Goal: Task Accomplishment & Management: Use online tool/utility

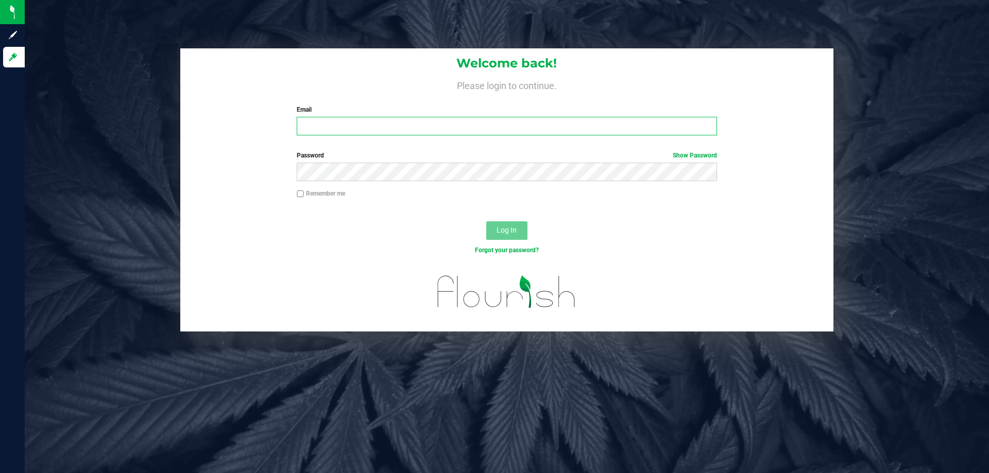
click at [394, 132] on input "Email" at bounding box center [507, 126] width 420 height 19
type input "[EMAIL_ADDRESS][DOMAIN_NAME]"
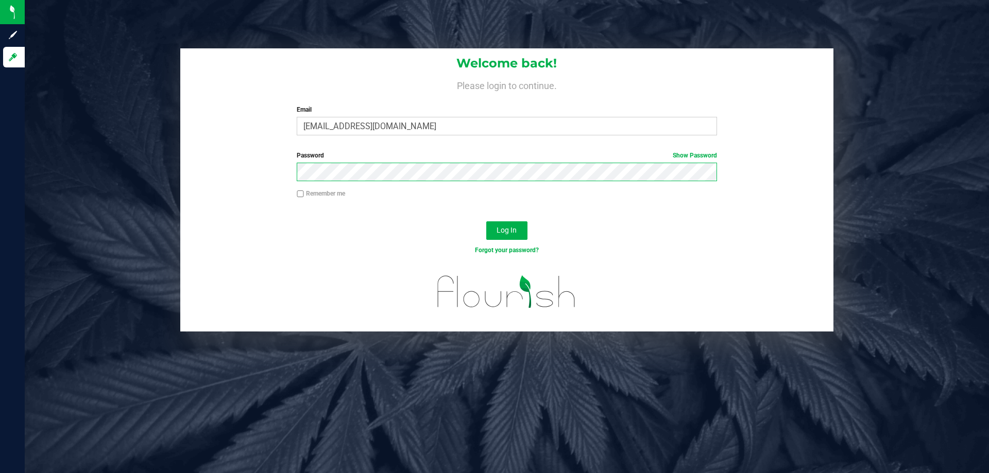
click at [486, 221] on button "Log In" at bounding box center [506, 230] width 41 height 19
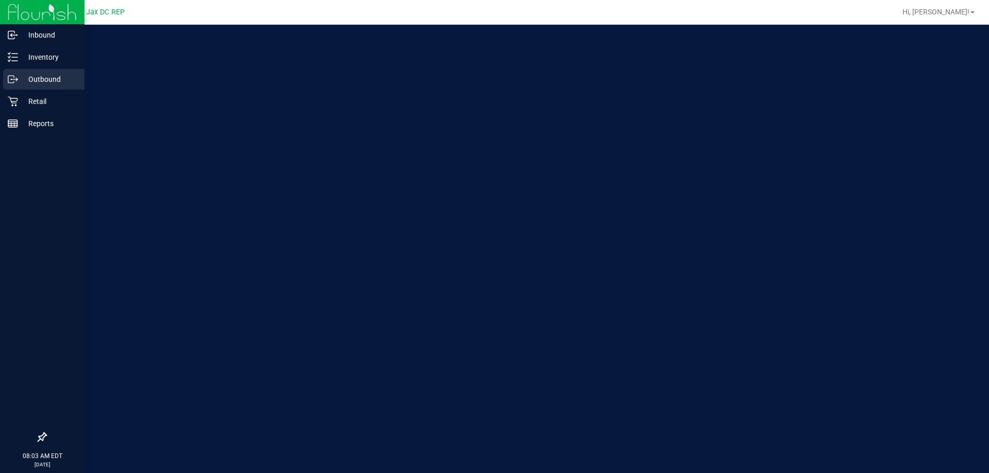
click at [16, 75] on icon at bounding box center [13, 79] width 10 height 10
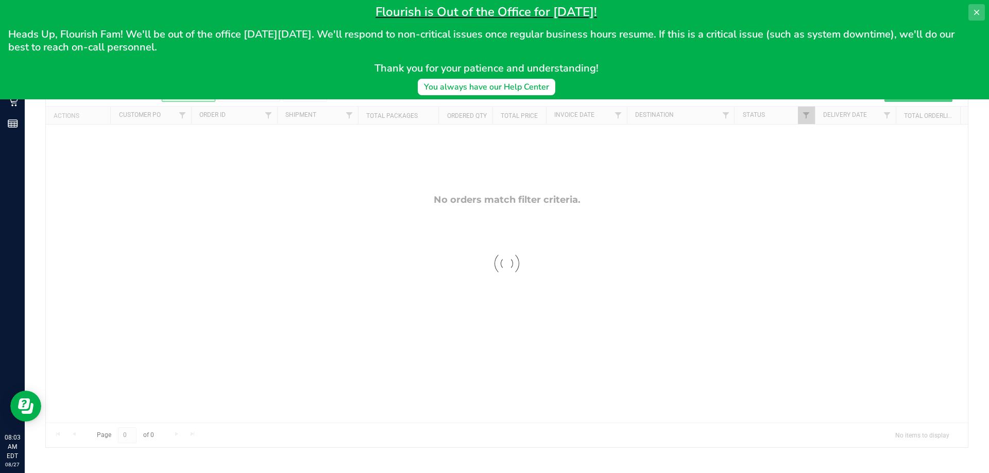
click at [978, 14] on icon at bounding box center [976, 12] width 5 height 5
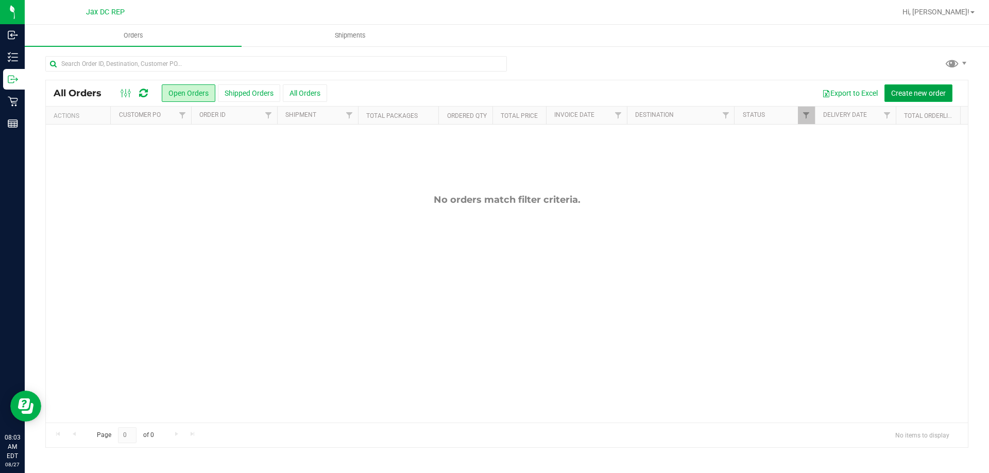
click at [920, 98] on button "Create new order" at bounding box center [918, 93] width 68 height 18
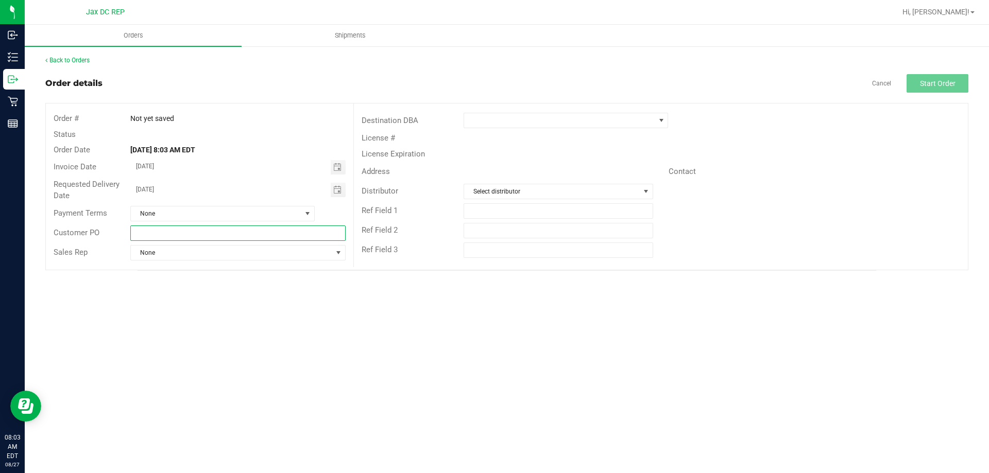
click at [152, 230] on input "text" at bounding box center [237, 233] width 215 height 15
type input "Orange Park WC"
click at [474, 116] on span at bounding box center [559, 120] width 191 height 14
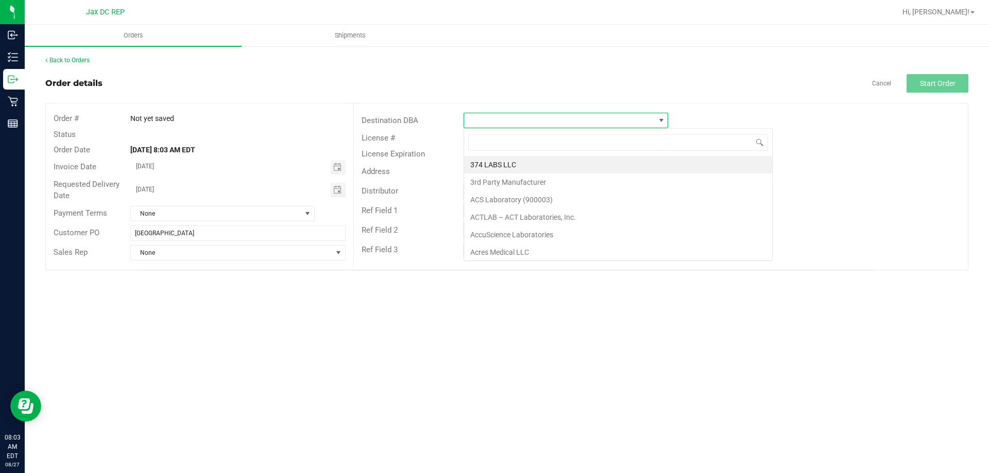
scroll to position [15, 204]
type input "p"
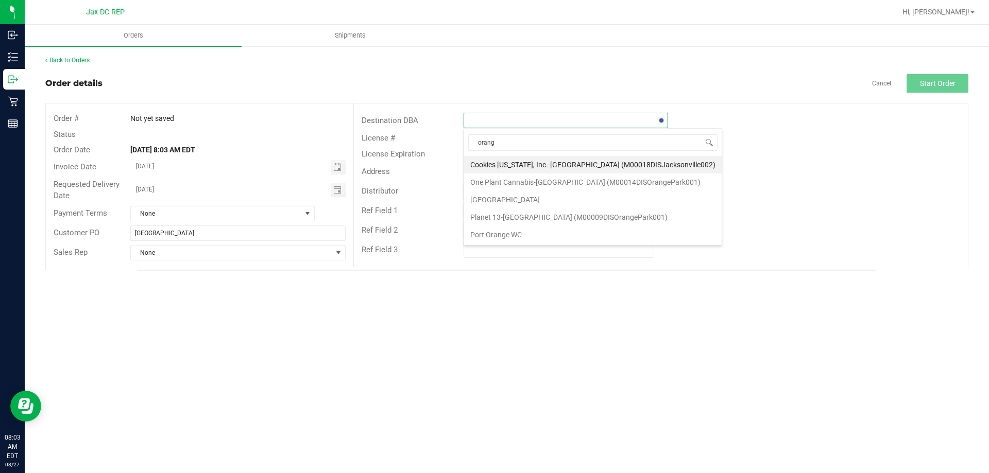
type input "orange"
click at [496, 202] on li "Orange Park WC" at bounding box center [592, 200] width 257 height 18
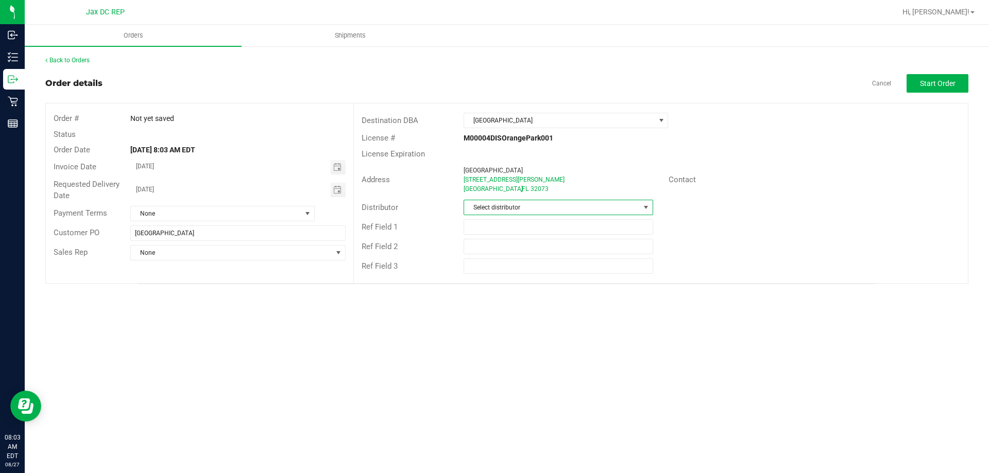
click at [498, 204] on span "Select distributor" at bounding box center [551, 207] width 175 height 14
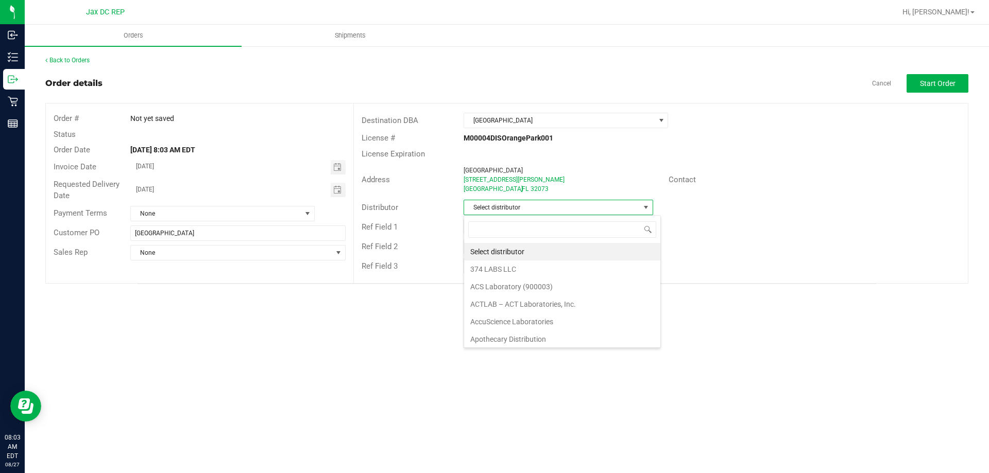
scroll to position [15, 190]
type input "jax"
click at [494, 249] on li "JAX DC REP" at bounding box center [558, 252] width 188 height 18
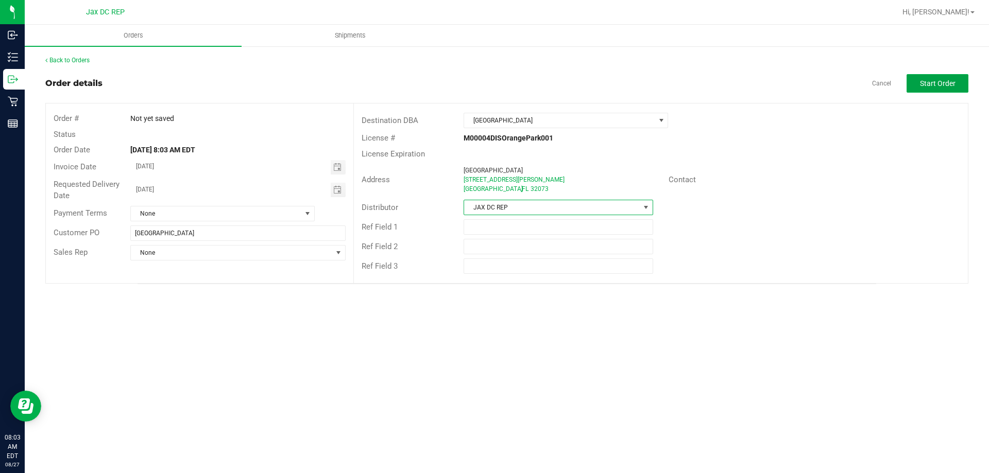
click at [916, 92] on button "Start Order" at bounding box center [937, 83] width 62 height 19
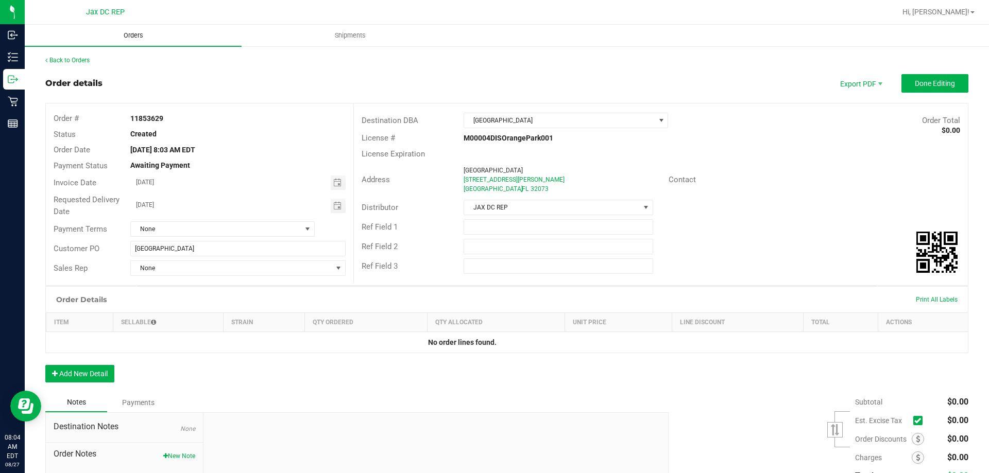
click at [124, 33] on span "Orders" at bounding box center [133, 35] width 47 height 9
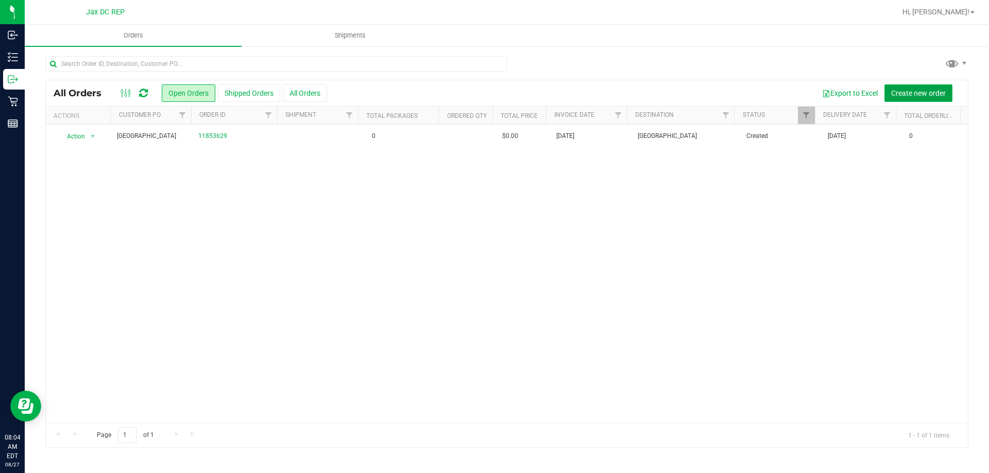
click at [935, 96] on span "Create new order" at bounding box center [918, 93] width 55 height 8
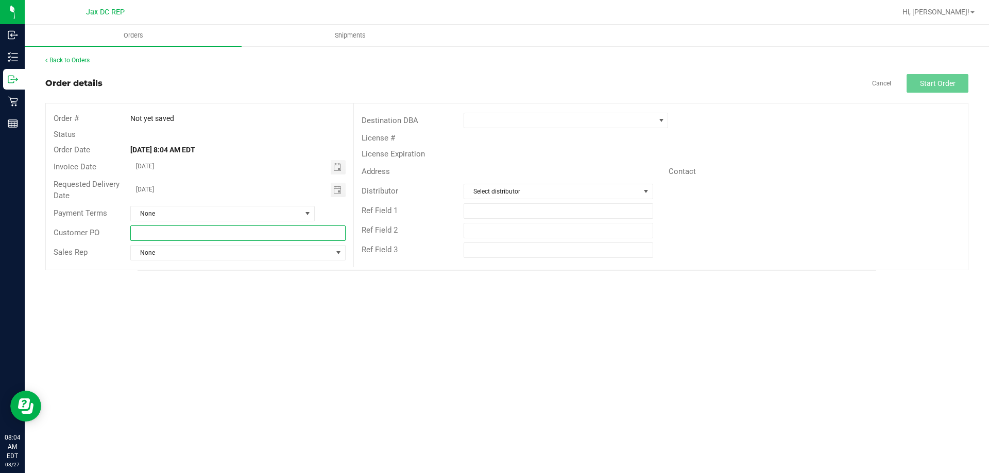
click at [136, 227] on input "text" at bounding box center [237, 233] width 215 height 15
type input "Jax Park WC"
click at [513, 111] on div "Destination DBA" at bounding box center [661, 121] width 614 height 20
click at [513, 119] on span at bounding box center [559, 120] width 191 height 14
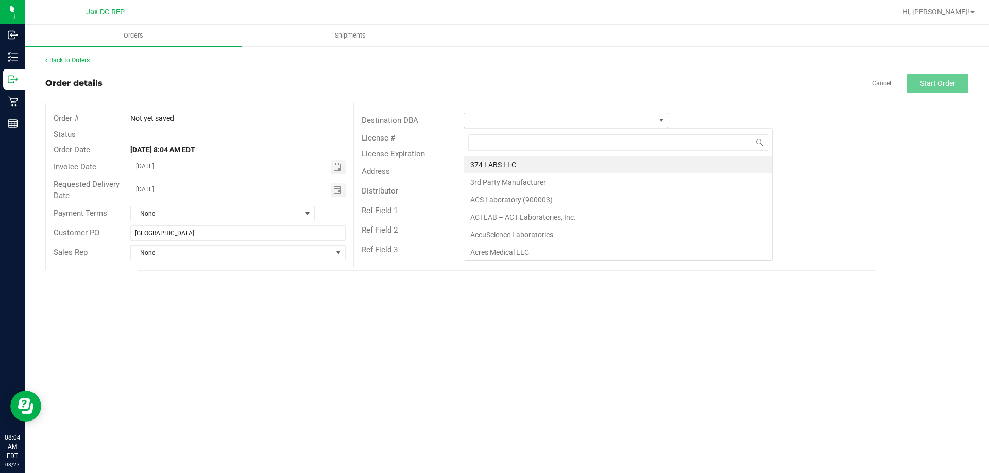
scroll to position [15, 204]
type input "jax"
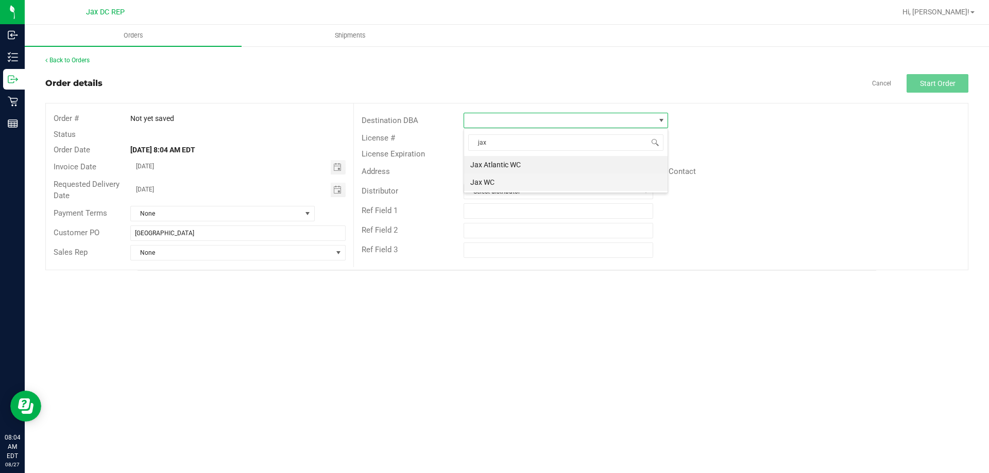
click at [541, 184] on li "Jax WC" at bounding box center [565, 183] width 203 height 18
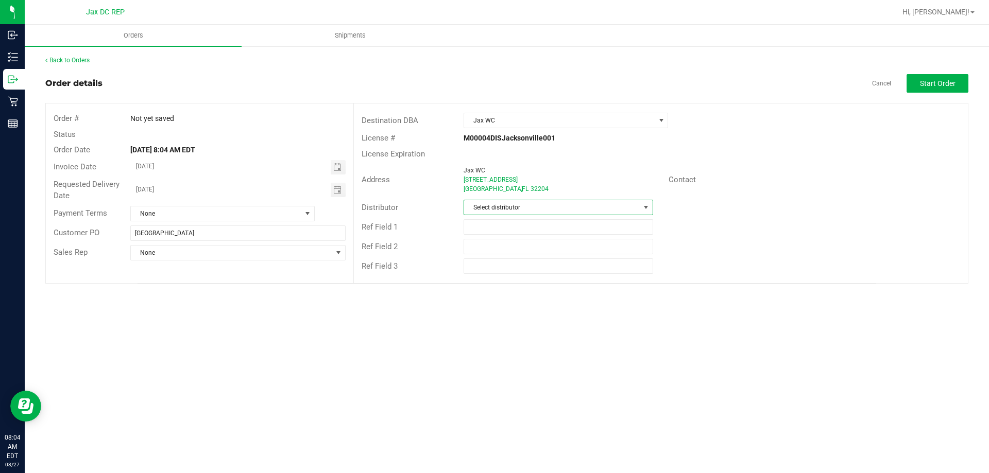
click at [533, 205] on span "Select distributor" at bounding box center [551, 207] width 175 height 14
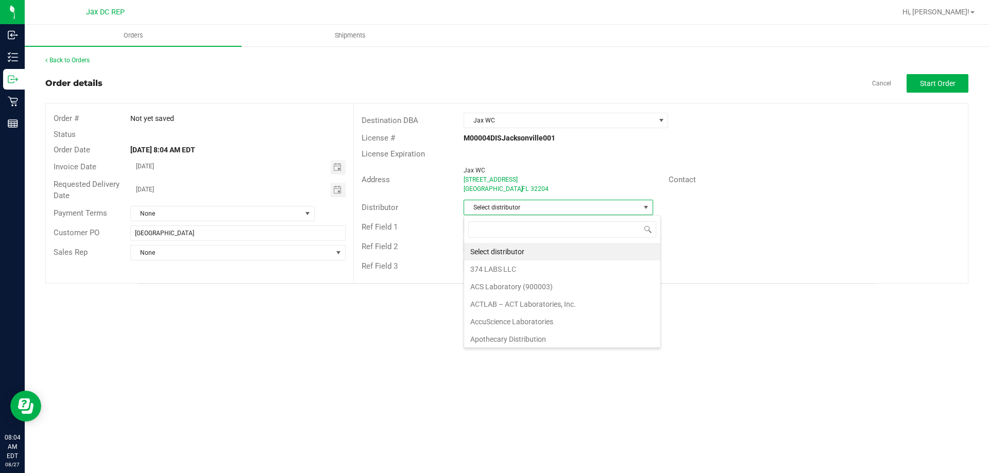
scroll to position [15, 190]
type input "jax"
click at [509, 256] on li "JAX DC REP" at bounding box center [558, 252] width 188 height 18
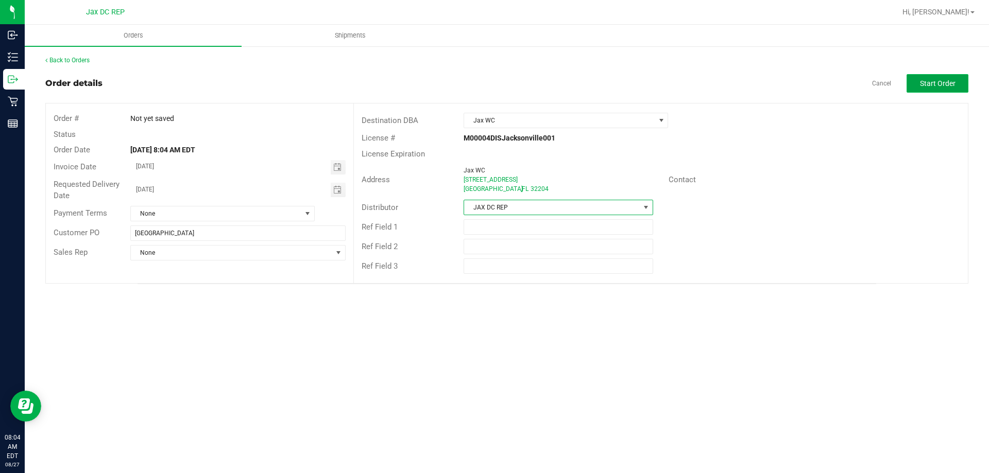
click at [951, 88] on button "Start Order" at bounding box center [937, 83] width 62 height 19
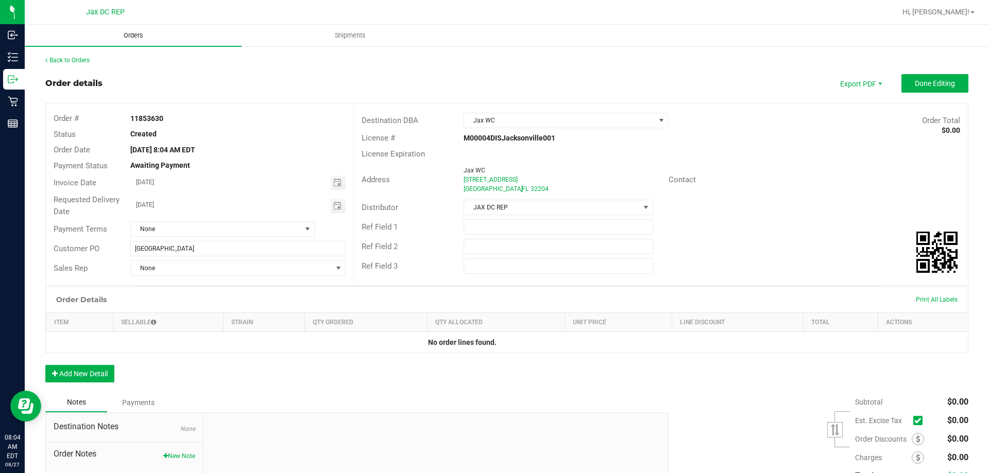
click at [130, 37] on span "Orders" at bounding box center [133, 35] width 47 height 9
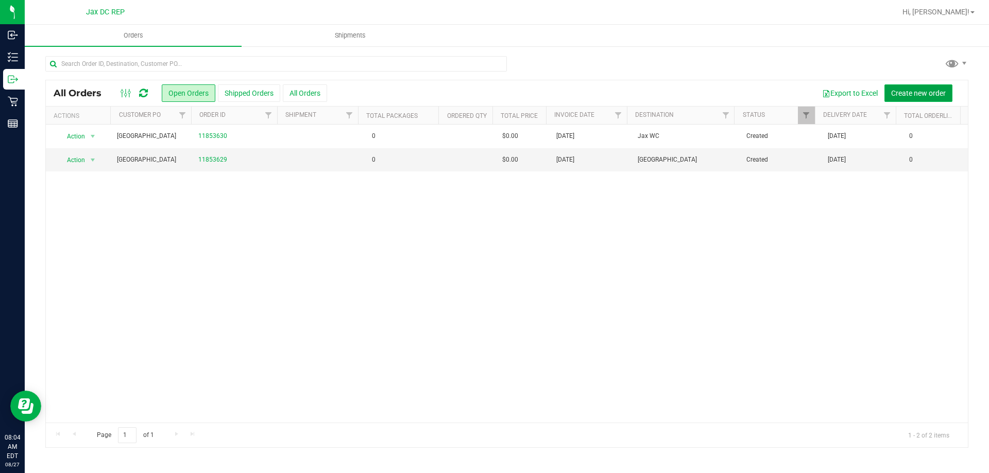
click at [903, 91] on span "Create new order" at bounding box center [918, 93] width 55 height 8
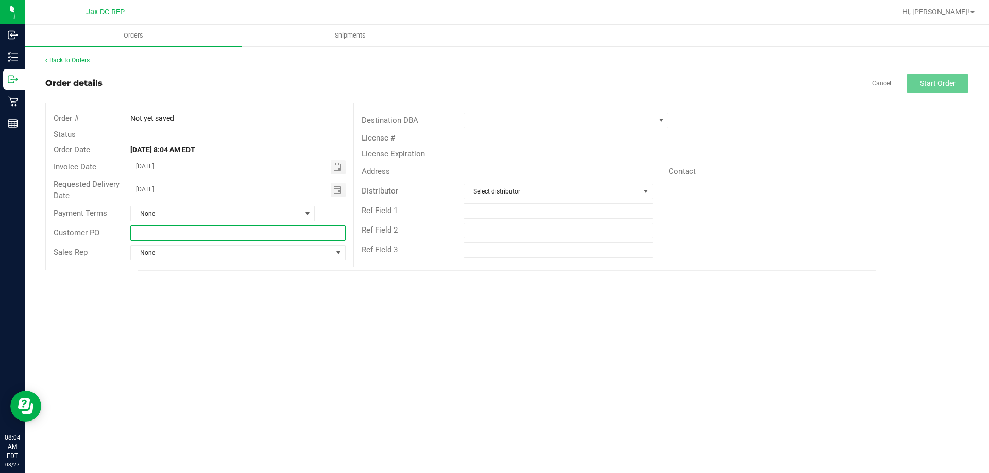
click at [229, 234] on input "text" at bounding box center [237, 233] width 215 height 15
type input "Jax Atlantic WC"
click at [564, 120] on span at bounding box center [559, 120] width 191 height 14
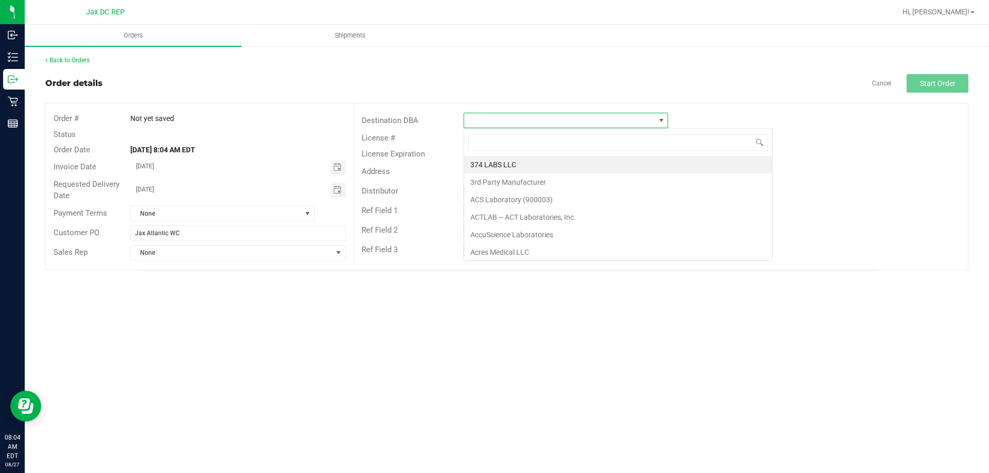
scroll to position [15, 204]
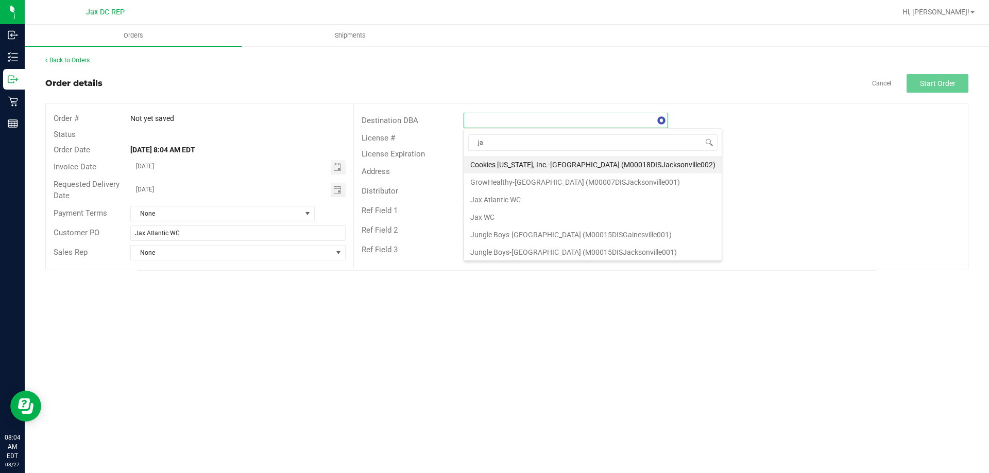
type input "jax"
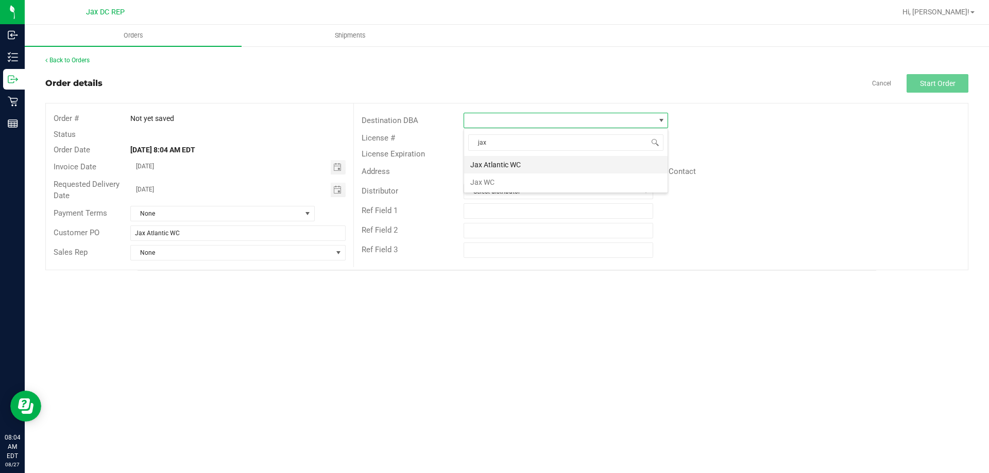
click at [500, 160] on li "Jax Atlantic WC" at bounding box center [565, 165] width 203 height 18
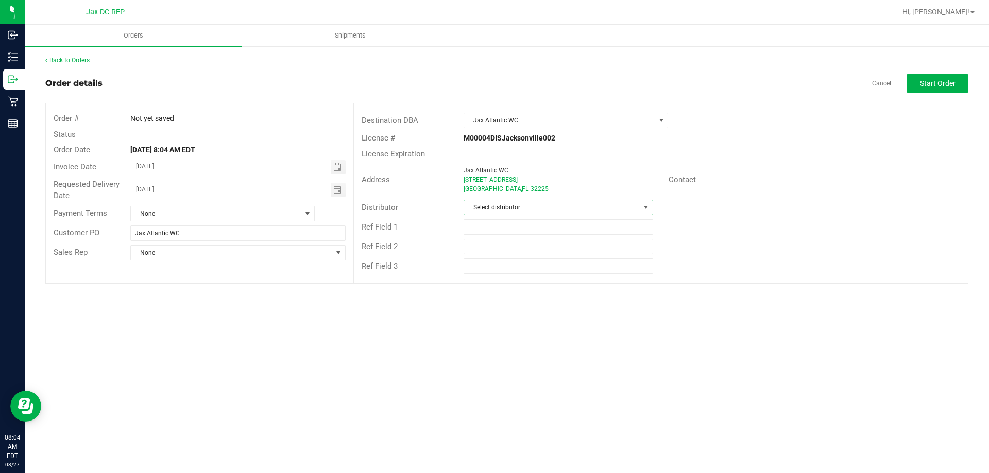
click at [494, 207] on span "Select distributor" at bounding box center [551, 207] width 175 height 14
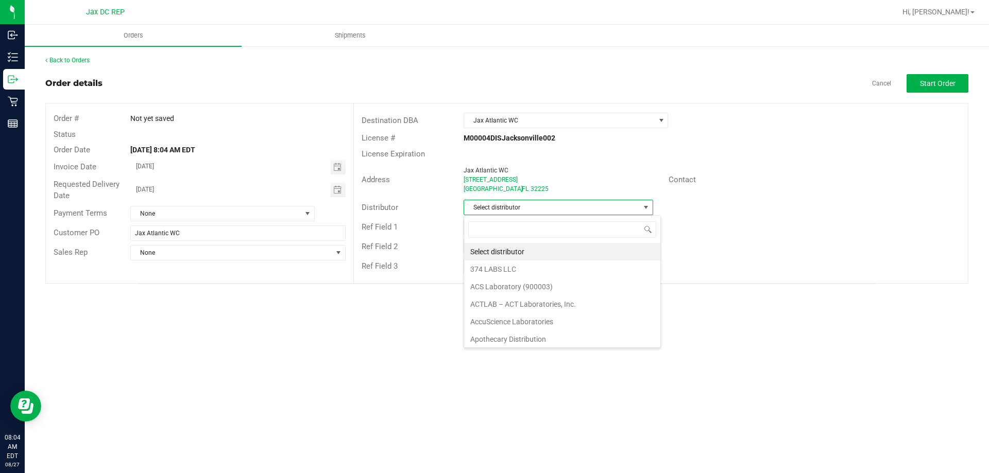
scroll to position [15, 190]
type input "jax"
click at [499, 253] on li "JAX DC REP" at bounding box center [558, 252] width 188 height 18
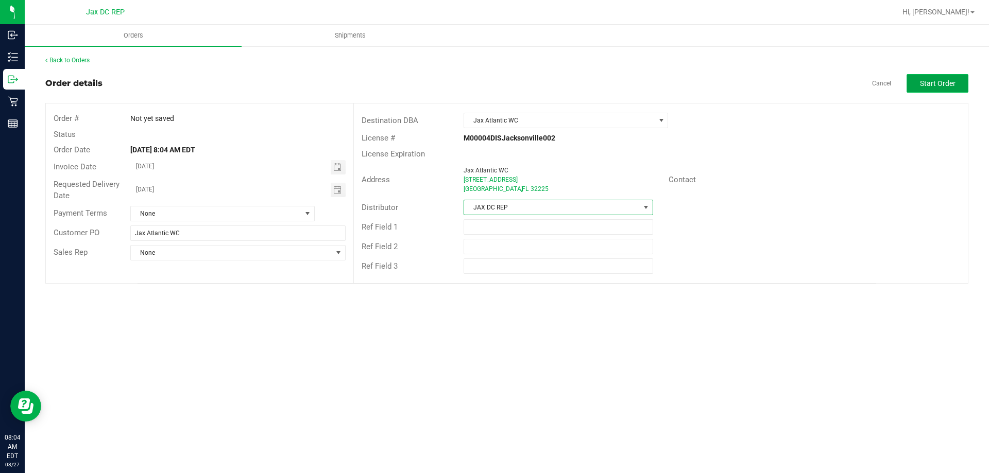
click at [944, 87] on span "Start Order" at bounding box center [938, 83] width 36 height 8
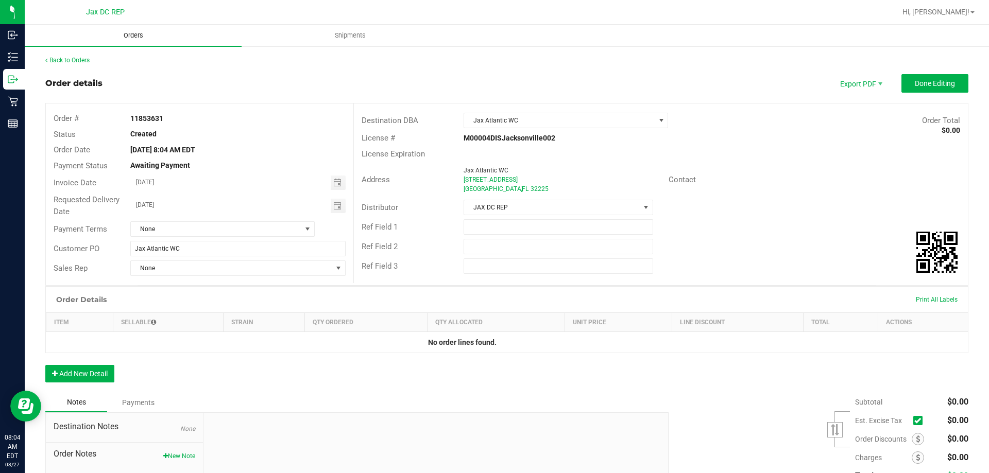
click at [134, 39] on span "Orders" at bounding box center [133, 35] width 47 height 9
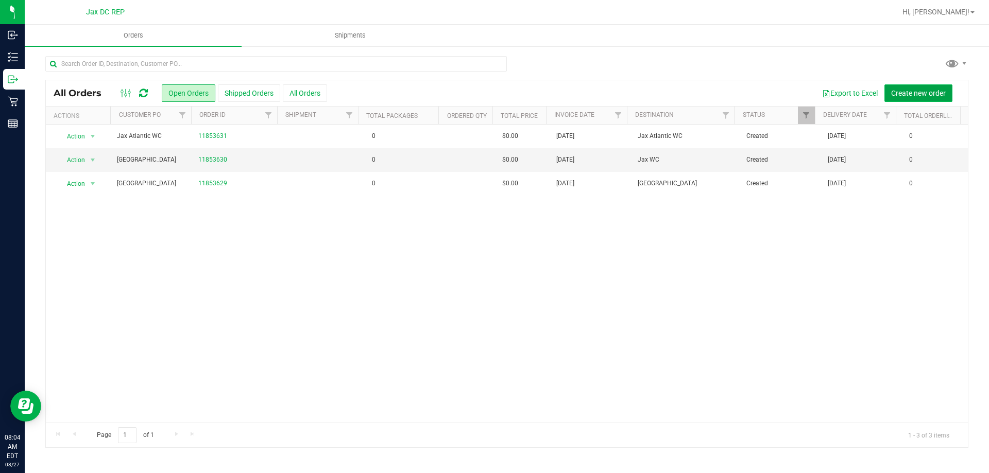
click at [924, 92] on span "Create new order" at bounding box center [918, 93] width 55 height 8
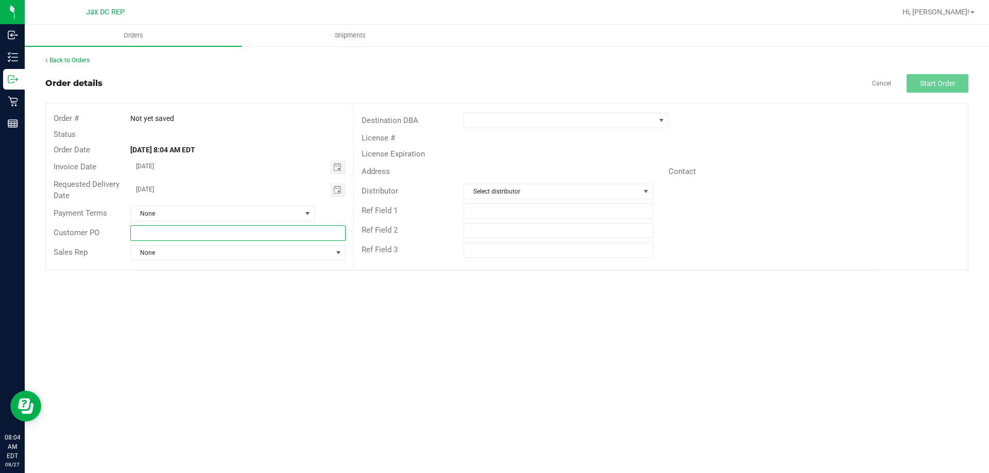
click at [196, 239] on input "text" at bounding box center [237, 233] width 215 height 15
type input "Palm Coast WC"
click at [505, 128] on div "Destination DBA" at bounding box center [661, 121] width 614 height 20
click at [522, 120] on span at bounding box center [559, 120] width 191 height 14
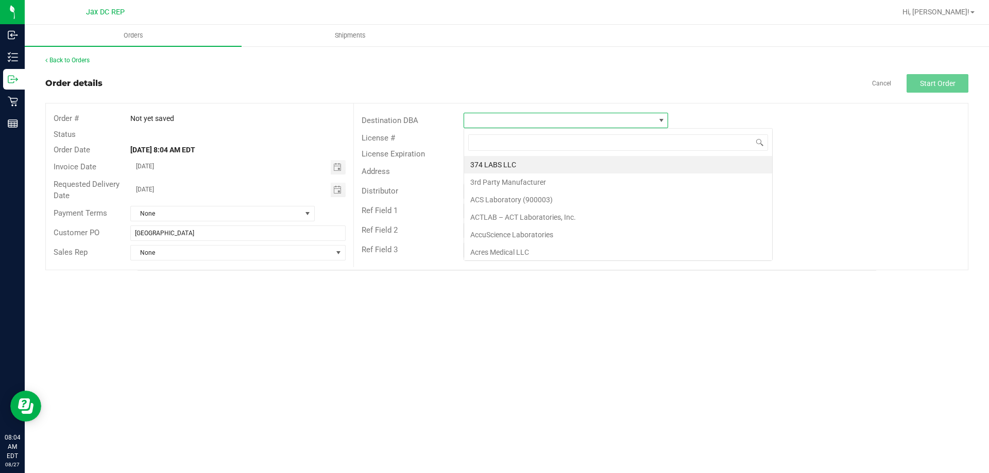
scroll to position [15, 204]
type input "palm"
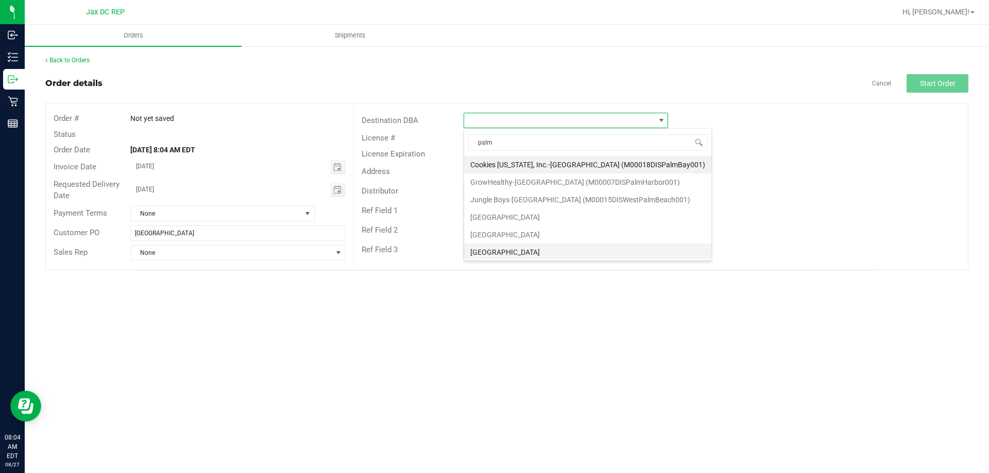
click at [497, 252] on li "Palm Coast WC" at bounding box center [587, 253] width 247 height 18
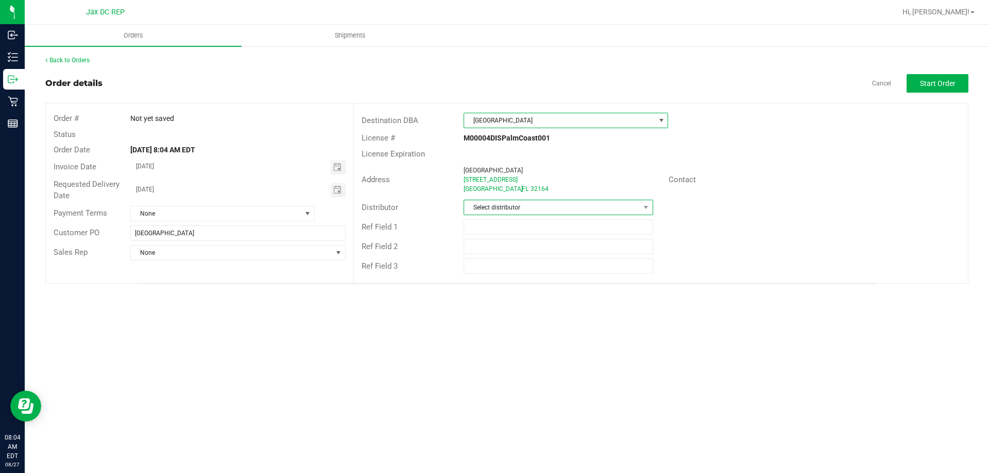
click at [516, 201] on span "Select distributor" at bounding box center [551, 207] width 175 height 14
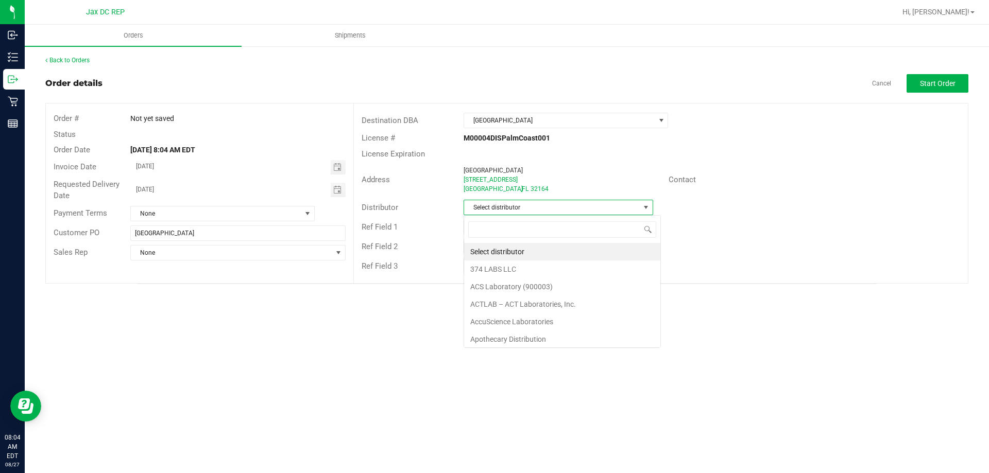
scroll to position [15, 190]
type input "jax"
click at [503, 249] on li "JAX DC REP" at bounding box center [558, 252] width 188 height 18
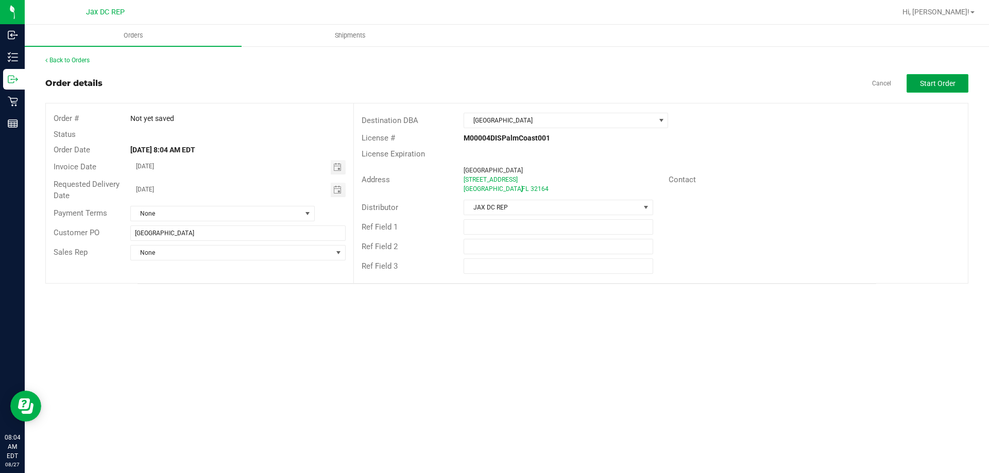
click at [916, 90] on button "Start Order" at bounding box center [937, 83] width 62 height 19
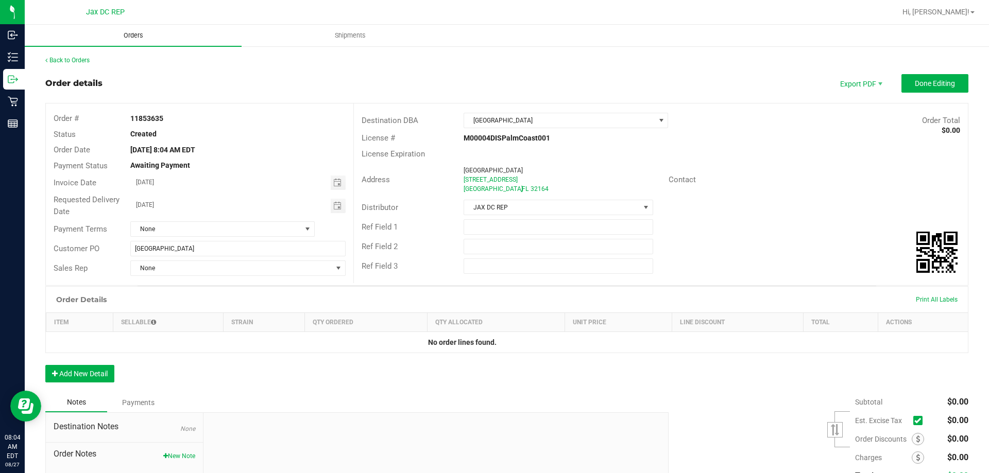
click at [133, 31] on span "Orders" at bounding box center [133, 35] width 47 height 9
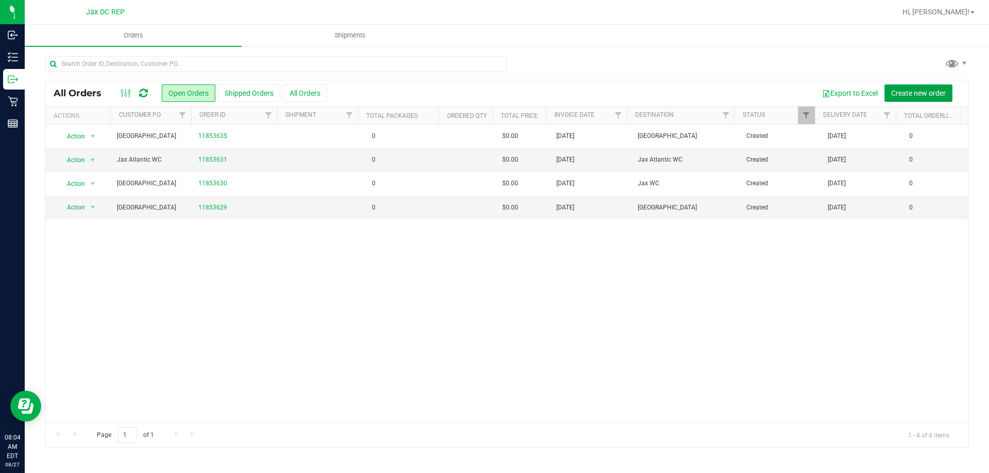
click at [902, 88] on button "Create new order" at bounding box center [918, 93] width 68 height 18
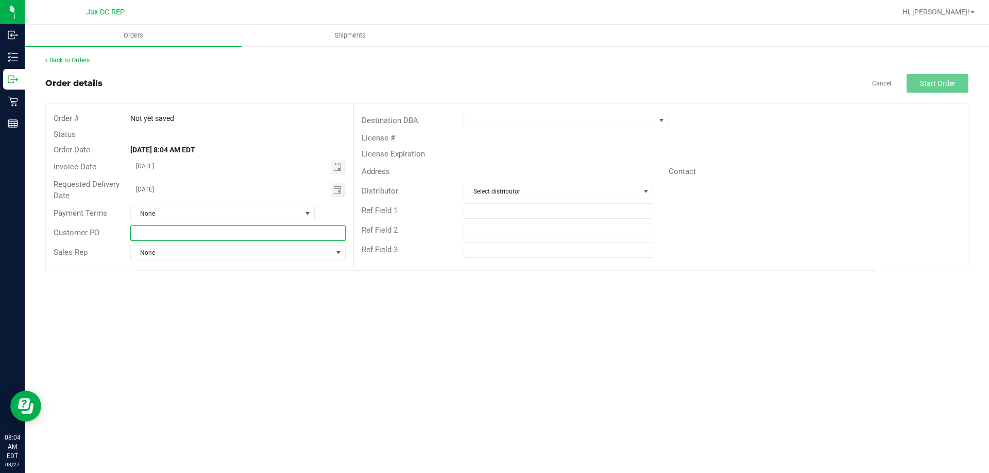
click at [164, 230] on input "text" at bounding box center [237, 233] width 215 height 15
type input "Port Orange WC"
click at [483, 122] on span at bounding box center [559, 120] width 191 height 14
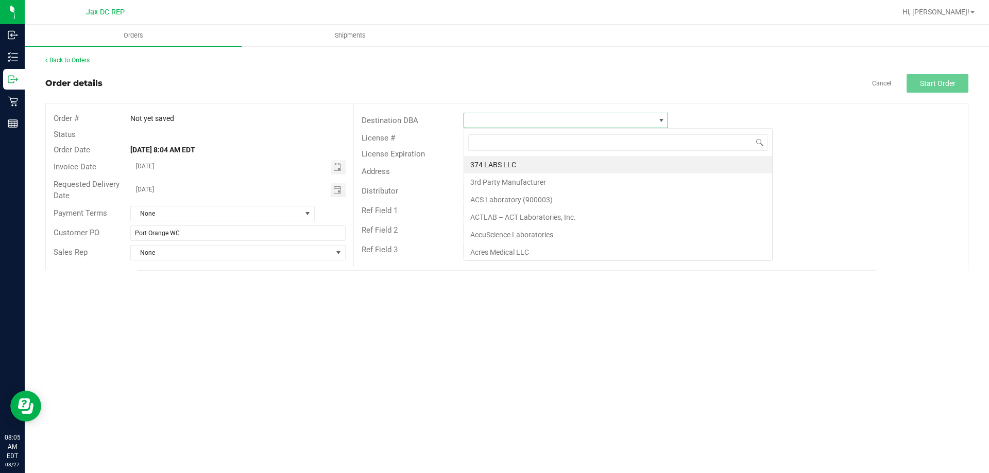
scroll to position [15, 204]
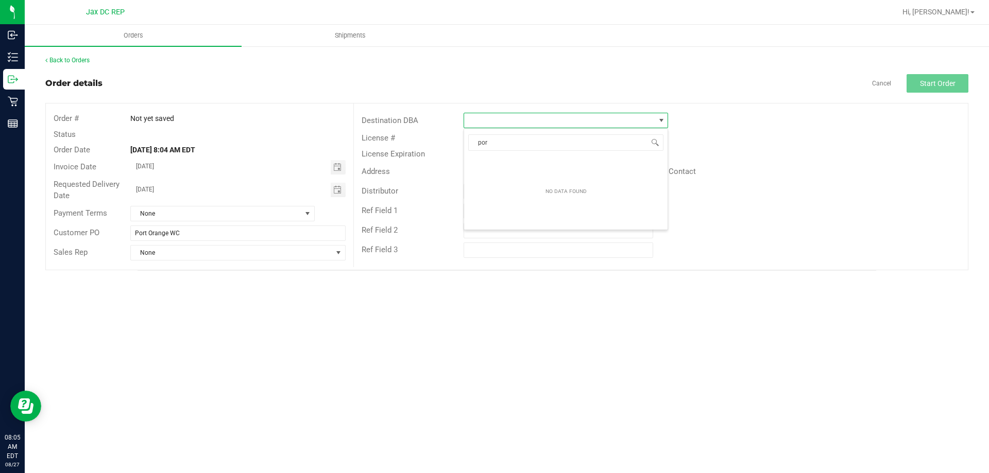
type input "port"
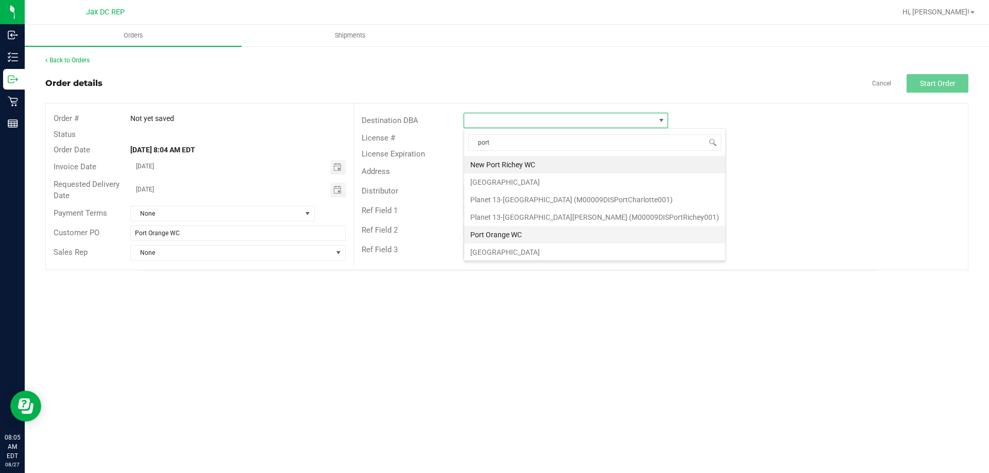
click at [504, 230] on li "Port Orange WC" at bounding box center [594, 235] width 261 height 18
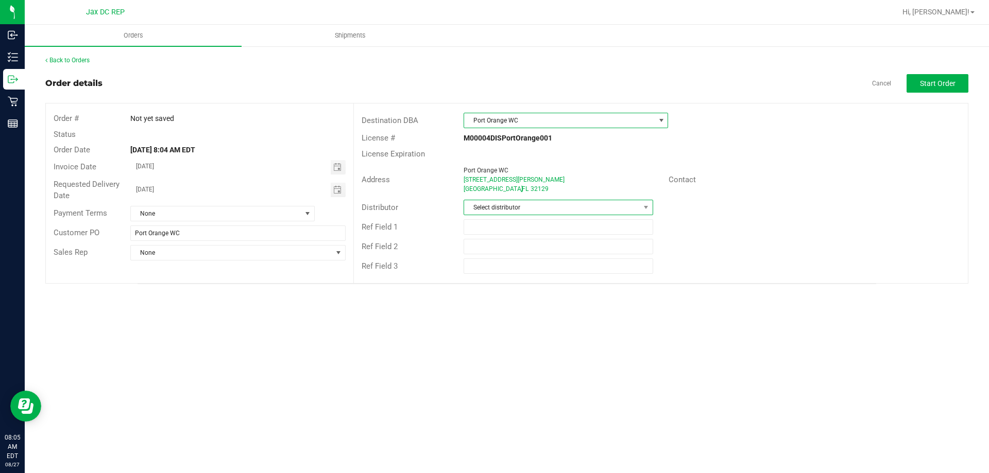
click at [505, 201] on span "Select distributor" at bounding box center [551, 207] width 175 height 14
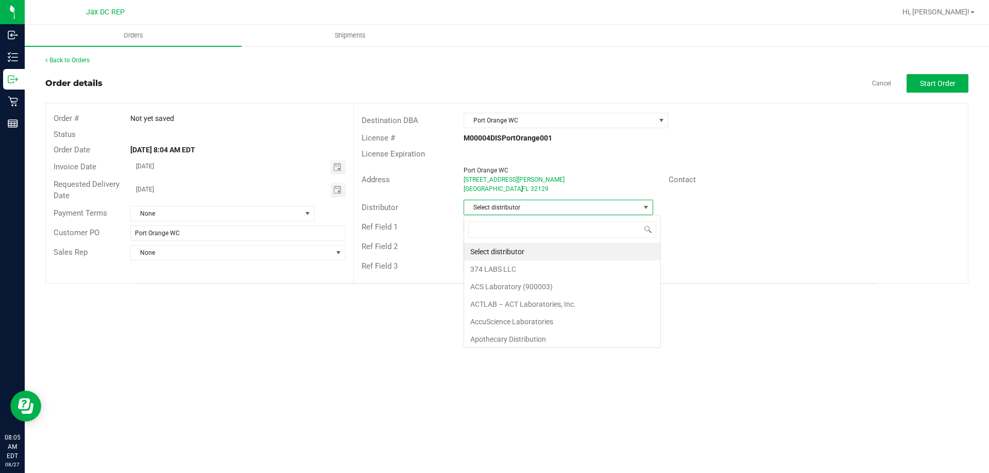
scroll to position [15, 190]
type input "jax"
click at [486, 255] on li "JAX DC REP" at bounding box center [558, 252] width 188 height 18
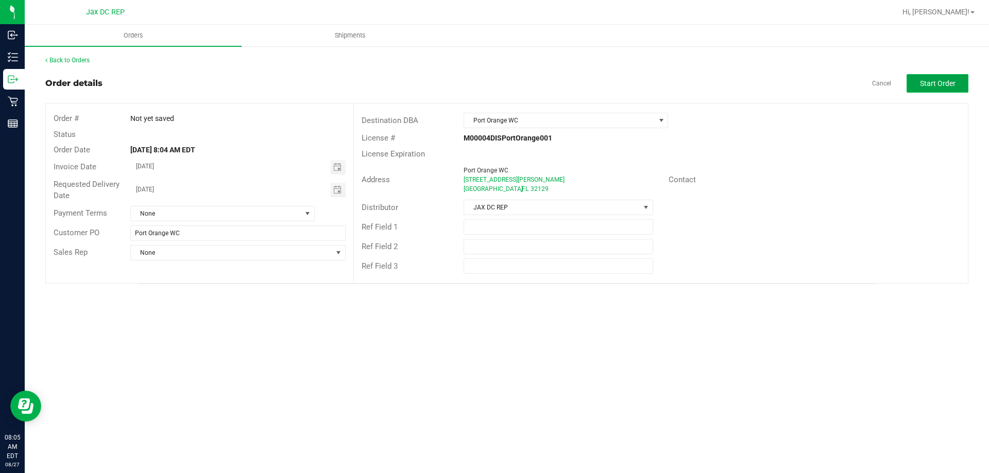
click at [954, 80] on span "Start Order" at bounding box center [938, 83] width 36 height 8
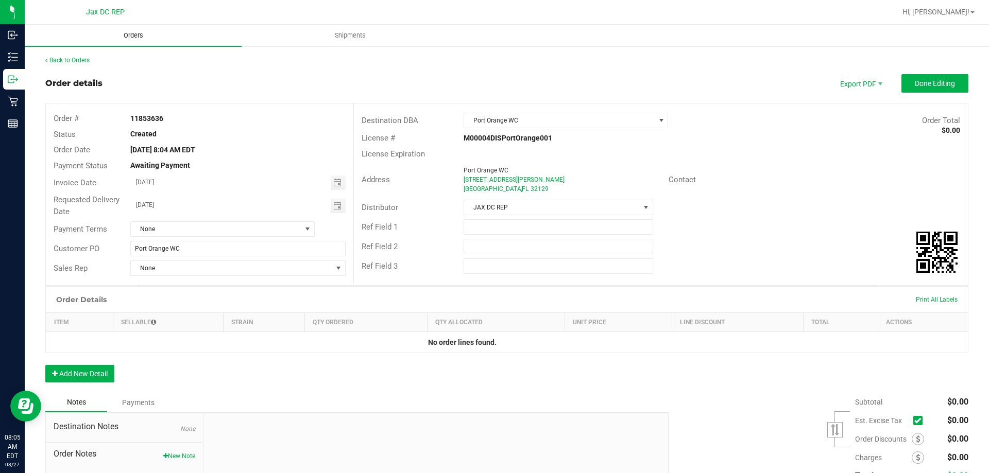
click at [127, 35] on span "Orders" at bounding box center [133, 35] width 47 height 9
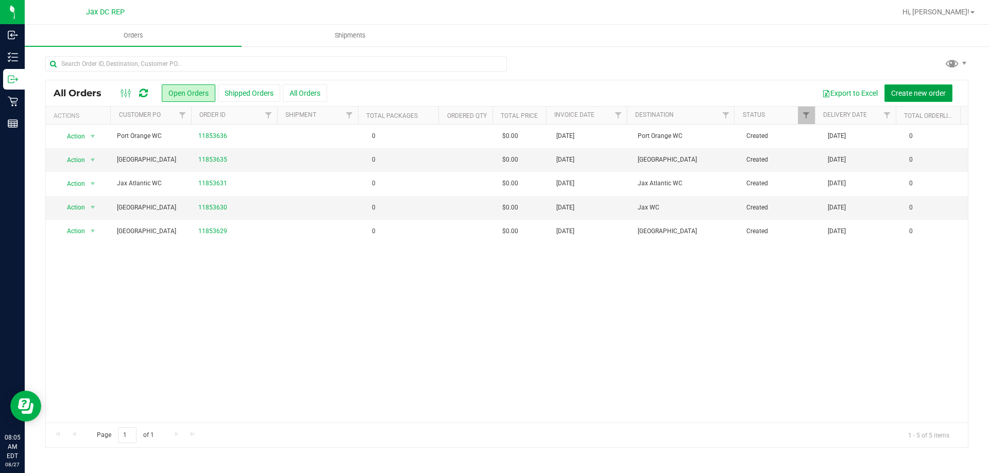
click at [921, 93] on span "Create new order" at bounding box center [918, 93] width 55 height 8
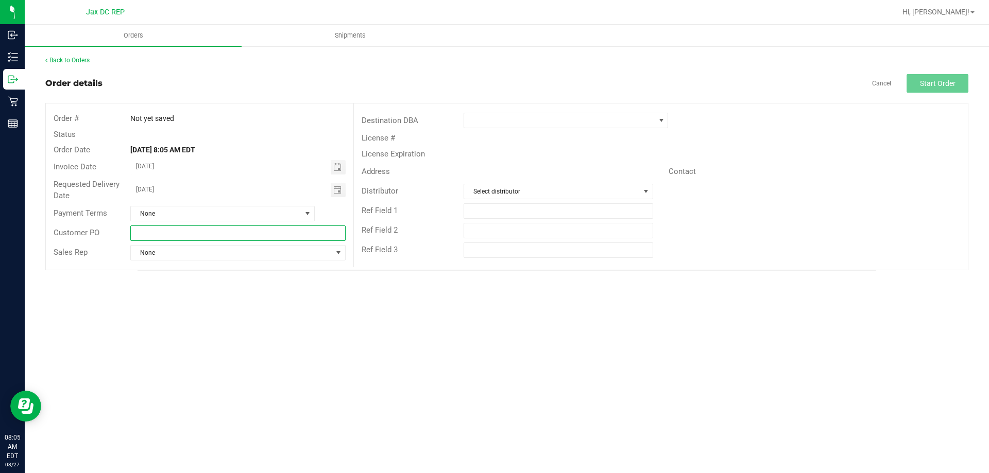
click at [186, 235] on input "text" at bounding box center [237, 233] width 215 height 15
type input "m"
type input "n"
type input "Merritt Island WC"
click at [544, 110] on div "Destination DBA License # License Expiration Address Contact Distributor Select…" at bounding box center [660, 186] width 614 height 164
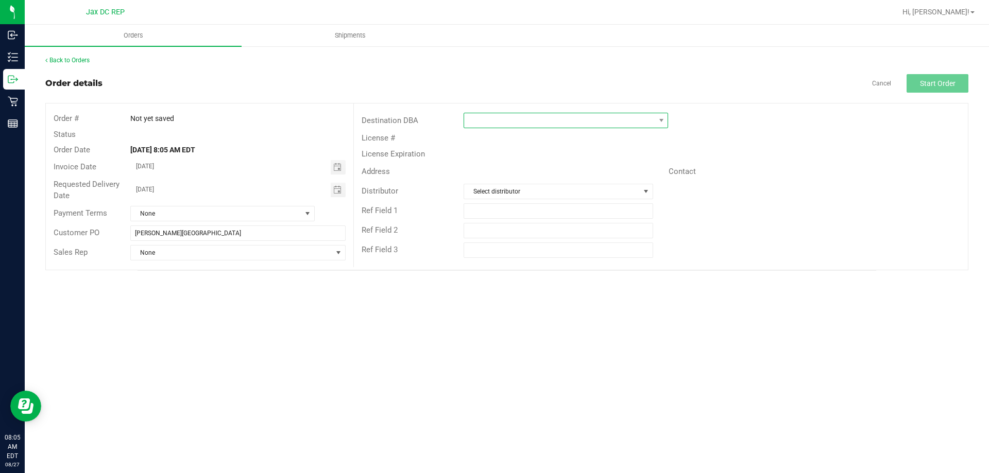
click at [542, 127] on span at bounding box center [559, 120] width 191 height 14
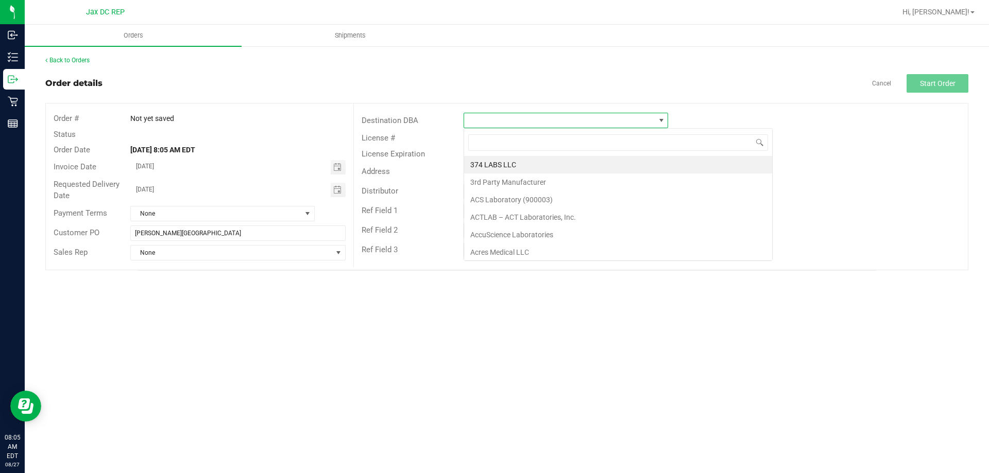
scroll to position [15, 204]
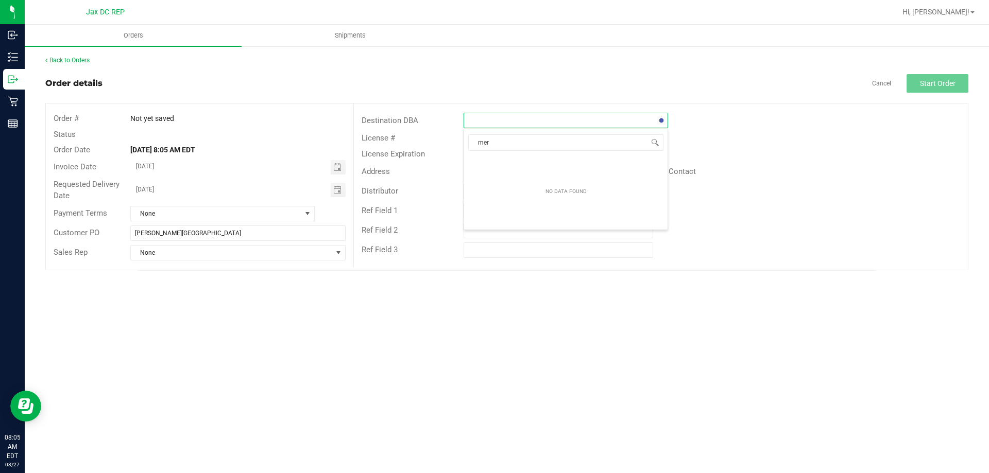
type input "merr"
click at [516, 163] on li "Merritt Island WC" at bounding box center [565, 165] width 203 height 18
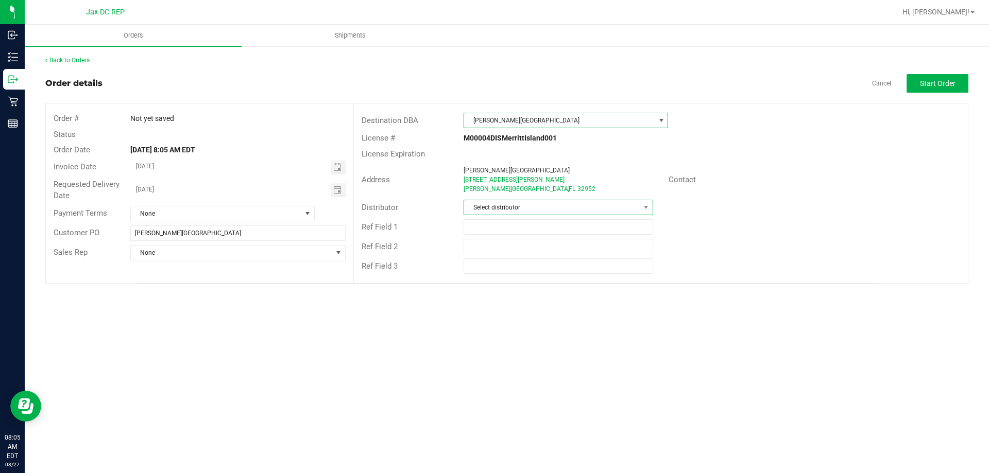
click at [514, 206] on span "Select distributor" at bounding box center [551, 207] width 175 height 14
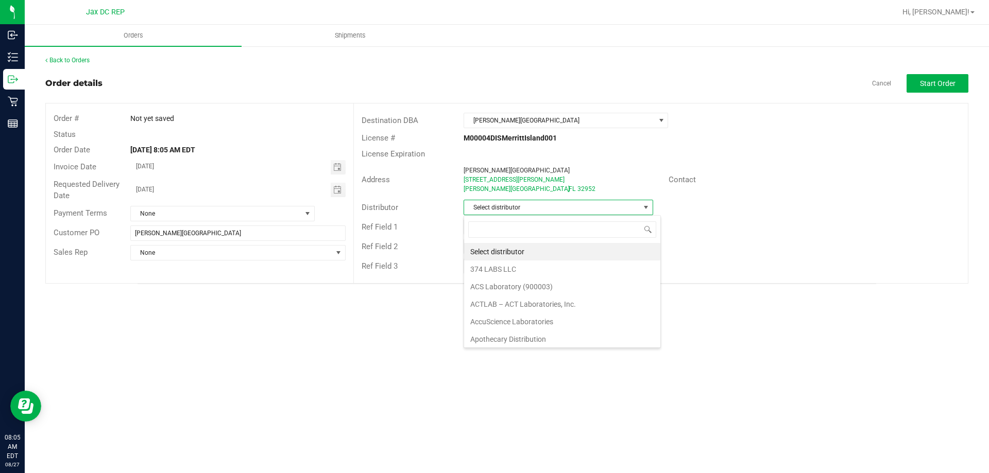
scroll to position [15, 190]
type input "jax"
click at [478, 245] on li "JAX DC REP" at bounding box center [558, 252] width 188 height 18
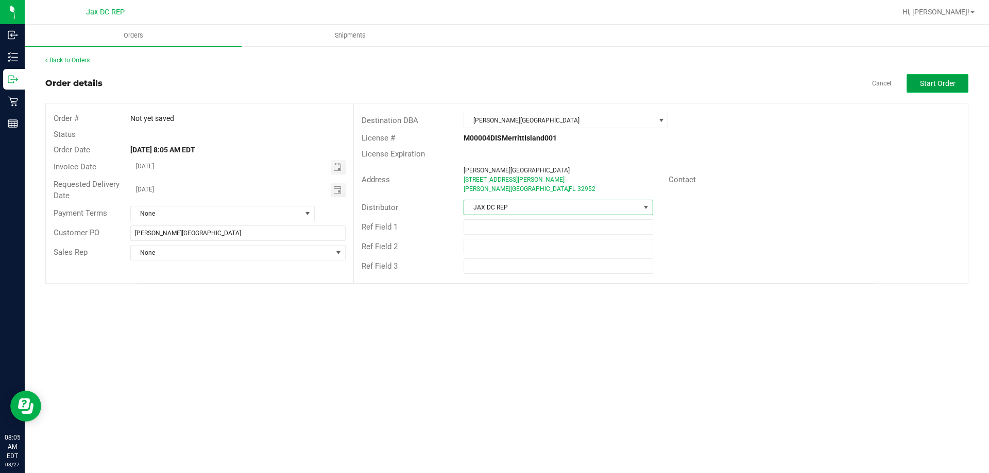
click at [950, 88] on span "Start Order" at bounding box center [938, 83] width 36 height 8
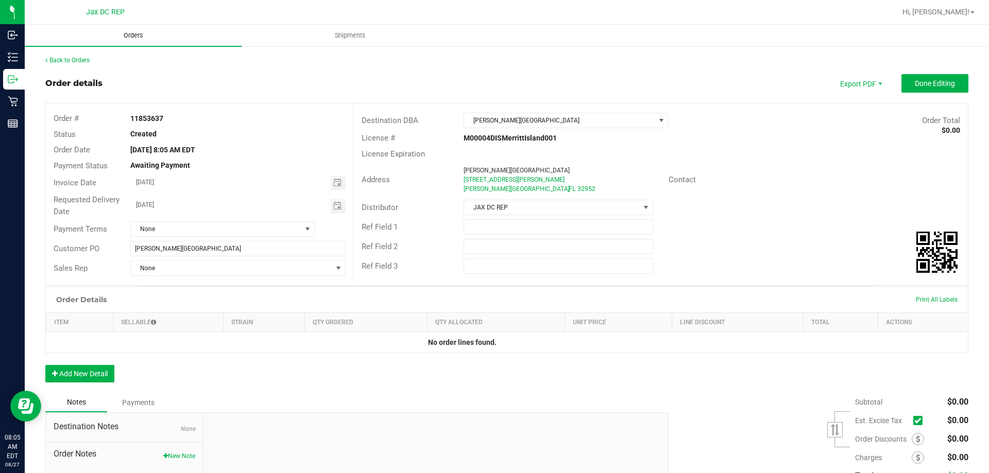
click at [111, 33] on span "Orders" at bounding box center [133, 35] width 47 height 9
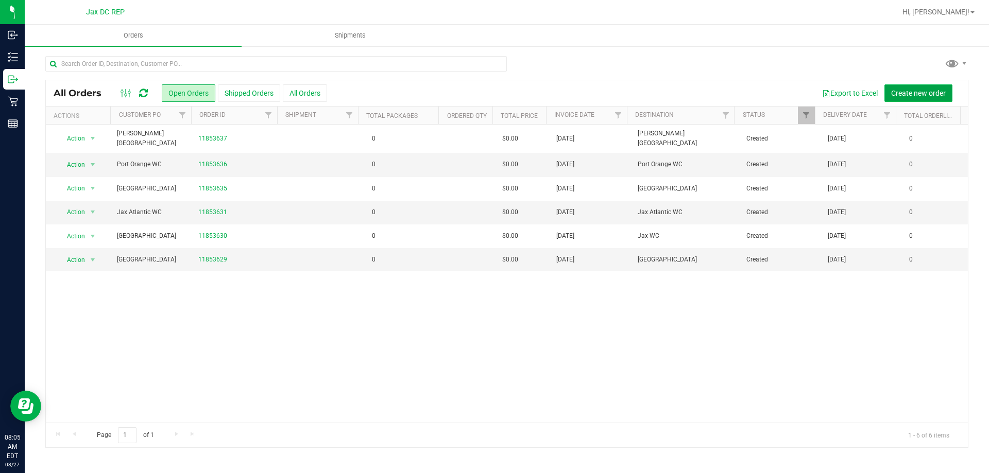
click at [903, 93] on span "Create new order" at bounding box center [918, 93] width 55 height 8
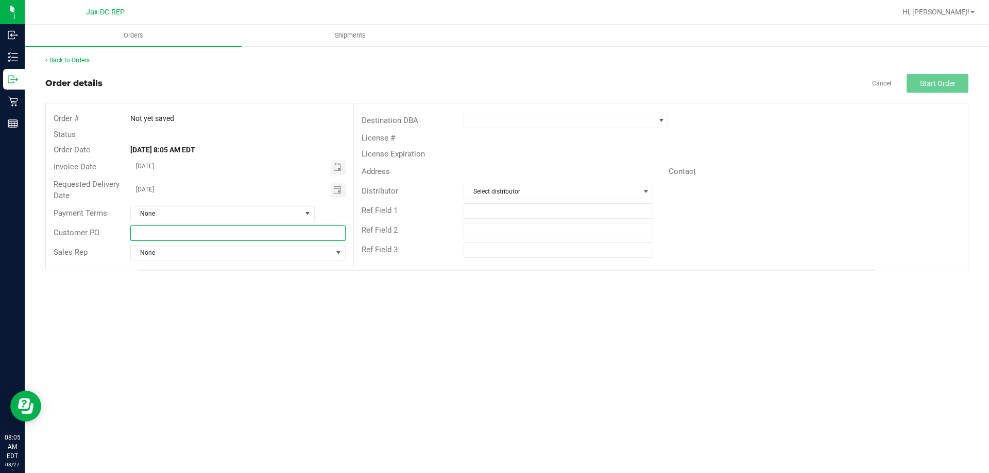
click at [166, 227] on input "text" at bounding box center [237, 233] width 215 height 15
type input "Palm Bay WC"
click at [518, 114] on span at bounding box center [559, 120] width 191 height 14
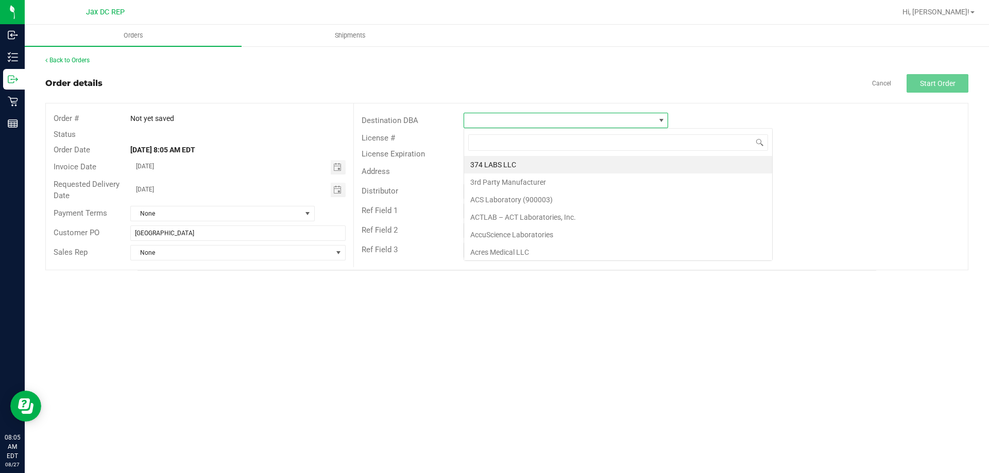
scroll to position [15, 204]
type input "palm"
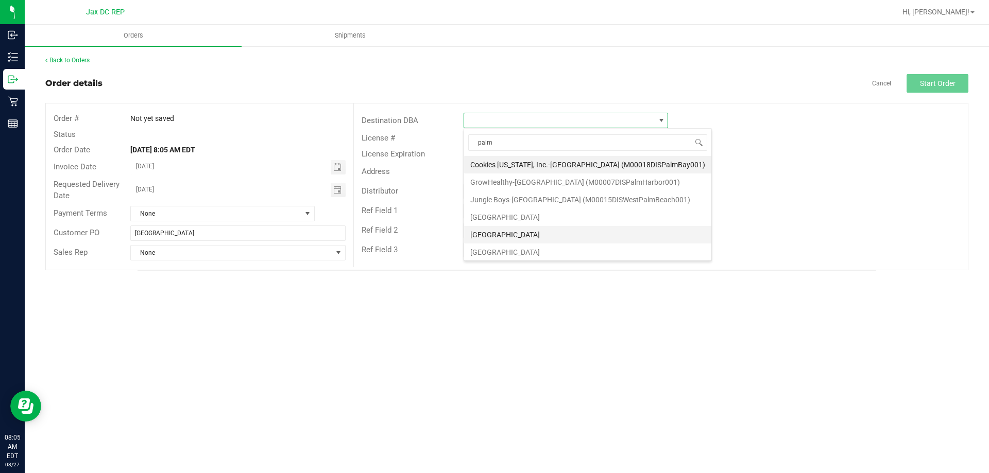
click at [504, 237] on li "Palm Bay WC" at bounding box center [587, 235] width 247 height 18
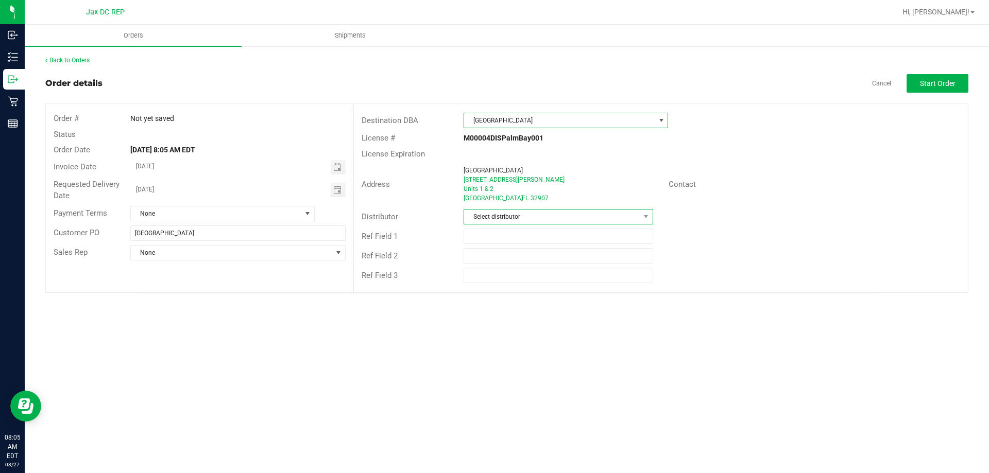
click at [516, 219] on span "Select distributor" at bounding box center [551, 217] width 175 height 14
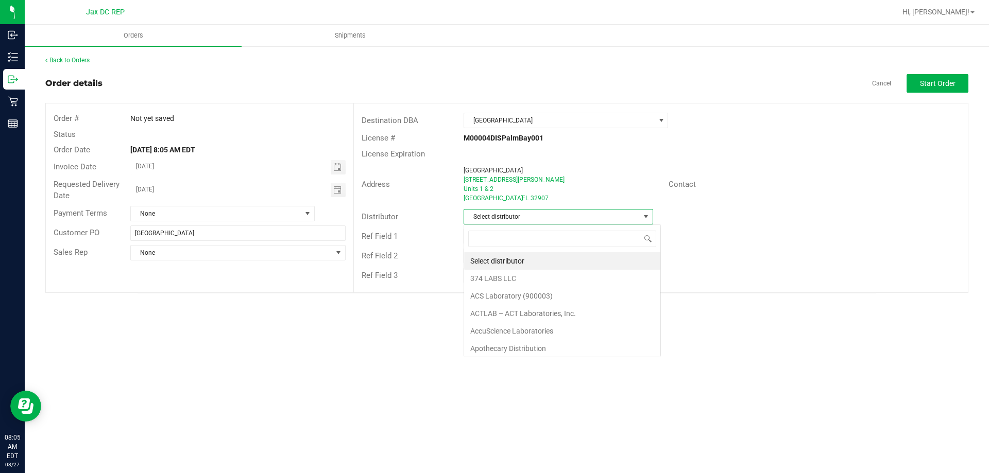
scroll to position [15, 190]
type input "jax"
click at [502, 260] on li "JAX DC REP" at bounding box center [558, 261] width 188 height 18
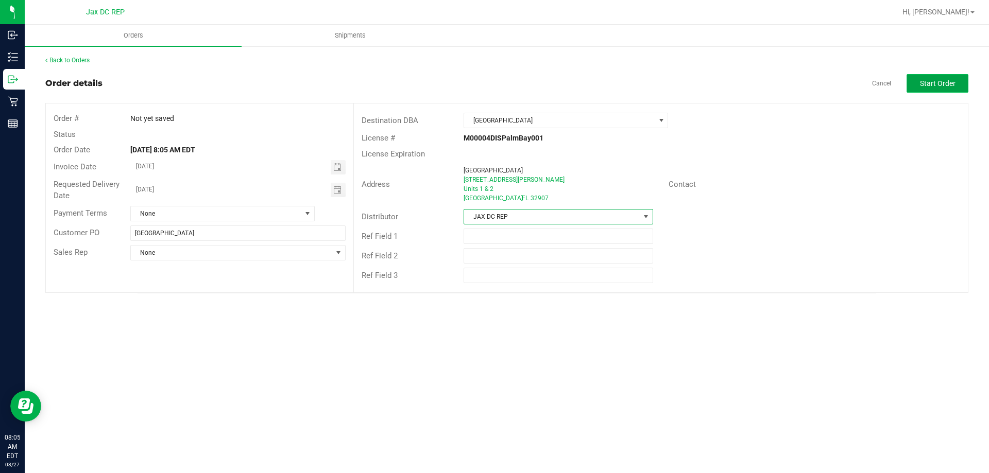
click at [954, 79] on span "Start Order" at bounding box center [938, 83] width 36 height 8
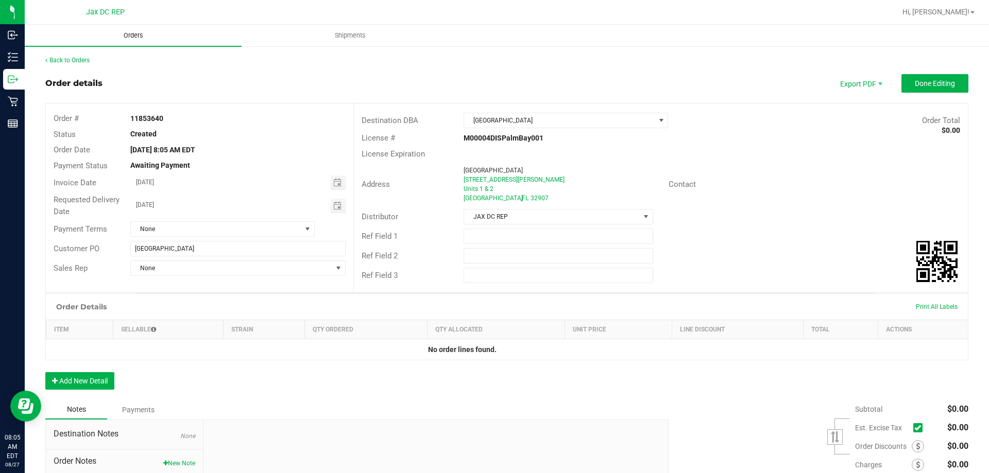
click at [125, 35] on span "Orders" at bounding box center [133, 35] width 47 height 9
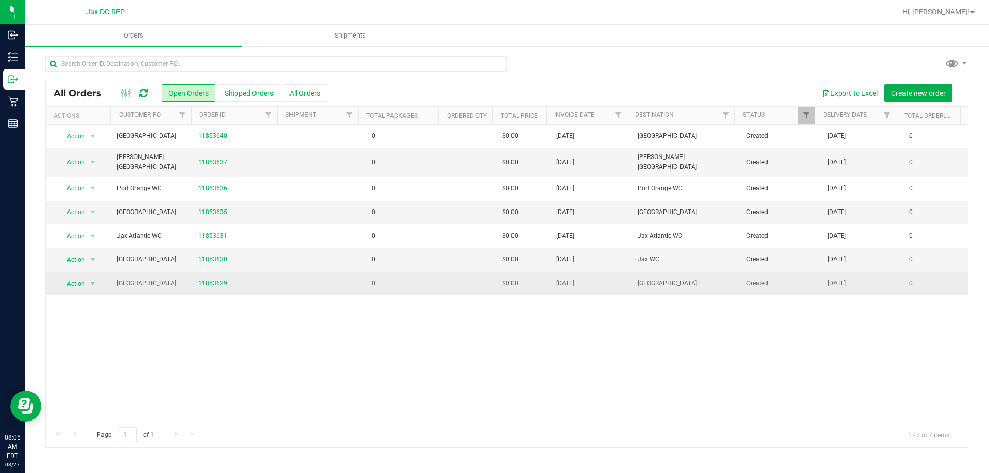
click at [410, 281] on td "0" at bounding box center [400, 283] width 81 height 23
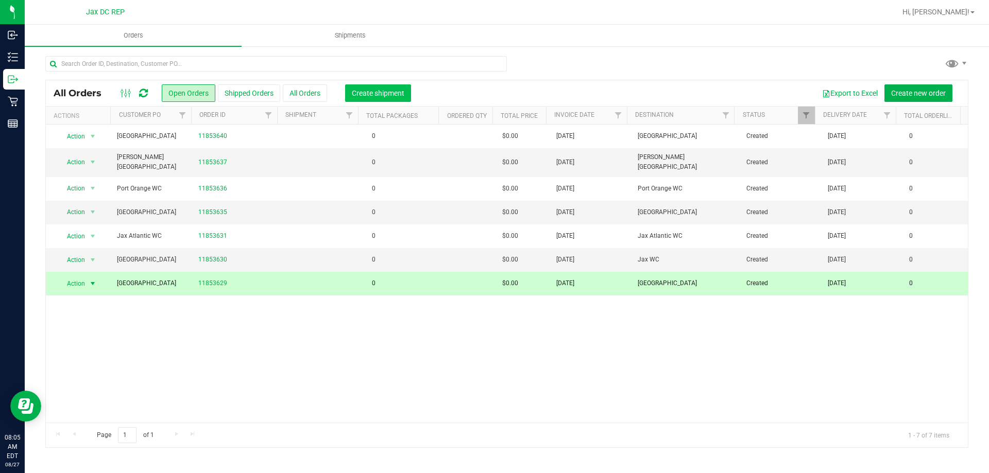
click at [396, 96] on span "Create shipment" at bounding box center [378, 93] width 53 height 8
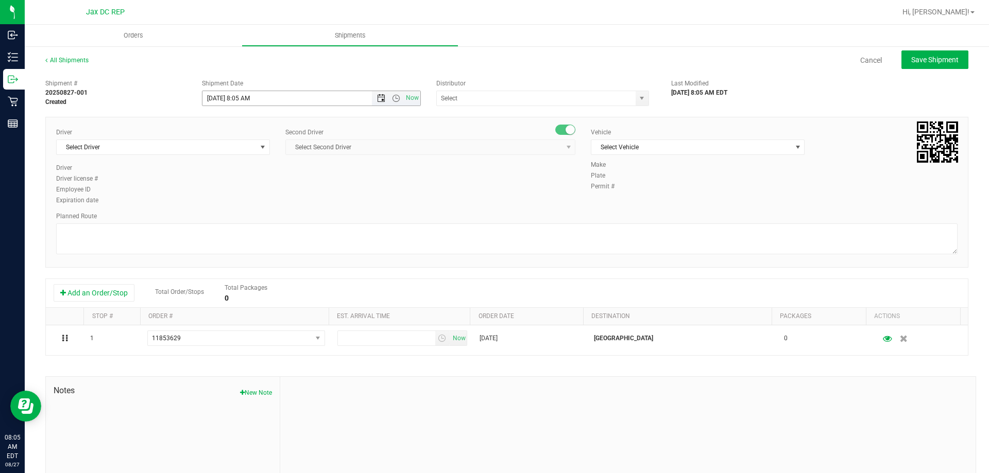
click at [377, 98] on span "Open the date view" at bounding box center [381, 98] width 8 height 8
click at [271, 216] on link "28" at bounding box center [270, 219] width 15 height 16
click at [394, 97] on span "Open the time view" at bounding box center [396, 98] width 8 height 8
click at [228, 184] on li "8:30 AM" at bounding box center [308, 185] width 215 height 13
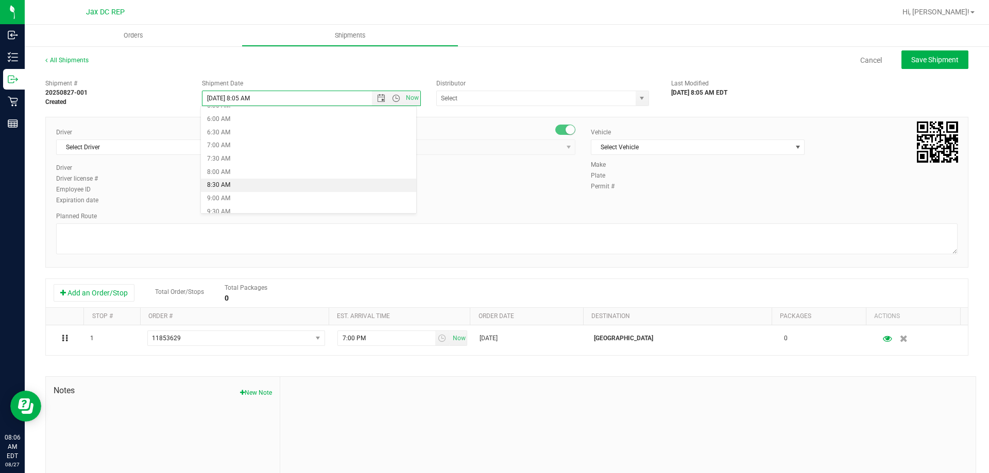
type input "8/28/2025 8:30 AM"
click at [480, 101] on input "text" at bounding box center [533, 98] width 193 height 14
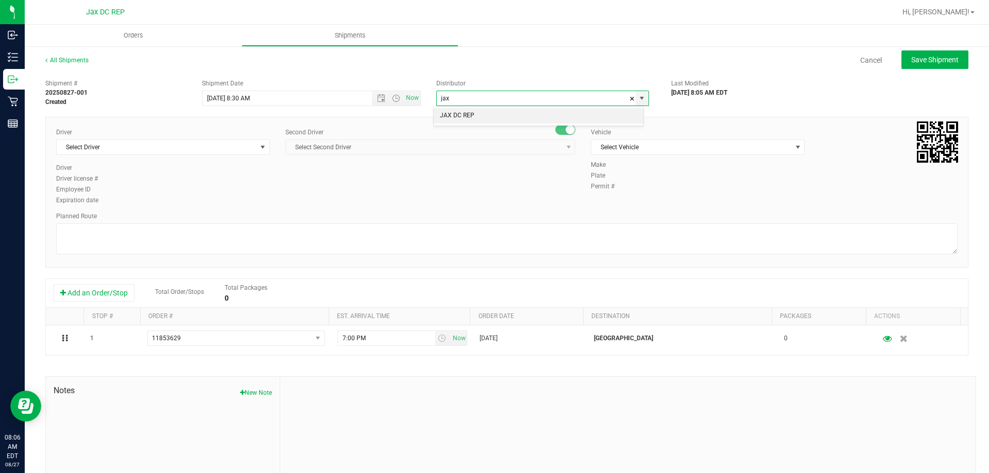
click at [472, 115] on li "JAX DC REP" at bounding box center [539, 115] width 210 height 15
type input "JAX DC REP"
click at [139, 146] on span "Select Driver" at bounding box center [157, 147] width 200 height 14
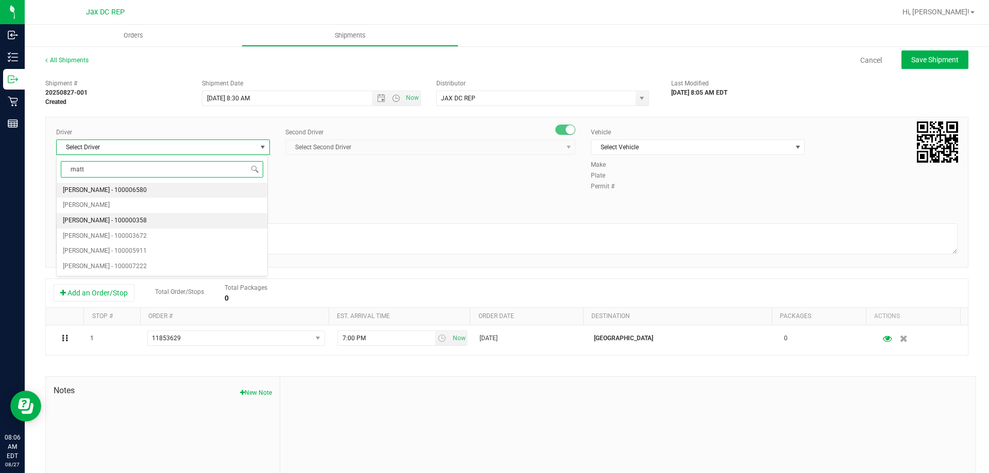
click at [98, 217] on span "Matthew Morris - 100000358" at bounding box center [105, 220] width 84 height 13
type input "matt"
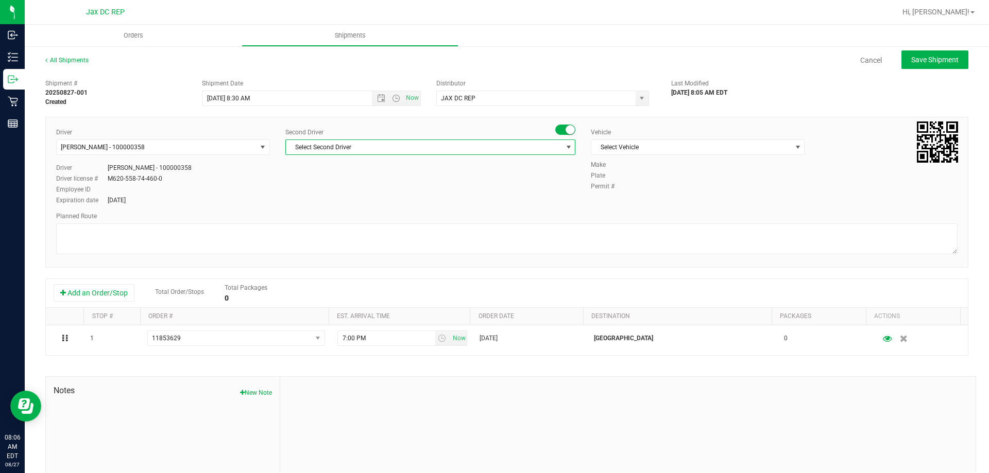
click at [336, 142] on span "Select Second Driver" at bounding box center [424, 147] width 276 height 14
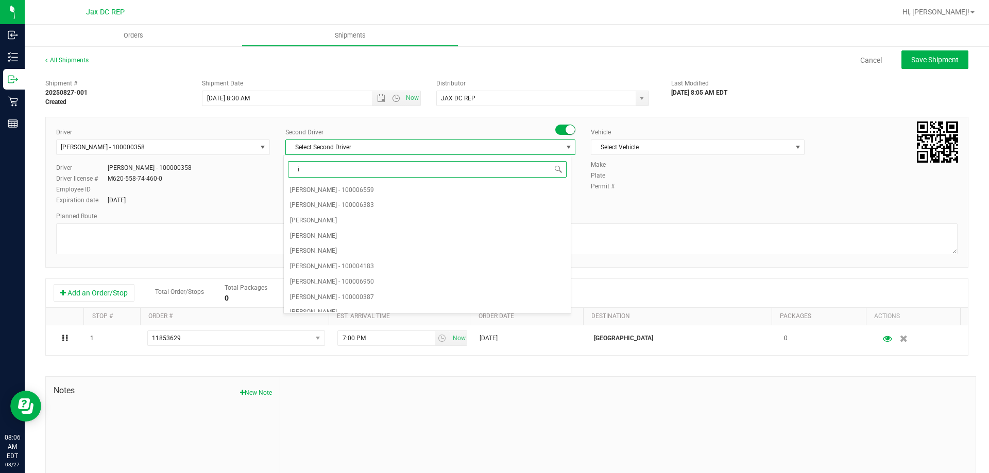
type input "is"
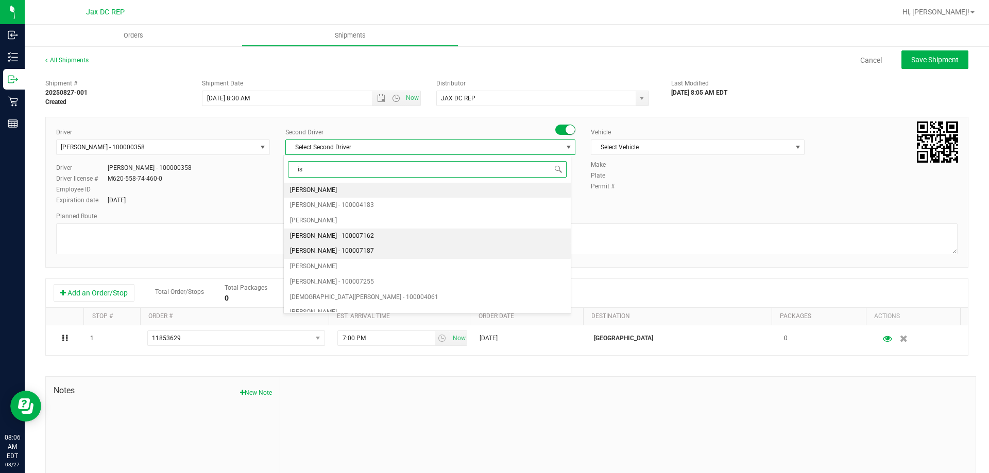
click at [324, 238] on span "Ismael Chavez - 100007162" at bounding box center [332, 236] width 84 height 13
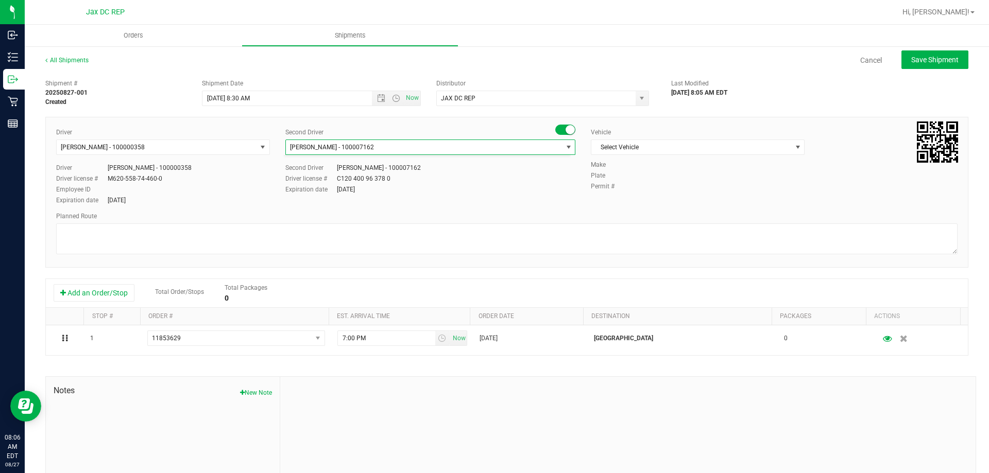
scroll to position [0, 0]
click at [626, 143] on span "Select Vehicle" at bounding box center [691, 147] width 200 height 14
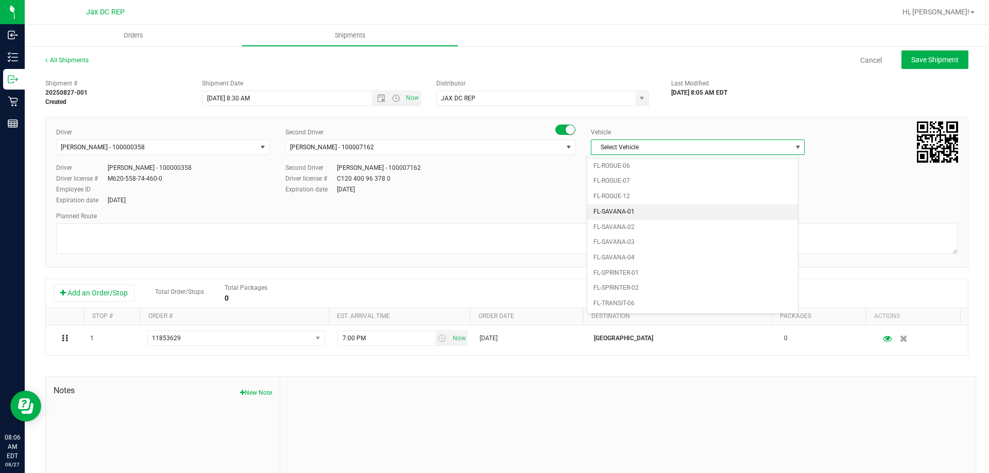
scroll to position [494, 0]
click at [640, 268] on li "FL-SPRINTER-02" at bounding box center [692, 267] width 211 height 15
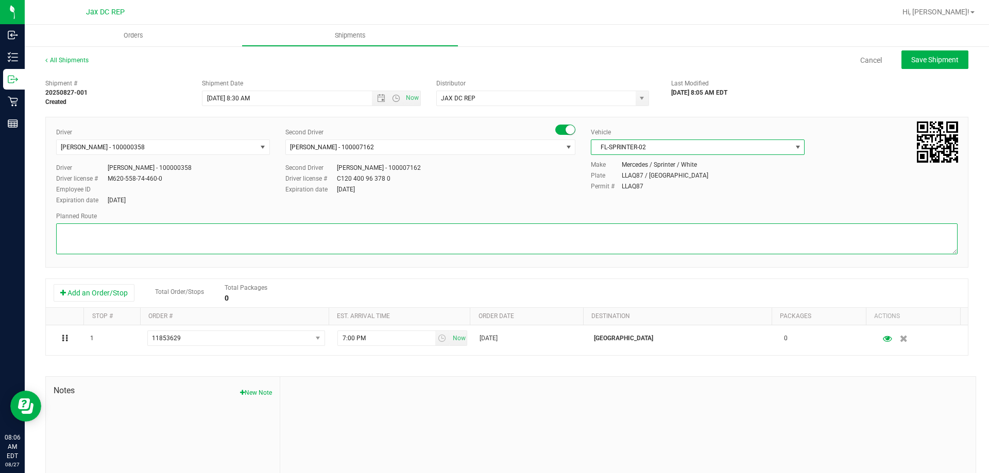
click at [627, 241] on textarea at bounding box center [506, 239] width 901 height 31
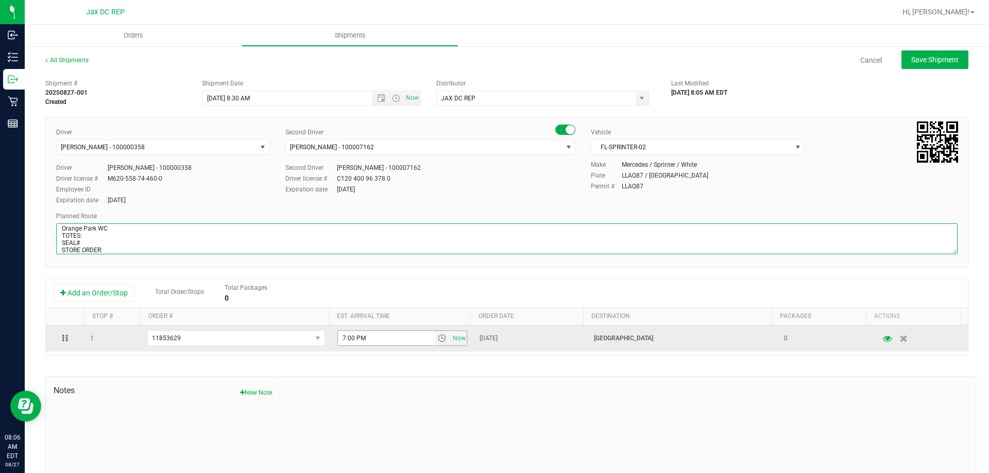
drag, startPoint x: 434, startPoint y: 338, endPoint x: 435, endPoint y: 345, distance: 6.8
click at [438, 338] on span "select" at bounding box center [442, 338] width 8 height 8
type textarea "Orange Park WC TOTES: SEAL# STORE ORDER:"
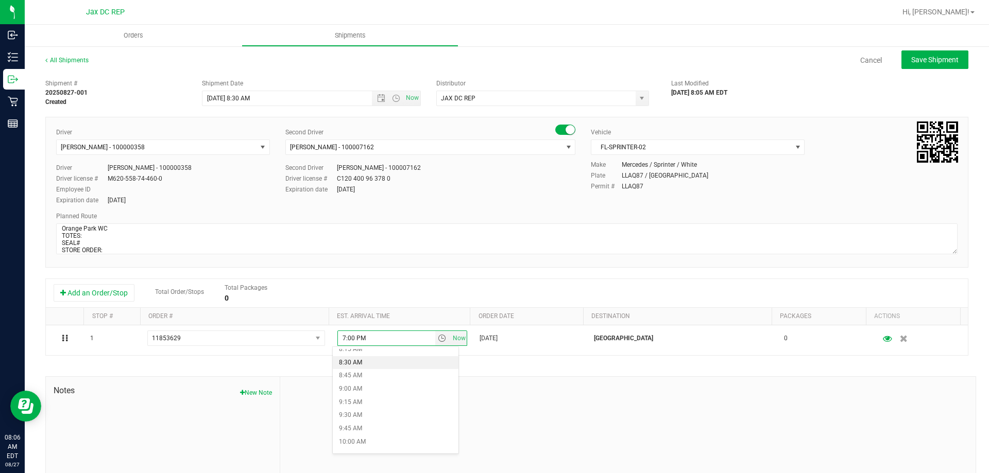
scroll to position [463, 0]
click at [381, 425] on li "10:00 AM" at bounding box center [396, 421] width 126 height 13
click at [920, 58] on span "Save Shipment" at bounding box center [934, 60] width 47 height 8
type input "8/28/2025 12:30 PM"
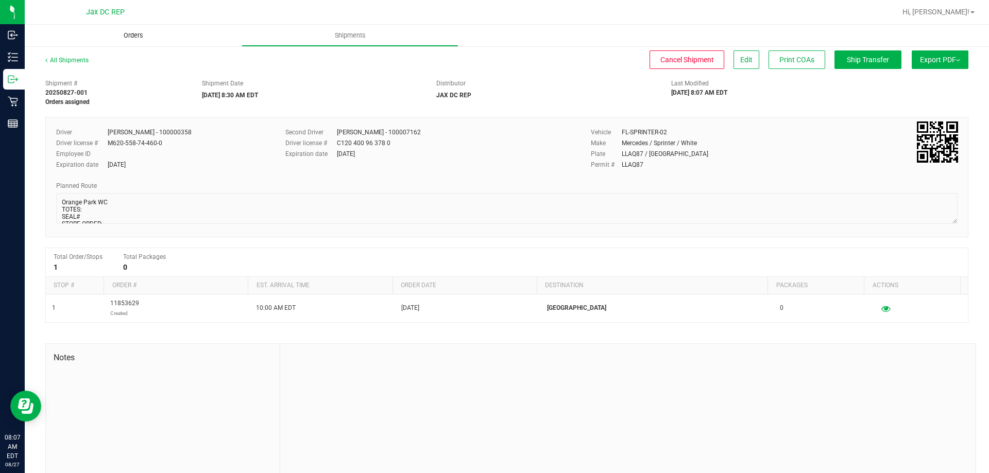
click at [135, 33] on span "Orders" at bounding box center [133, 35] width 47 height 9
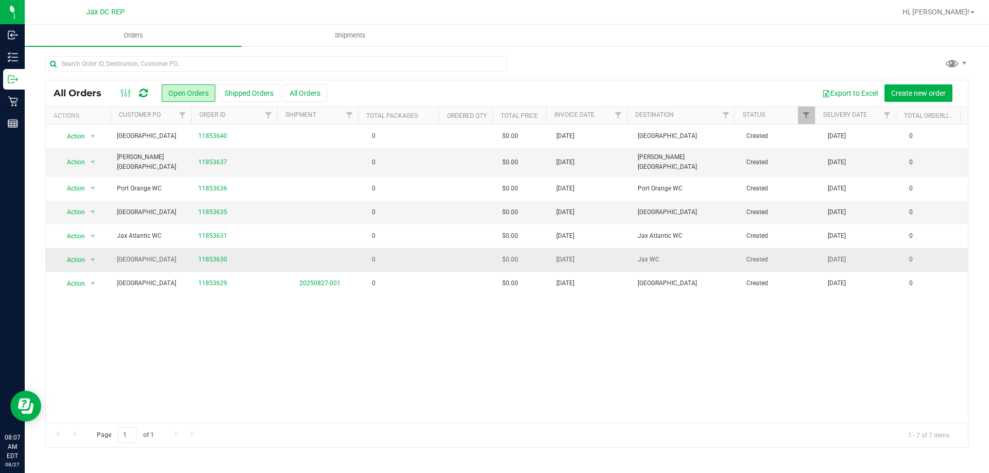
click at [469, 248] on td at bounding box center [469, 260] width 54 height 24
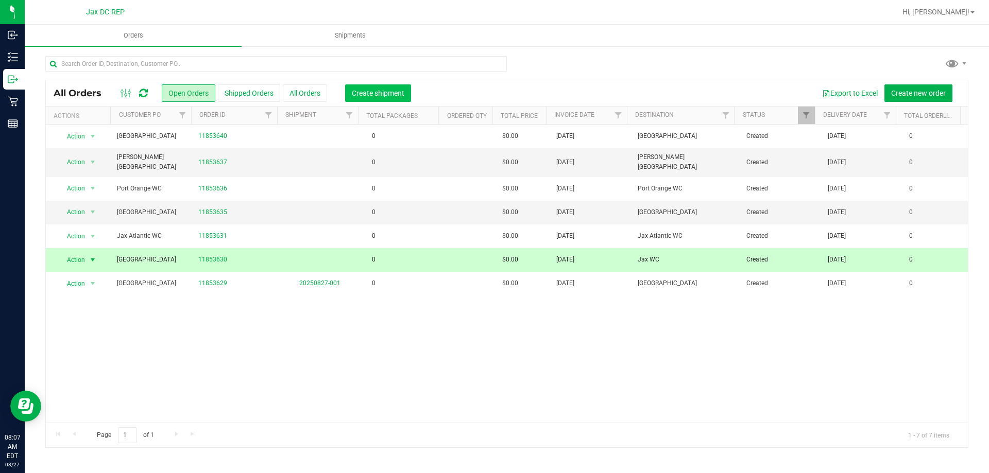
click at [392, 87] on button "Create shipment" at bounding box center [378, 93] width 66 height 18
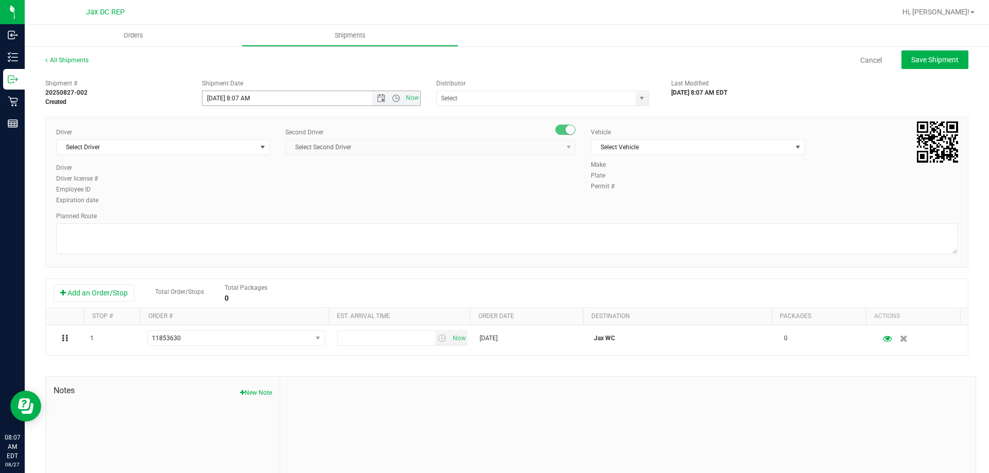
click at [379, 93] on span "Now" at bounding box center [396, 98] width 48 height 14
click at [380, 96] on span "Open the date view" at bounding box center [381, 98] width 8 height 8
click at [268, 217] on link "28" at bounding box center [270, 219] width 15 height 16
click at [392, 97] on span "Open the time view" at bounding box center [396, 98] width 8 height 8
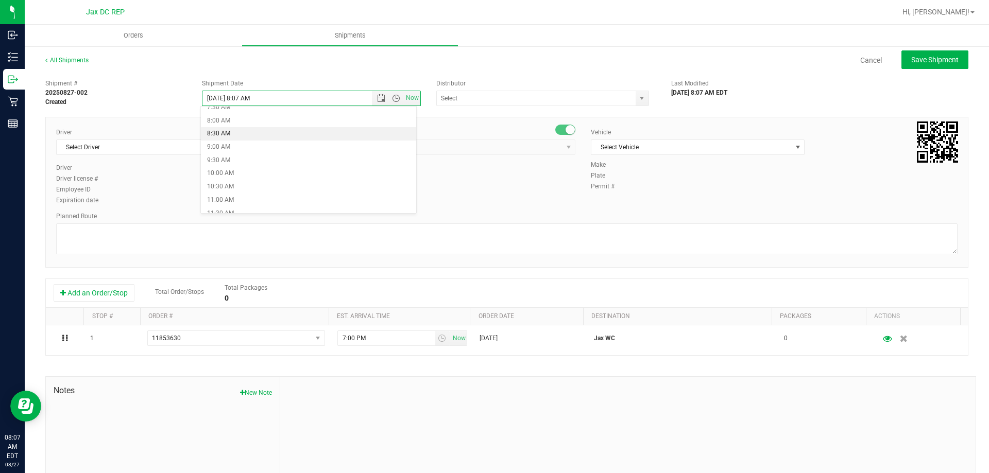
click at [229, 136] on li "8:30 AM" at bounding box center [308, 133] width 215 height 13
type input "8/28/2025 8:30 AM"
click at [492, 96] on input "text" at bounding box center [533, 98] width 193 height 14
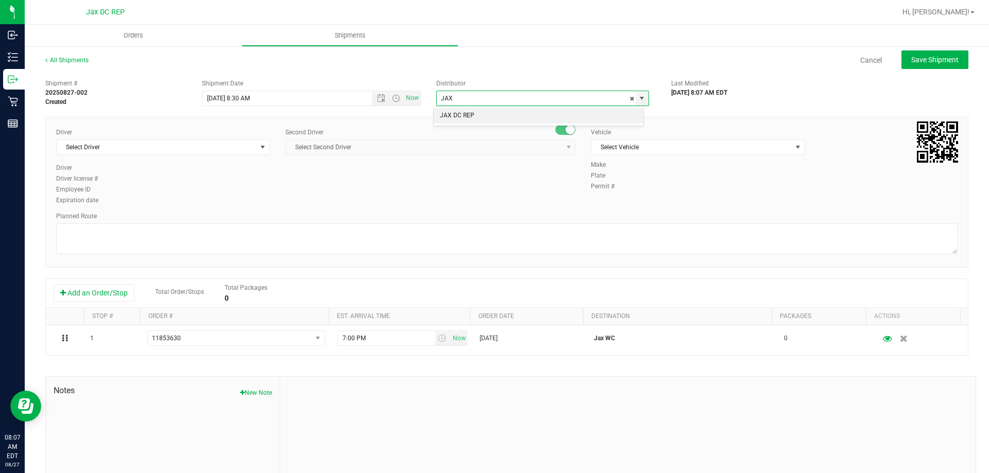
click at [470, 109] on li "JAX DC REP" at bounding box center [539, 115] width 210 height 15
type input "JAX DC REP"
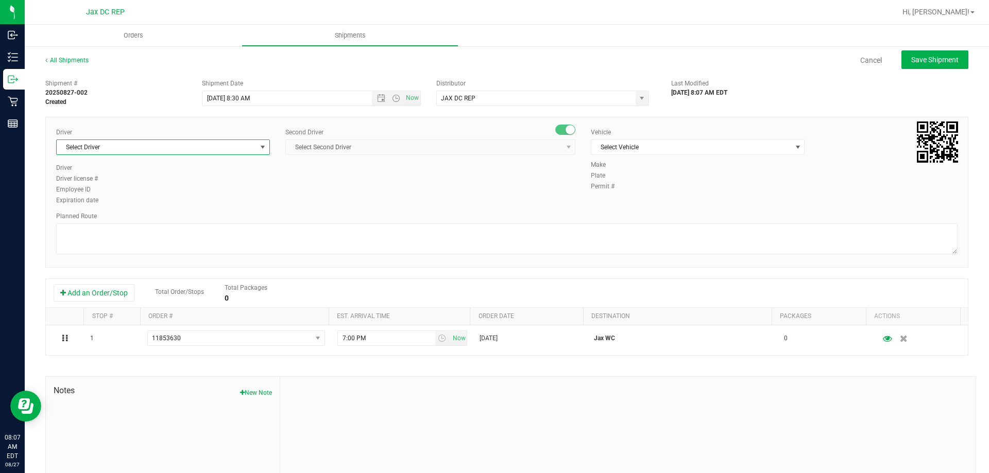
click at [236, 144] on span "Select Driver" at bounding box center [157, 147] width 200 height 14
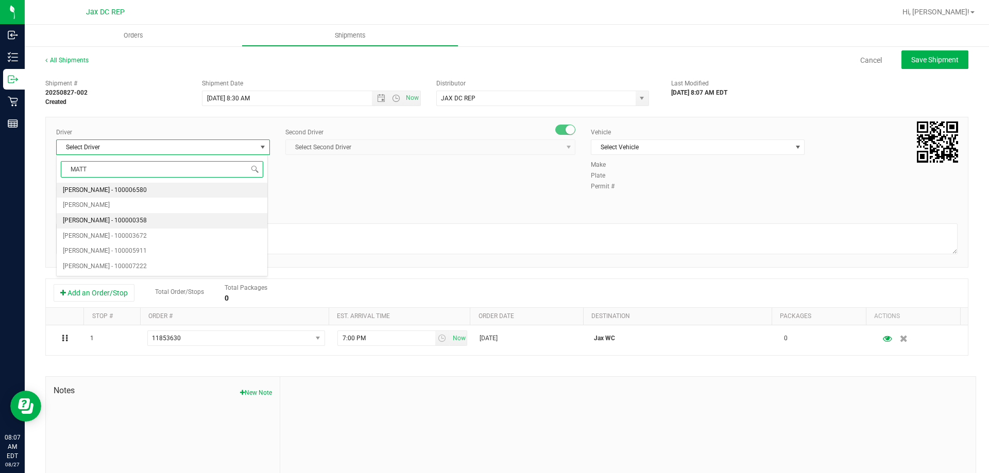
click at [98, 215] on span "Matthew Morris - 100000358" at bounding box center [105, 220] width 84 height 13
type input "MATT"
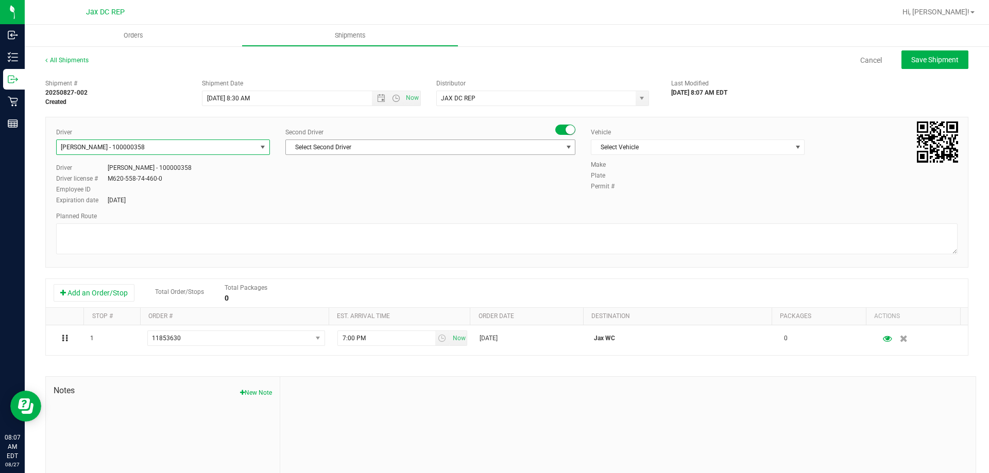
click at [329, 145] on span "Select Second Driver" at bounding box center [424, 147] width 276 height 14
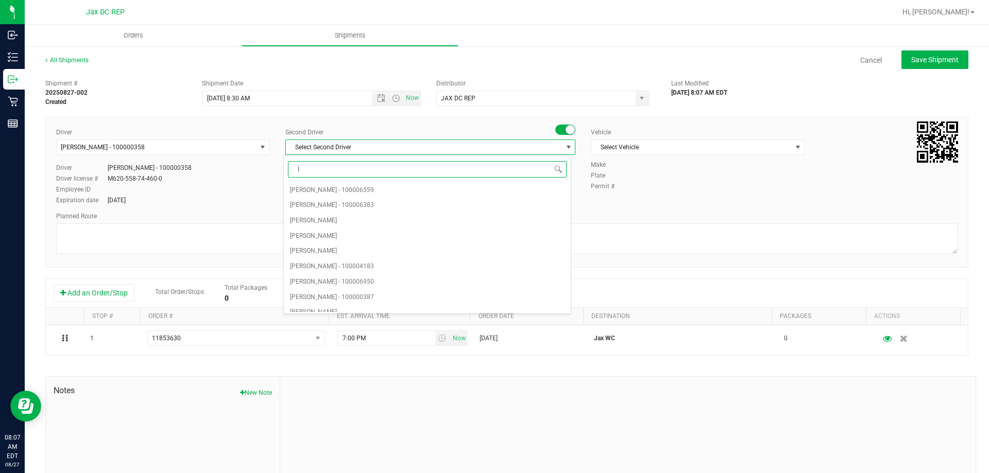
type input "IS"
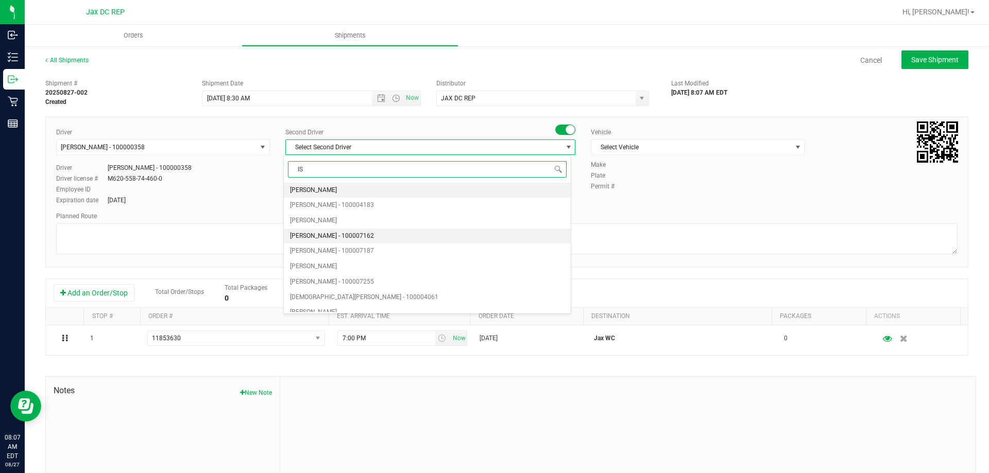
click at [331, 238] on span "Ismael Chavez - 100007162" at bounding box center [332, 236] width 84 height 13
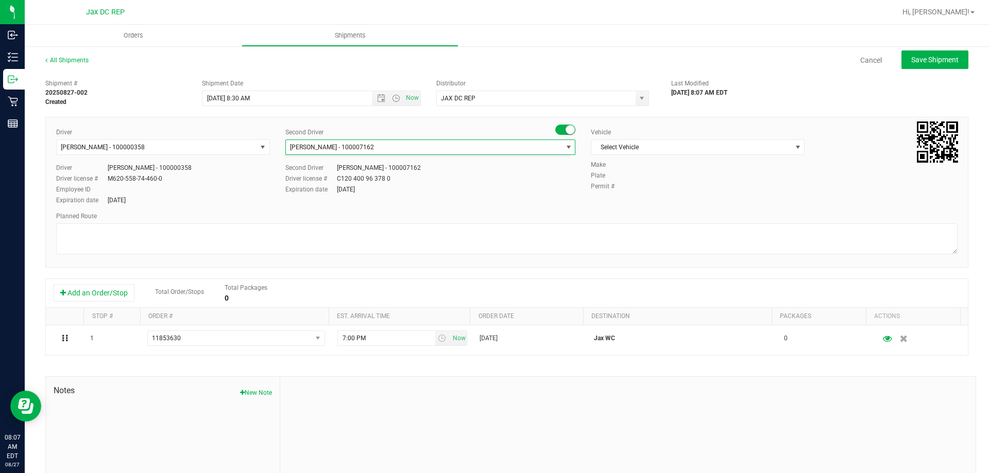
scroll to position [0, 0]
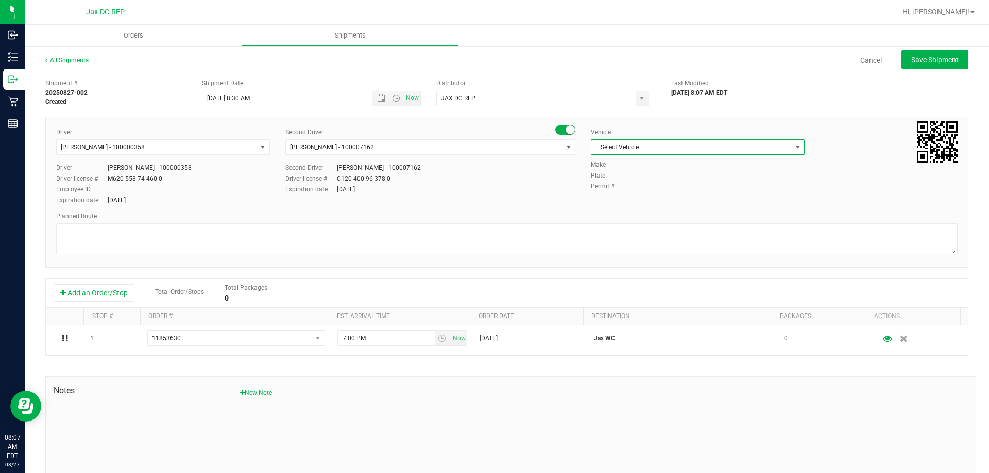
click at [632, 150] on span "Select Vehicle" at bounding box center [691, 147] width 200 height 14
click at [633, 191] on li "FL-SPRINTER-02" at bounding box center [692, 194] width 211 height 15
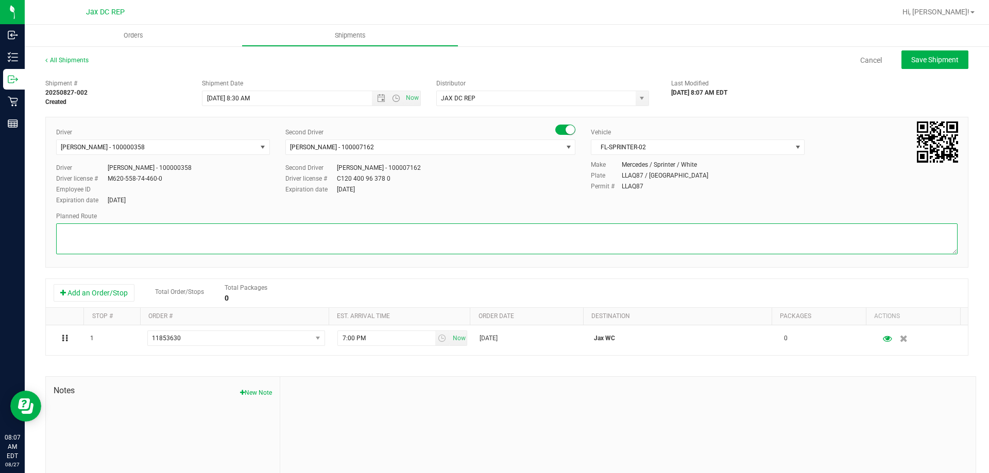
click at [611, 241] on textarea at bounding box center [506, 239] width 901 height 31
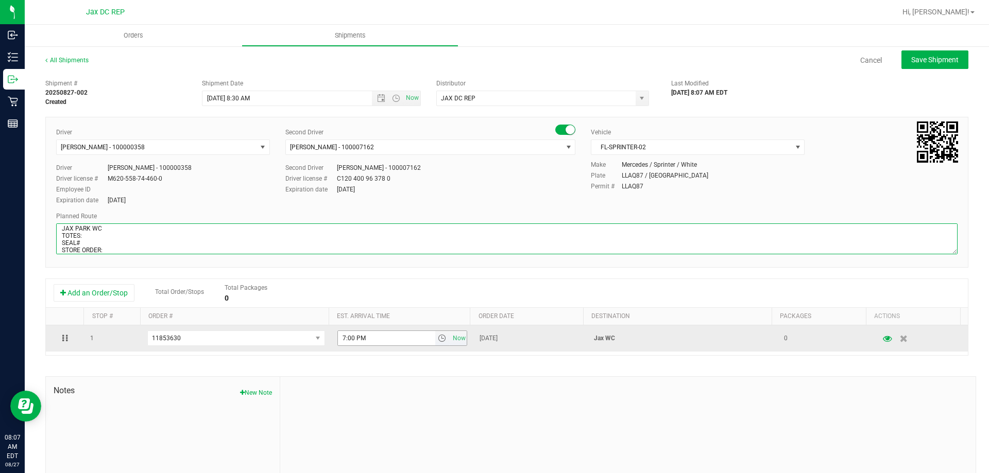
click at [438, 340] on span "select" at bounding box center [442, 338] width 8 height 8
type textarea "JAX PARK WC TOTES: SEAL# STORE ORDER:"
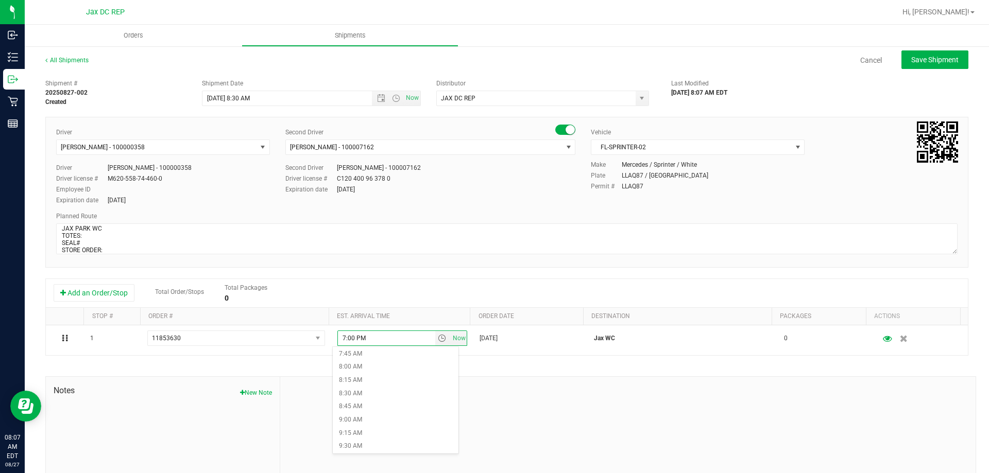
scroll to position [463, 0]
click at [368, 397] on li "9:30 AM" at bounding box center [396, 394] width 126 height 13
click at [914, 54] on button "Save Shipment" at bounding box center [934, 59] width 67 height 19
type input "8/28/2025 12:30 PM"
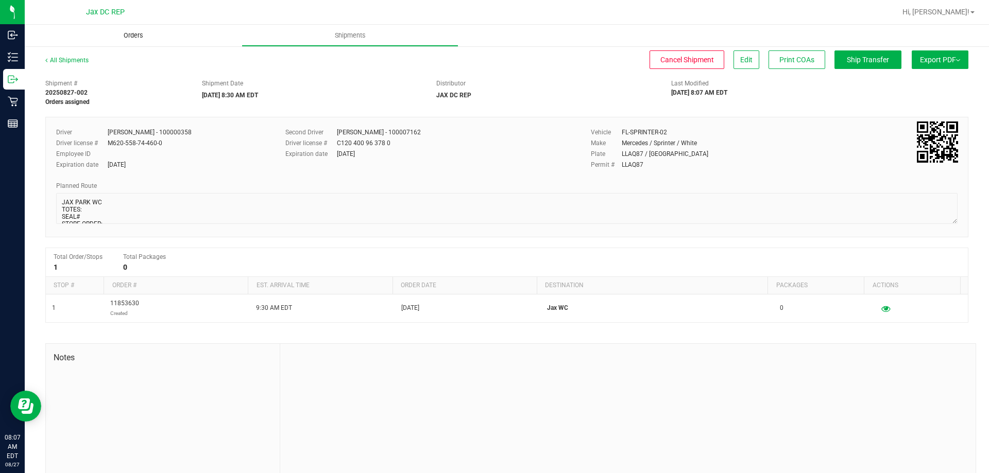
click at [131, 34] on span "Orders" at bounding box center [133, 35] width 47 height 9
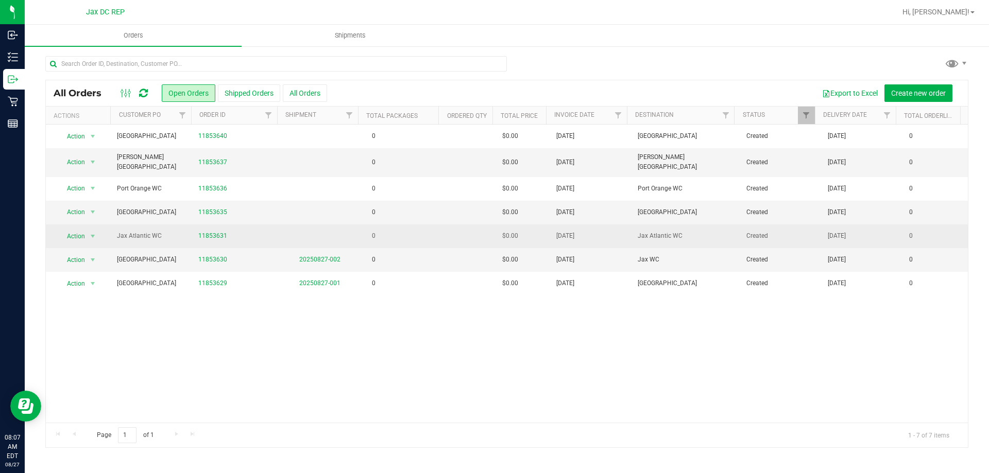
click at [392, 228] on td "0" at bounding box center [400, 237] width 81 height 24
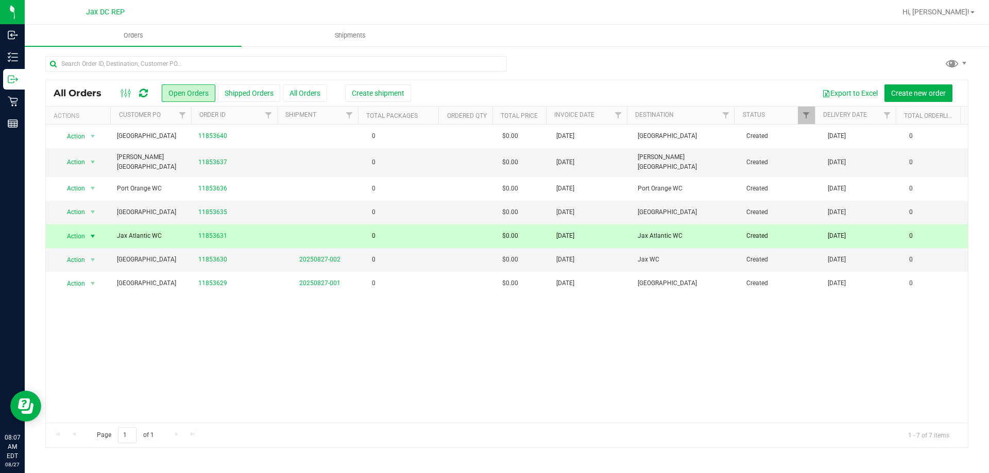
click at [365, 104] on div "All Orders Open Orders Shipped Orders All Orders Create shipment Export to Exce…" at bounding box center [507, 93] width 922 height 26
click at [364, 94] on span "Create shipment" at bounding box center [378, 93] width 53 height 8
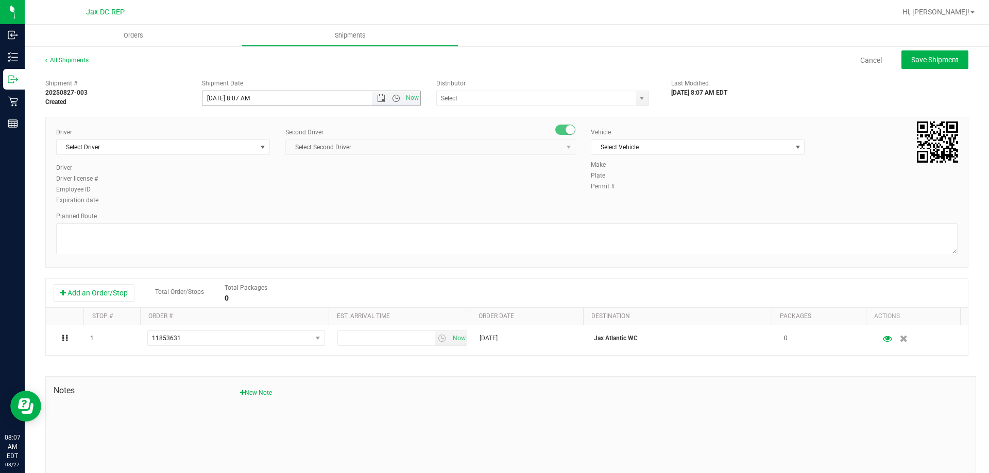
click at [379, 100] on span "Open the date view" at bounding box center [381, 98] width 8 height 8
click at [275, 221] on link "28" at bounding box center [270, 219] width 15 height 16
click at [392, 99] on span "Open the time view" at bounding box center [396, 98] width 8 height 8
click at [225, 133] on li "8:30 AM" at bounding box center [308, 133] width 215 height 13
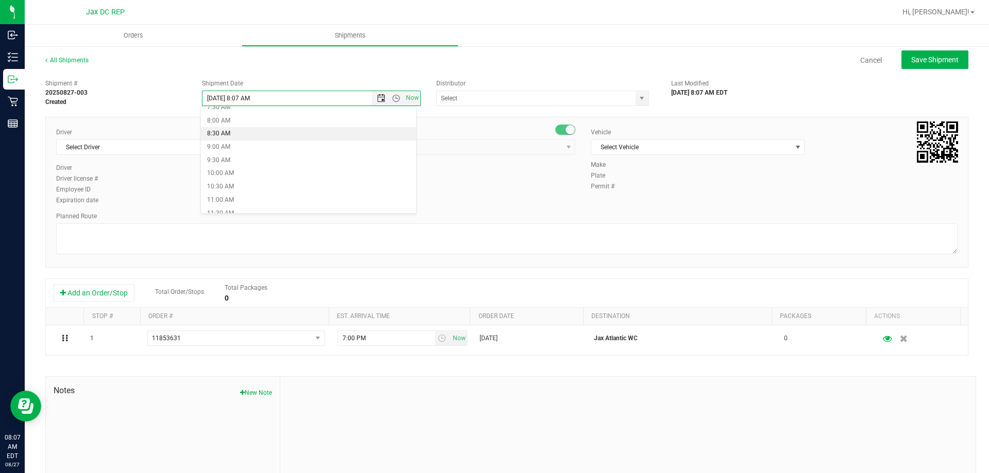
type input "8/28/2025 8:30 AM"
click at [492, 100] on input "text" at bounding box center [533, 98] width 193 height 14
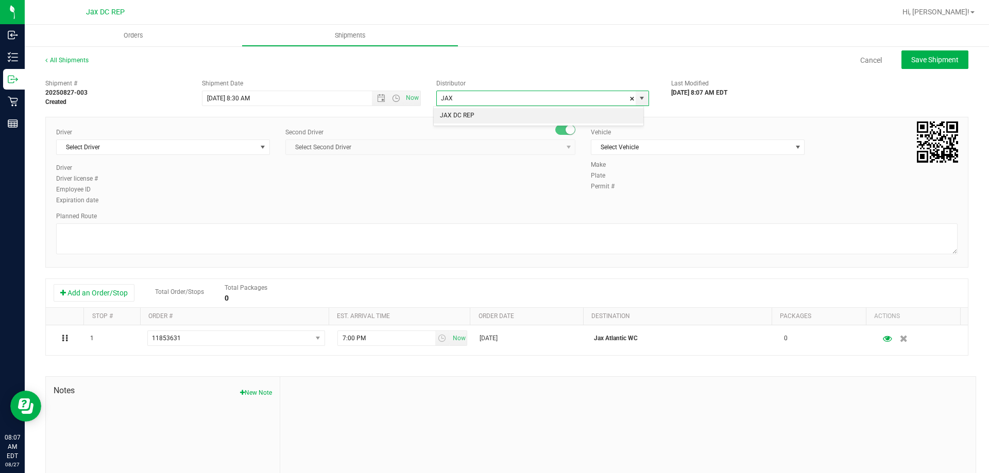
click at [473, 114] on li "JAX DC REP" at bounding box center [539, 115] width 210 height 15
type input "JAX DC REP"
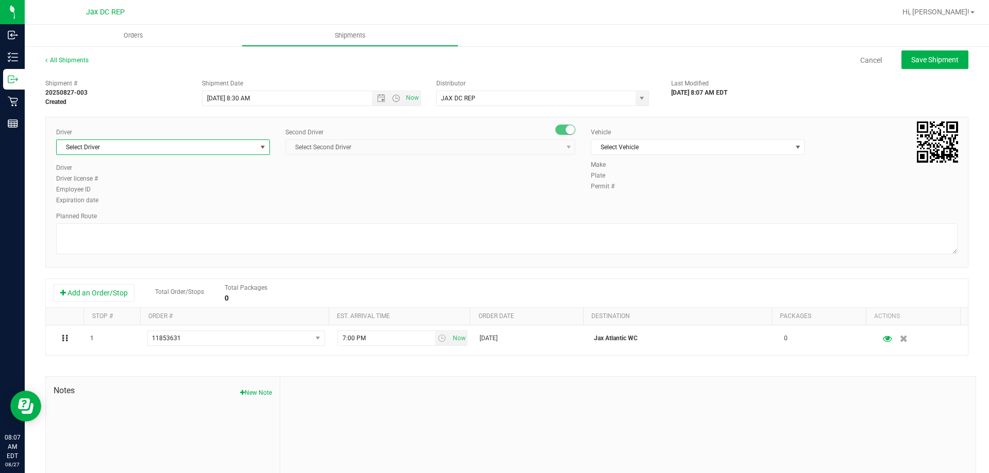
click at [180, 140] on span "Select Driver" at bounding box center [163, 147] width 214 height 15
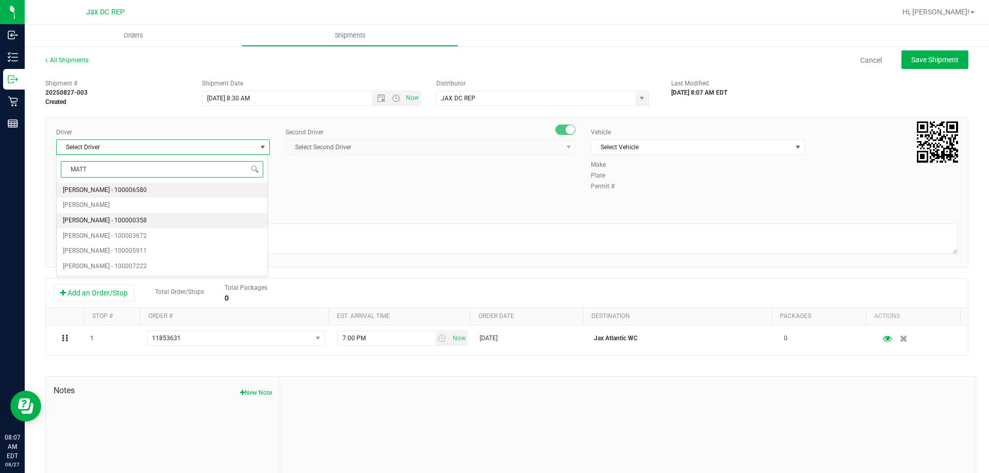
click at [122, 219] on span "Matthew Morris - 100000358" at bounding box center [105, 220] width 84 height 13
type input "MATT"
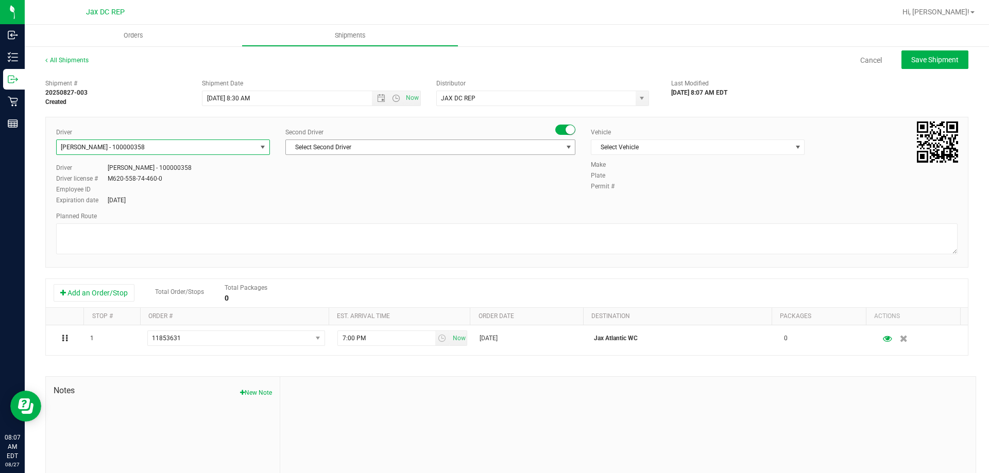
click at [342, 143] on span "Select Second Driver" at bounding box center [424, 147] width 276 height 14
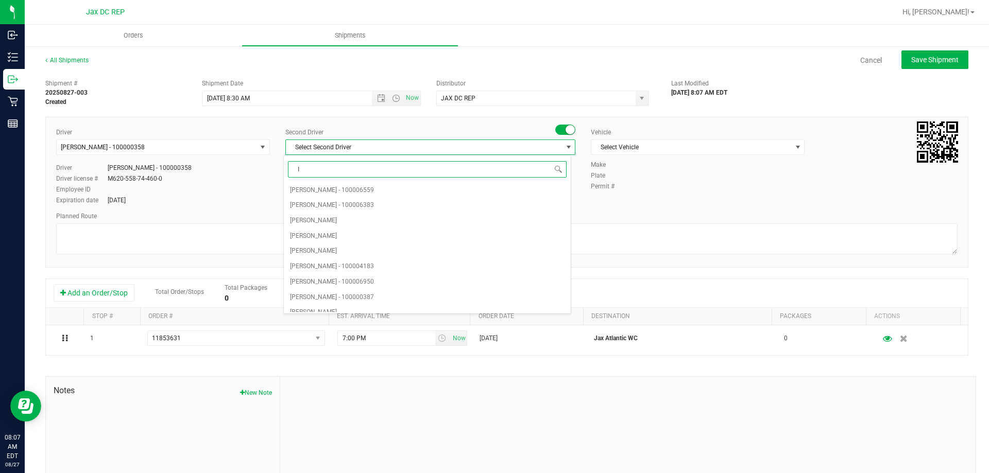
type input "IS"
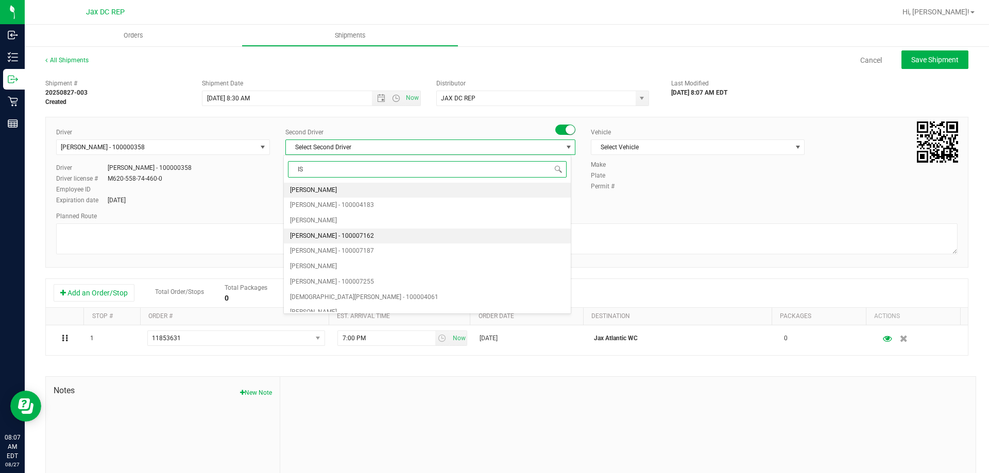
click at [327, 236] on span "Ismael Chavez - 100007162" at bounding box center [332, 236] width 84 height 13
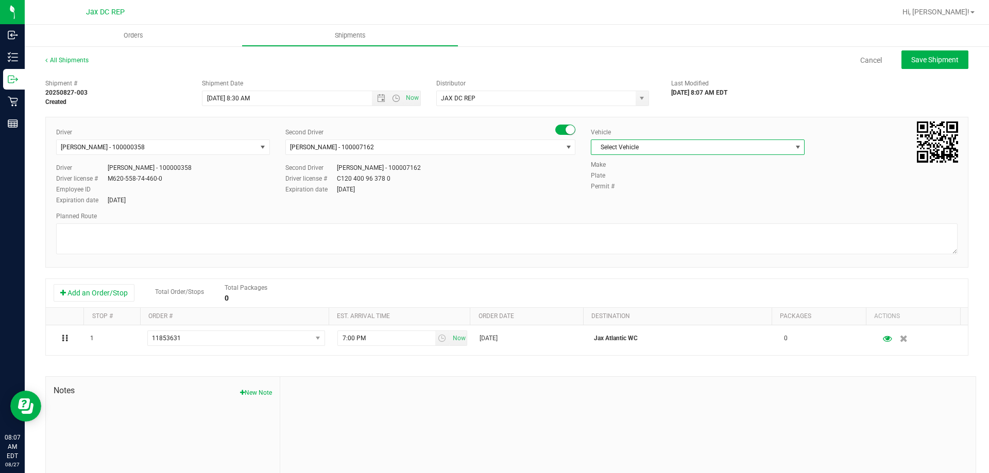
click at [649, 143] on span "Select Vehicle" at bounding box center [691, 147] width 200 height 14
click at [629, 305] on li "FL-SPRINTER-02" at bounding box center [692, 308] width 211 height 15
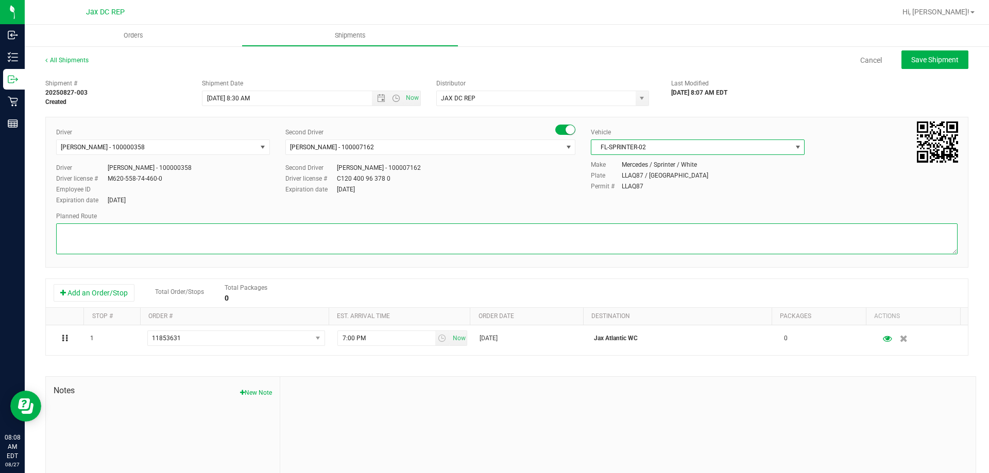
click at [619, 226] on textarea at bounding box center [506, 239] width 901 height 31
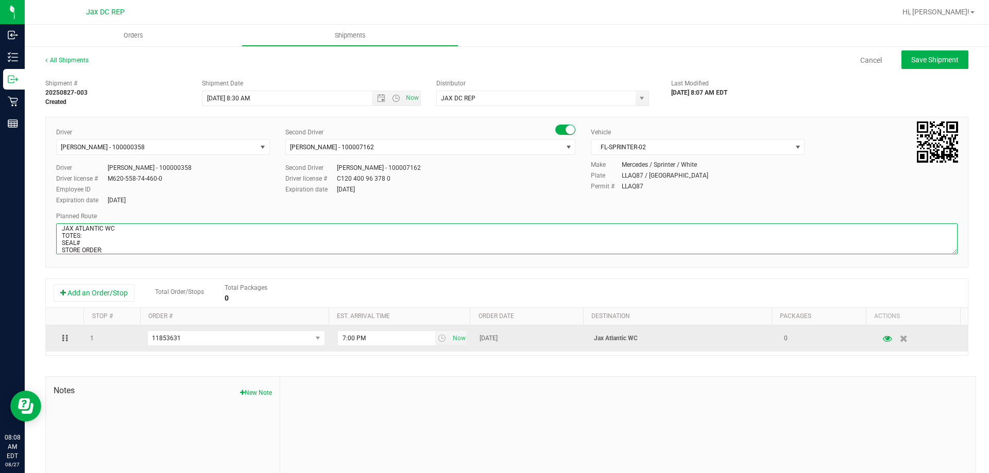
scroll to position [11, 0]
click at [438, 342] on span "select" at bounding box center [442, 338] width 8 height 8
type textarea "JAX ATLANTIC WC TOTES: SEAL# STORE ORDER:"
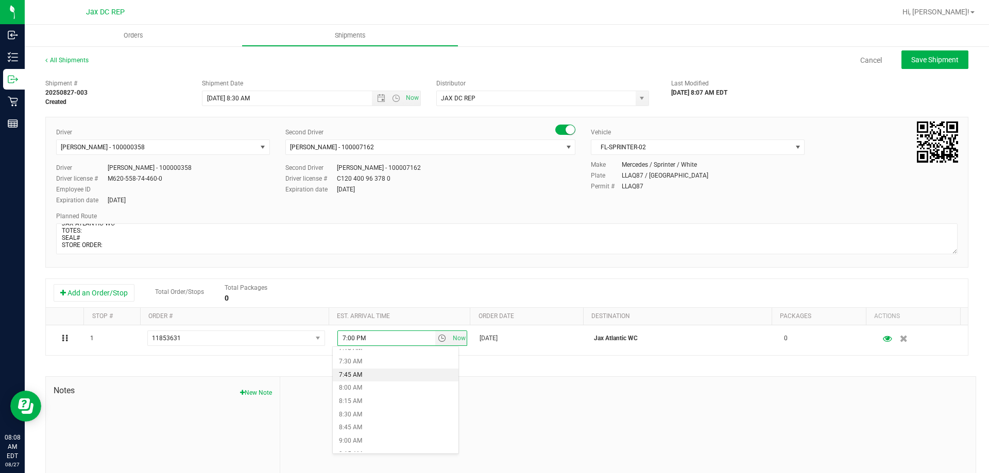
scroll to position [412, 0]
click at [372, 416] on li "9:00 AM" at bounding box center [396, 420] width 126 height 13
click at [902, 63] on button "Save Shipment" at bounding box center [934, 59] width 67 height 19
type input "8/28/2025 12:30 PM"
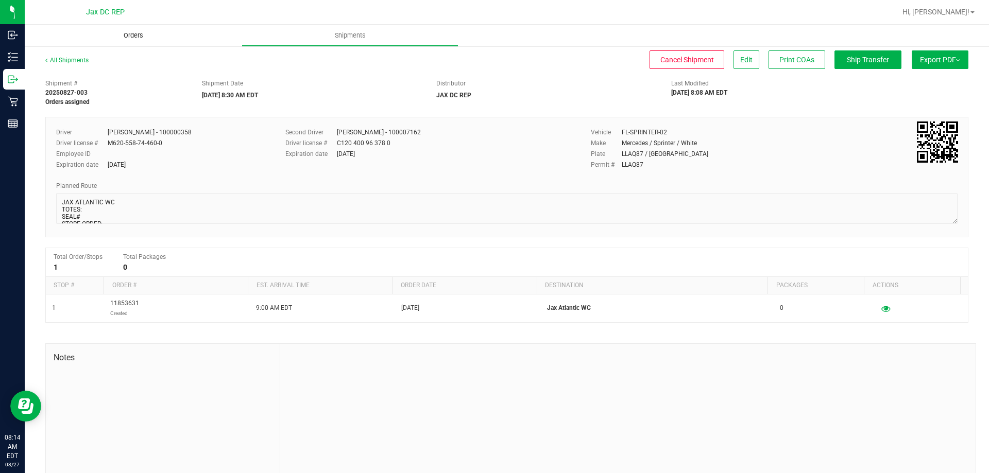
click at [133, 31] on span "Orders" at bounding box center [133, 35] width 47 height 9
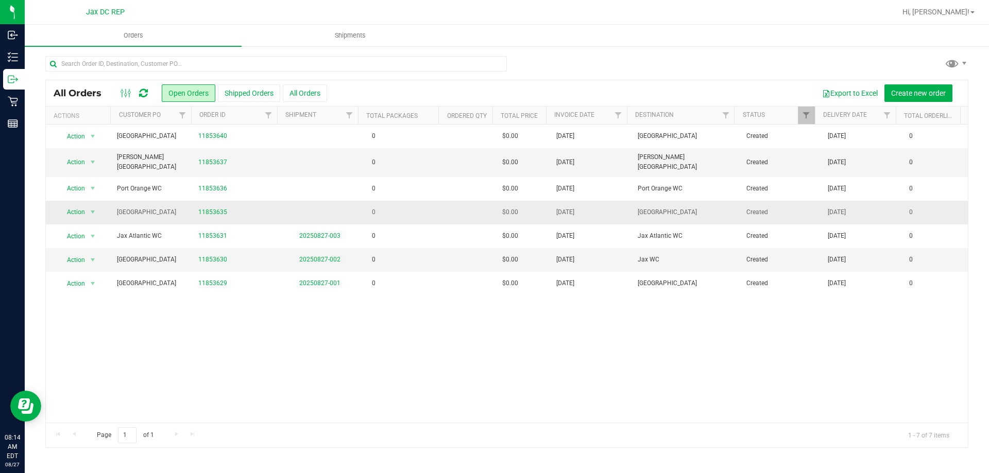
click at [410, 217] on td "0" at bounding box center [400, 213] width 81 height 24
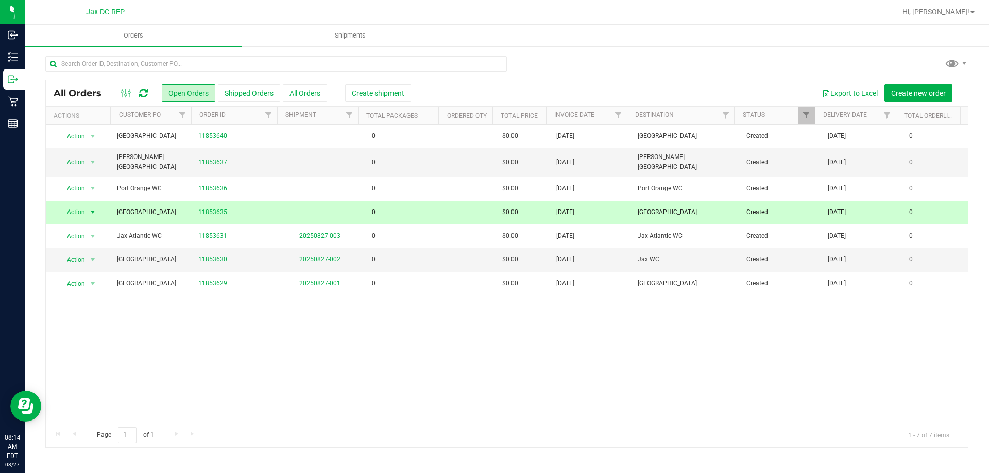
click at [649, 48] on div "All Orders Open Orders Shipped Orders All Orders Create shipment Export to Exce…" at bounding box center [507, 251] width 964 height 413
click at [401, 95] on span "Create shipment" at bounding box center [378, 93] width 53 height 8
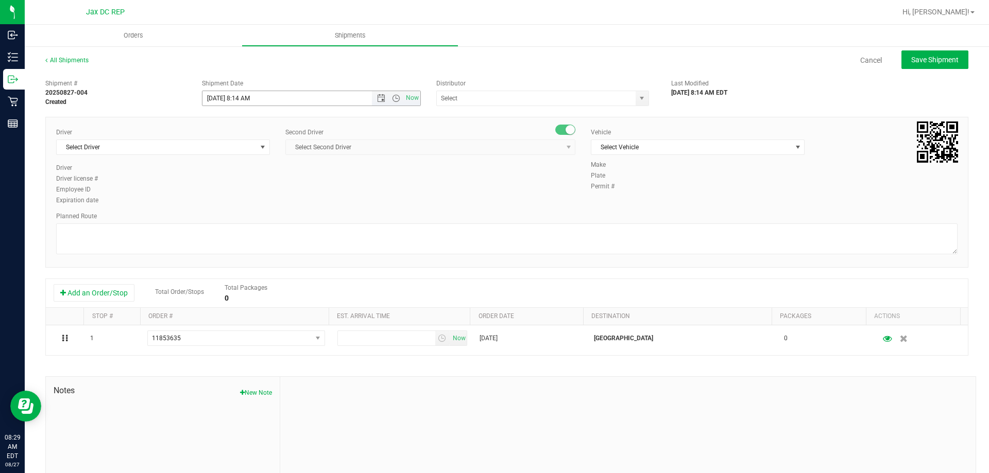
click at [380, 103] on span "Now" at bounding box center [396, 98] width 48 height 14
click at [382, 94] on span "Open the date view" at bounding box center [381, 98] width 8 height 8
click at [271, 215] on link "28" at bounding box center [270, 219] width 15 height 16
click at [392, 100] on span "Open the time view" at bounding box center [396, 98] width 8 height 8
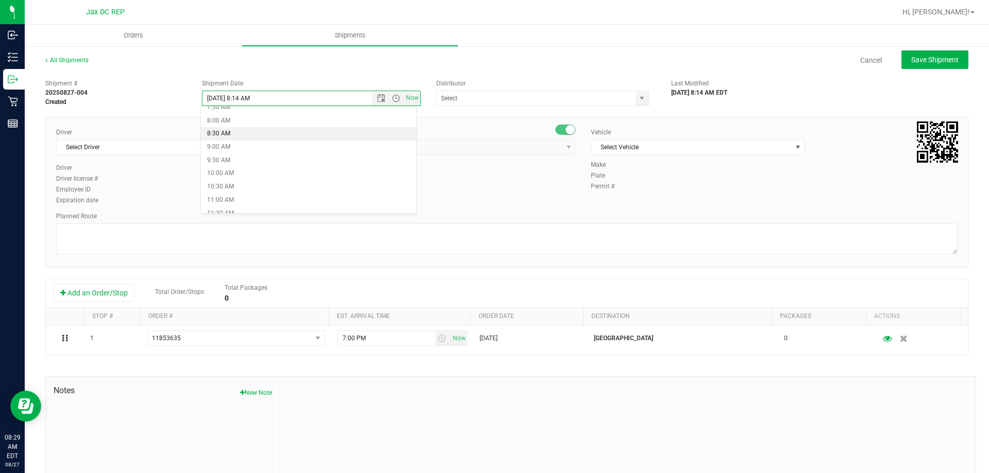
click at [226, 131] on li "8:30 AM" at bounding box center [308, 133] width 215 height 13
type input "8/28/2025 8:30 AM"
click at [484, 102] on input "text" at bounding box center [533, 98] width 193 height 14
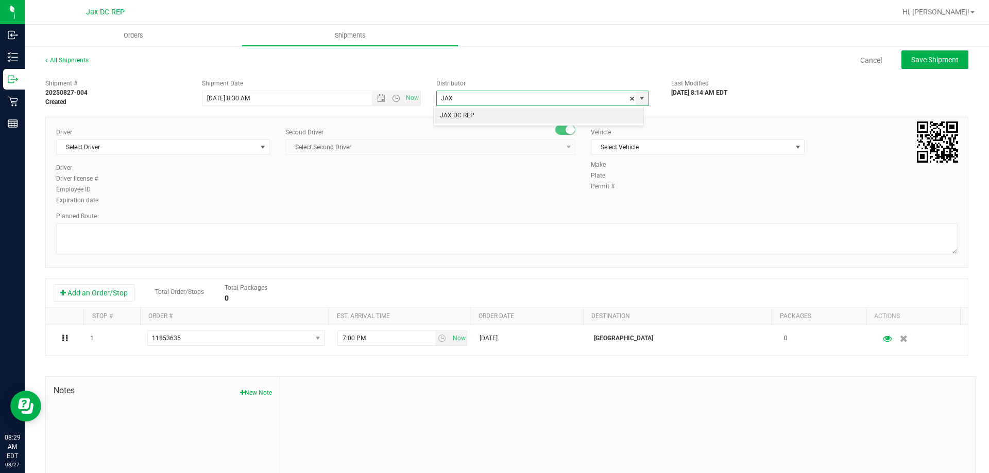
click at [470, 109] on li "JAX DC REP" at bounding box center [539, 115] width 210 height 15
type input "JAX DC REP"
click at [174, 148] on span "Select Driver" at bounding box center [157, 147] width 200 height 14
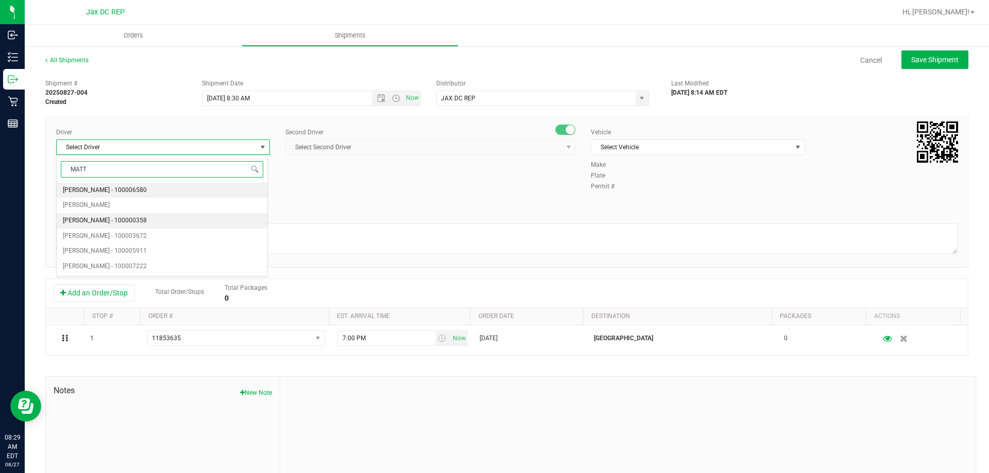
click at [141, 220] on span "Matthew Morris - 100000358" at bounding box center [105, 220] width 84 height 13
type input "MATT"
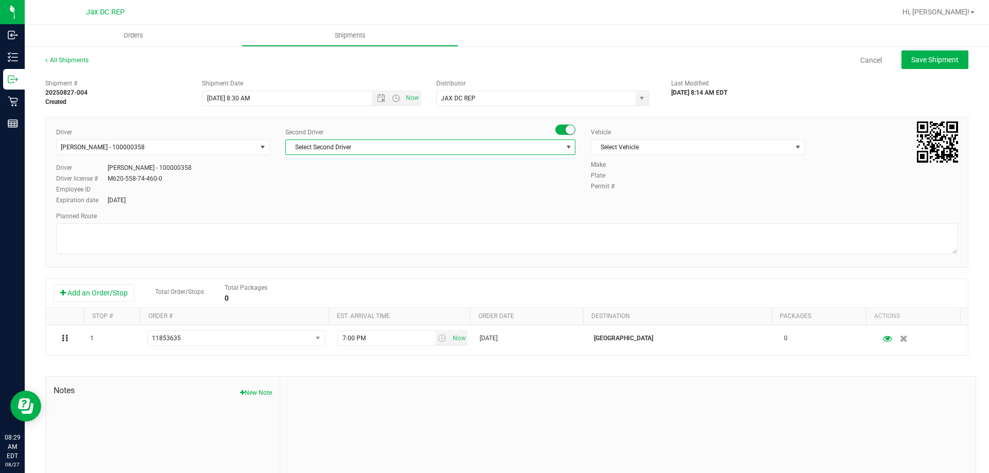
click at [330, 152] on span "Select Second Driver" at bounding box center [424, 147] width 276 height 14
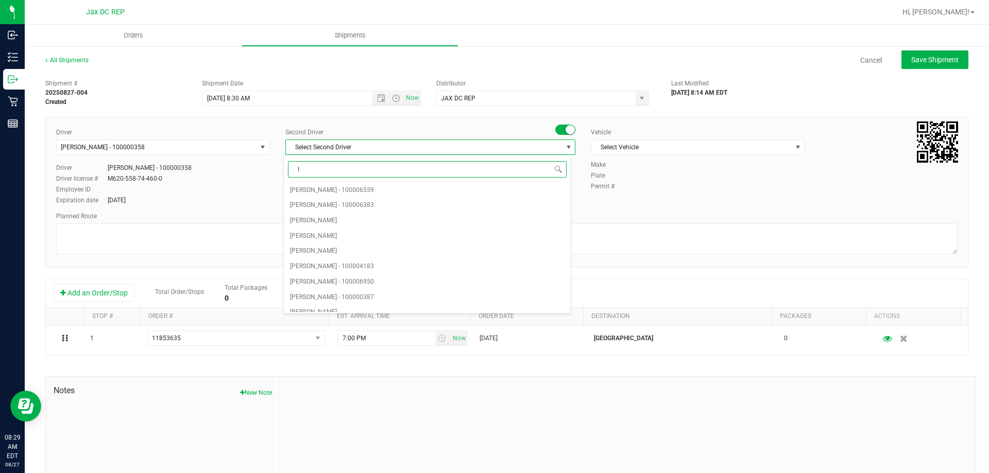
type input "IS"
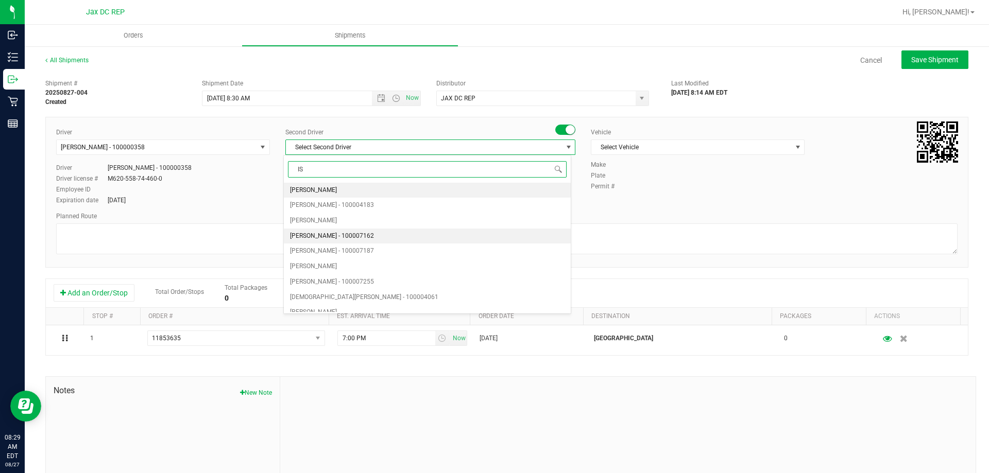
click at [323, 233] on span "Ismael Chavez - 100007162" at bounding box center [332, 236] width 84 height 13
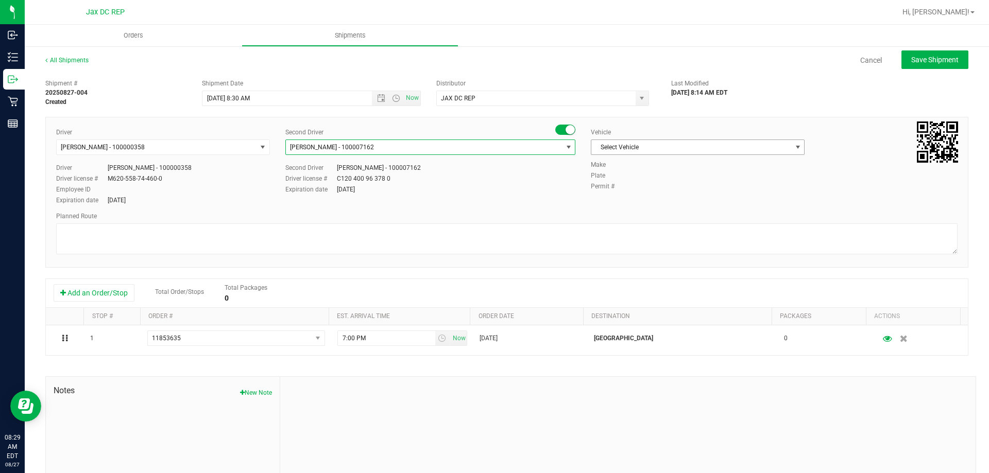
click at [636, 151] on span "Select Vehicle" at bounding box center [691, 147] width 200 height 14
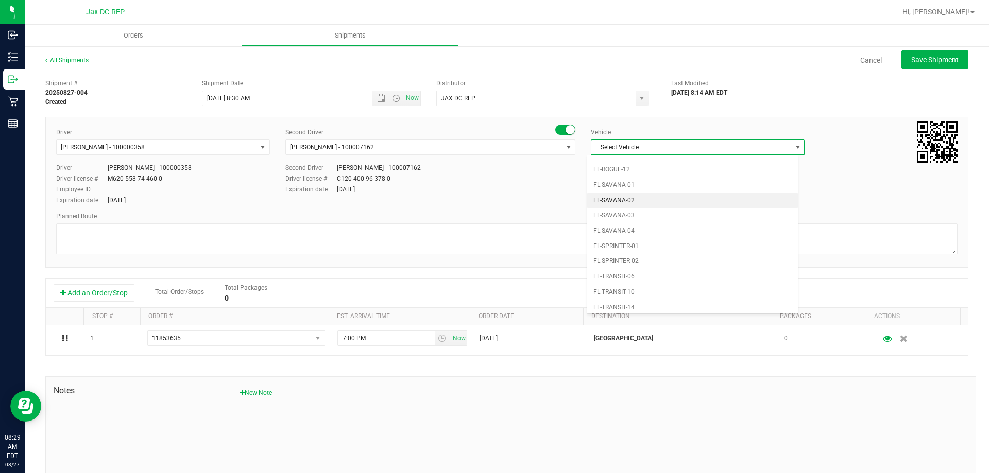
scroll to position [517, 0]
click at [640, 241] on li "FL-SPRINTER-02" at bounding box center [692, 244] width 211 height 15
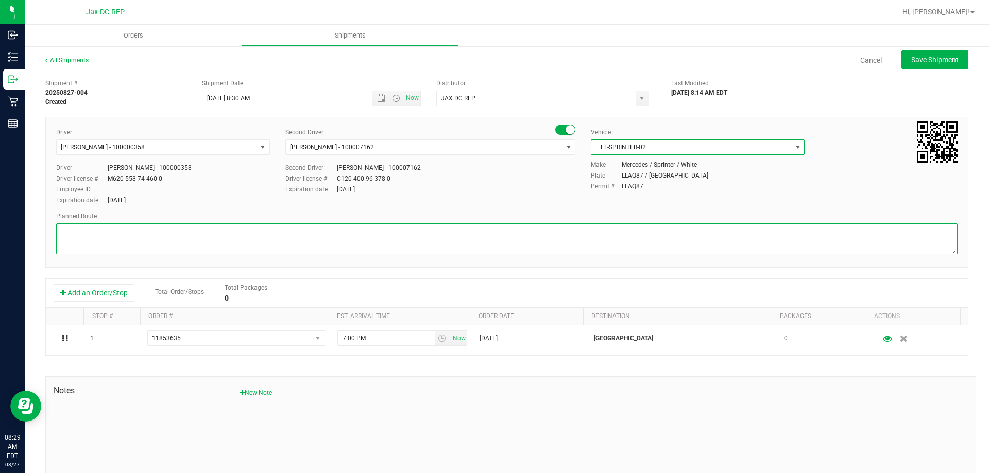
click at [156, 234] on textarea at bounding box center [506, 239] width 901 height 31
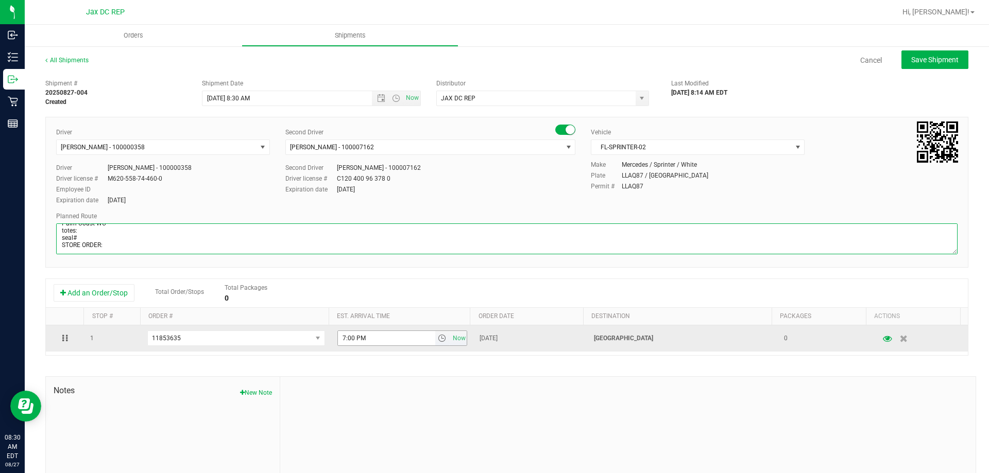
click at [438, 339] on span "select" at bounding box center [442, 338] width 8 height 8
type textarea "Palm Coast WC totes: seal# STORE ORDER:"
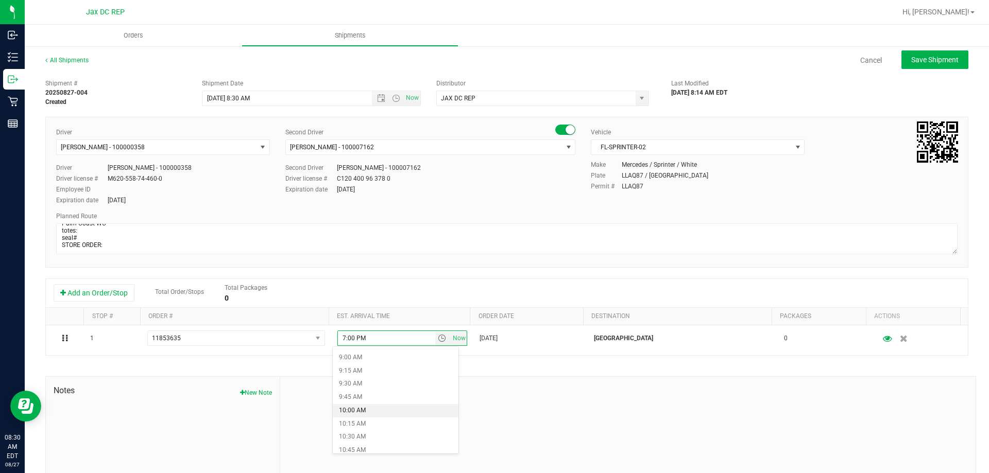
scroll to position [515, 0]
click at [371, 417] on li "11:00 AM" at bounding box center [396, 423] width 126 height 13
click at [926, 62] on span "Save Shipment" at bounding box center [934, 60] width 47 height 8
type input "8/28/2025 12:30 PM"
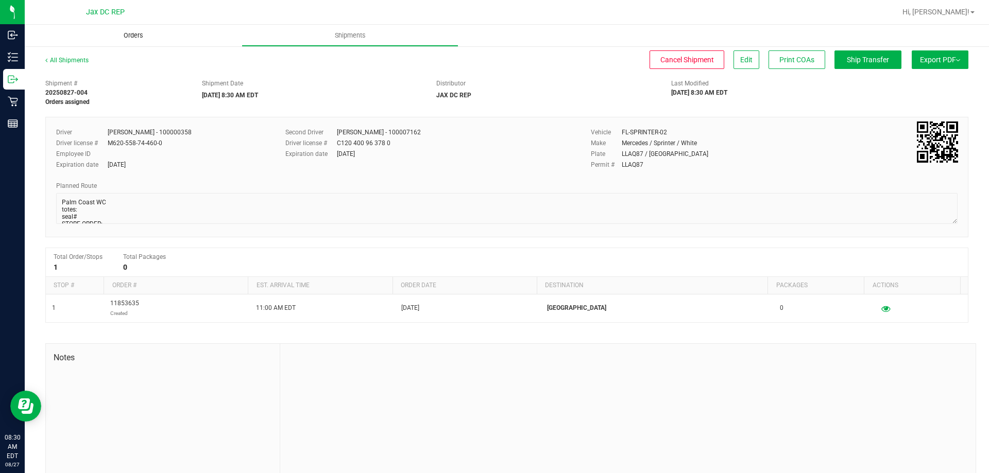
click at [127, 36] on span "Orders" at bounding box center [133, 35] width 47 height 9
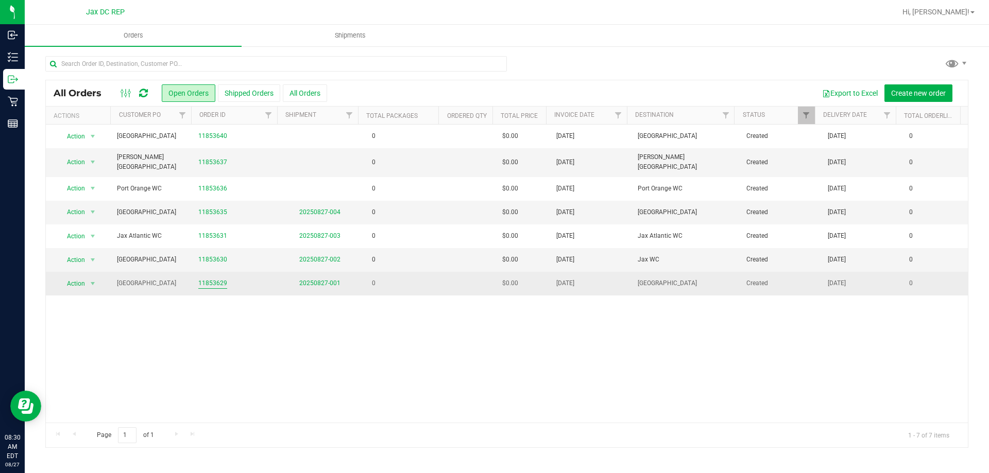
click at [222, 279] on link "11853629" at bounding box center [212, 284] width 29 height 10
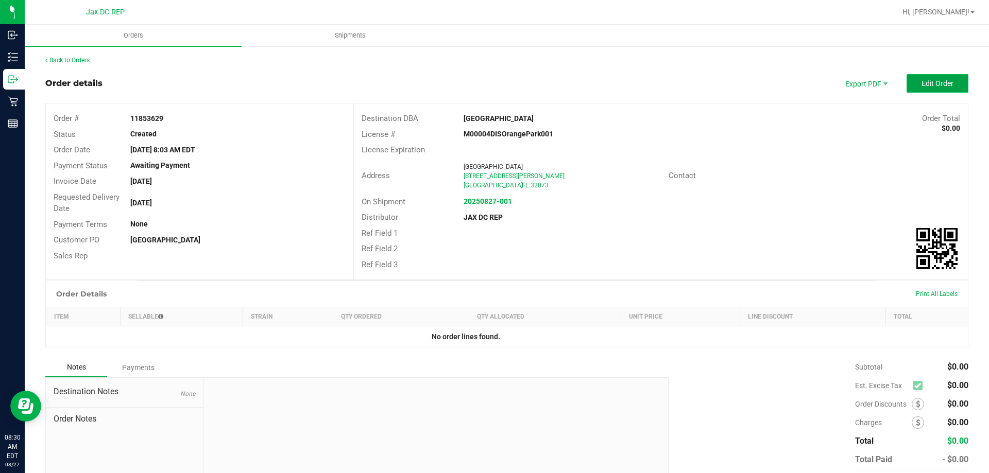
click at [941, 76] on button "Edit Order" at bounding box center [937, 83] width 62 height 19
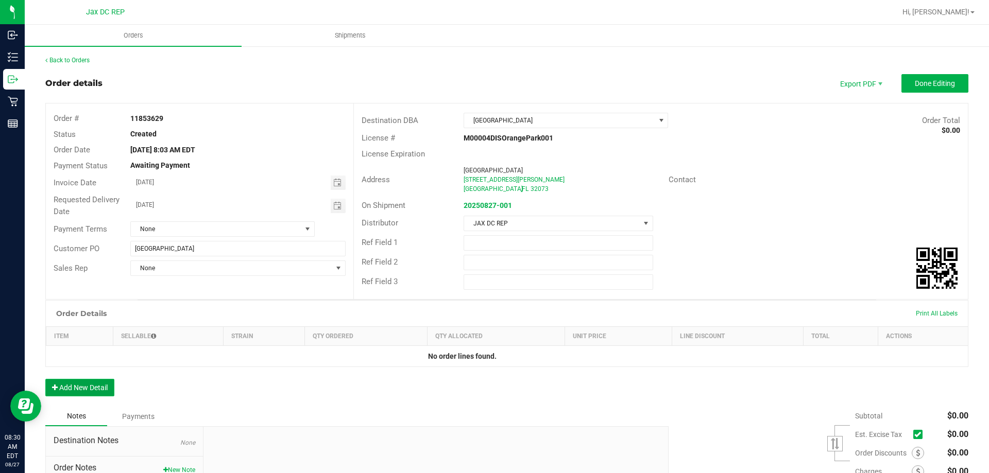
click at [97, 386] on button "Add New Detail" at bounding box center [79, 388] width 69 height 18
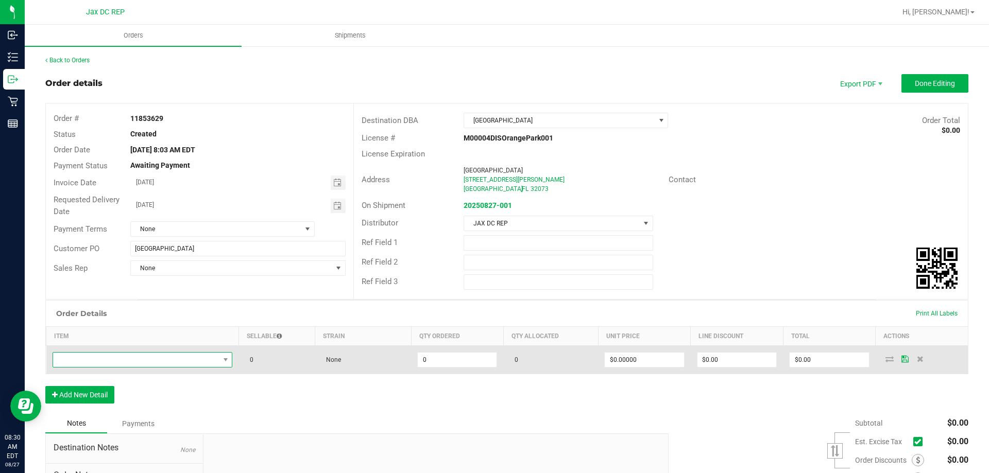
click at [92, 360] on span "NO DATA FOUND" at bounding box center [136, 360] width 166 height 14
type input "SBAG"
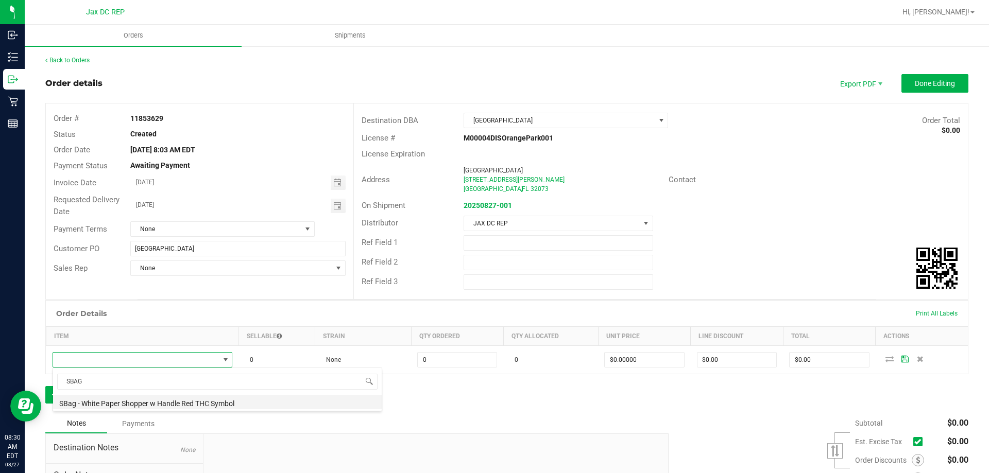
click at [97, 404] on li "SBag - White Paper Shopper w Handle Red THC Symbol" at bounding box center [217, 402] width 329 height 14
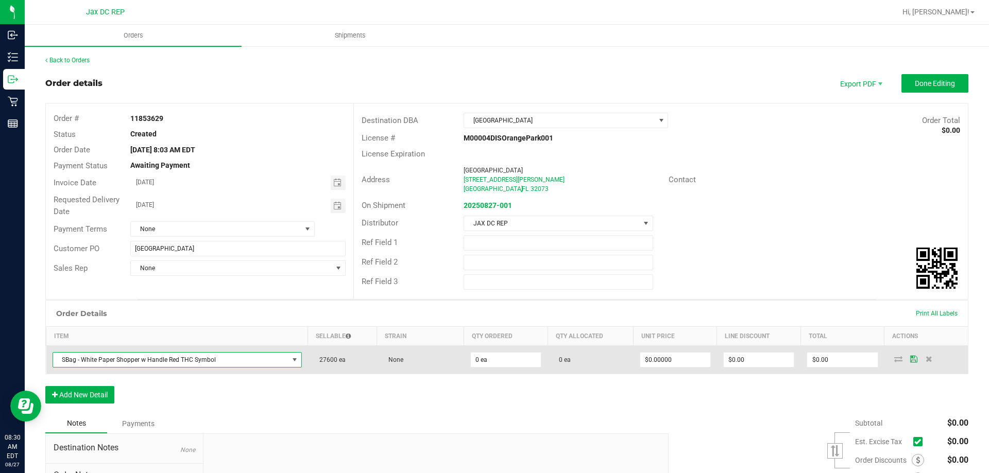
click at [491, 369] on td "0 ea" at bounding box center [505, 360] width 83 height 28
click at [492, 361] on input "0" at bounding box center [506, 360] width 70 height 14
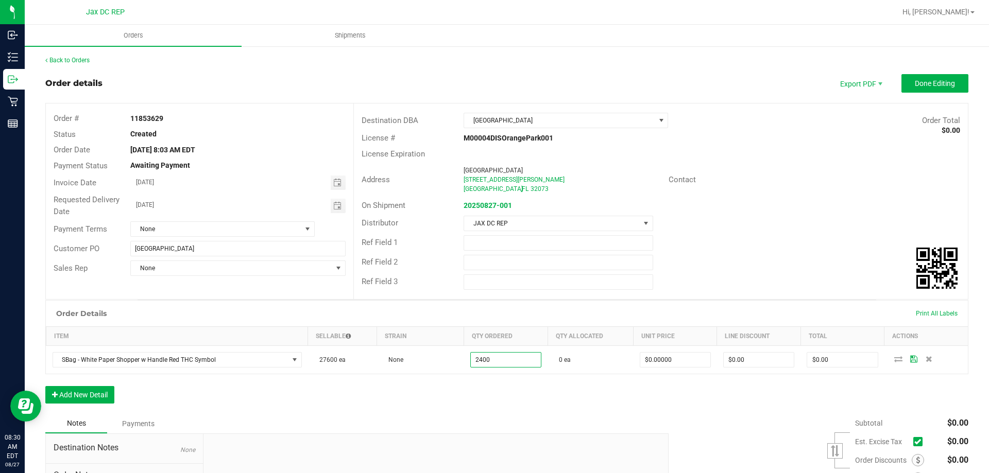
type input "2400 ea"
click at [503, 402] on div "Order Details Print All Labels Item Sellable Strain Qty Ordered Qty Allocated U…" at bounding box center [506, 357] width 923 height 114
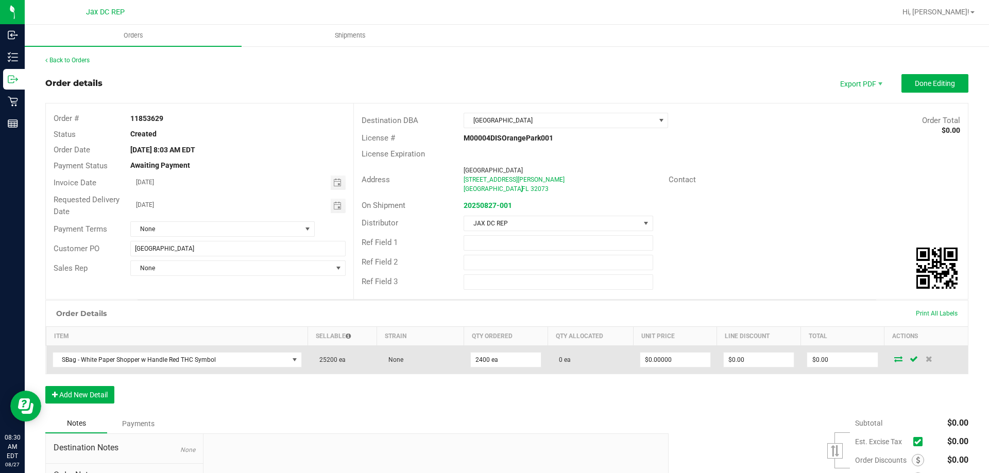
click at [894, 362] on icon at bounding box center [898, 359] width 8 height 6
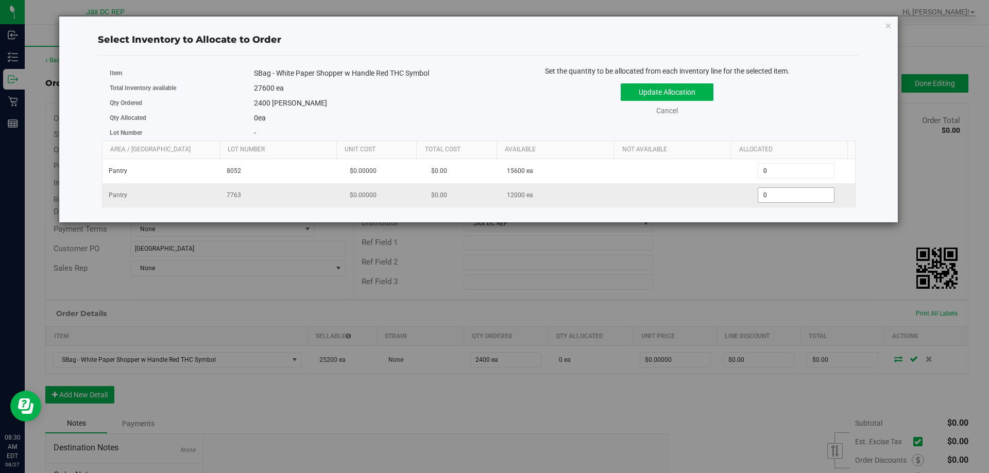
click at [778, 196] on span "0 0" at bounding box center [796, 194] width 77 height 15
type input "02400"
type input "2,400"
click at [686, 83] on div "Update Allocation Cancel" at bounding box center [667, 98] width 362 height 38
click at [685, 91] on button "Update Allocation" at bounding box center [667, 92] width 93 height 18
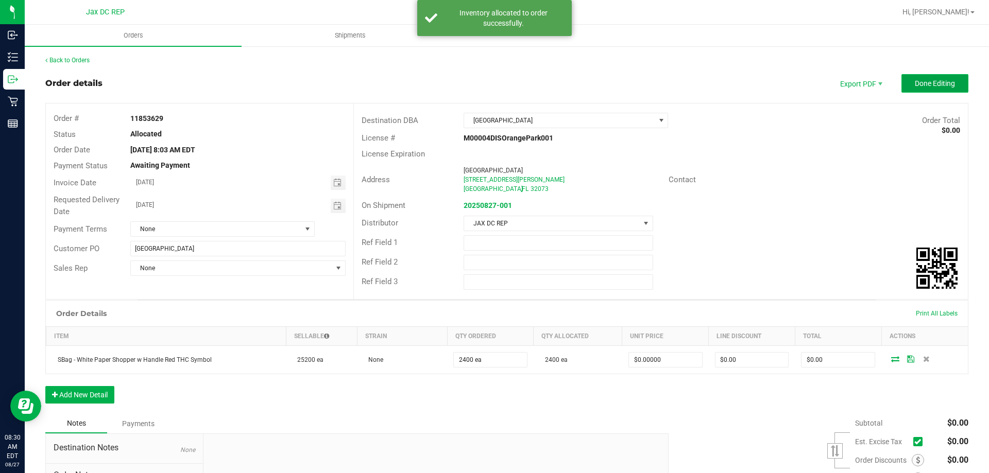
click at [921, 81] on span "Done Editing" at bounding box center [935, 83] width 40 height 8
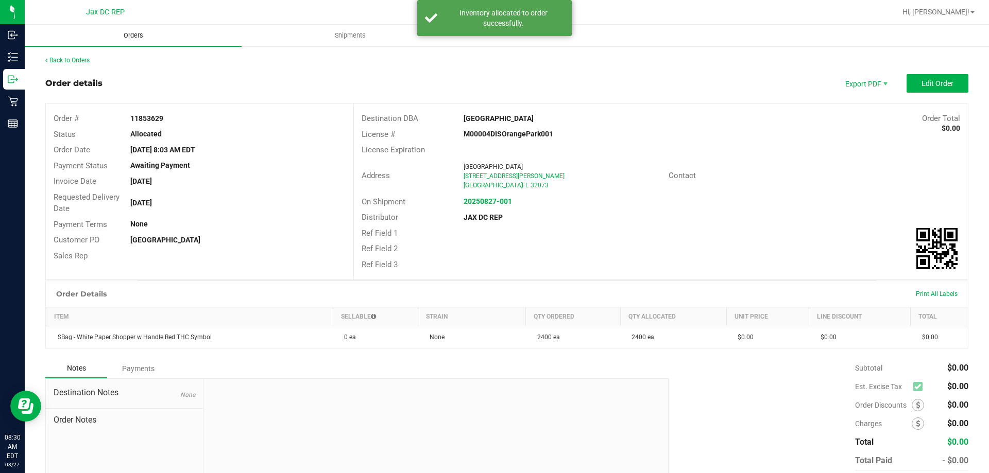
click at [136, 31] on span "Orders" at bounding box center [133, 35] width 47 height 9
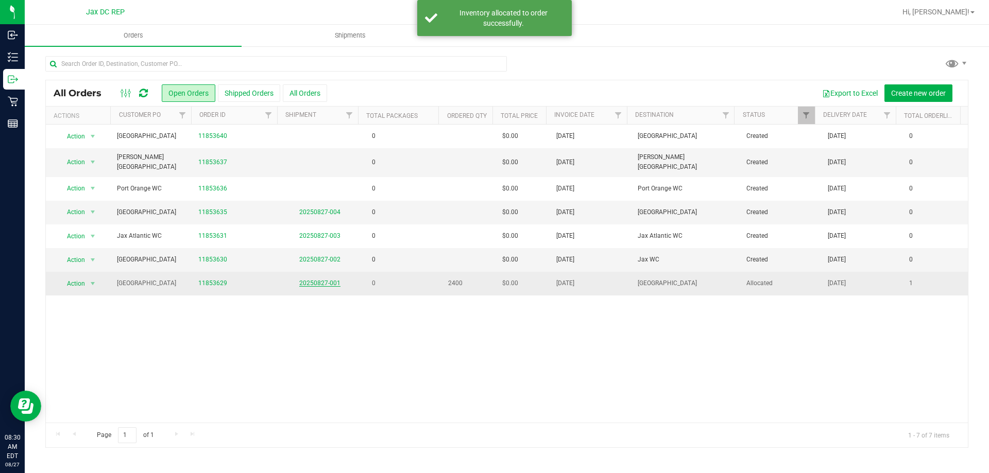
click at [329, 281] on link "20250827-001" at bounding box center [319, 283] width 41 height 7
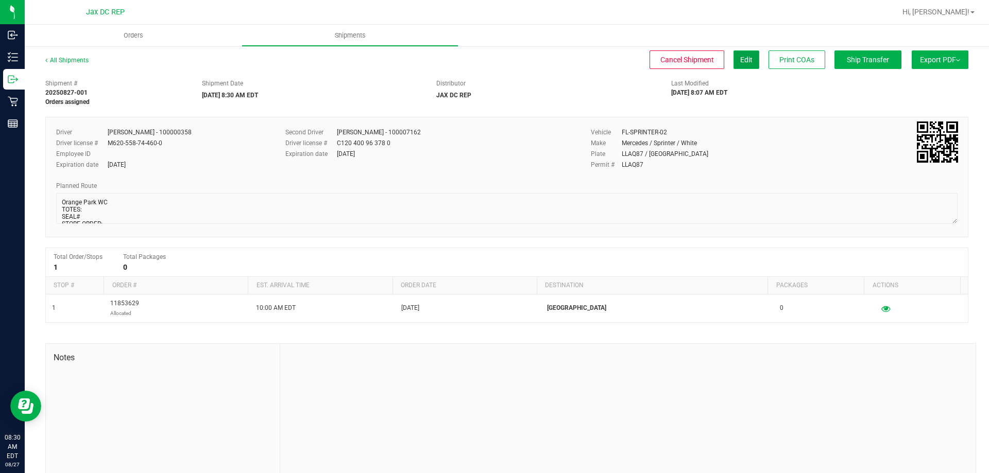
click at [733, 64] on button "Edit" at bounding box center [746, 59] width 26 height 19
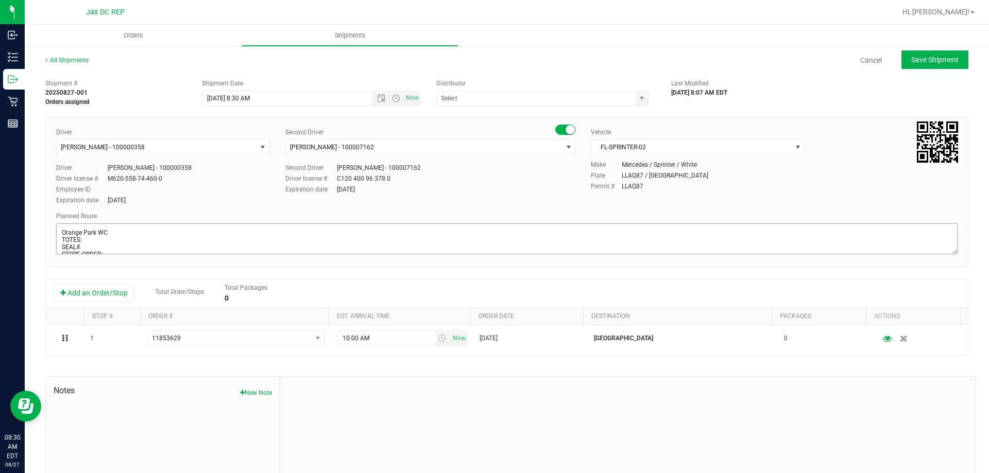
type input "JAX DC REP"
click at [90, 247] on textarea at bounding box center [506, 239] width 901 height 31
type textarea "Orange Park WC TOTES: SEAL# 2400 SMALL BAGS STORE ORDER:"
click at [912, 59] on span "Save Shipment" at bounding box center [934, 60] width 47 height 8
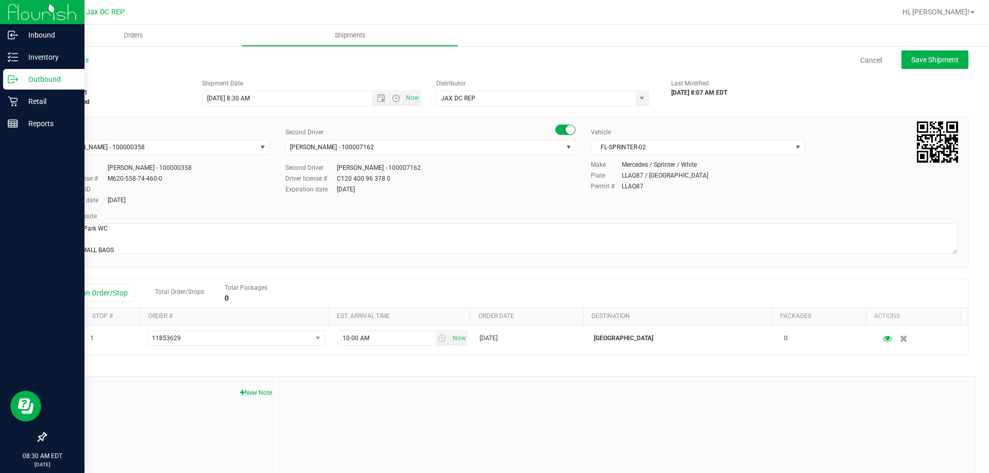
type input "8/28/2025 12:30 PM"
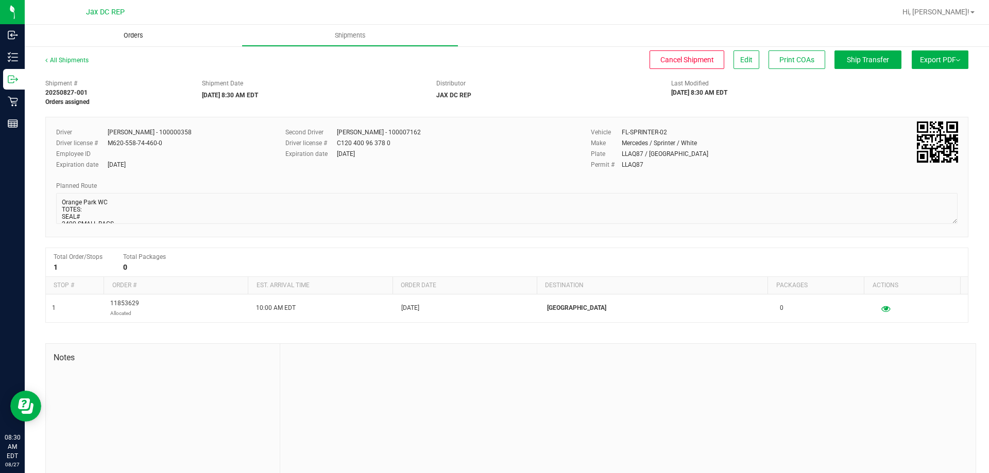
click at [134, 33] on span "Orders" at bounding box center [133, 35] width 47 height 9
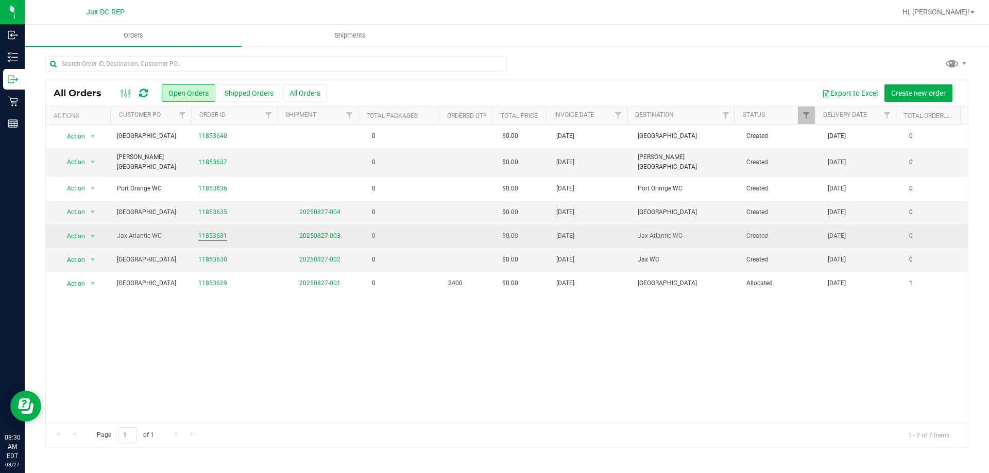
click at [221, 236] on link "11853631" at bounding box center [212, 236] width 29 height 10
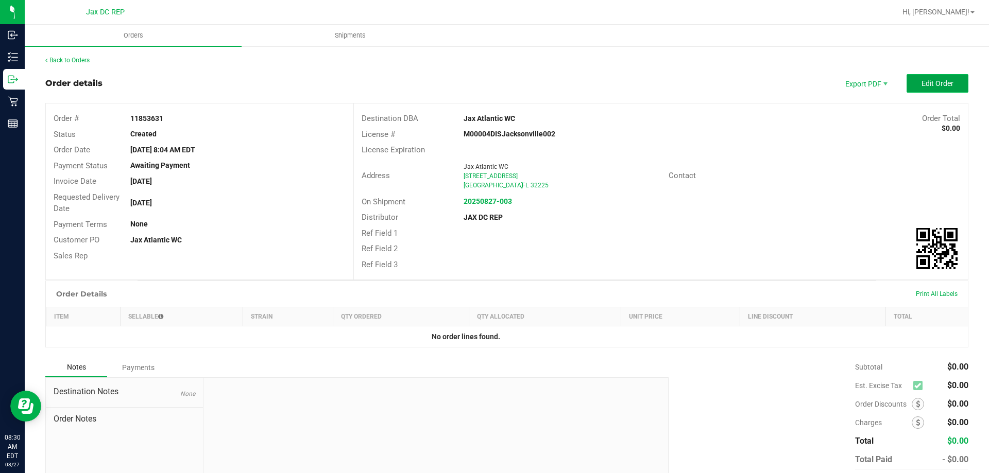
click at [906, 81] on button "Edit Order" at bounding box center [937, 83] width 62 height 19
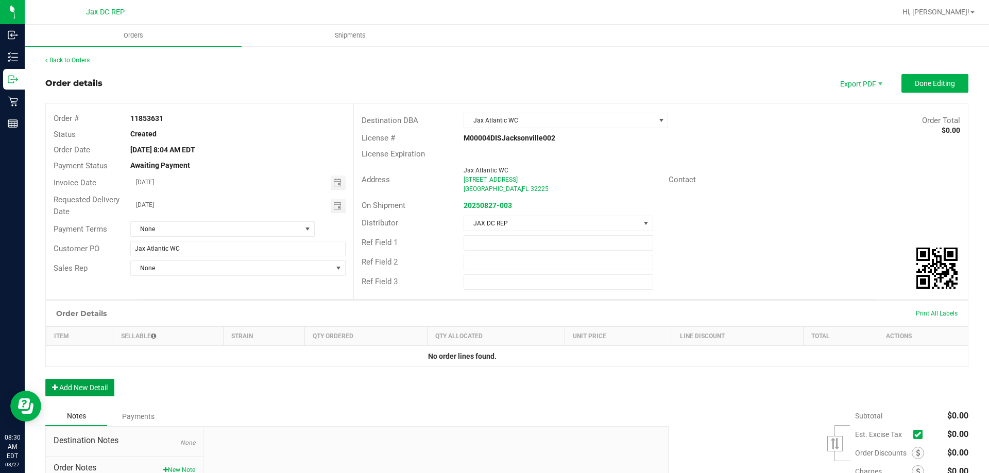
click at [84, 385] on button "Add New Detail" at bounding box center [79, 388] width 69 height 18
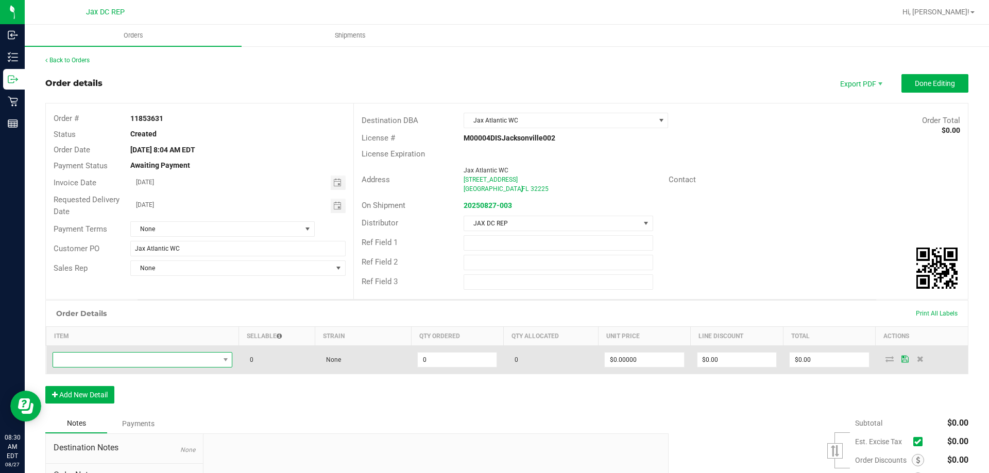
click at [84, 363] on span "NO DATA FOUND" at bounding box center [136, 360] width 166 height 14
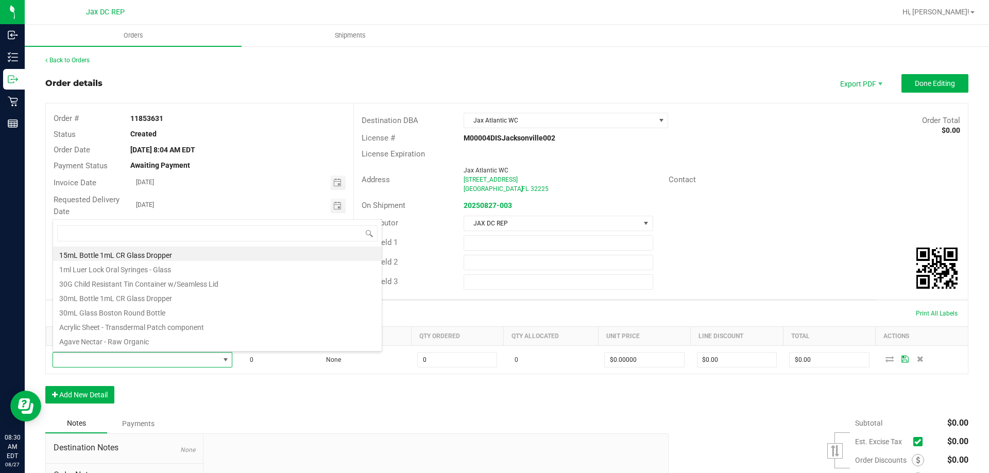
scroll to position [15, 177]
type input "SBAG"
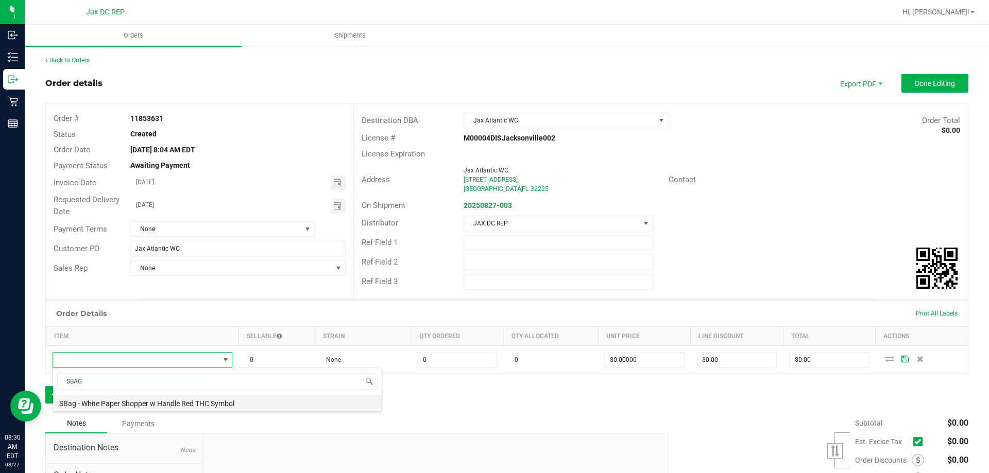
click at [107, 408] on li "SBag - White Paper Shopper w Handle Red THC Symbol" at bounding box center [217, 402] width 329 height 14
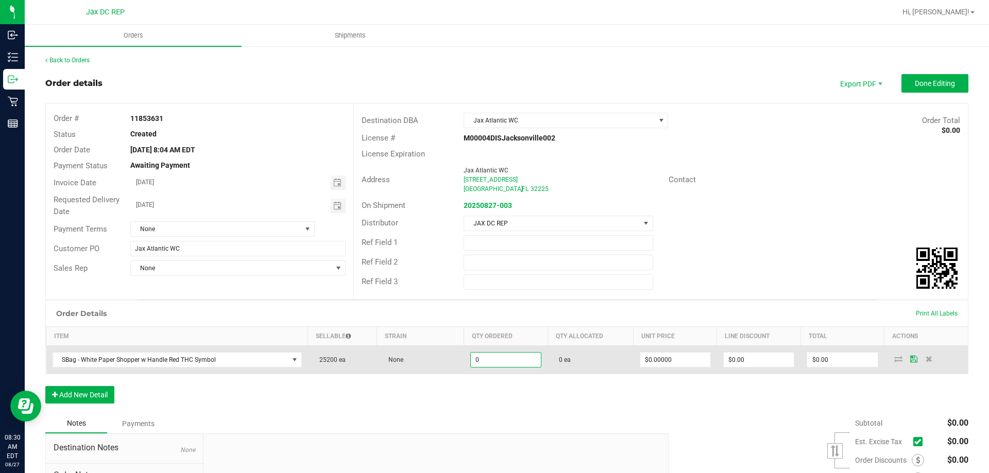
click at [523, 365] on input "0" at bounding box center [506, 360] width 70 height 14
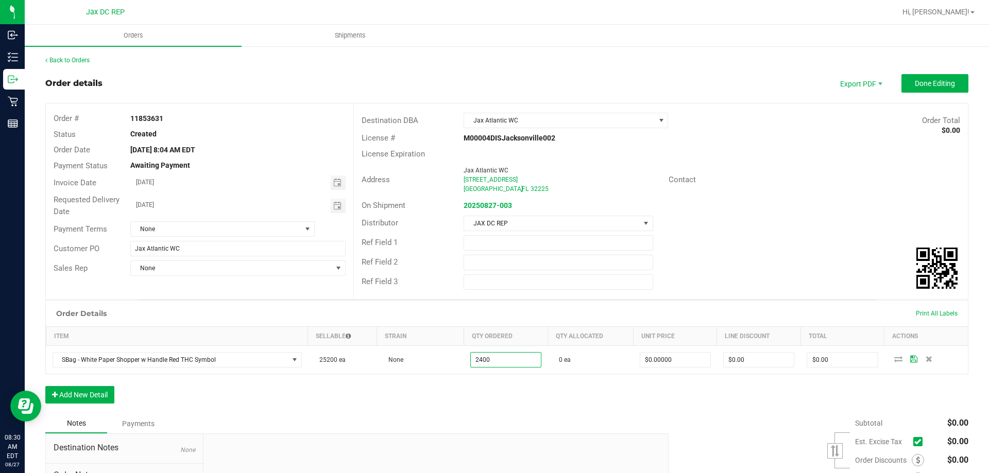
type input "2400 ea"
click at [599, 432] on div "Notes Payments" at bounding box center [352, 424] width 615 height 20
click at [894, 358] on icon at bounding box center [898, 359] width 8 height 6
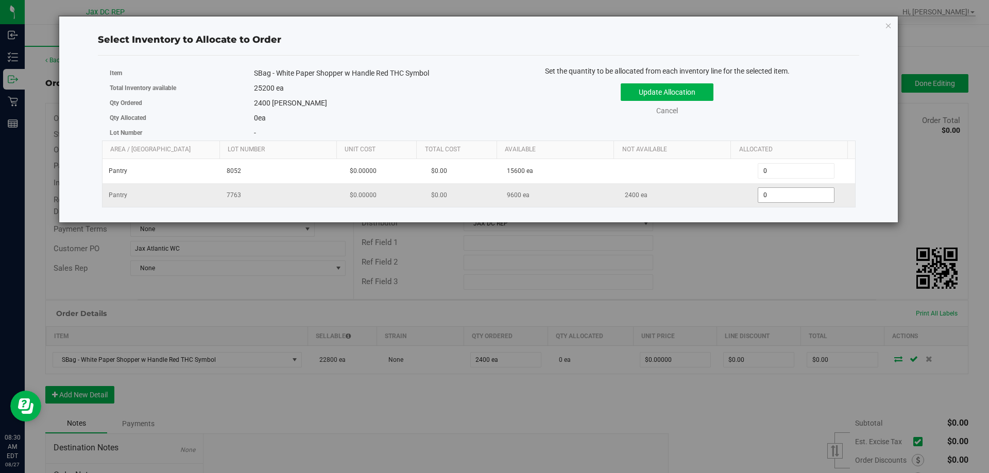
click at [781, 197] on span "0 0" at bounding box center [796, 194] width 77 height 15
type input "02400"
type input "2,400"
click at [688, 91] on button "Update Allocation" at bounding box center [667, 92] width 93 height 18
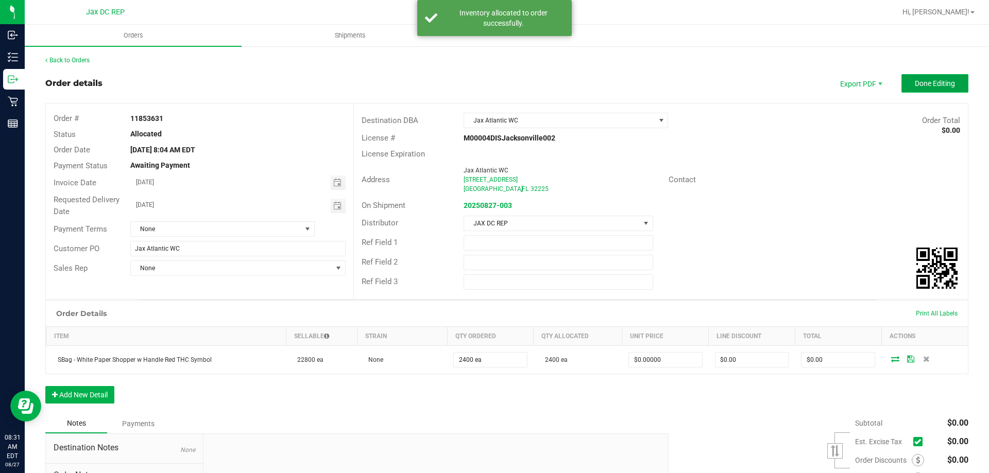
click at [916, 85] on span "Done Editing" at bounding box center [935, 83] width 40 height 8
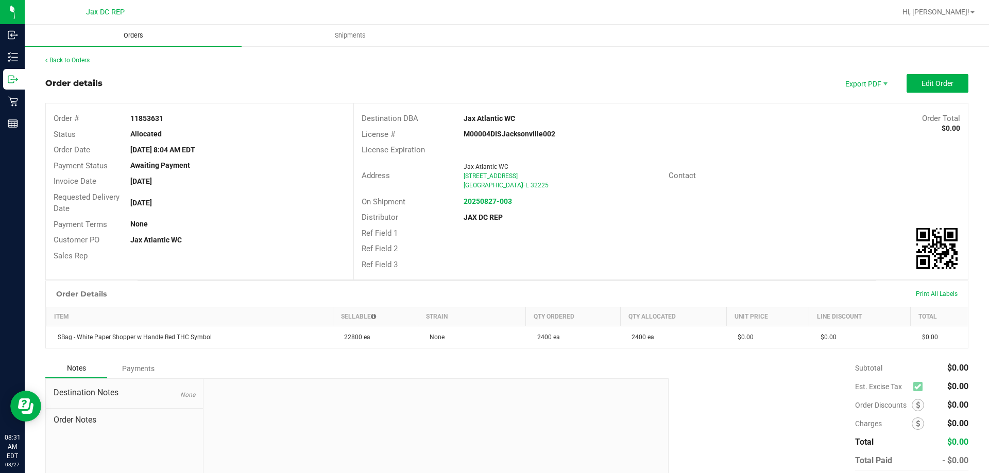
click at [123, 37] on span "Orders" at bounding box center [133, 35] width 47 height 9
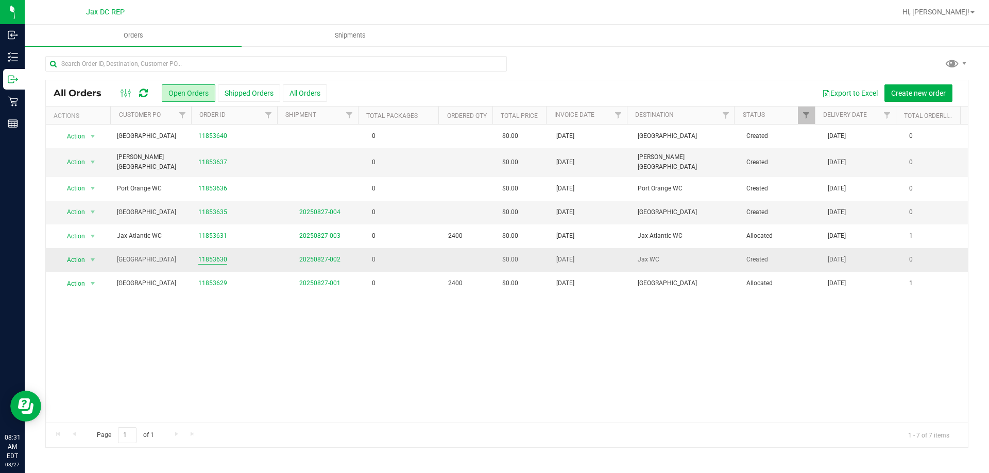
click at [218, 255] on link "11853630" at bounding box center [212, 260] width 29 height 10
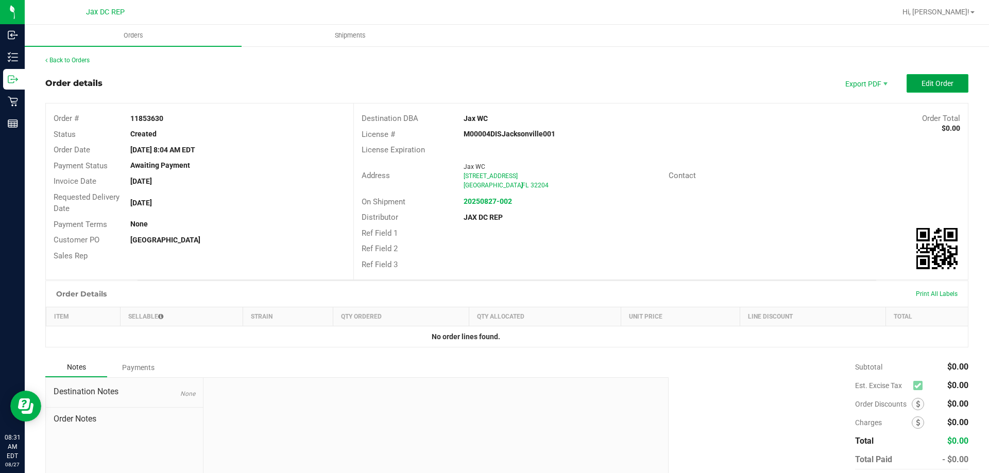
click at [921, 81] on span "Edit Order" at bounding box center [937, 83] width 32 height 8
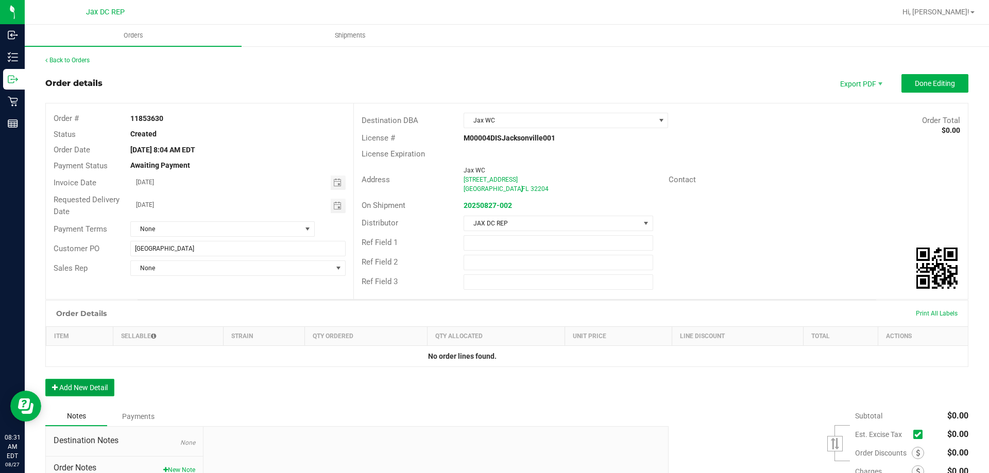
click at [87, 386] on button "Add New Detail" at bounding box center [79, 388] width 69 height 18
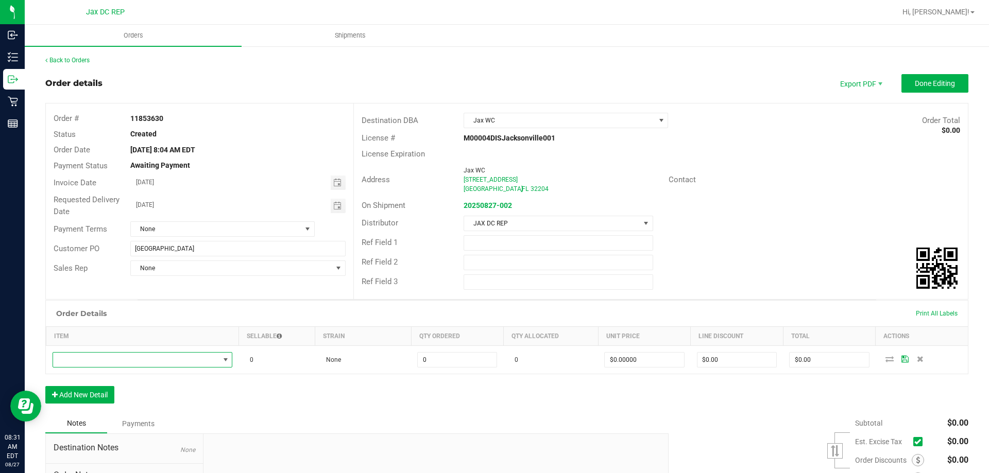
click at [102, 365] on span "NO DATA FOUND" at bounding box center [136, 360] width 166 height 14
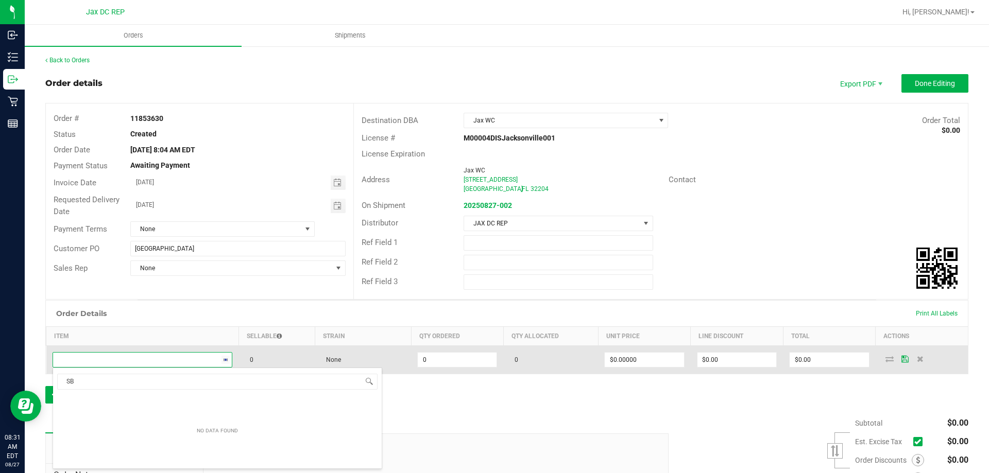
scroll to position [15, 177]
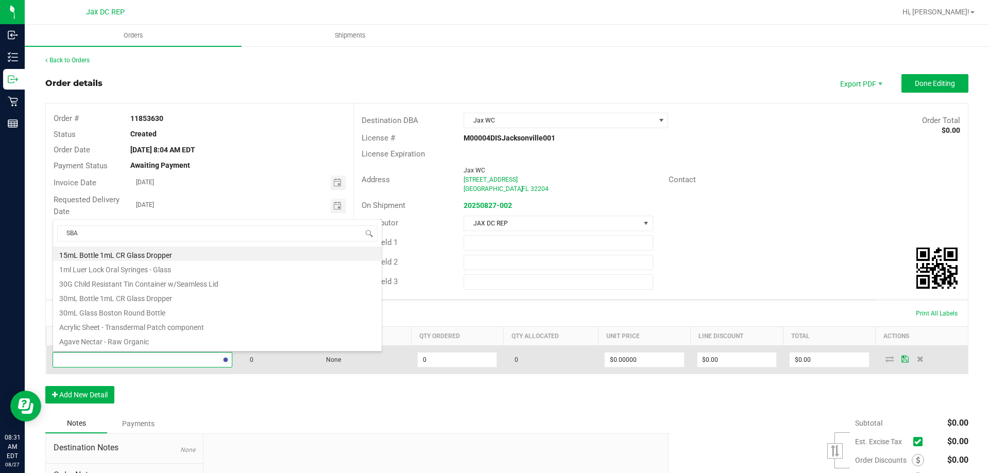
type input "SBAG"
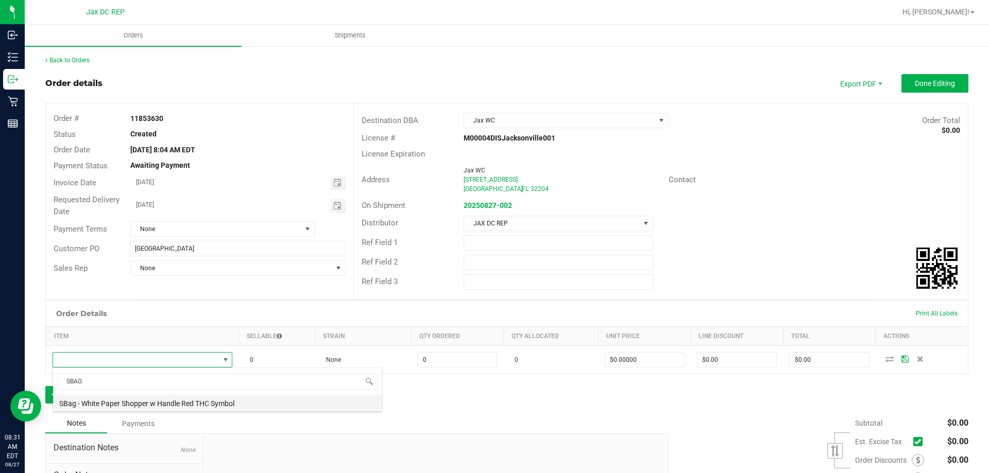
click at [124, 403] on li "SBag - White Paper Shopper w Handle Red THC Symbol" at bounding box center [217, 402] width 329 height 14
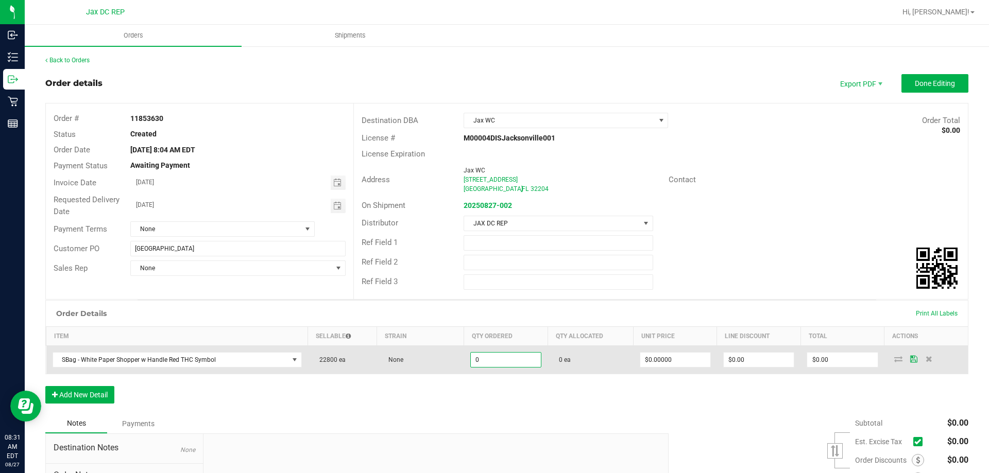
click at [528, 362] on input "0" at bounding box center [506, 360] width 70 height 14
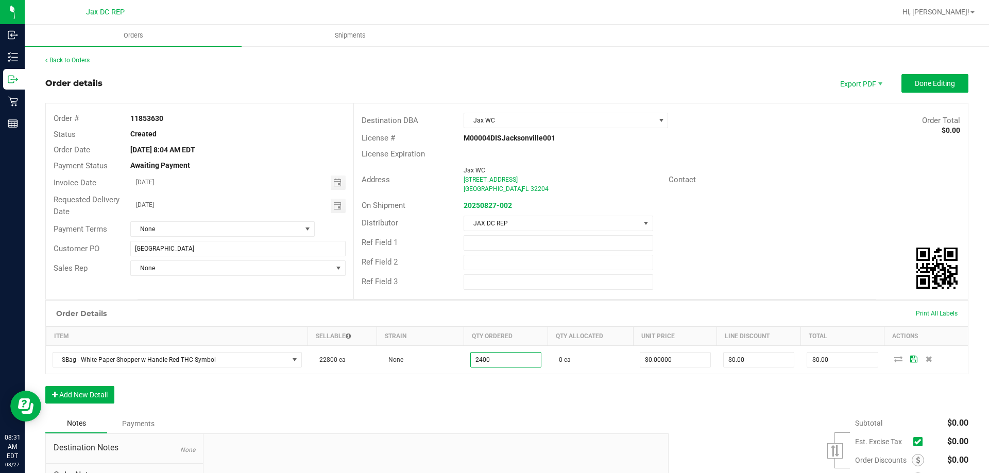
type input "2400 ea"
click at [764, 385] on div "Order Details Print All Labels Item Sellable Strain Qty Ordered Qty Allocated U…" at bounding box center [506, 357] width 923 height 114
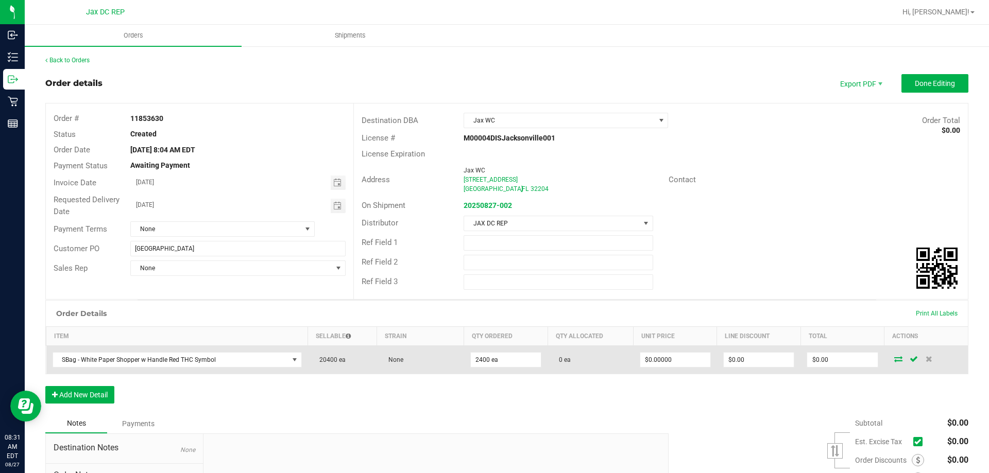
click at [895, 360] on icon at bounding box center [898, 359] width 8 height 6
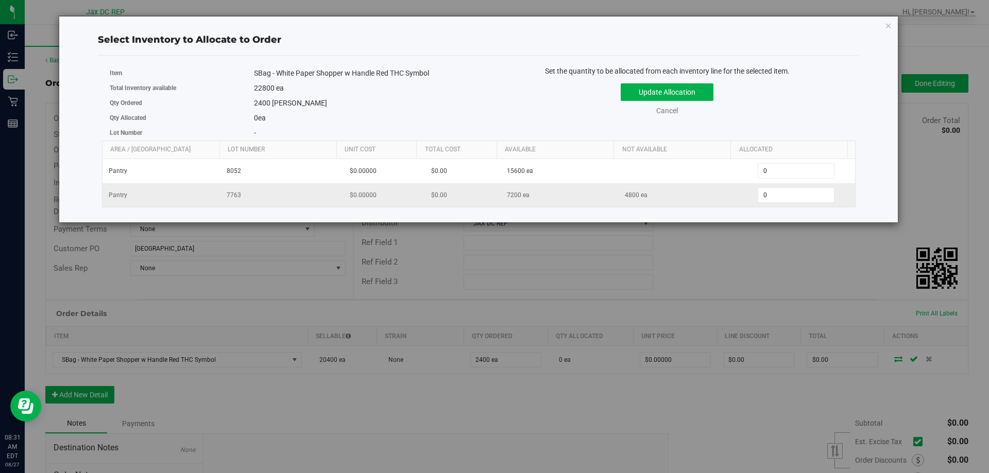
click at [781, 186] on td "0 0" at bounding box center [796, 195] width 118 height 24
click at [786, 193] on span "0 0" at bounding box center [796, 194] width 77 height 15
type input "02400"
type input "2,400"
click at [687, 87] on button "Update Allocation" at bounding box center [667, 92] width 93 height 18
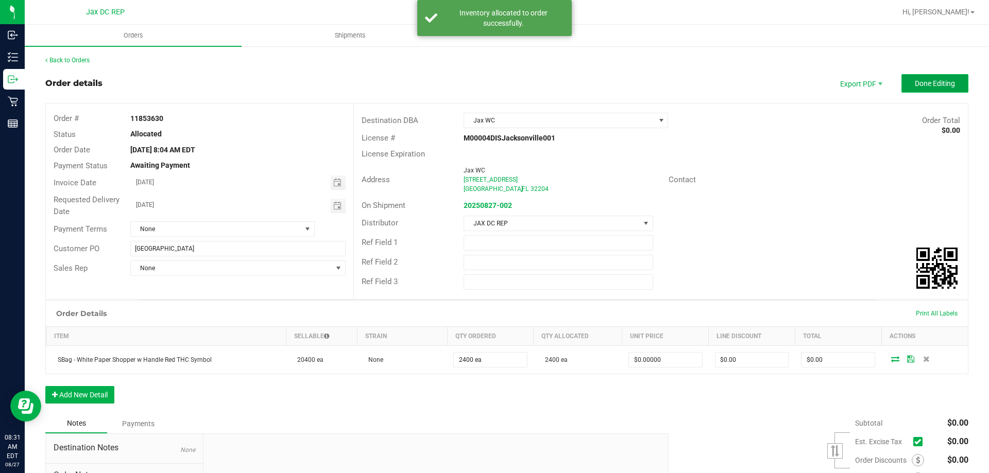
click at [924, 80] on span "Done Editing" at bounding box center [935, 83] width 40 height 8
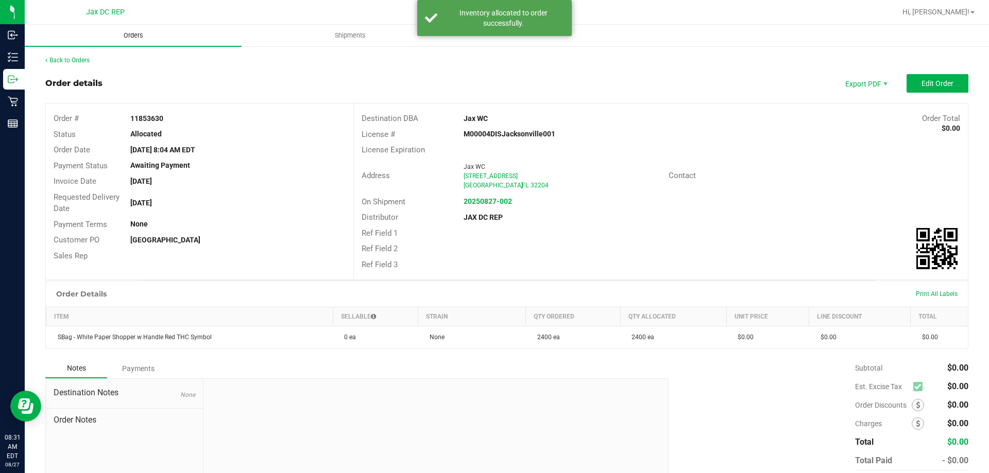
click at [140, 30] on uib-tab-heading "Orders" at bounding box center [133, 36] width 217 height 22
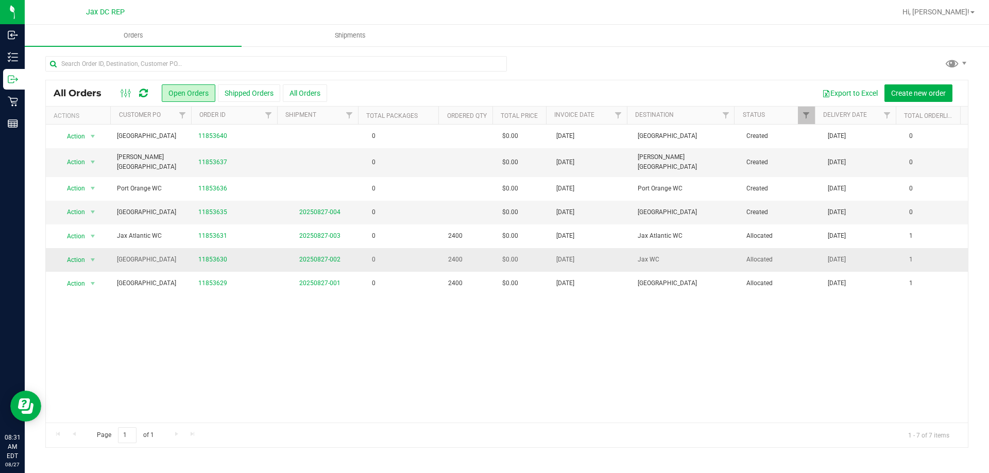
click at [313, 262] on td "20250827-002" at bounding box center [319, 260] width 81 height 24
click at [307, 256] on link "20250827-002" at bounding box center [319, 259] width 41 height 7
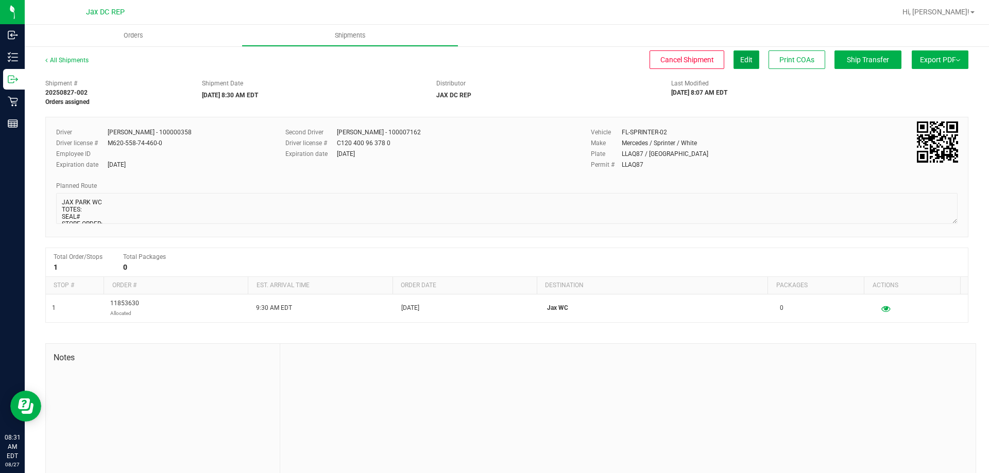
click at [733, 51] on button "Edit" at bounding box center [746, 59] width 26 height 19
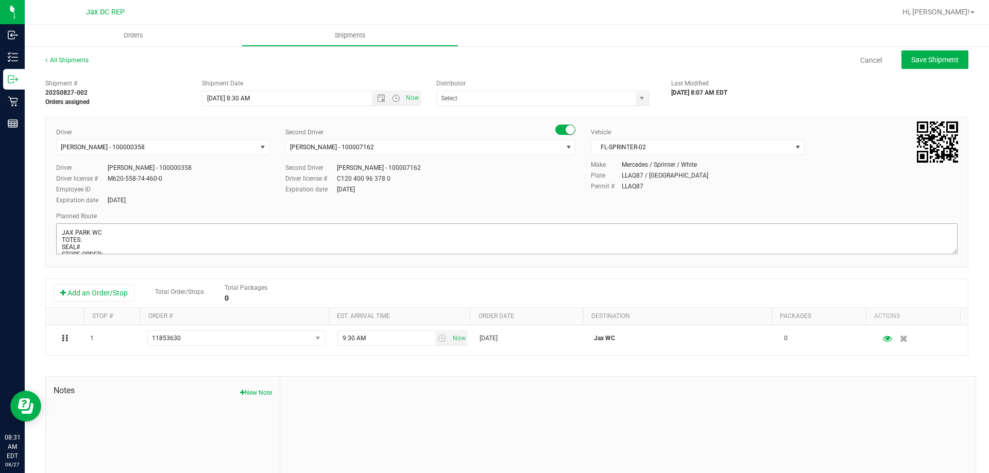
type input "JAX DC REP"
click at [95, 248] on textarea at bounding box center [506, 239] width 901 height 31
type textarea "JAX PARK WC TOTES: SEAL# 2400 SMALL BAGS STORE ORDER:"
click at [911, 59] on span "Save Shipment" at bounding box center [934, 60] width 47 height 8
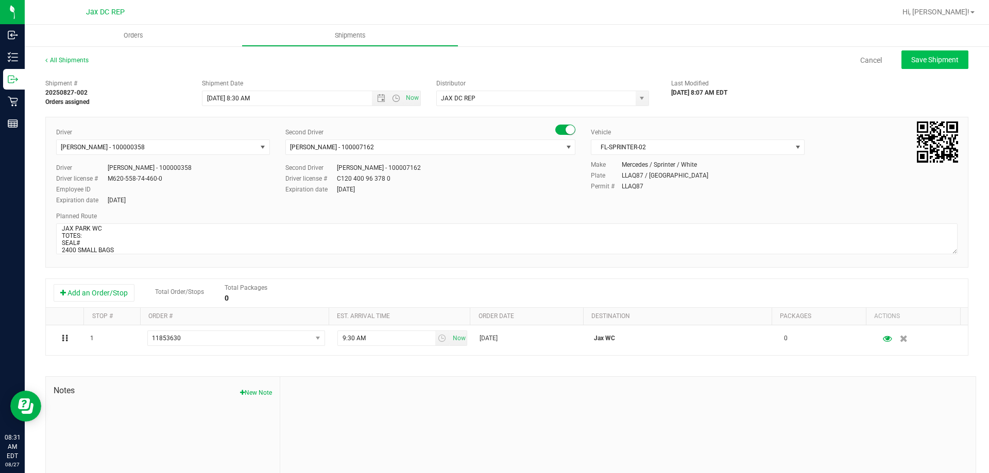
type input "8/28/2025 12:30 PM"
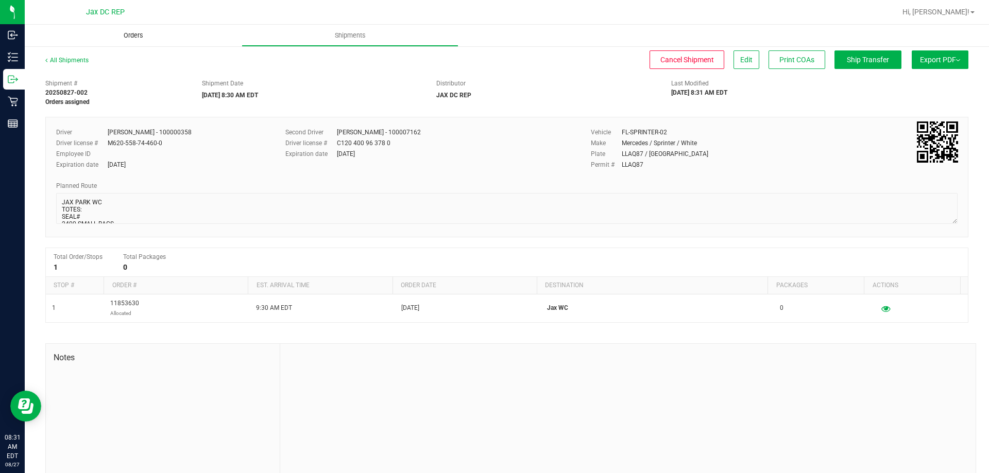
click at [125, 35] on span "Orders" at bounding box center [133, 35] width 47 height 9
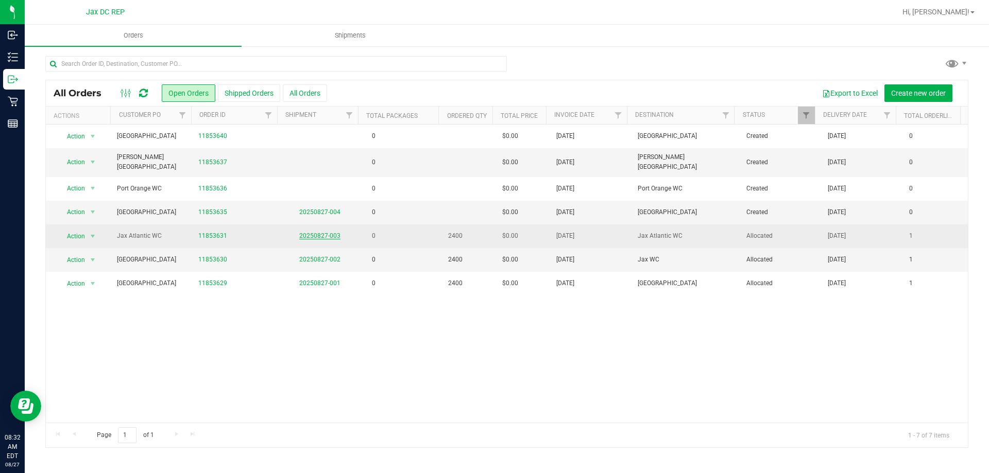
click at [322, 232] on link "20250827-003" at bounding box center [319, 235] width 41 height 7
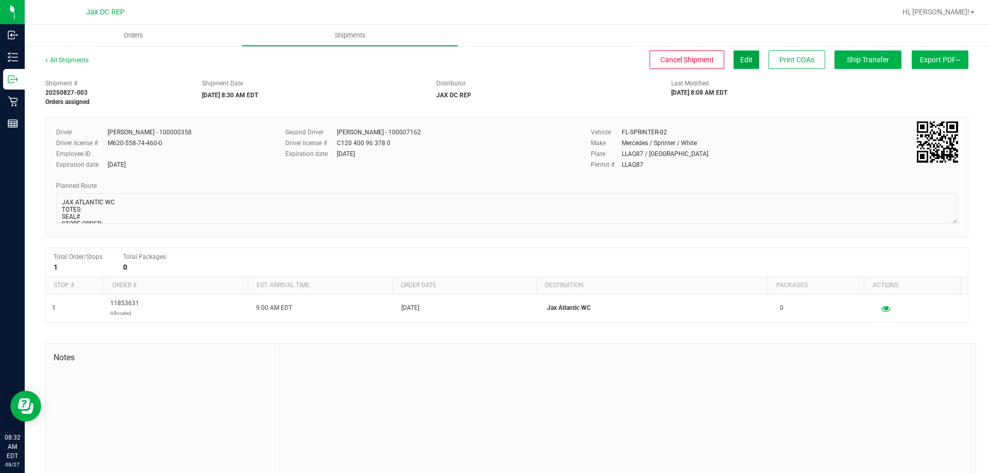
click at [748, 64] on button "Edit" at bounding box center [746, 59] width 26 height 19
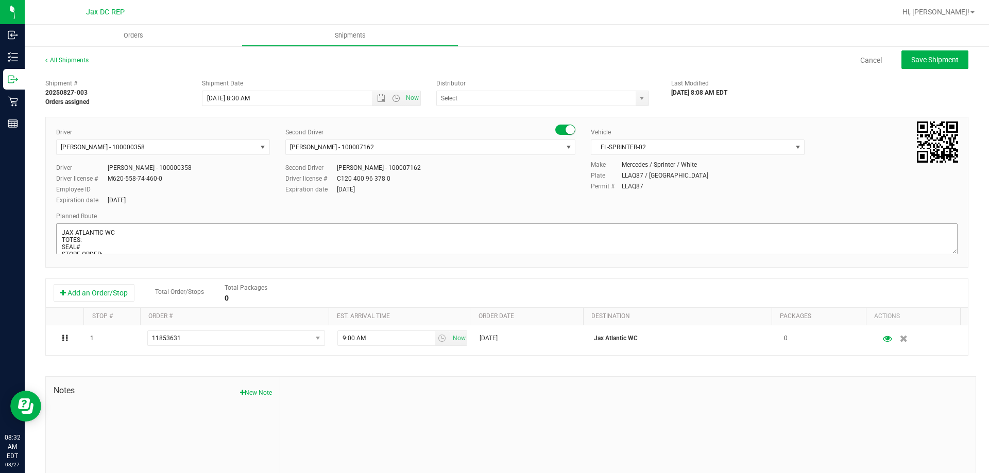
type input "JAX DC REP"
click at [91, 245] on textarea at bounding box center [506, 239] width 901 height 31
click at [160, 231] on textarea at bounding box center [506, 239] width 901 height 31
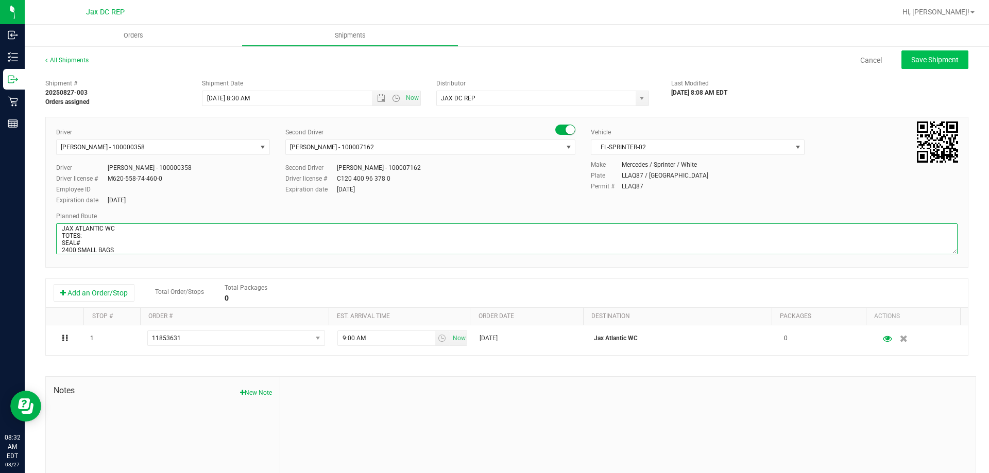
type textarea "JAX ATLANTIC WC TOTES: SEAL# 2400 SMALL BAGS STORE ORDER:"
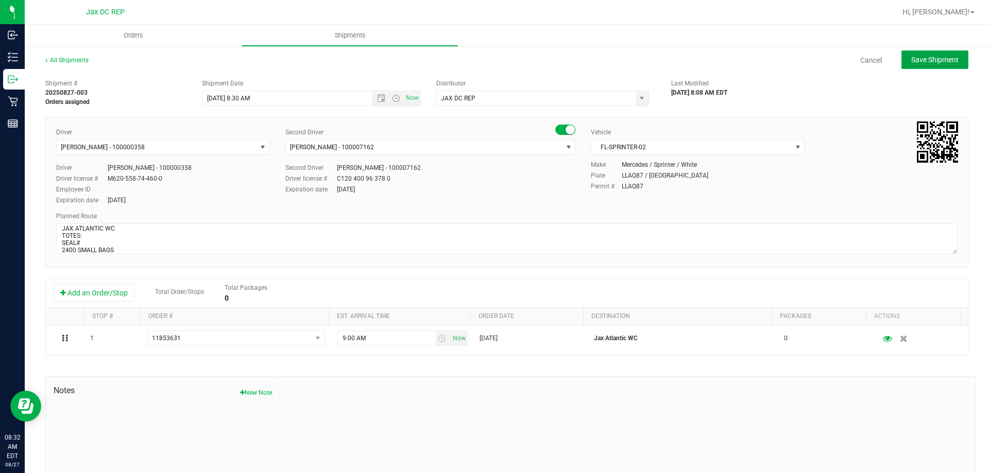
click at [923, 59] on span "Save Shipment" at bounding box center [934, 60] width 47 height 8
type input "8/28/2025 12:30 PM"
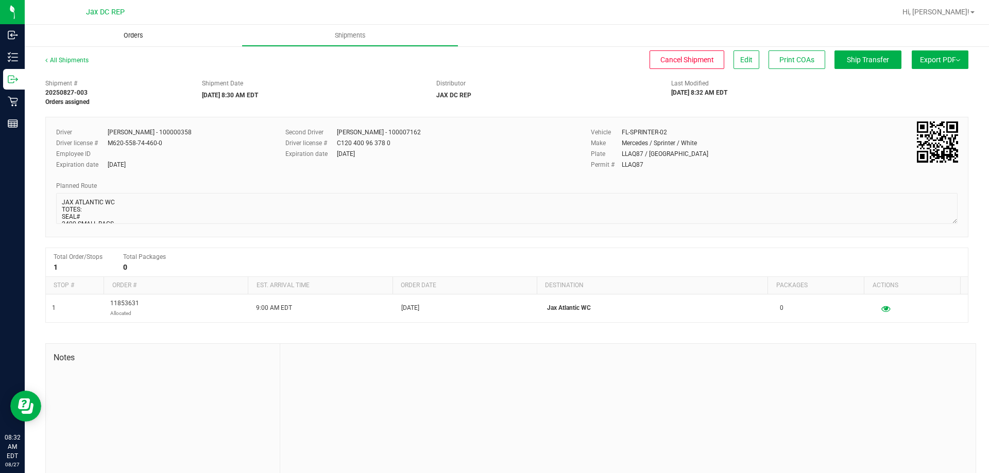
click at [130, 35] on span "Orders" at bounding box center [133, 35] width 47 height 9
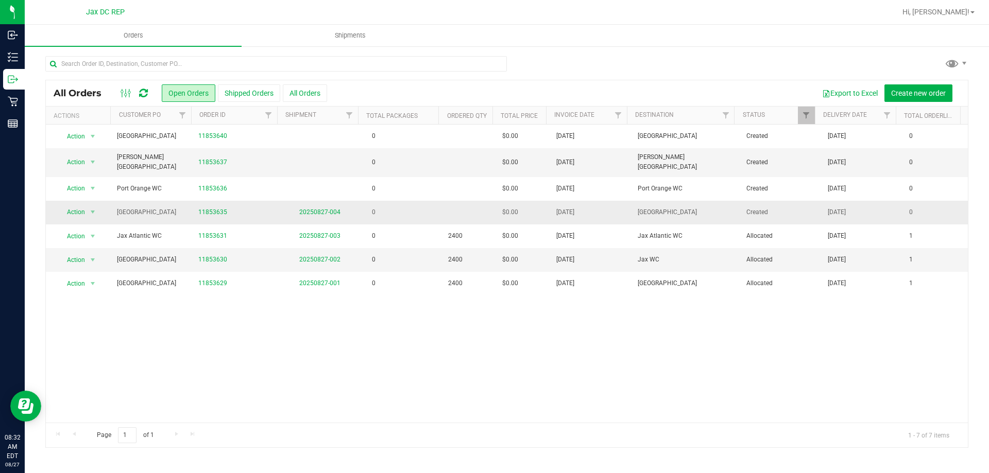
click at [437, 215] on td "0" at bounding box center [400, 213] width 81 height 24
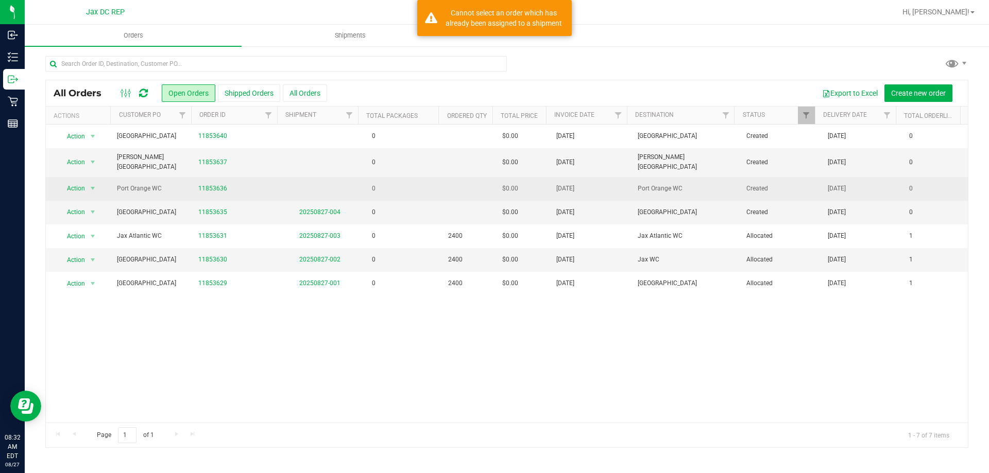
click at [405, 177] on td "0" at bounding box center [400, 189] width 81 height 24
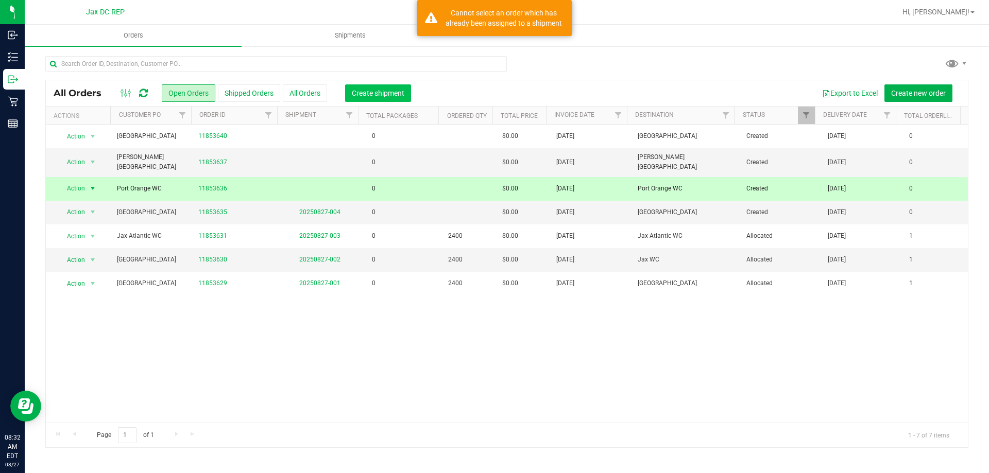
click at [380, 92] on span "Create shipment" at bounding box center [378, 93] width 53 height 8
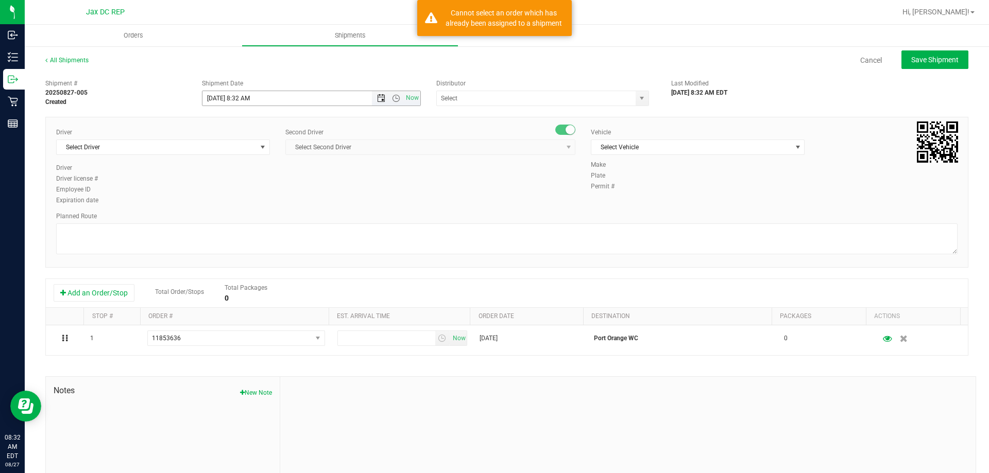
click at [377, 97] on span "Open the date view" at bounding box center [381, 98] width 8 height 8
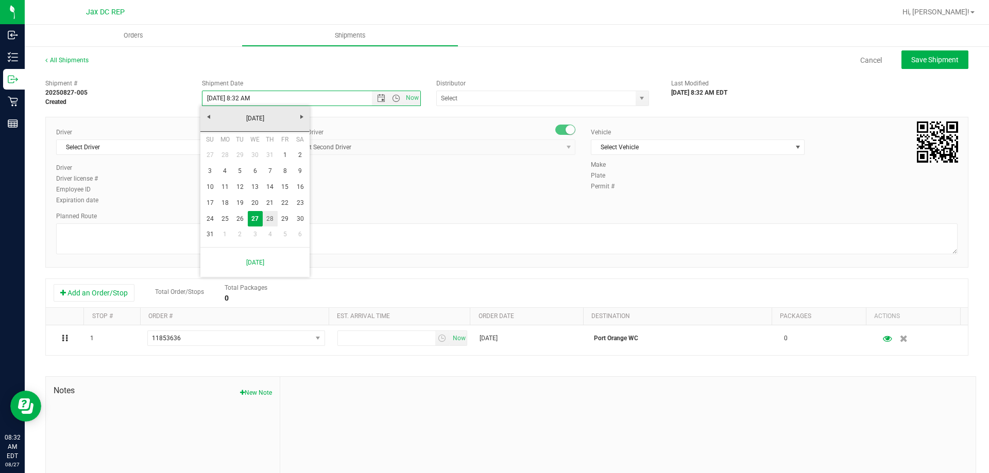
click at [272, 219] on link "28" at bounding box center [270, 219] width 15 height 16
drag, startPoint x: 396, startPoint y: 97, endPoint x: 385, endPoint y: 101, distance: 11.6
click at [395, 97] on span "Open the time view" at bounding box center [396, 98] width 8 height 8
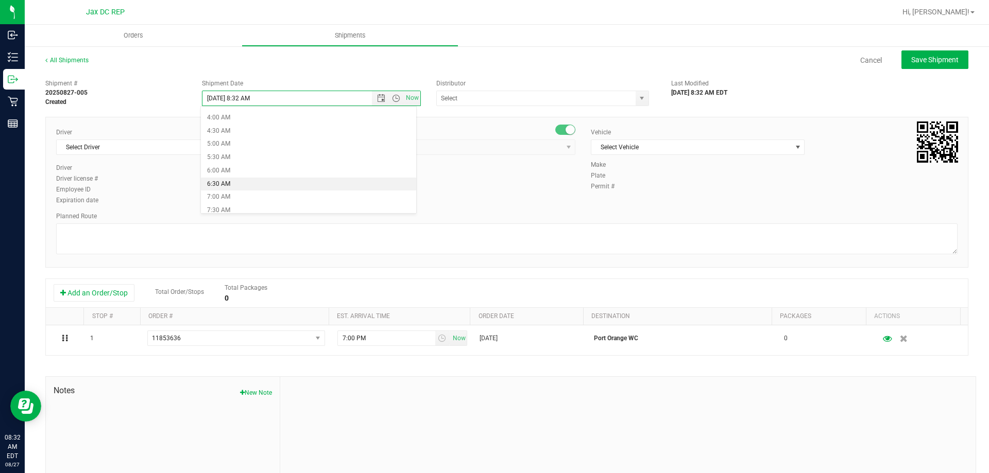
scroll to position [154, 0]
click at [231, 187] on li "8:30 AM" at bounding box center [308, 185] width 215 height 13
type input "8/28/2025 8:30 AM"
click at [479, 100] on input "text" at bounding box center [533, 98] width 193 height 14
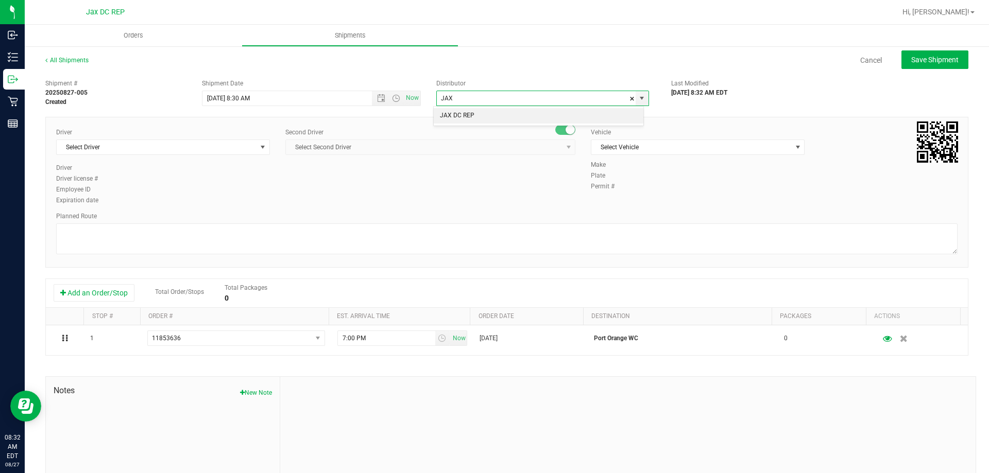
click at [468, 124] on li "JAX DC REP" at bounding box center [539, 115] width 210 height 15
type input "JAX DC REP"
click at [167, 148] on span "Select Driver" at bounding box center [157, 147] width 200 height 14
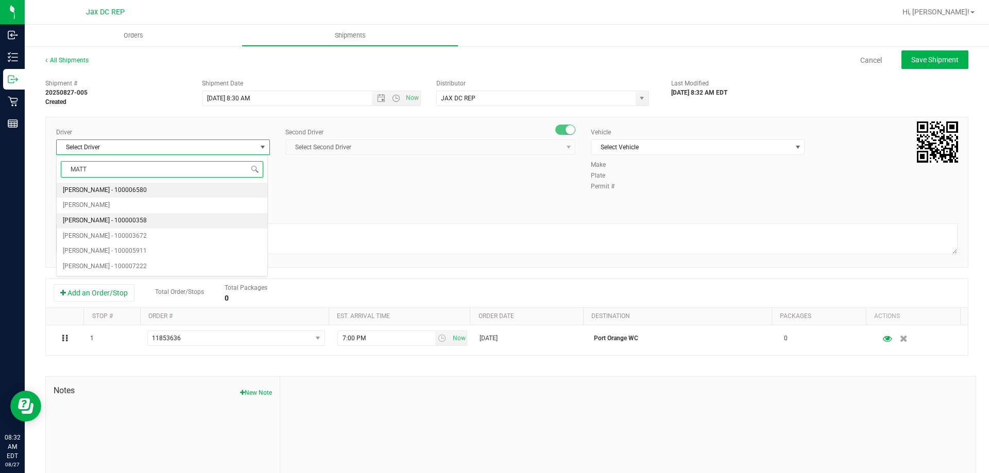
click at [116, 228] on li "Matthew Morris - 100000358" at bounding box center [162, 220] width 211 height 15
type input "MATT"
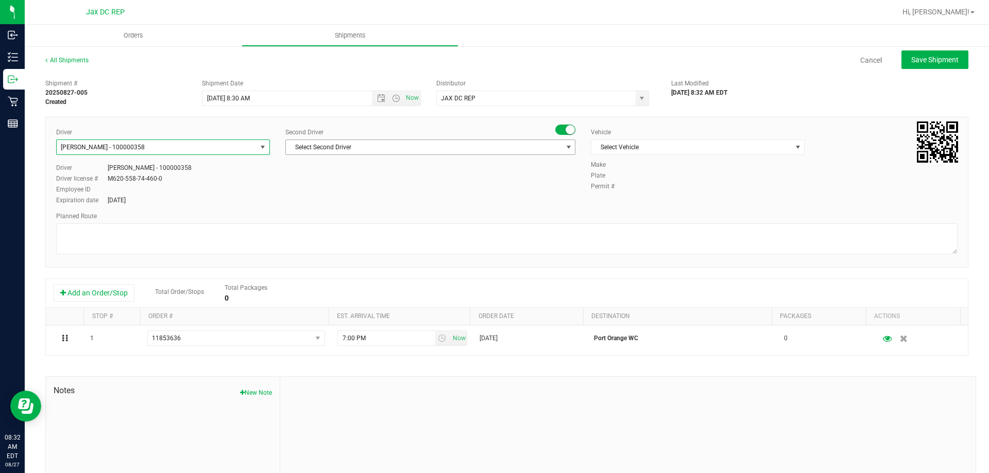
click at [387, 146] on span "Select Second Driver" at bounding box center [424, 147] width 276 height 14
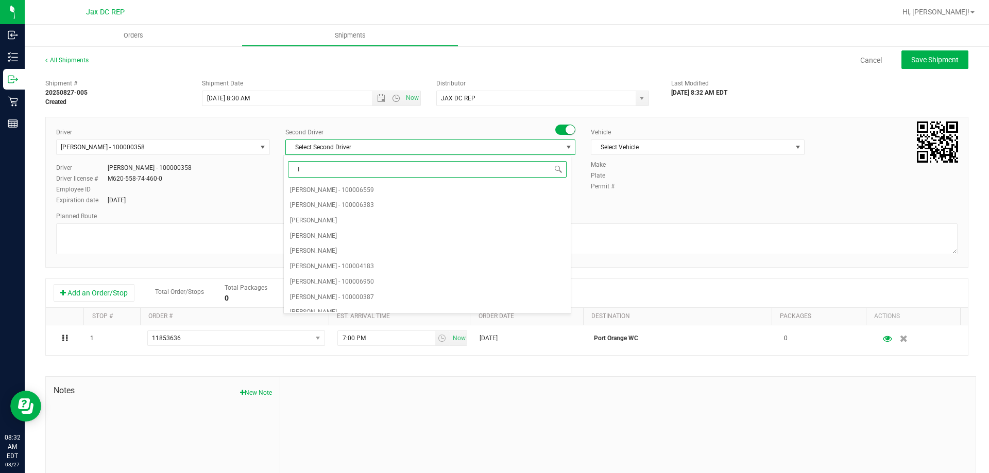
type input "IS"
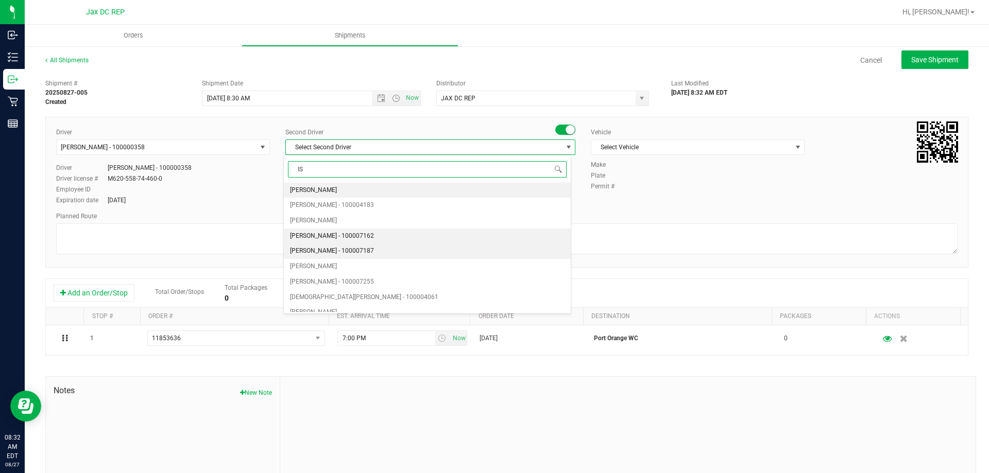
click at [325, 239] on span "Ismael Chavez - 100007162" at bounding box center [332, 236] width 84 height 13
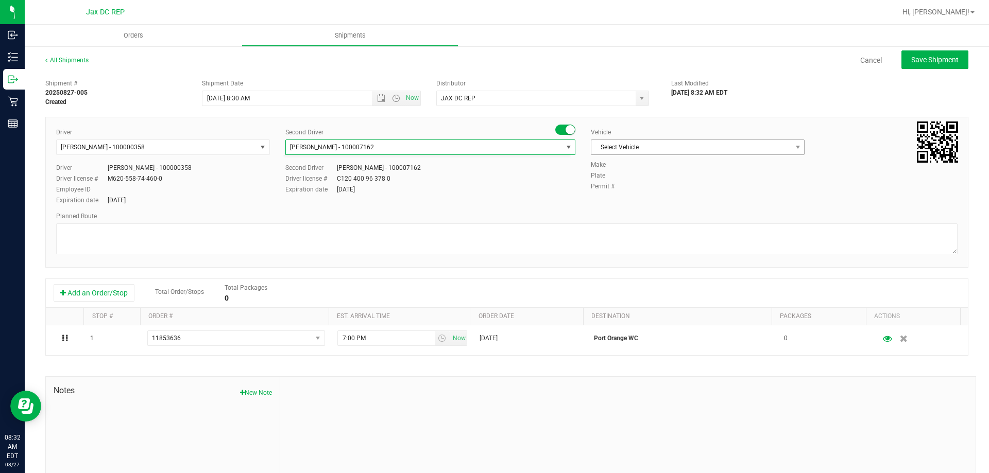
scroll to position [0, 0]
click at [713, 148] on span "Select Vehicle" at bounding box center [691, 147] width 200 height 14
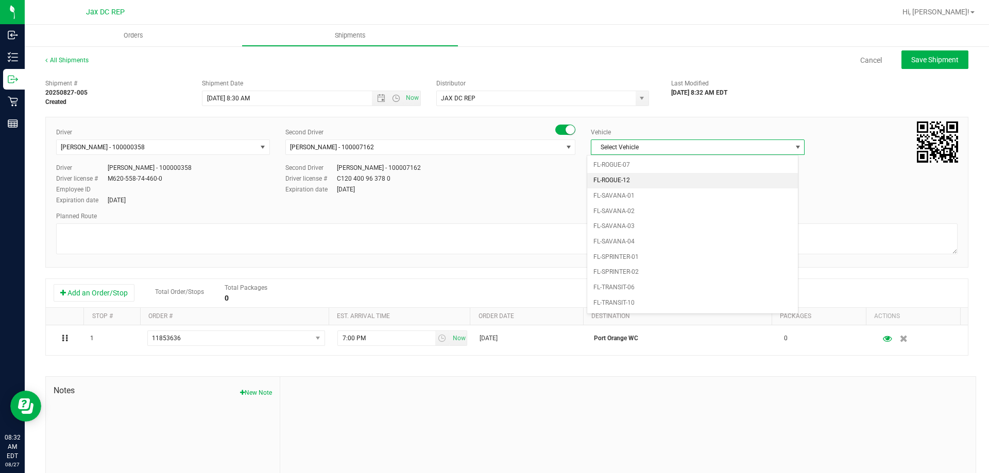
scroll to position [516, 0]
click at [646, 249] on li "FL-SPRINTER-02" at bounding box center [692, 245] width 211 height 15
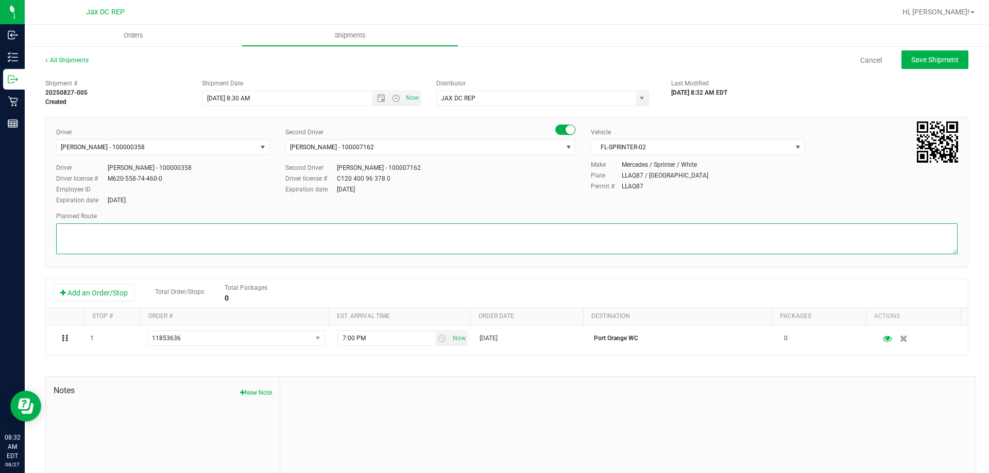
click at [645, 248] on textarea at bounding box center [506, 239] width 901 height 31
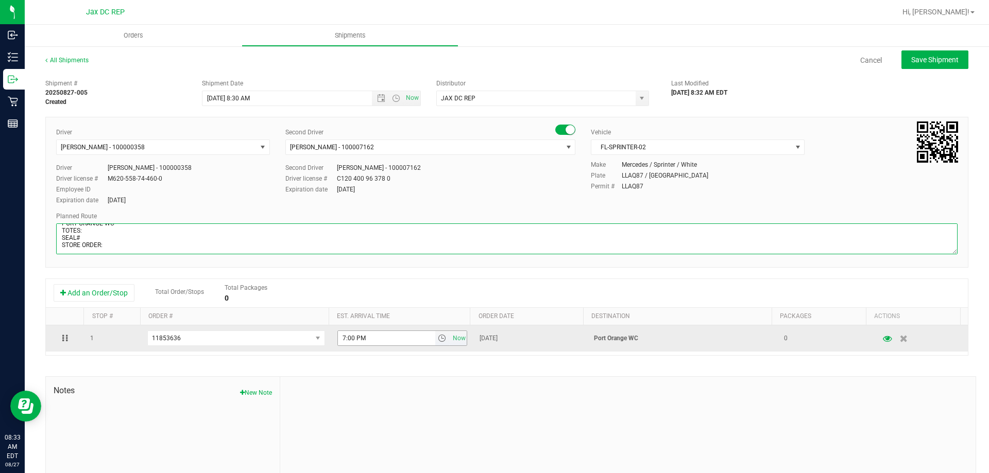
click at [435, 338] on span "select" at bounding box center [442, 338] width 15 height 14
type textarea "PORT ORANGE WC TOTES: SEAL# STORE ORDER:"
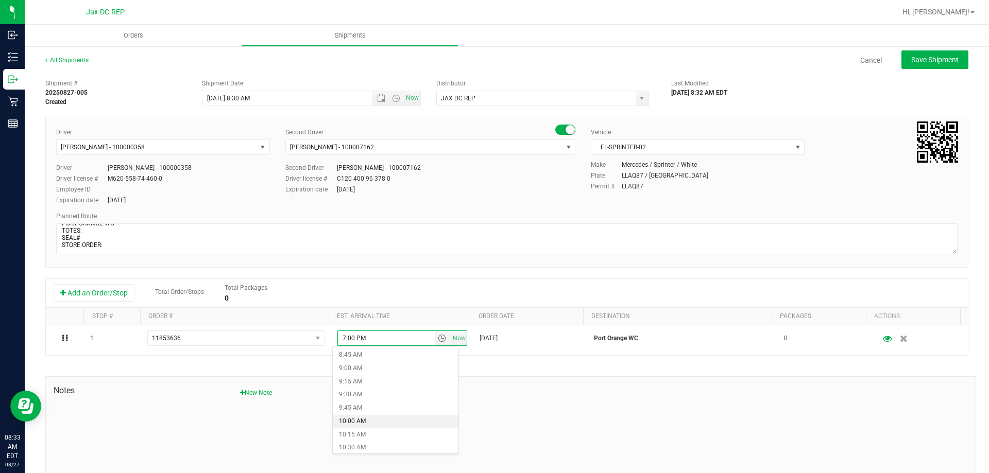
scroll to position [515, 0]
click at [375, 443] on li "11:30 AM" at bounding box center [396, 449] width 126 height 13
click at [922, 52] on button "Save Shipment" at bounding box center [934, 59] width 67 height 19
type input "8/28/2025 12:30 PM"
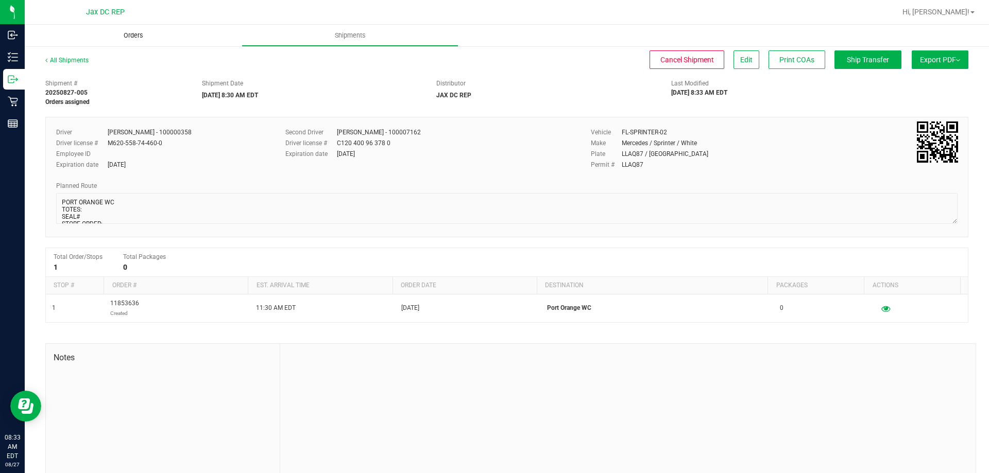
click at [134, 33] on span "Orders" at bounding box center [133, 35] width 47 height 9
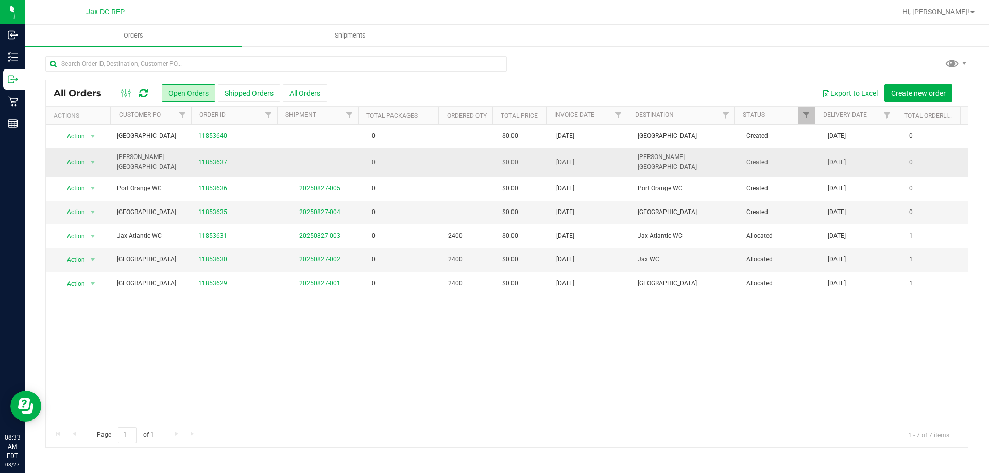
click at [423, 154] on td "0" at bounding box center [400, 162] width 81 height 28
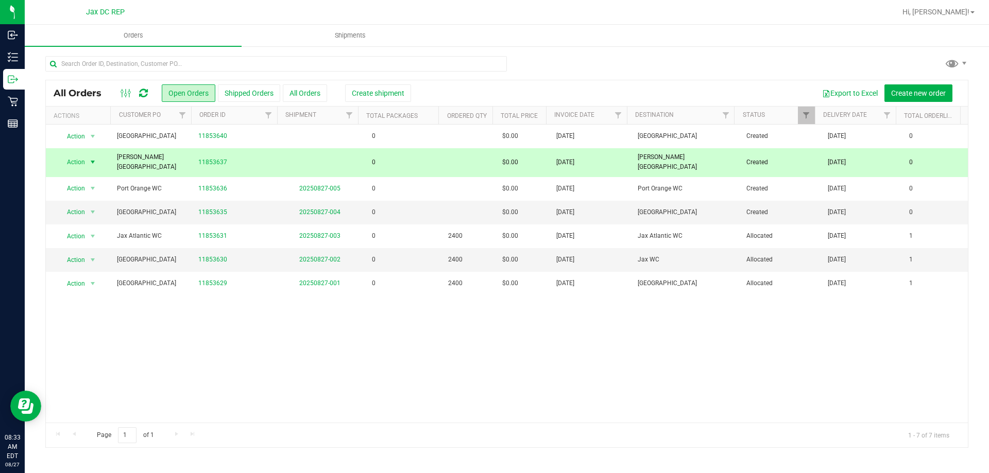
click at [405, 94] on div "Export to Excel Create new order" at bounding box center [681, 93] width 557 height 18
click at [389, 90] on span "Create shipment" at bounding box center [378, 93] width 53 height 8
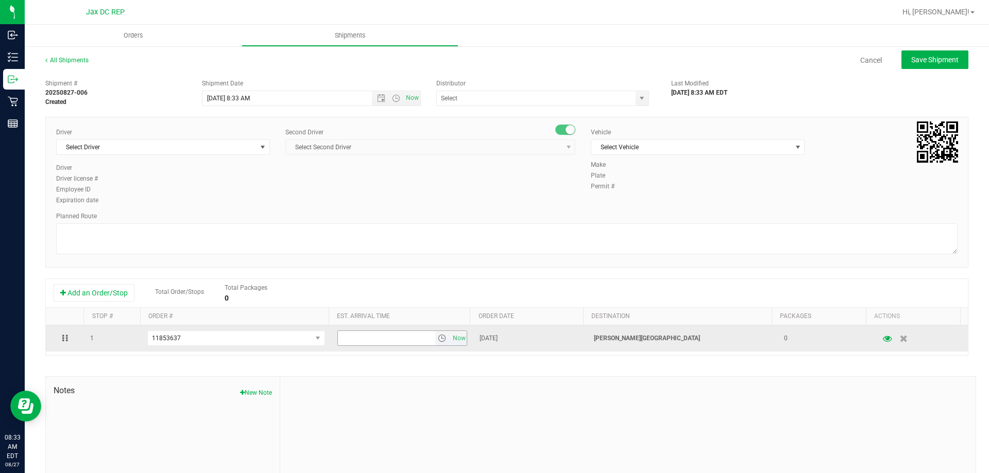
click at [438, 337] on span "select" at bounding box center [442, 338] width 8 height 8
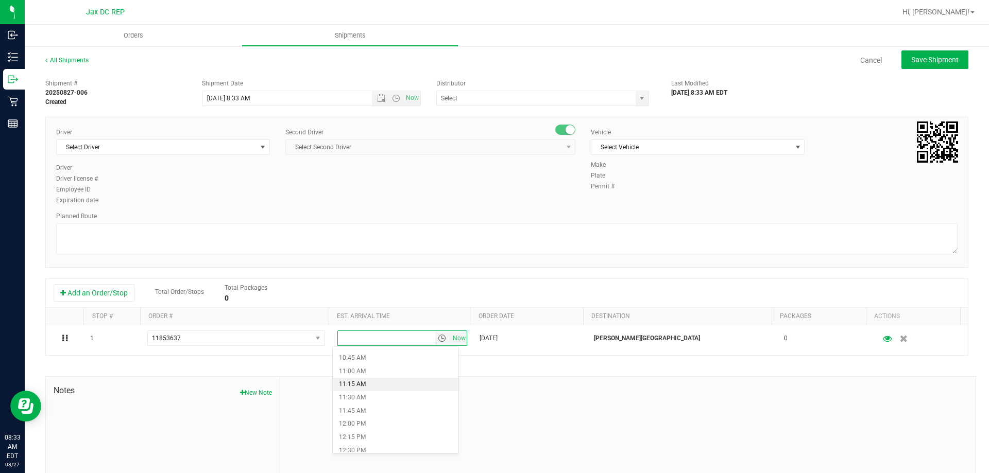
scroll to position [618, 0]
click at [384, 422] on li "1:00 PM" at bounding box center [396, 425] width 126 height 13
click at [179, 160] on div "Driver Select Driver Select Driver Ian Albritton - 100006559 LOGAN ALLEN - 1000…" at bounding box center [163, 146] width 214 height 36
click at [382, 98] on span "Open the date view" at bounding box center [381, 98] width 18 height 8
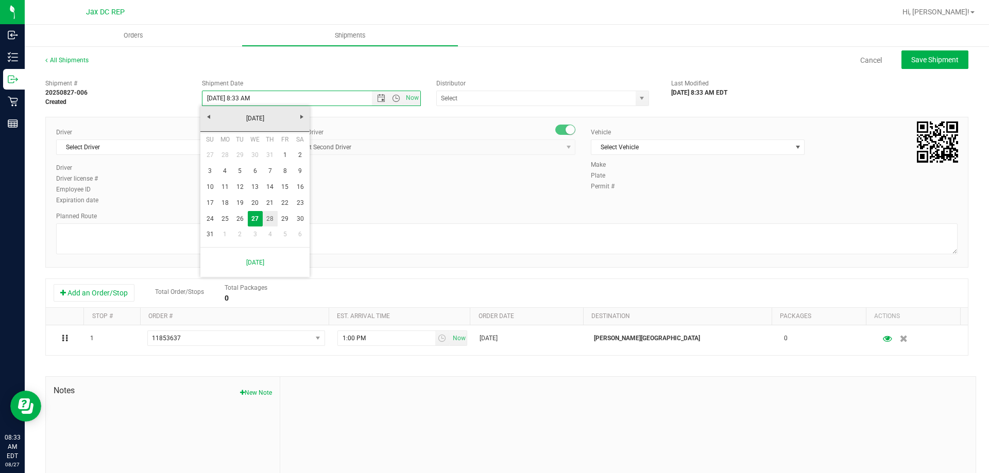
click at [268, 216] on link "28" at bounding box center [270, 219] width 15 height 16
click at [396, 99] on span "Open the time view" at bounding box center [396, 98] width 8 height 8
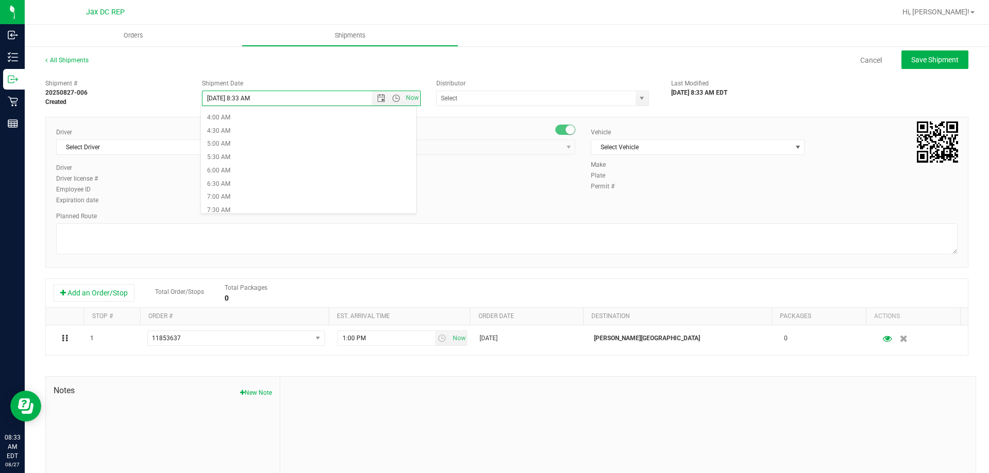
scroll to position [206, 0]
click at [242, 132] on li "8:30 AM" at bounding box center [308, 133] width 215 height 13
type input "8/28/2025 8:30 AM"
click at [470, 94] on input "text" at bounding box center [533, 98] width 193 height 14
type input "M"
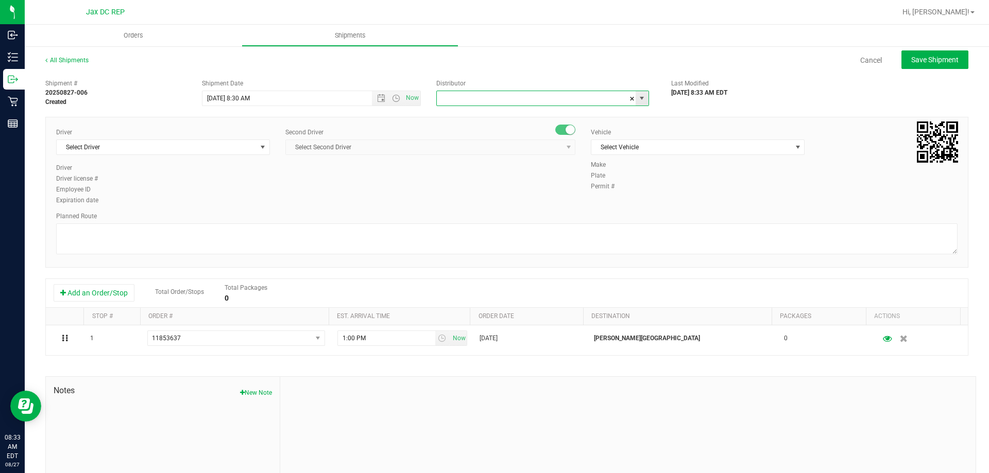
type input "="
click at [461, 114] on li "JAX DC REP" at bounding box center [539, 115] width 210 height 15
type input "JAX DC REP"
click at [190, 151] on span "Select Driver" at bounding box center [157, 147] width 200 height 14
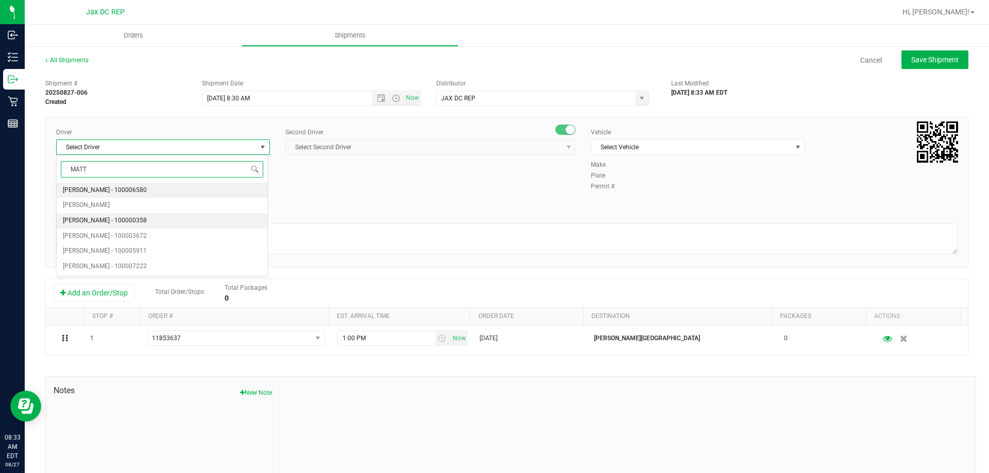
click at [104, 227] on span "Matthew Morris - 100000358" at bounding box center [105, 220] width 84 height 13
type input "MATT"
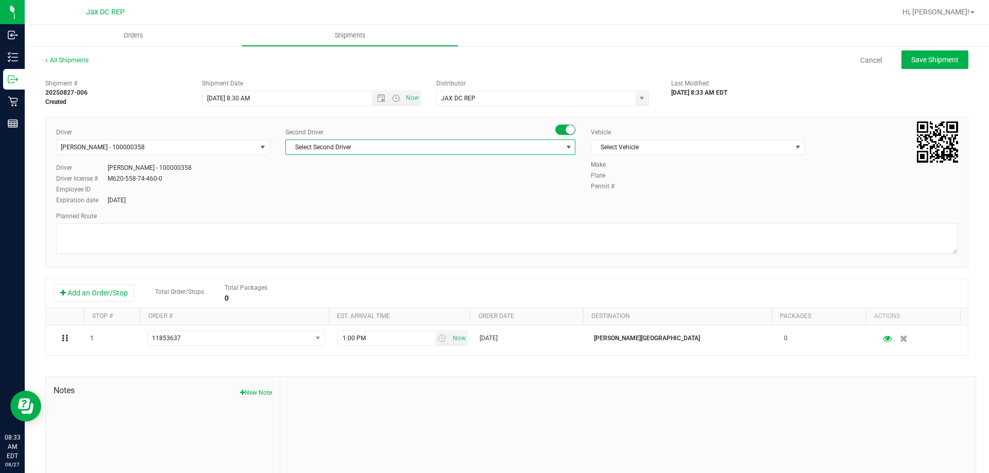
click at [308, 149] on span "Select Second Driver" at bounding box center [424, 147] width 276 height 14
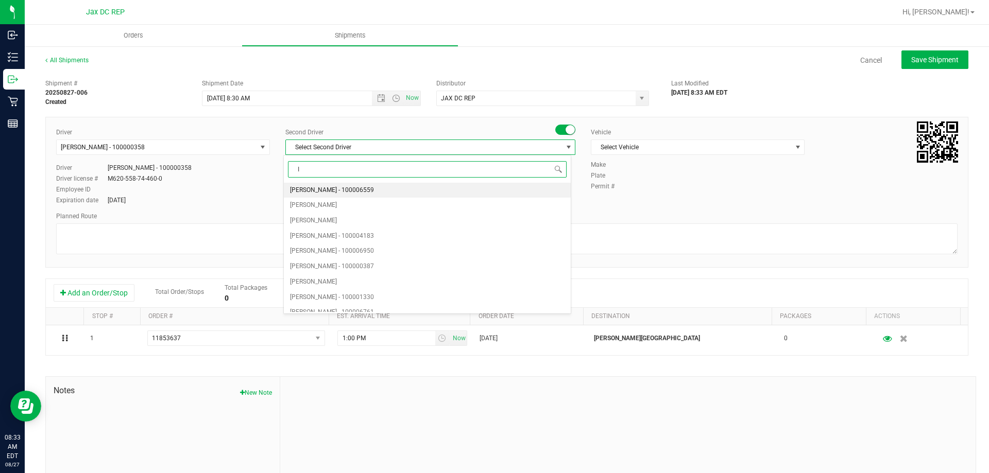
type input "IS"
click at [328, 236] on span "Ismael Chavez - 100007162" at bounding box center [332, 236] width 84 height 13
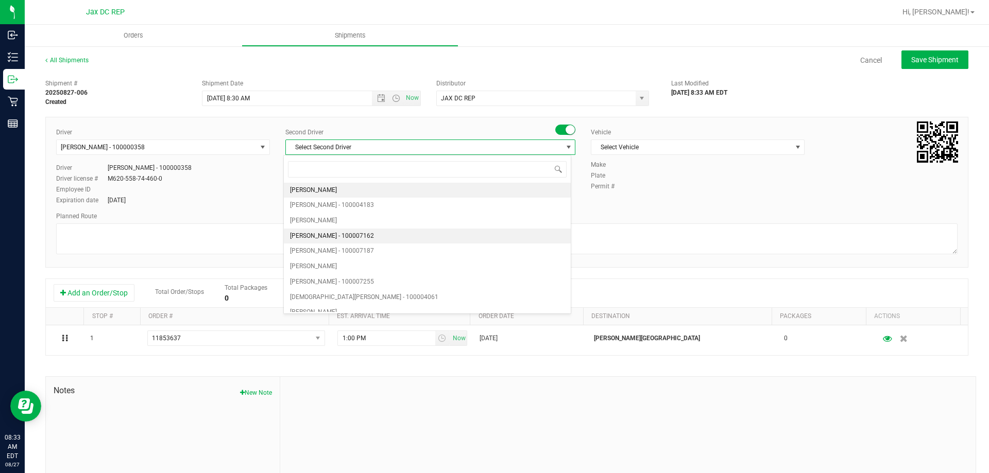
scroll to position [0, 0]
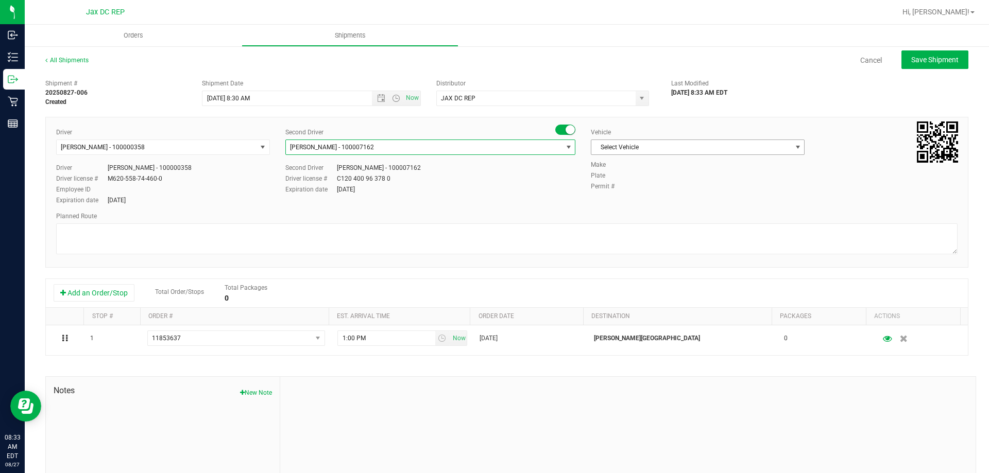
click at [594, 148] on span "Select Vehicle" at bounding box center [691, 147] width 200 height 14
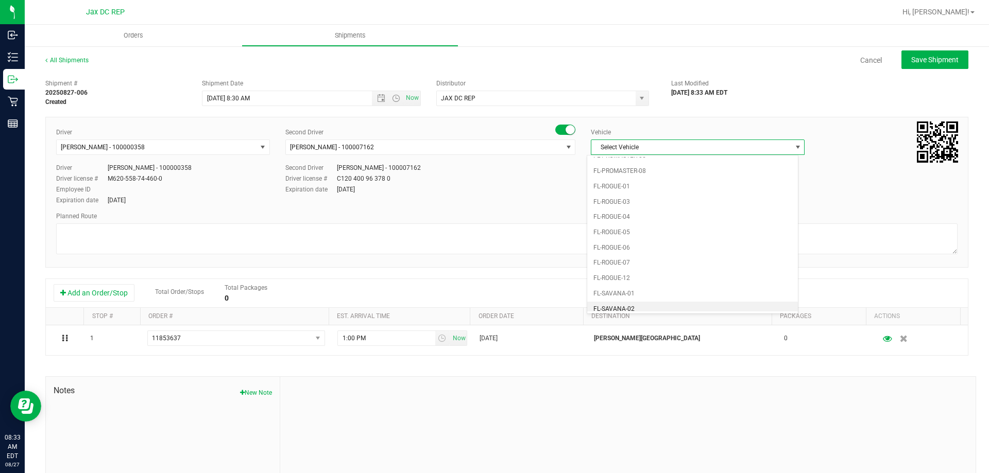
scroll to position [505, 0]
click at [671, 260] on li "FL-SPRINTER-02" at bounding box center [692, 256] width 211 height 15
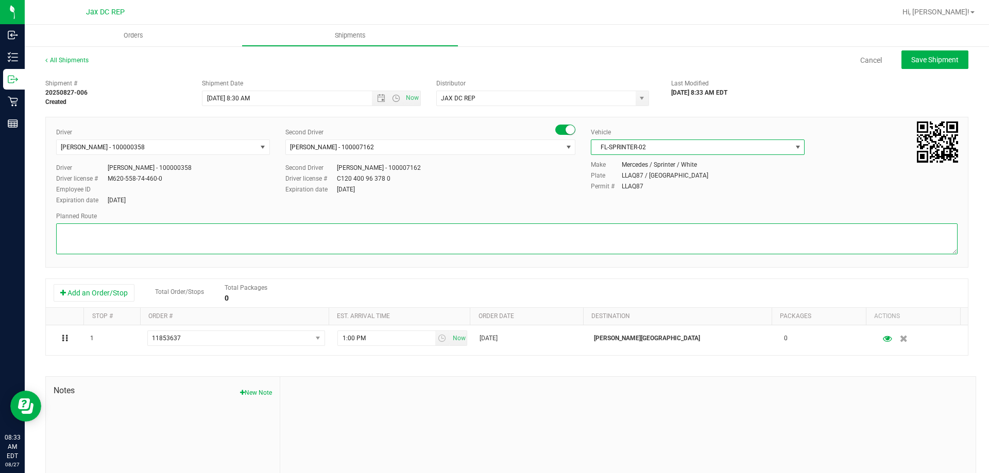
click at [669, 252] on textarea at bounding box center [506, 239] width 901 height 31
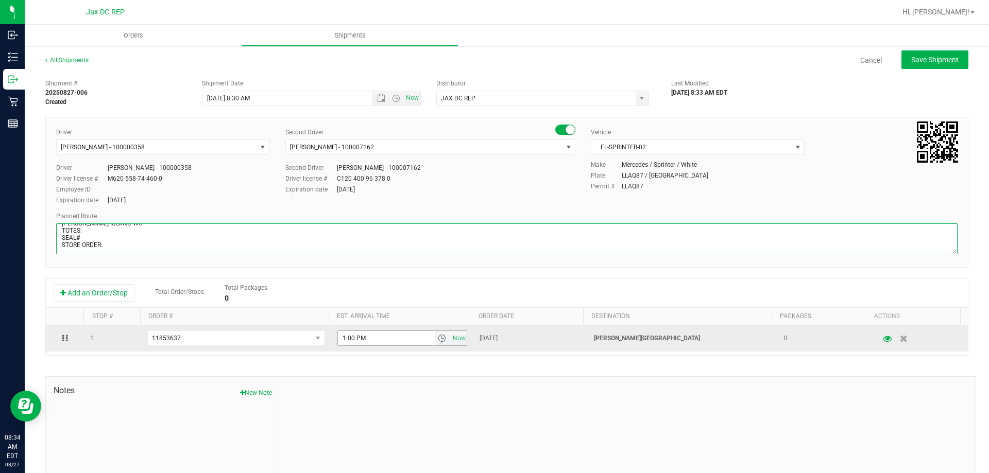
click at [438, 342] on span "select" at bounding box center [442, 338] width 8 height 8
type textarea "MERRITT ISLAND WC TOTES: SEAL# STORE ORDER:"
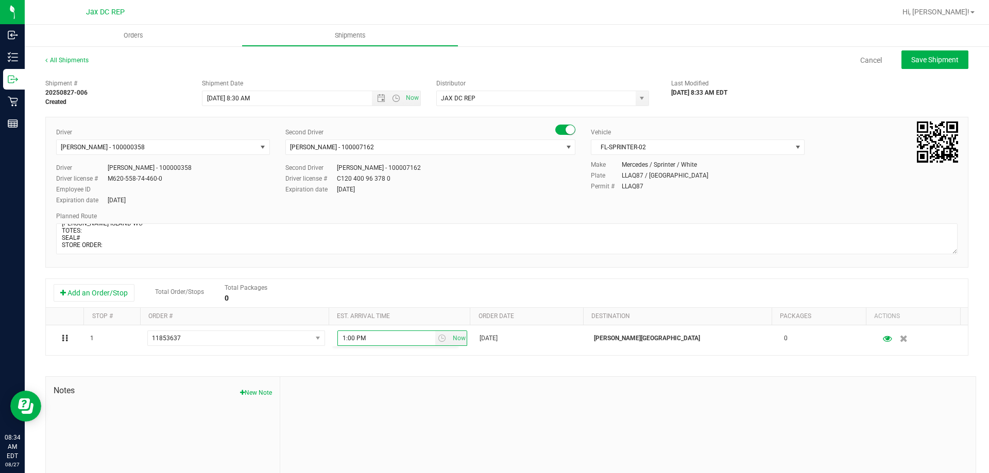
click at [476, 201] on div "Driver Matthew Morris - 100000358 Select Driver Matthew Duncan - 100006580 Matt…" at bounding box center [506, 167] width 917 height 79
click at [945, 58] on span "Save Shipment" at bounding box center [934, 60] width 47 height 8
type input "8/28/2025 12:30 PM"
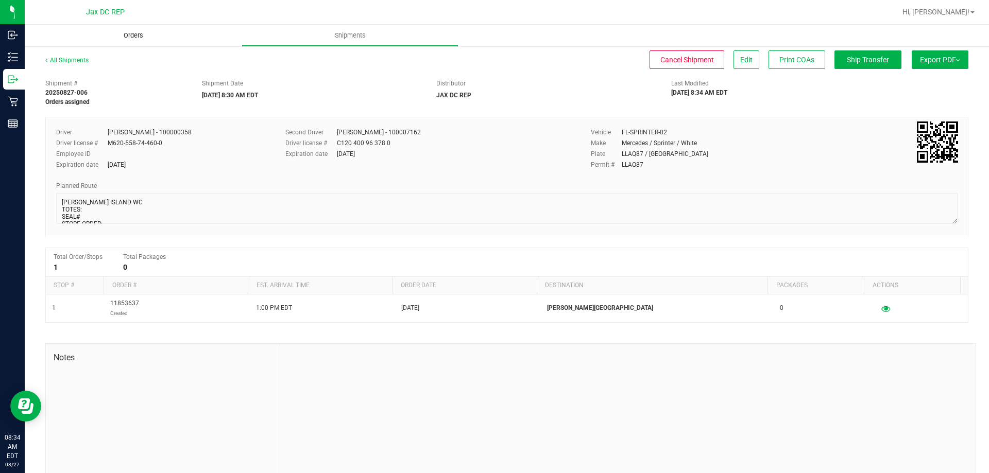
click at [125, 41] on uib-tab-heading "Orders" at bounding box center [133, 36] width 217 height 22
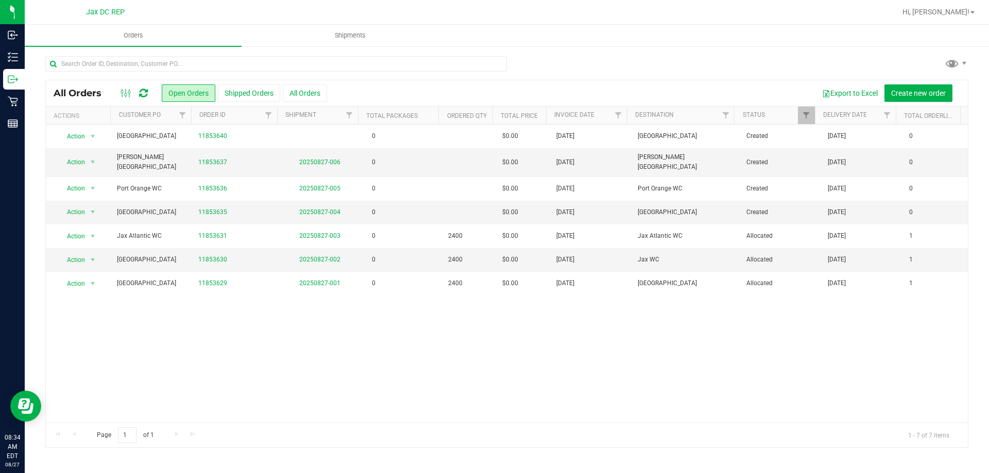
click at [404, 141] on td "0" at bounding box center [400, 137] width 81 height 24
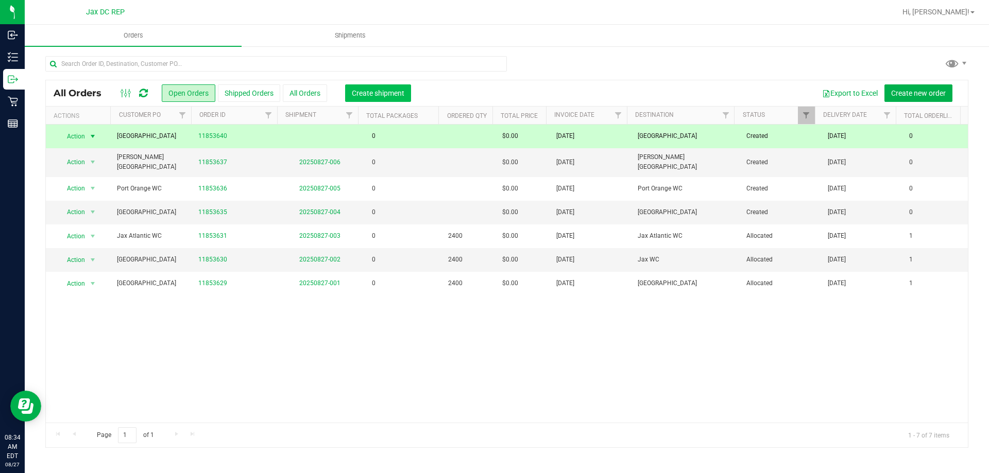
click at [377, 94] on span "Create shipment" at bounding box center [378, 93] width 53 height 8
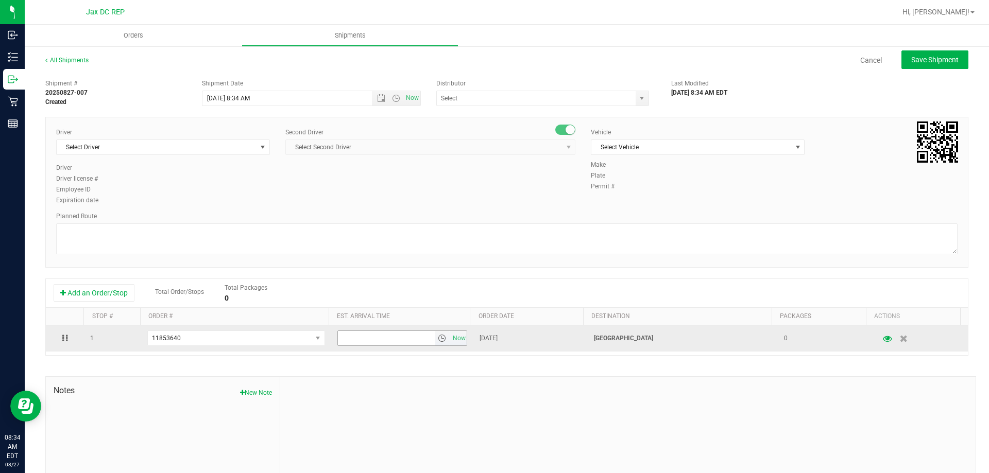
click at [438, 338] on span "select" at bounding box center [442, 338] width 8 height 8
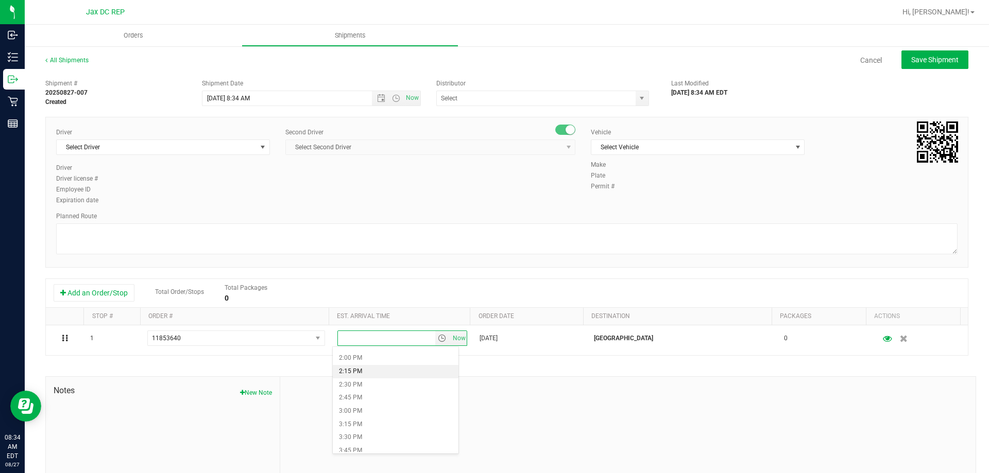
scroll to position [721, 0]
click at [351, 375] on li "2:00 PM" at bounding box center [396, 375] width 126 height 13
click at [381, 98] on span "Open the date view" at bounding box center [381, 98] width 8 height 8
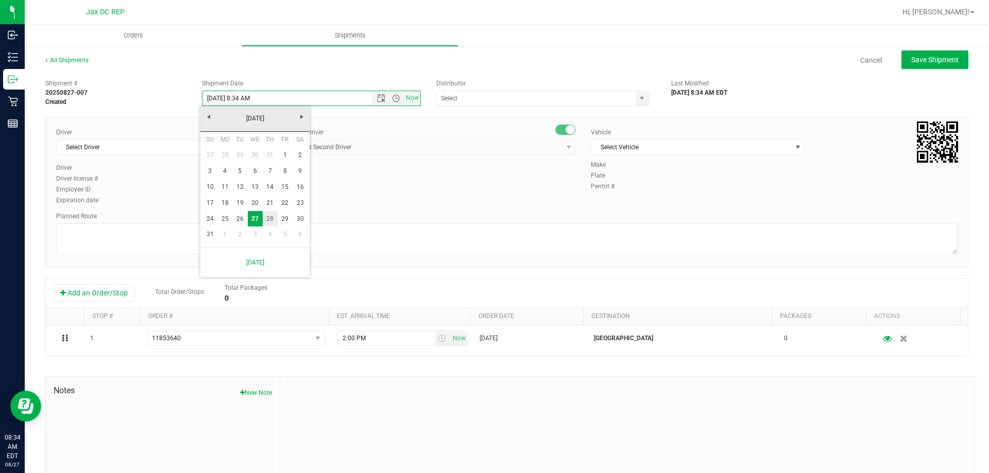
click at [274, 221] on link "28" at bounding box center [270, 219] width 15 height 16
click at [395, 100] on span "Open the time view" at bounding box center [396, 98] width 8 height 8
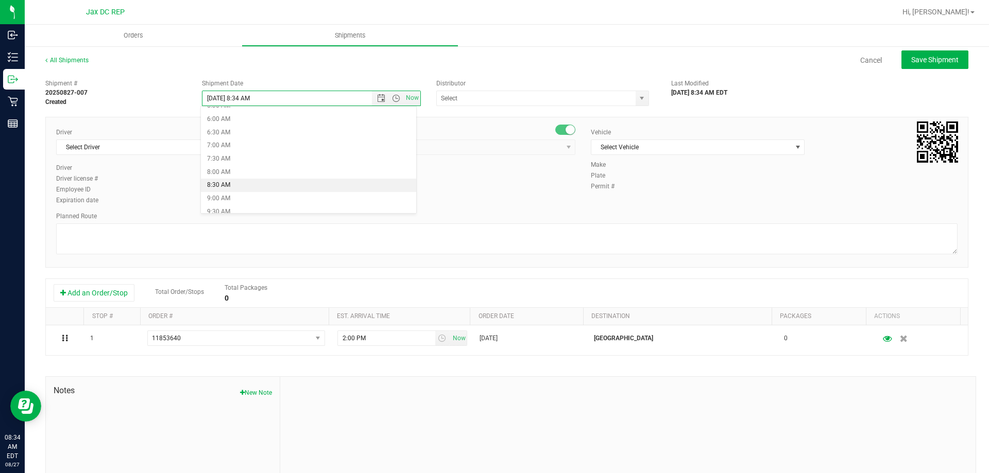
click at [232, 184] on li "8:30 AM" at bounding box center [308, 185] width 215 height 13
type input "8/28/2025 8:30 AM"
click at [468, 98] on input "text" at bounding box center [533, 98] width 193 height 14
type input "M"
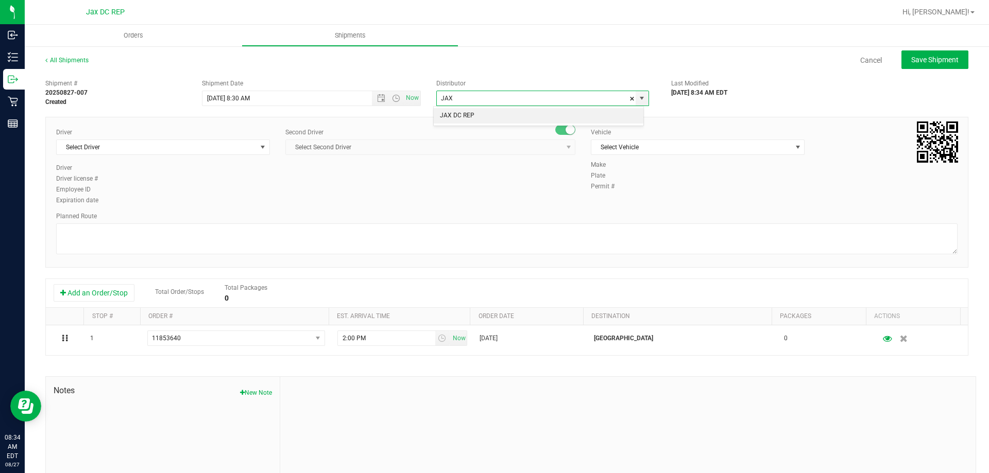
click at [454, 119] on li "JAX DC REP" at bounding box center [539, 115] width 210 height 15
type input "JAX DC REP"
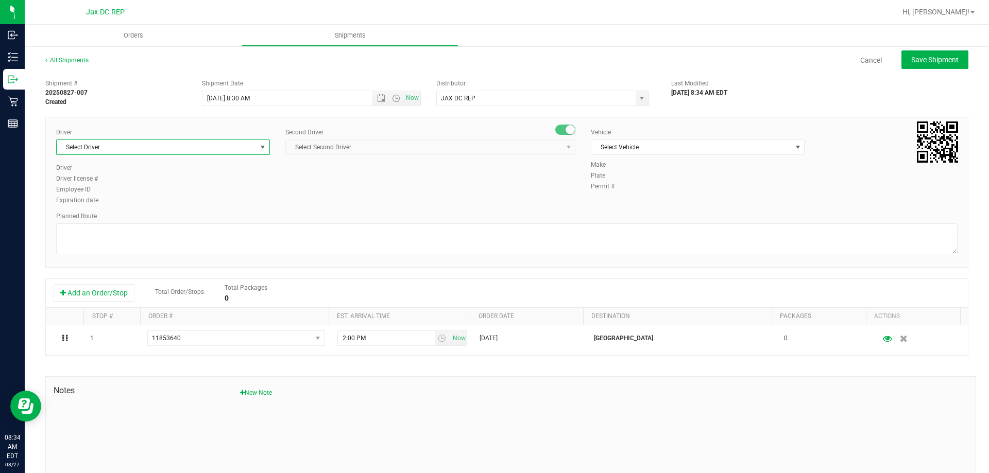
click at [214, 149] on span "Select Driver" at bounding box center [157, 147] width 200 height 14
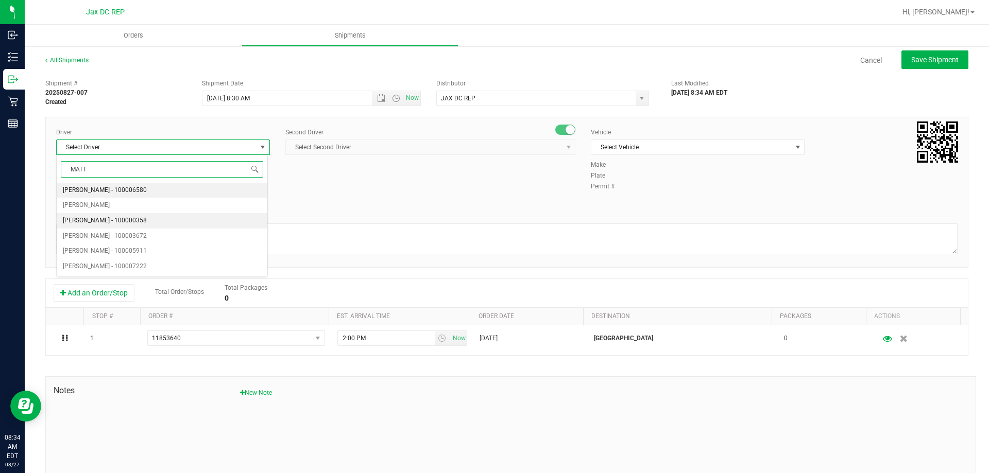
click at [118, 219] on span "Matthew Morris - 100000358" at bounding box center [105, 220] width 84 height 13
type input "MATT"
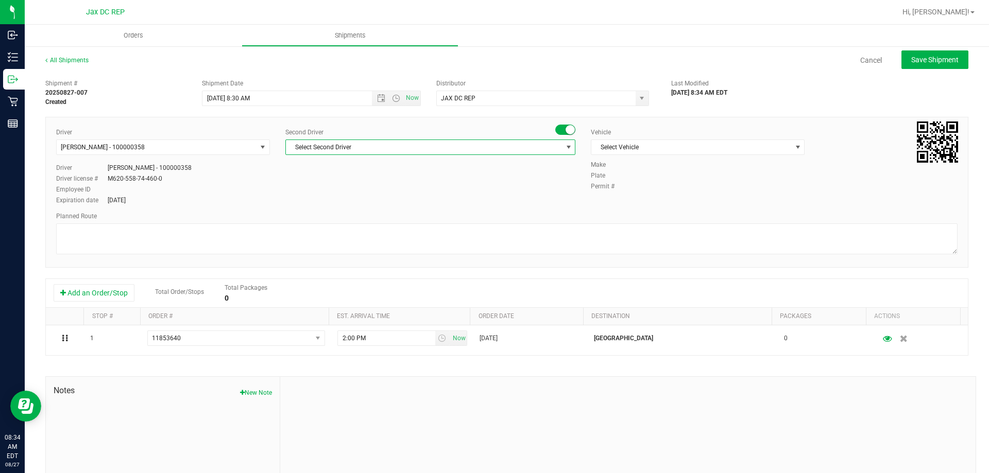
click at [356, 154] on span "Select Second Driver" at bounding box center [424, 147] width 276 height 14
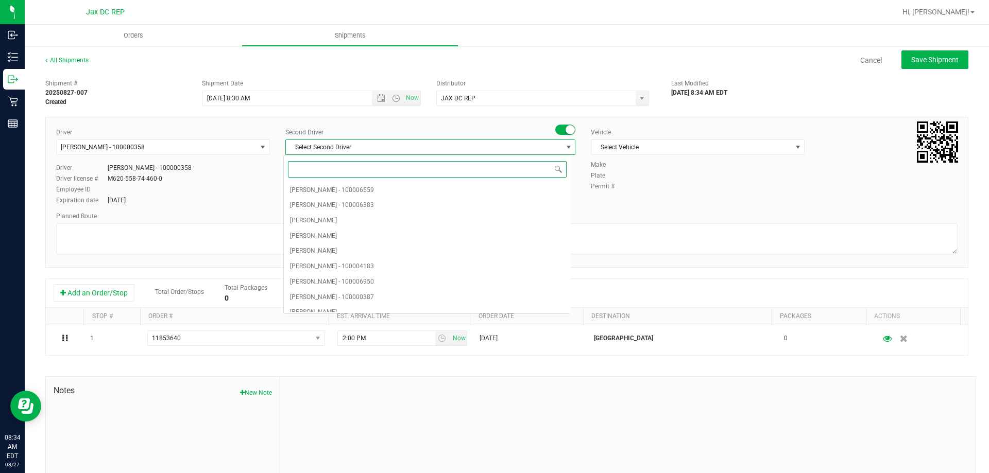
click at [355, 151] on span "Select Second Driver" at bounding box center [424, 147] width 276 height 14
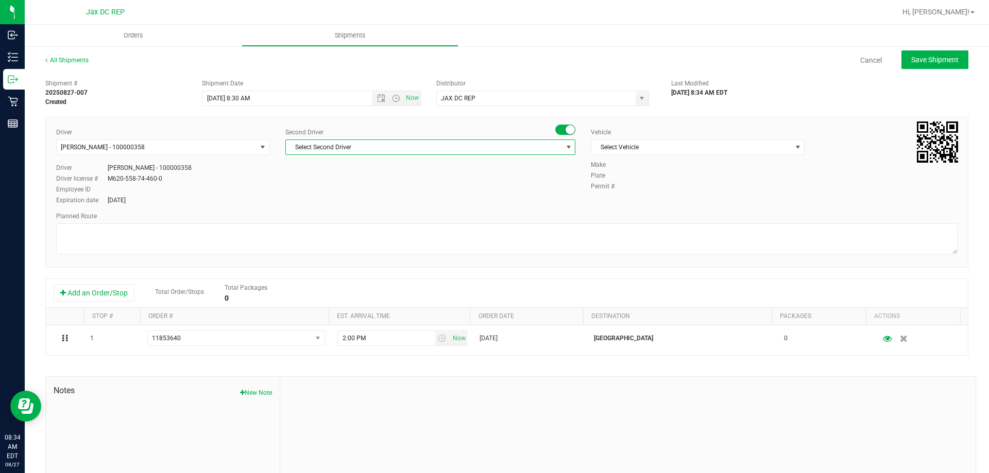
click at [354, 151] on span "Select Second Driver" at bounding box center [424, 147] width 276 height 14
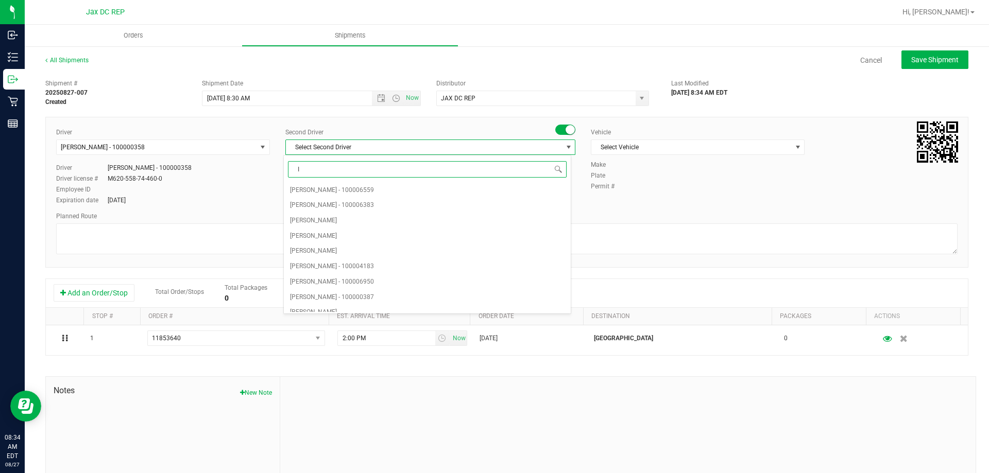
type input "IS"
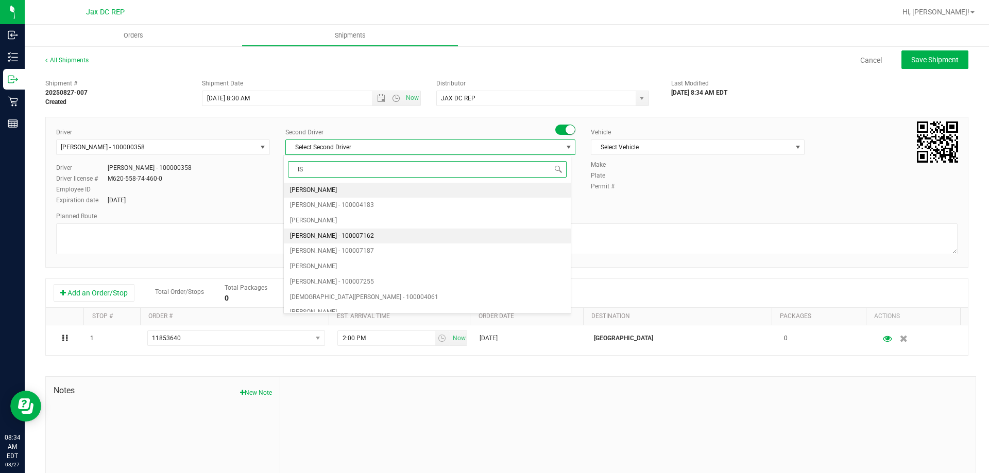
click at [326, 242] on span "Ismael Chavez - 100007162" at bounding box center [332, 236] width 84 height 13
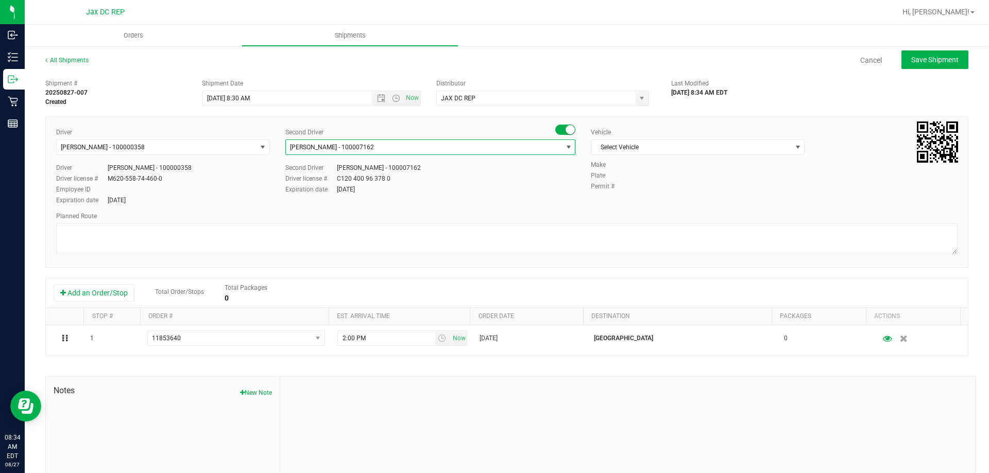
scroll to position [0, 0]
click at [641, 145] on span "Select Vehicle" at bounding box center [691, 147] width 200 height 14
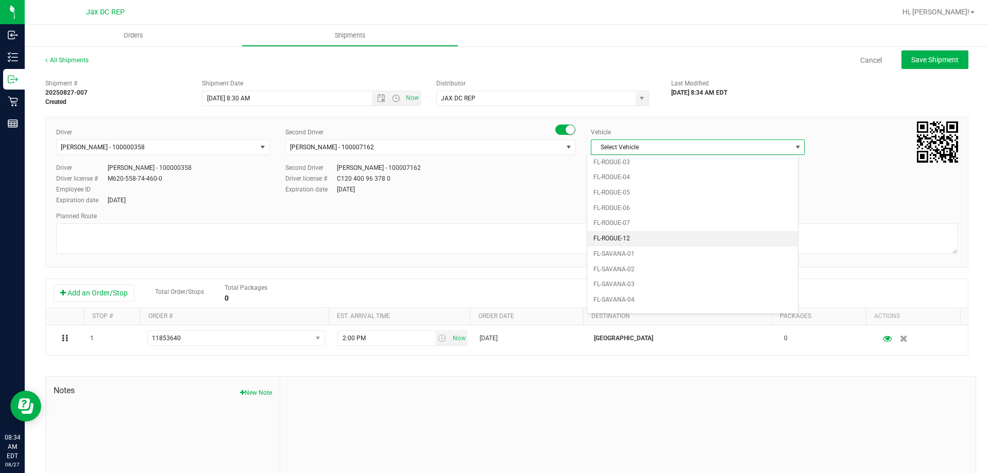
scroll to position [453, 0]
click at [630, 302] on li "FL-SPRINTER-02" at bounding box center [692, 308] width 211 height 15
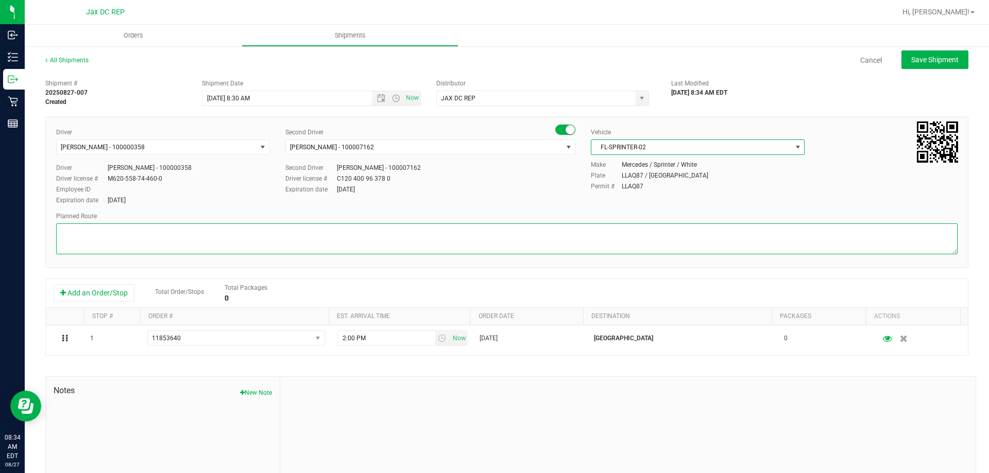
click at [620, 235] on textarea at bounding box center [506, 239] width 901 height 31
type textarea "PALM BAY WC TOTES: SEAL# STORE ORDER:"
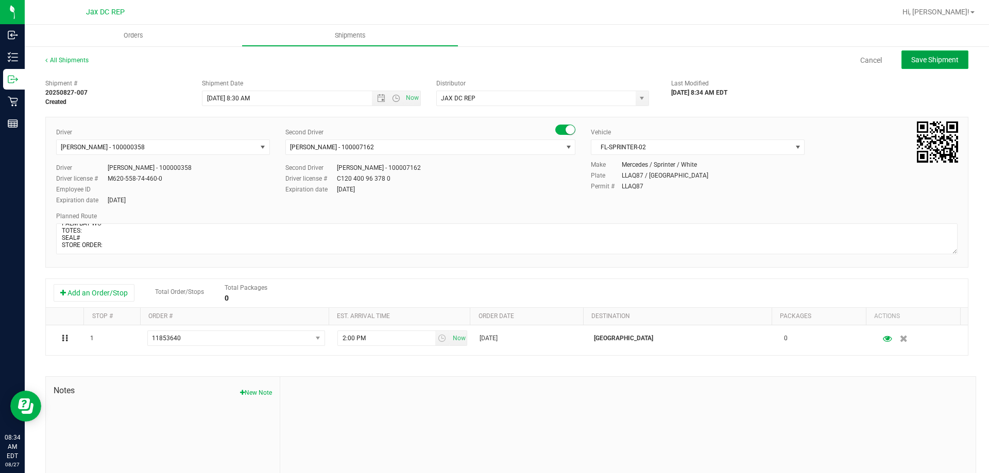
click at [911, 56] on span "Save Shipment" at bounding box center [934, 60] width 47 height 8
type input "8/28/2025 12:30 PM"
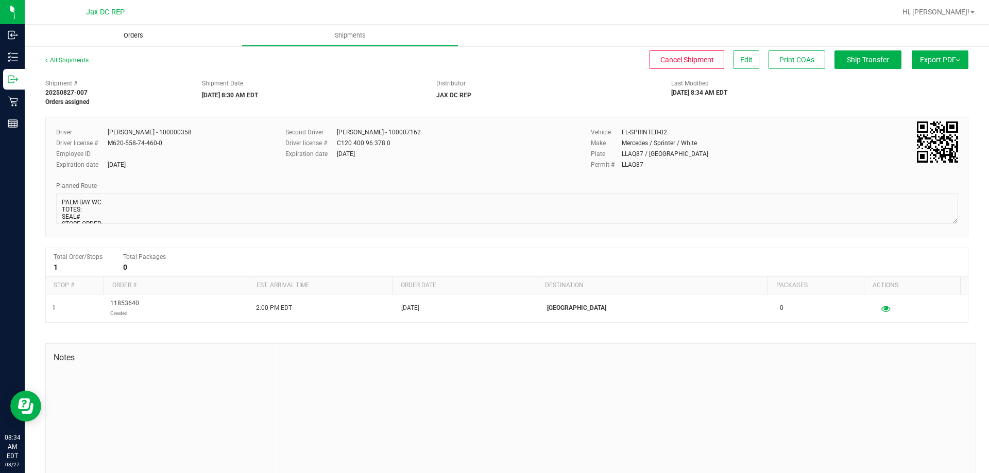
click at [143, 42] on uib-tab-heading "Orders" at bounding box center [133, 36] width 217 height 22
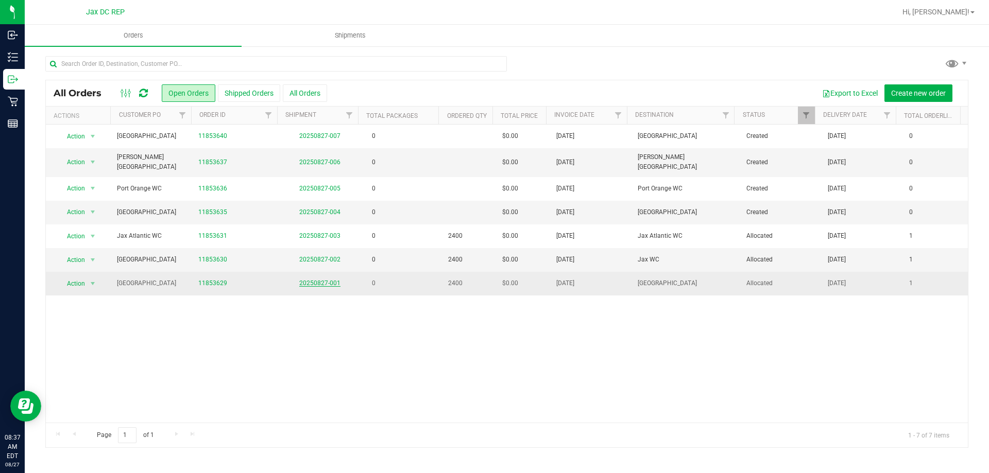
click at [329, 280] on link "20250827-001" at bounding box center [319, 283] width 41 height 7
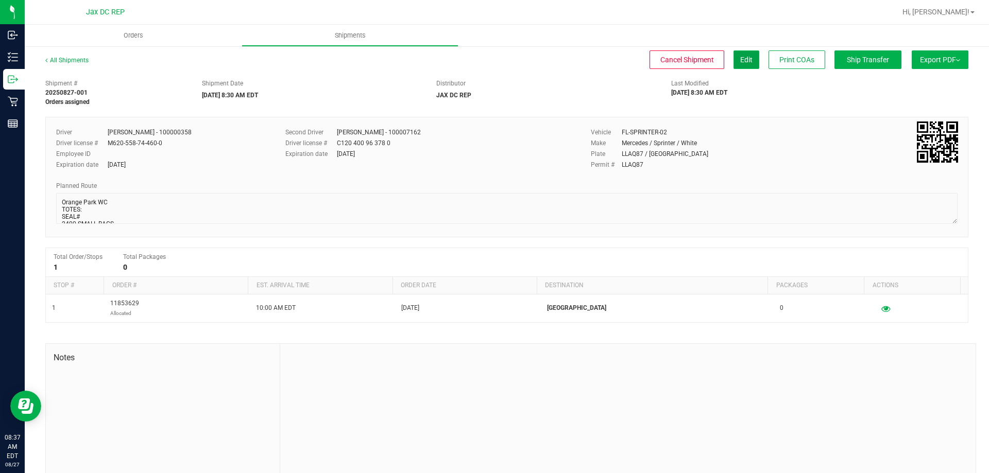
click at [746, 60] on button "Edit" at bounding box center [746, 59] width 26 height 19
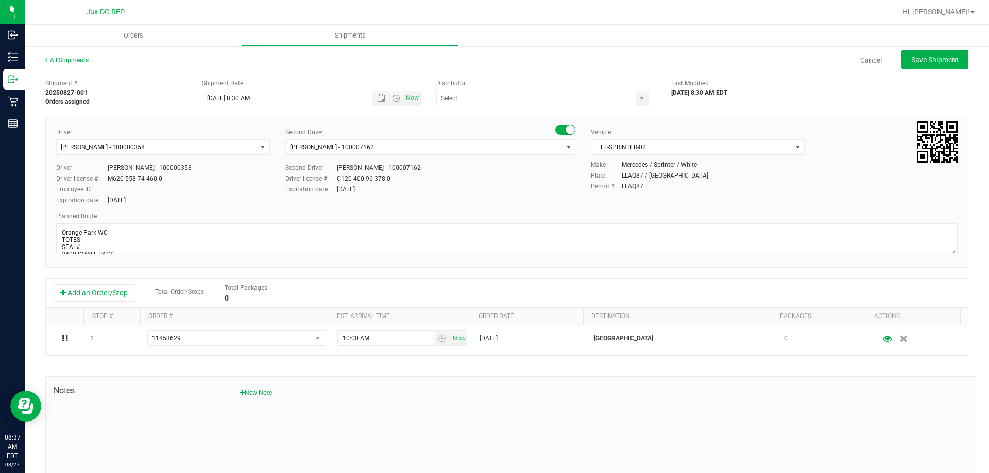
type input "JAX DC REP"
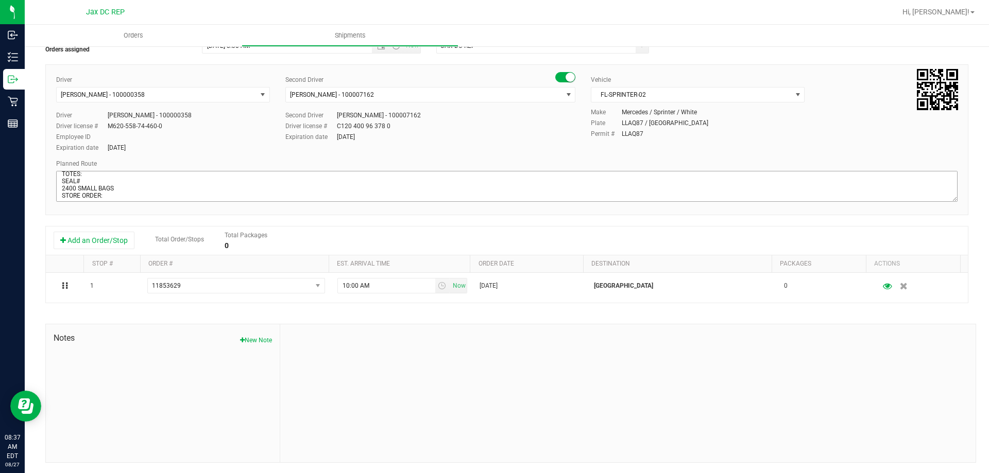
scroll to position [16, 0]
click at [118, 188] on textarea at bounding box center [506, 186] width 901 height 31
click at [112, 193] on textarea at bounding box center [506, 186] width 901 height 31
drag, startPoint x: 125, startPoint y: 197, endPoint x: 57, endPoint y: 191, distance: 68.2
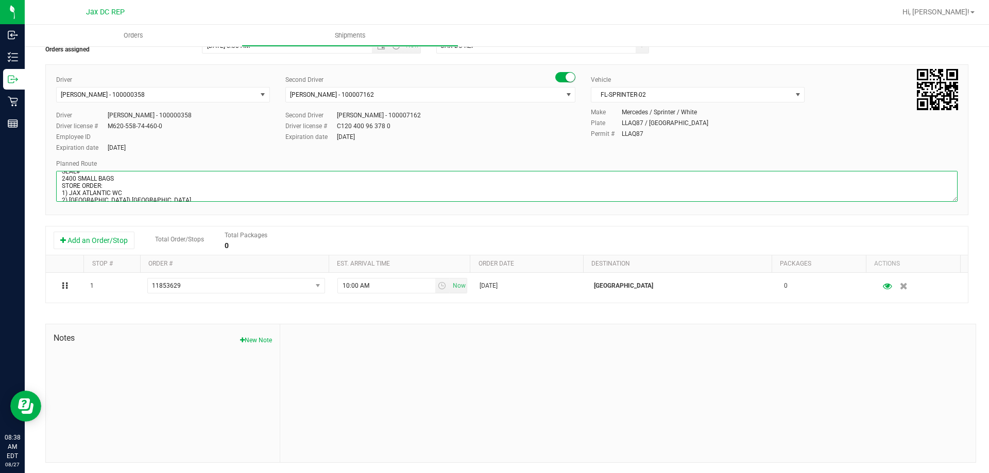
click at [57, 191] on textarea at bounding box center [506, 186] width 901 height 31
click at [211, 191] on textarea at bounding box center [506, 186] width 901 height 31
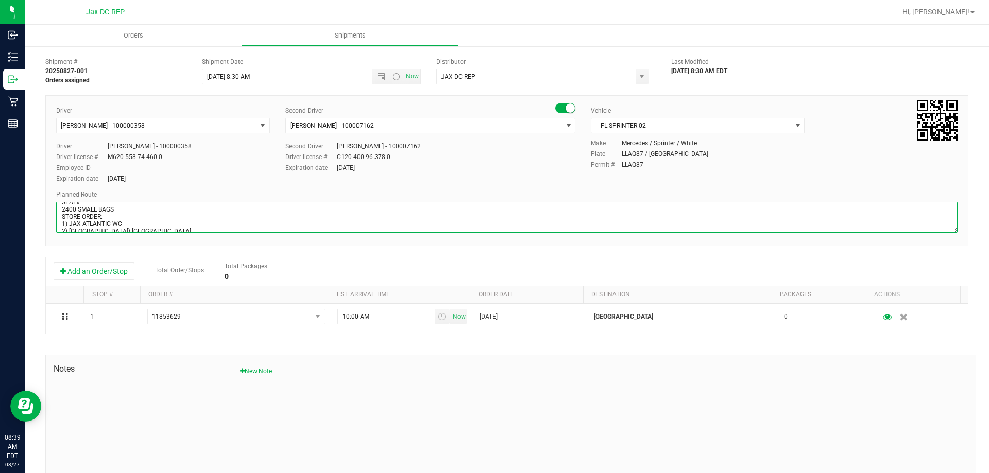
scroll to position [0, 0]
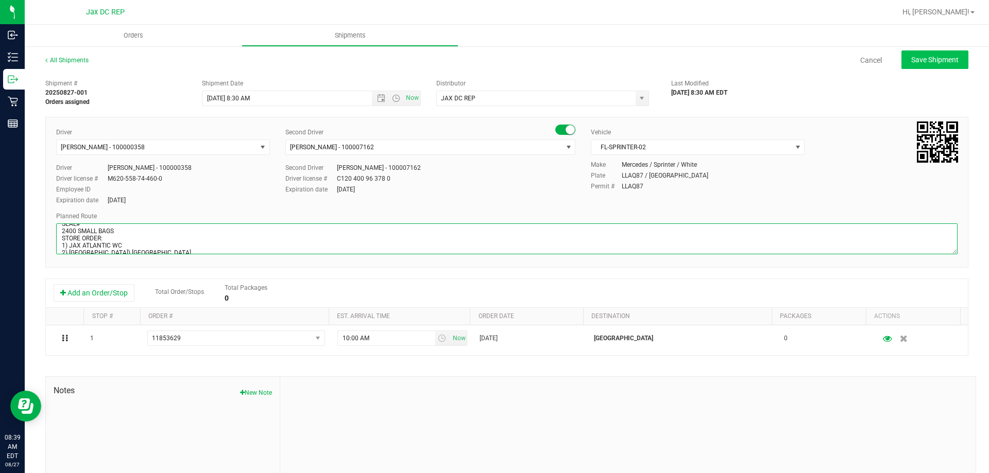
type textarea "Orange Park WC TOTES: SEAL# 2400 SMALL BAGS STORE ORDER: 1) JAX ATLANTIC WC 2) …"
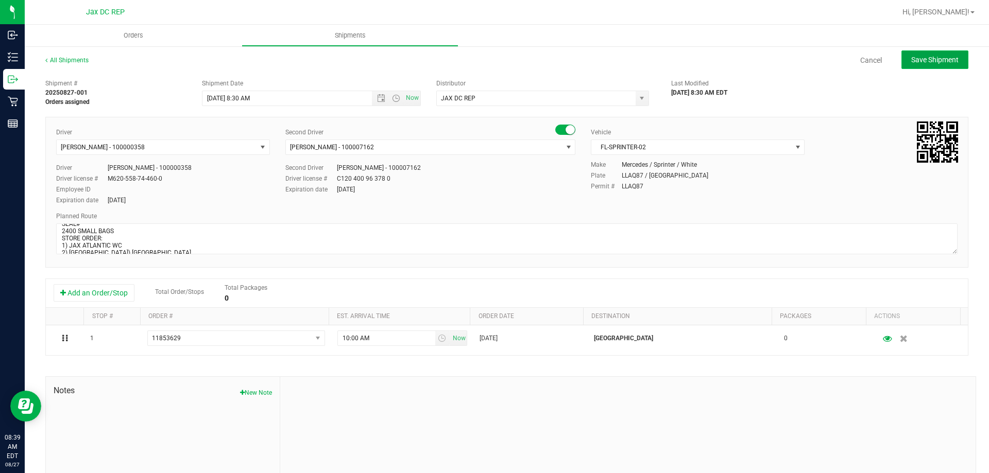
click at [902, 65] on button "Save Shipment" at bounding box center [934, 59] width 67 height 19
type input "8/28/2025 12:30 PM"
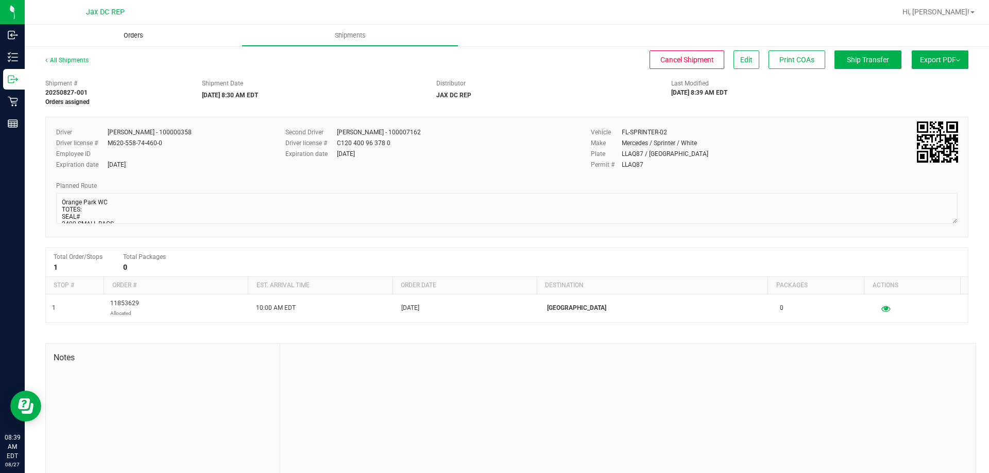
click at [113, 36] on span "Orders" at bounding box center [133, 35] width 47 height 9
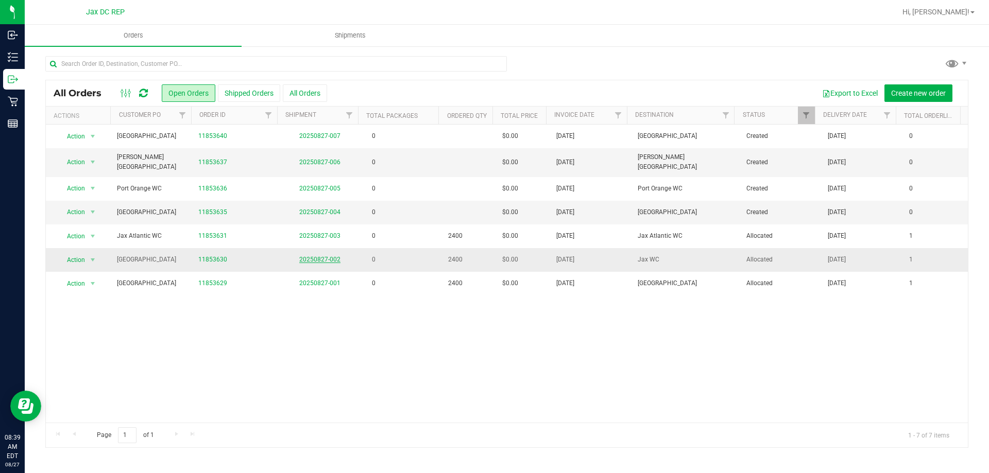
click at [324, 259] on link "20250827-002" at bounding box center [319, 259] width 41 height 7
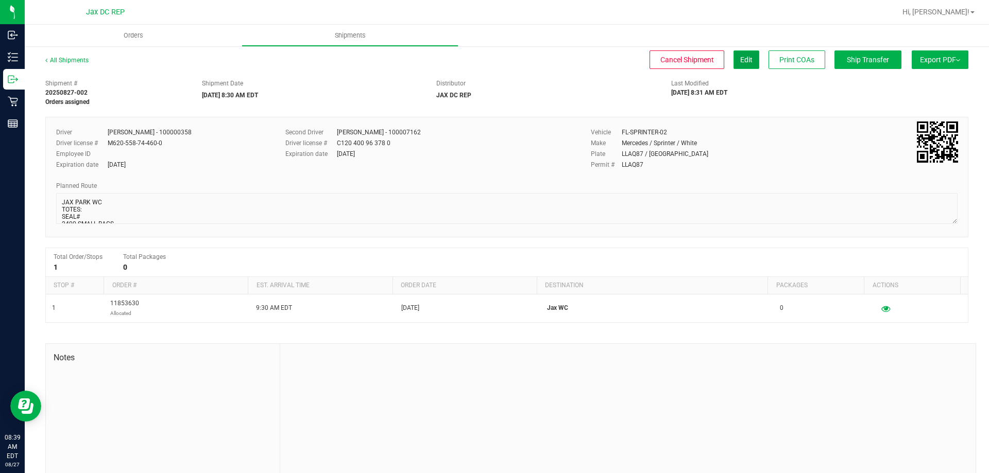
click at [744, 64] on button "Edit" at bounding box center [746, 59] width 26 height 19
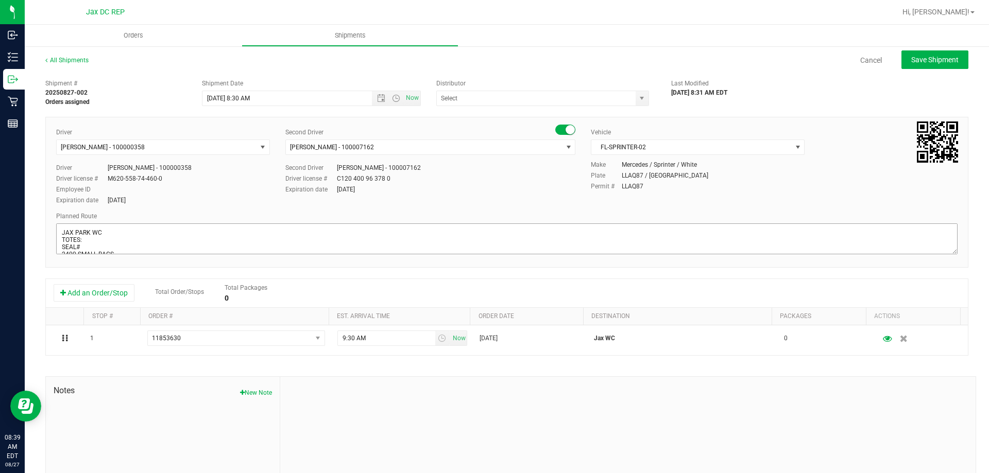
type input "JAX DC REP"
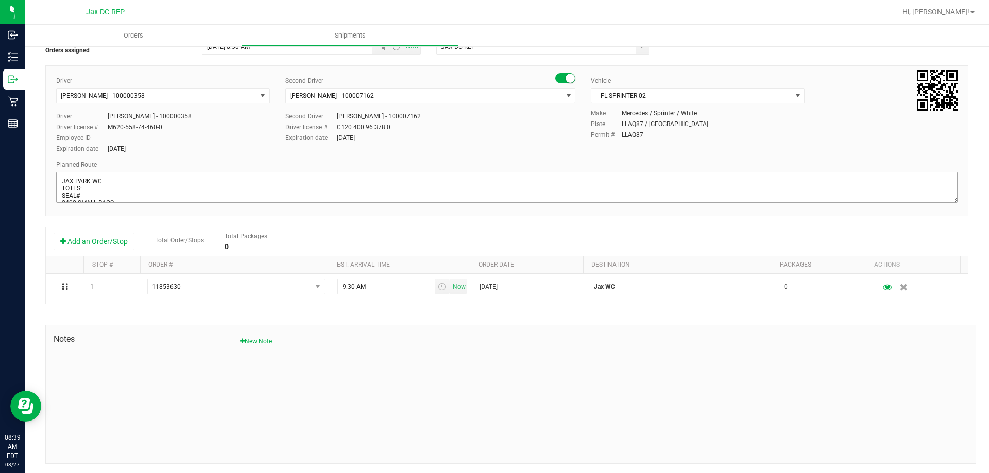
scroll to position [16, 0]
click at [106, 193] on textarea at bounding box center [506, 187] width 901 height 31
click at [62, 199] on textarea at bounding box center [506, 187] width 901 height 31
click at [98, 194] on textarea at bounding box center [506, 187] width 901 height 31
click at [105, 194] on textarea at bounding box center [506, 187] width 901 height 31
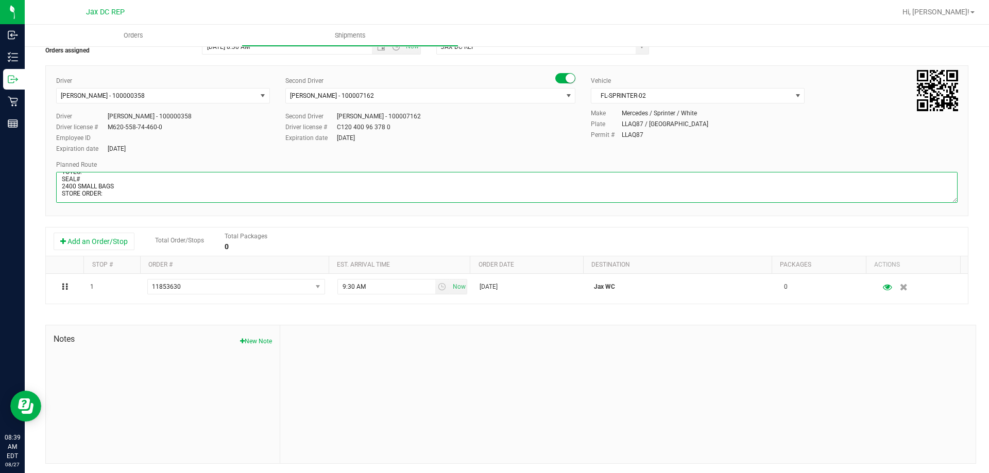
scroll to position [19, 0]
paste textarea "1) JAX ATLANTIC WC 2) JAX PARK WC 3) ORANGE PARK WC 4) PALM COAST WC 5) MERRITT…"
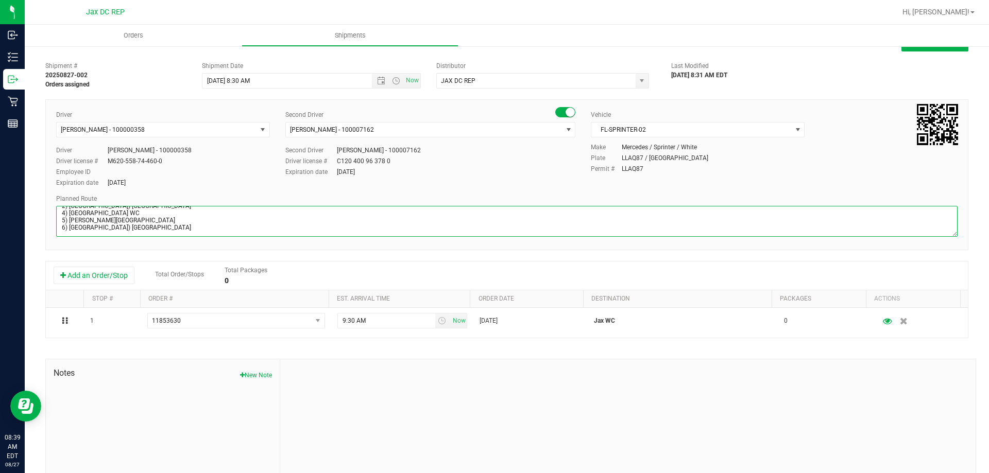
scroll to position [0, 0]
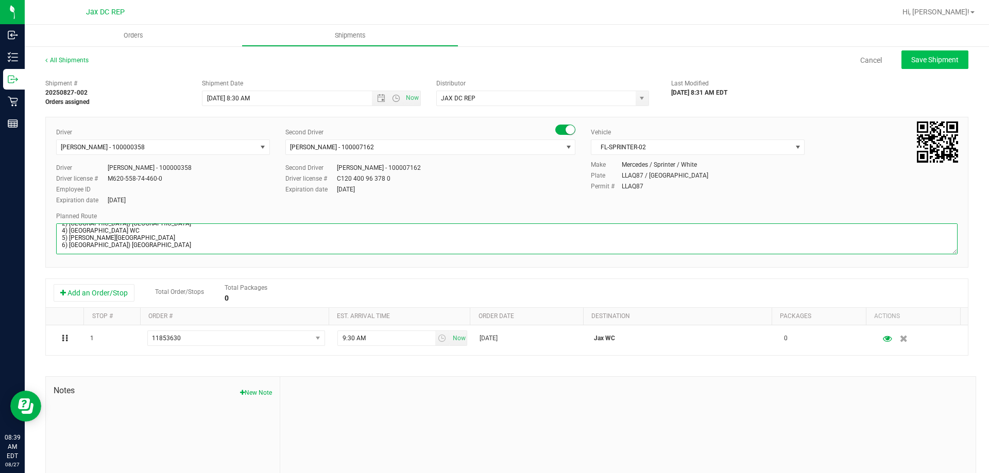
type textarea "JAX PARK WC TOTES: SEAL# 2400 SMALL BAGS STORE ORDER: 1) JAX ATLANTIC WC 2) JAX…"
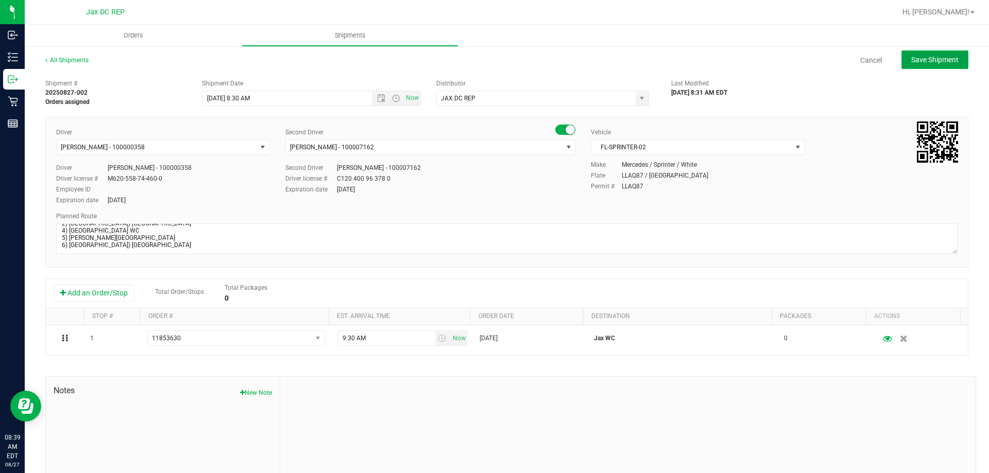
click at [911, 65] on button "Save Shipment" at bounding box center [934, 59] width 67 height 19
type input "8/28/2025 12:30 PM"
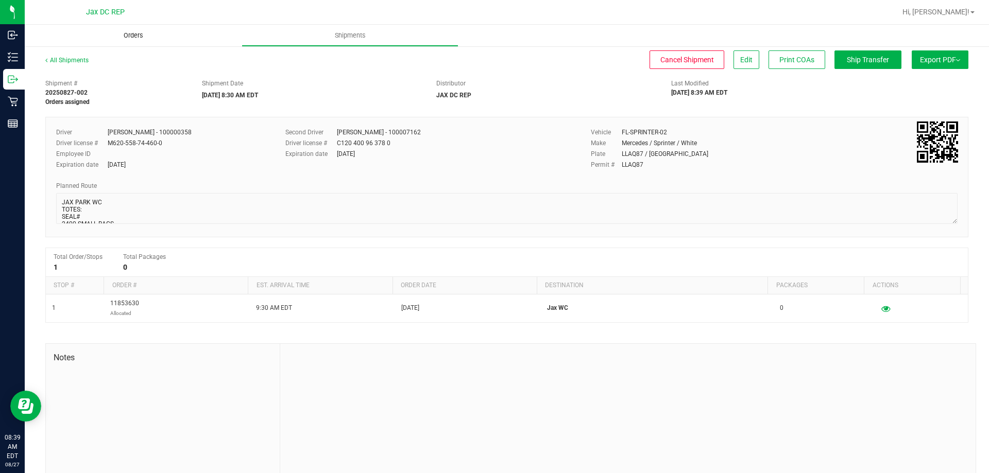
click at [128, 38] on span "Orders" at bounding box center [133, 35] width 47 height 9
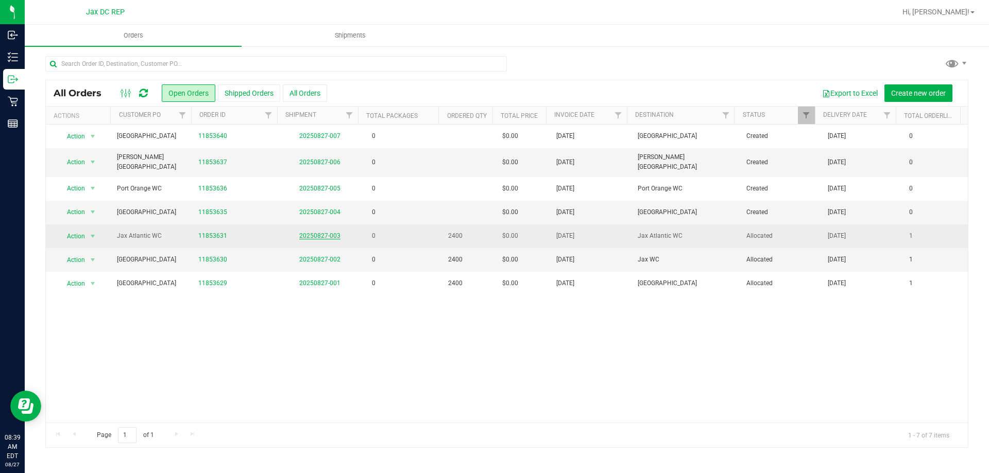
click at [316, 232] on link "20250827-003" at bounding box center [319, 235] width 41 height 7
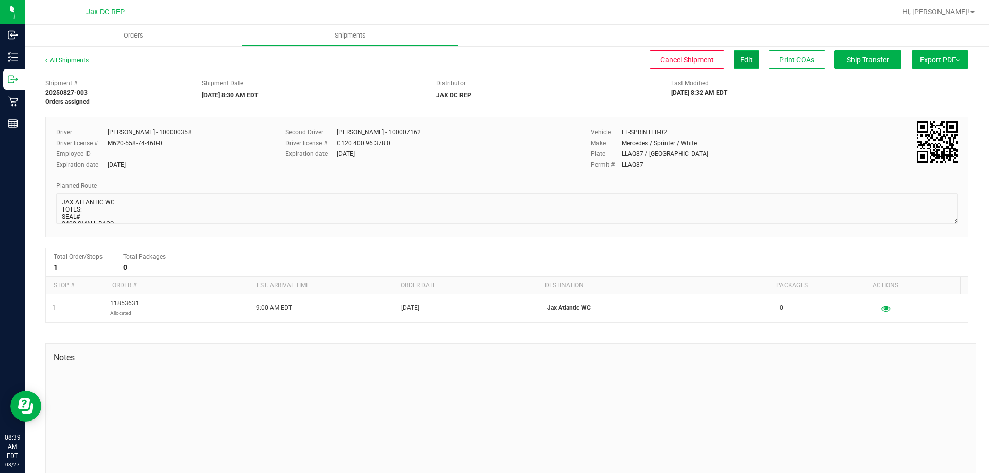
click at [740, 61] on span "Edit" at bounding box center [746, 60] width 12 height 8
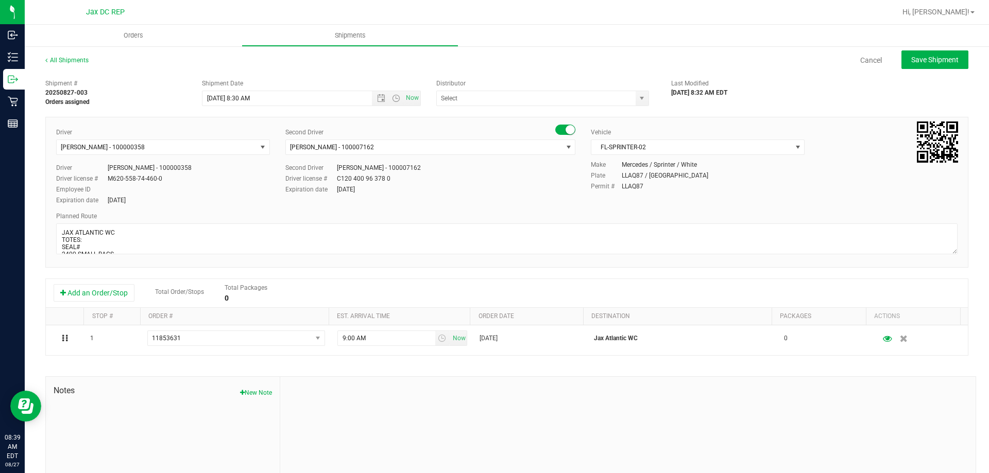
type input "JAX DC REP"
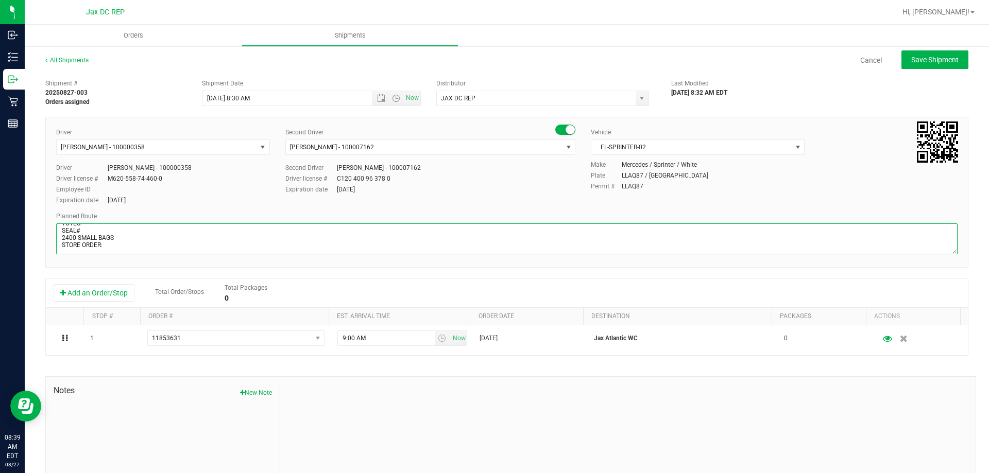
click at [110, 252] on textarea at bounding box center [506, 239] width 901 height 31
paste textarea "1) JAX ATLANTIC WC 2) JAX PARK WC 3) ORANGE PARK WC 4) PALM COAST WC 5) MERRITT…"
type textarea "JAX ATLANTIC WC TOTES: SEAL# 2400 SMALL BAGS STORE ORDER: 1) JAX ATLANTIC WC 2)…"
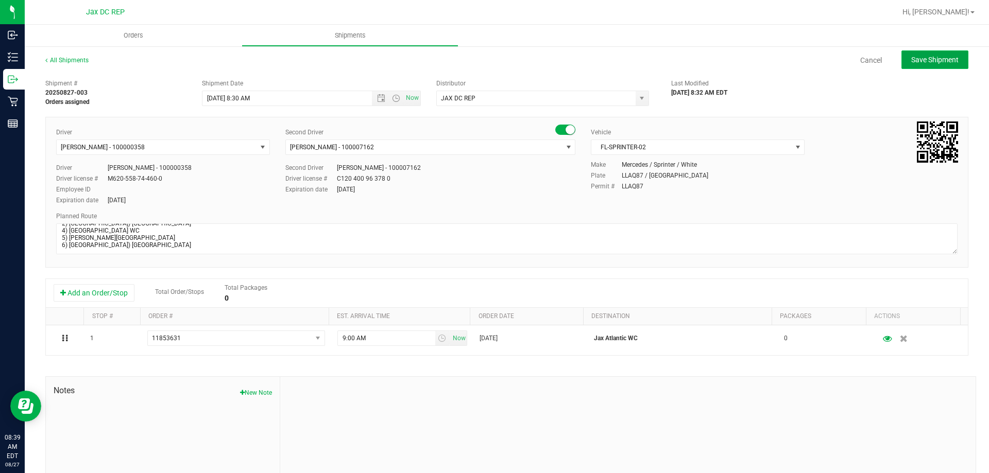
click at [931, 60] on span "Save Shipment" at bounding box center [934, 60] width 47 height 8
type input "8/28/2025 12:30 PM"
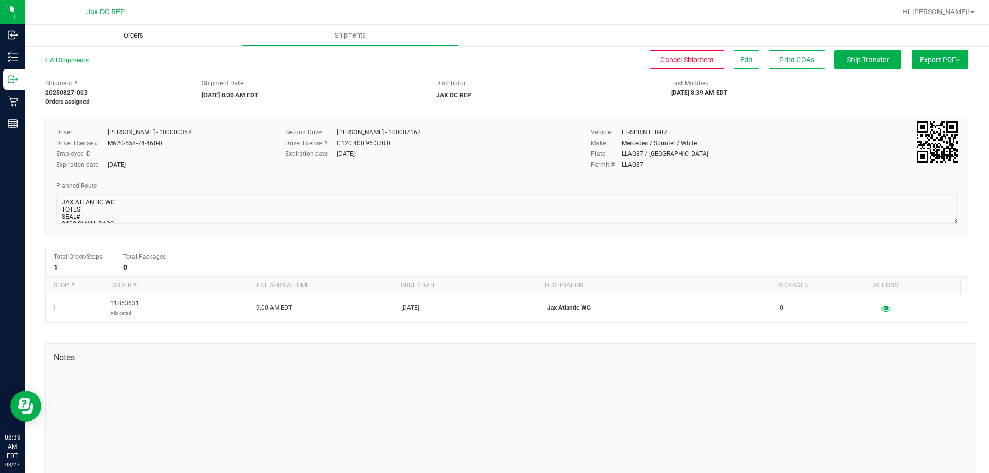
click at [144, 38] on span "Orders" at bounding box center [133, 35] width 47 height 9
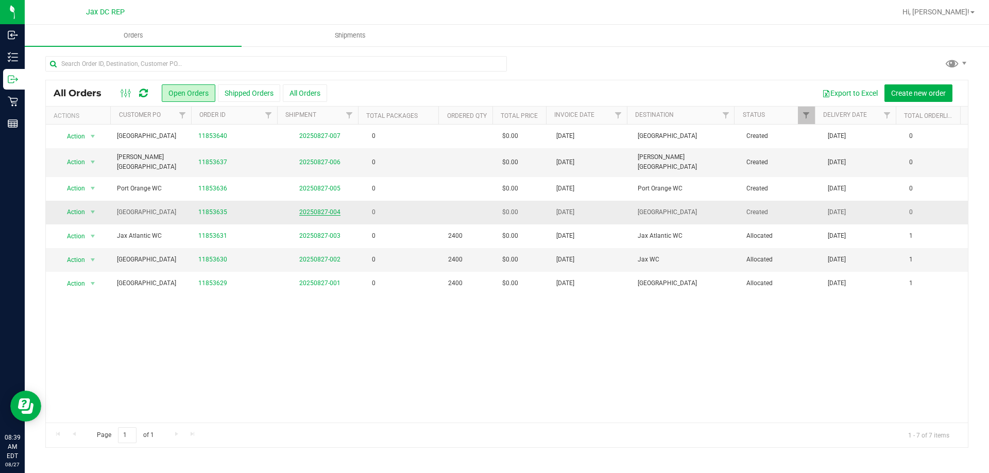
click at [315, 209] on link "20250827-004" at bounding box center [319, 212] width 41 height 7
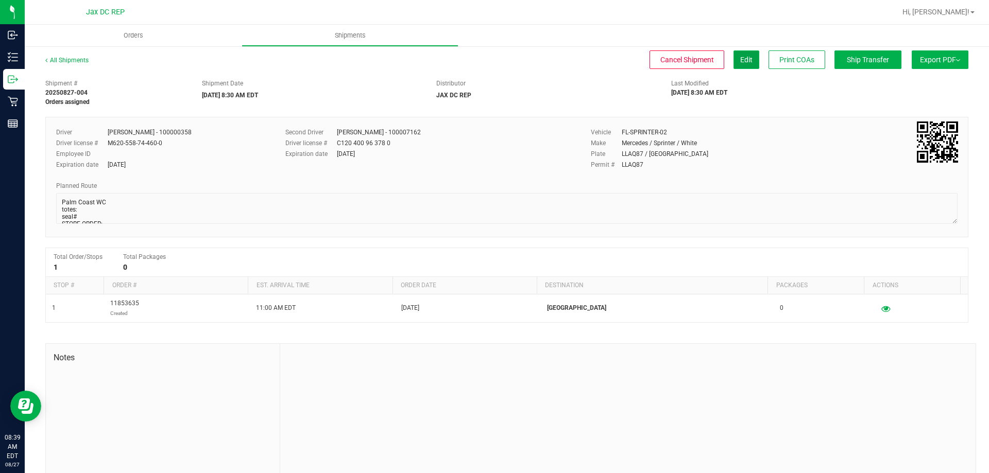
click at [733, 66] on button "Edit" at bounding box center [746, 59] width 26 height 19
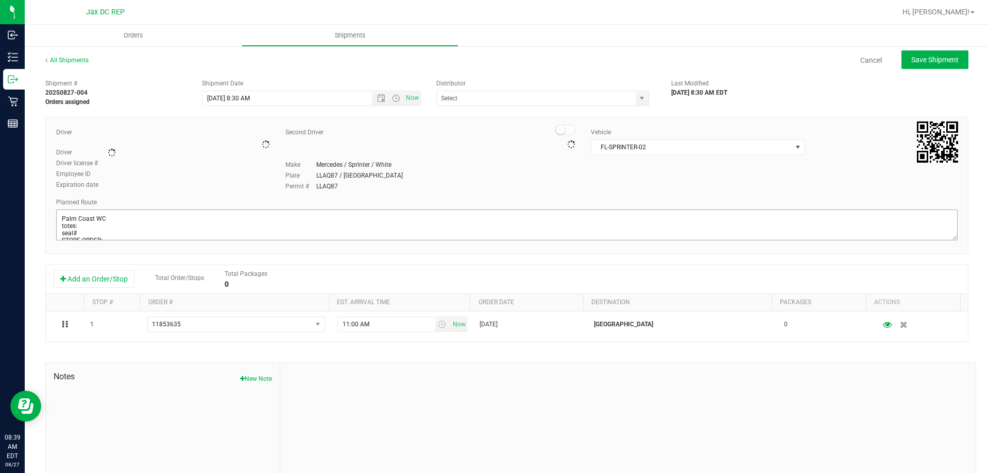
type input "JAX DC REP"
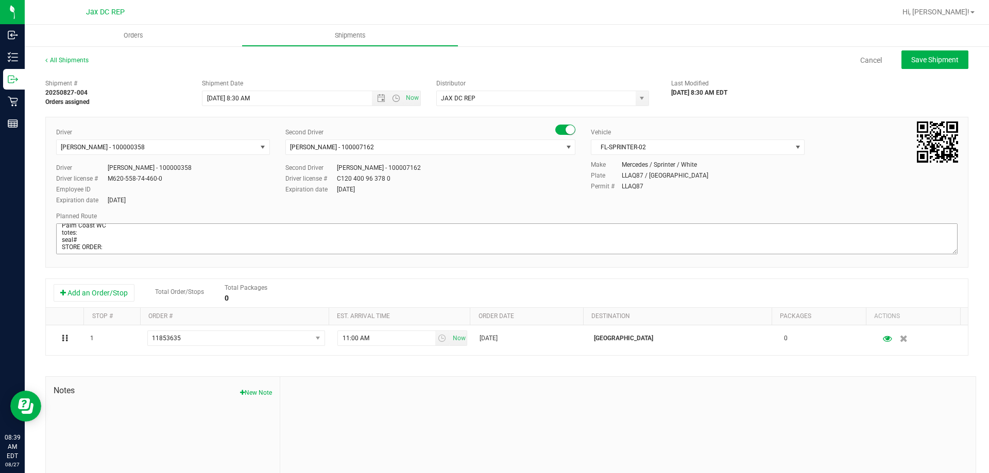
scroll to position [9, 0]
click at [110, 246] on textarea at bounding box center [506, 239] width 901 height 31
paste textarea "1) JAX ATLANTIC WC 2) JAX PARK WC 3) ORANGE PARK WC 4) PALM COAST WC 5) MERRITT…"
type textarea "Palm Coast WC totes: seal# STORE ORDER: 1) JAX ATLANTIC WC 2) JAX PARK WC 3) OR…"
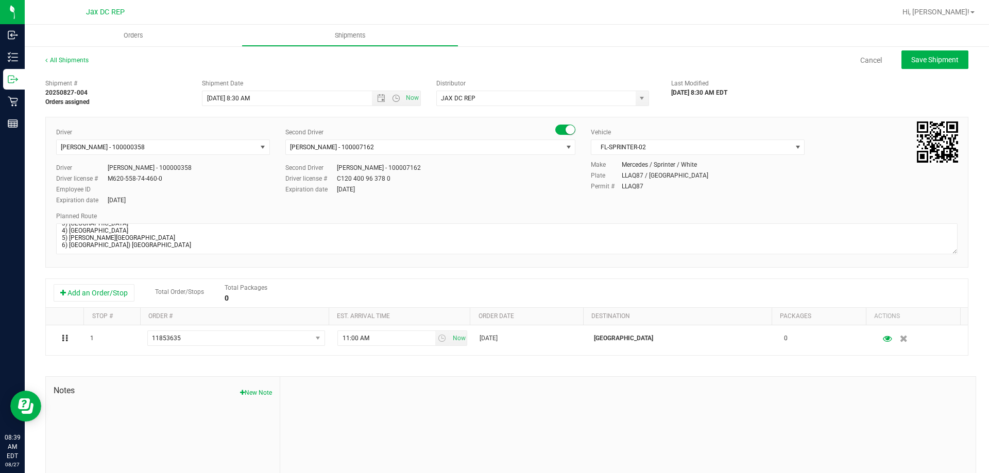
click at [942, 49] on div "All Shipments Cancel Save Shipment Shipment # 20250827-004 Orders assigned Ship…" at bounding box center [507, 285] width 964 height 480
click at [938, 53] on button "Save Shipment" at bounding box center [934, 59] width 67 height 19
type input "8/28/2025 12:30 PM"
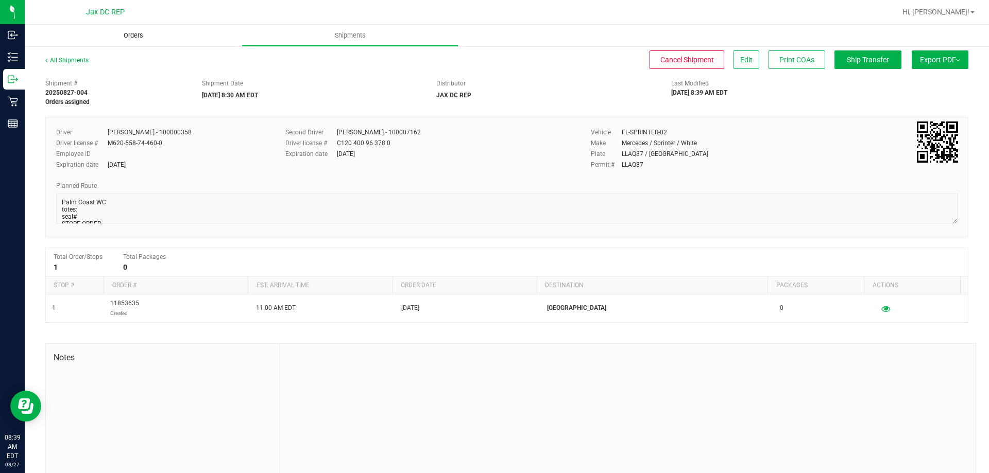
click at [141, 33] on span "Orders" at bounding box center [133, 35] width 47 height 9
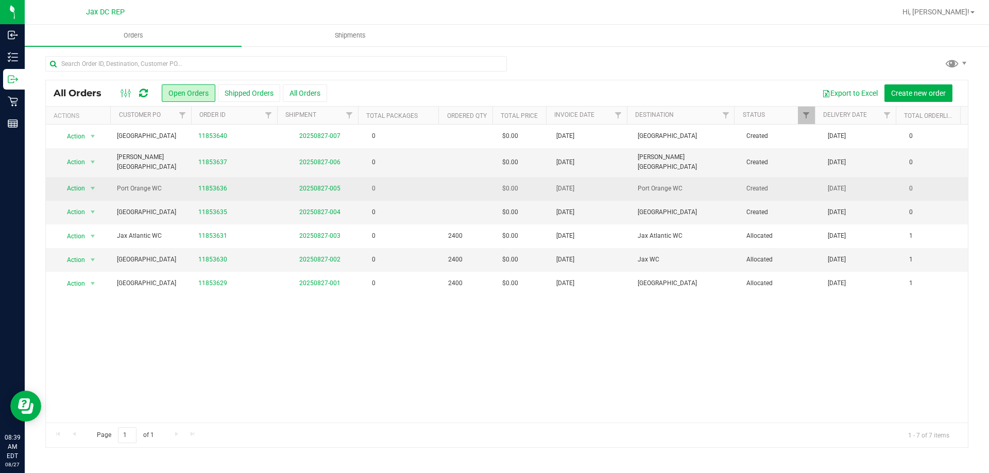
click at [305, 178] on td "20250827-005" at bounding box center [319, 189] width 81 height 24
click at [306, 185] on link "20250827-005" at bounding box center [319, 188] width 41 height 7
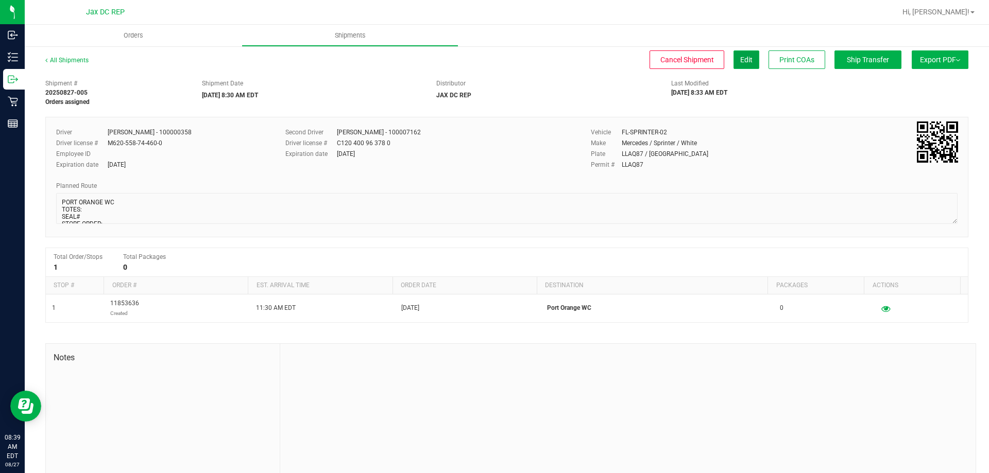
click at [740, 59] on span "Edit" at bounding box center [746, 60] width 12 height 8
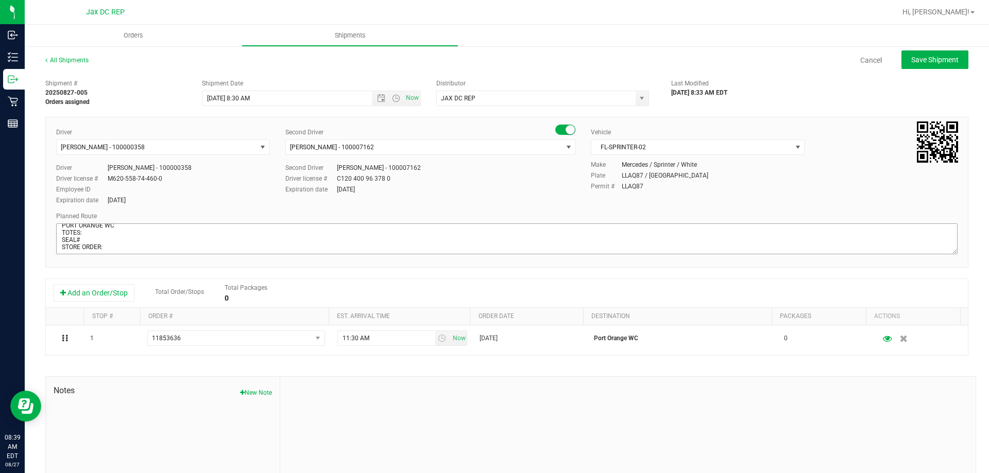
scroll to position [9, 0]
click at [111, 247] on textarea at bounding box center [506, 239] width 901 height 31
paste textarea "1) JAX ATLANTIC WC 2) JAX PARK WC 3) ORANGE PARK WC 4) PALM COAST WC 5) MERRITT…"
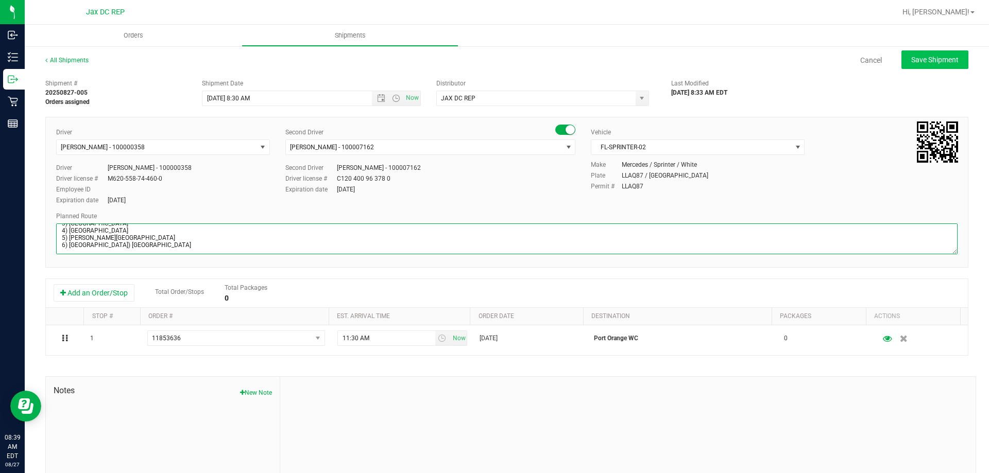
type textarea "PORT ORANGE WC TOTES: SEAL# STORE ORDER: 1) JAX ATLANTIC WC 2) JAX PARK WC 3) O…"
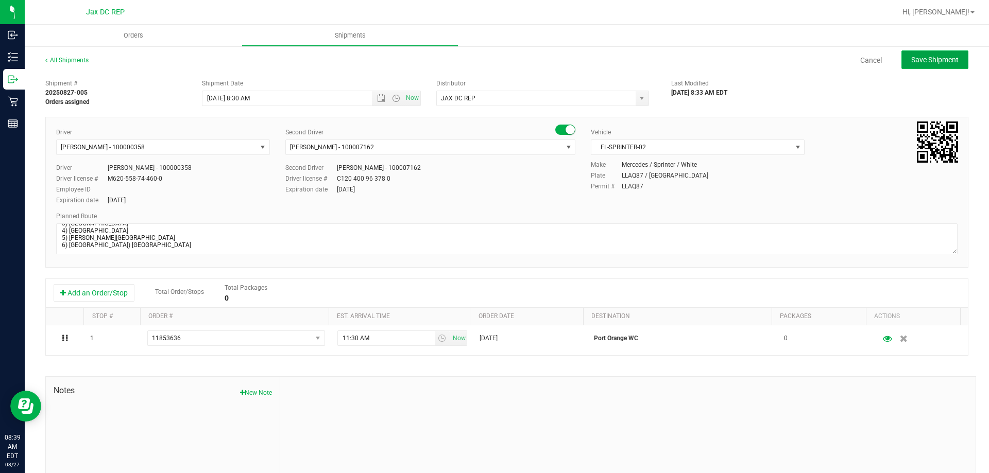
click at [901, 54] on button "Save Shipment" at bounding box center [934, 59] width 67 height 19
type input "8/28/2025 12:30 PM"
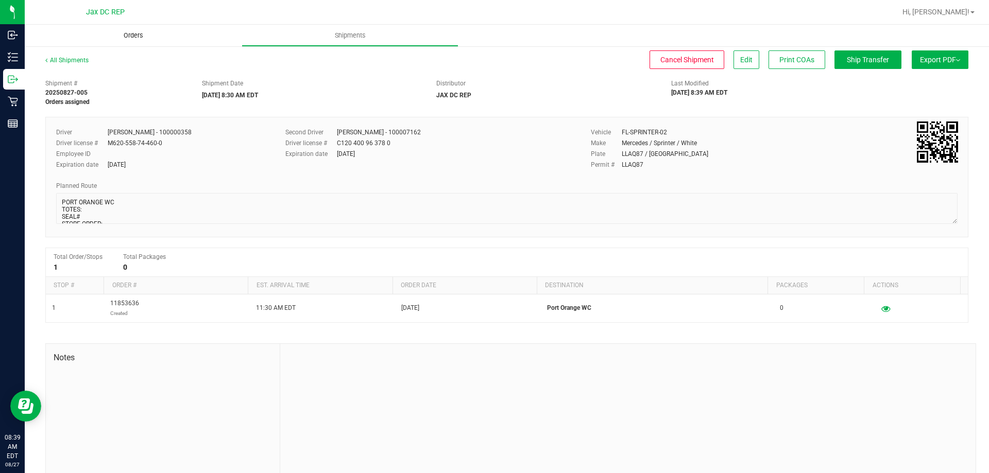
click at [159, 42] on uib-tab-heading "Orders" at bounding box center [133, 36] width 217 height 22
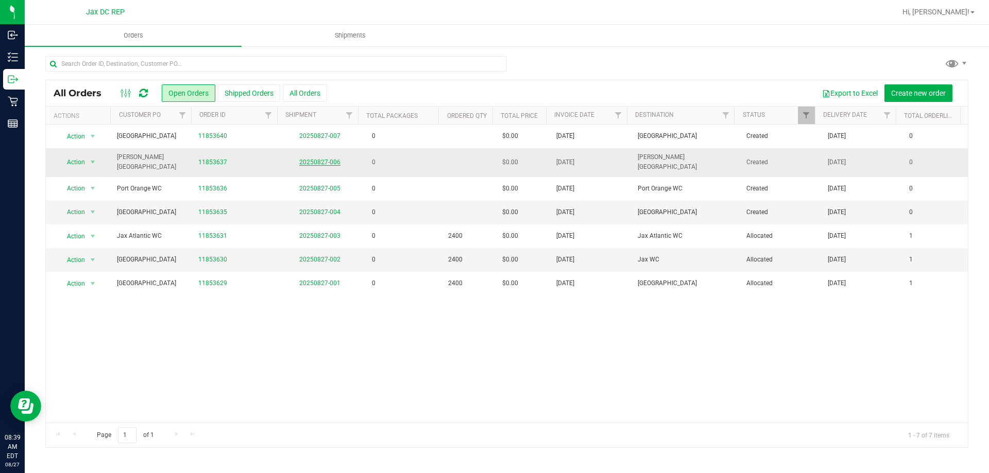
click at [327, 162] on link "20250827-006" at bounding box center [319, 162] width 41 height 7
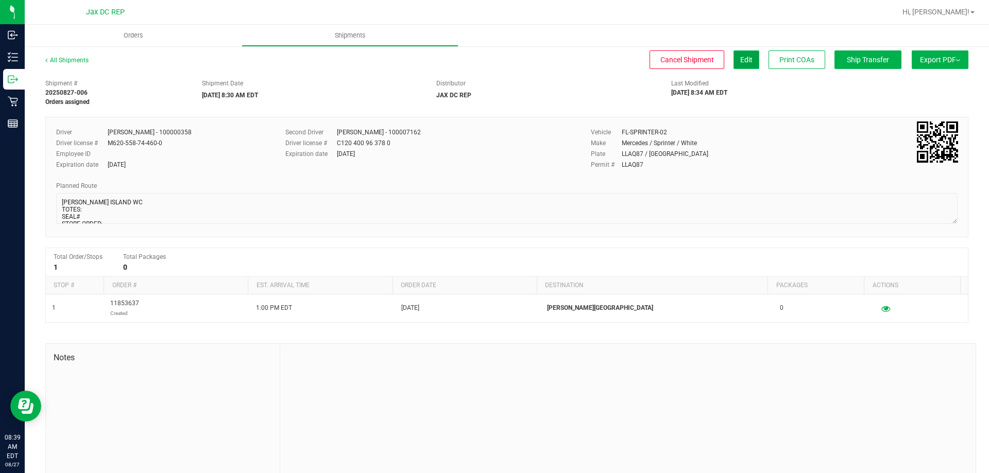
click at [740, 61] on span "Edit" at bounding box center [746, 60] width 12 height 8
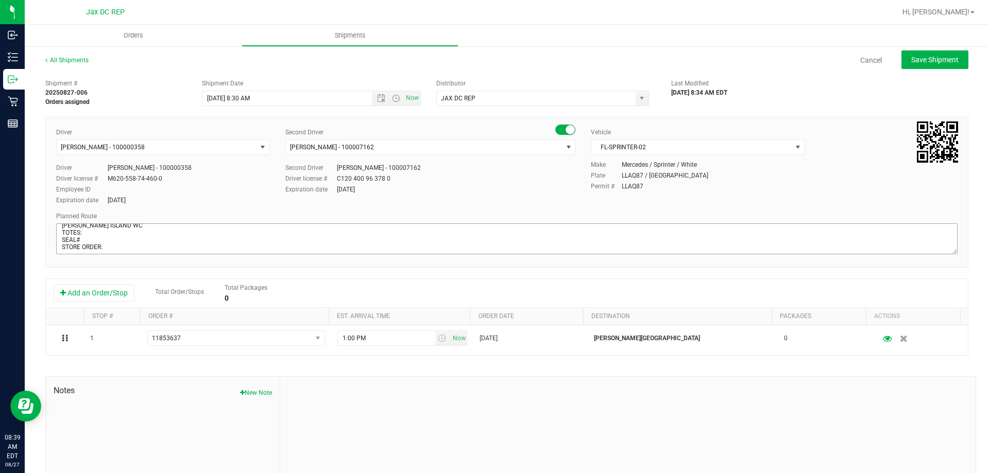
scroll to position [9, 0]
click at [112, 247] on textarea at bounding box center [506, 239] width 901 height 31
paste textarea "1) JAX ATLANTIC WC 2) JAX PARK WC 3) ORANGE PARK WC 4) PALM COAST WC 5) MERRITT…"
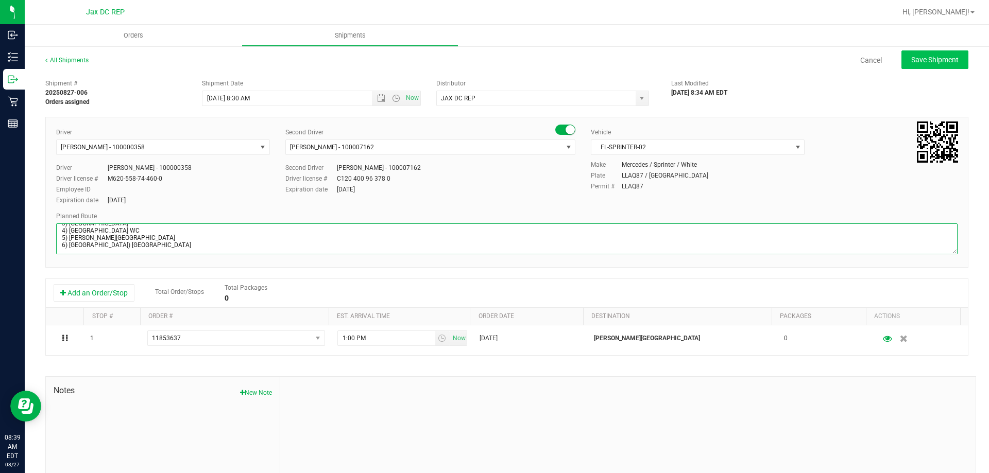
type textarea "MERRITT ISLAND WC TOTES: SEAL# STORE ORDER: 1) JAX ATLANTIC WC 2) JAX PARK WC 3…"
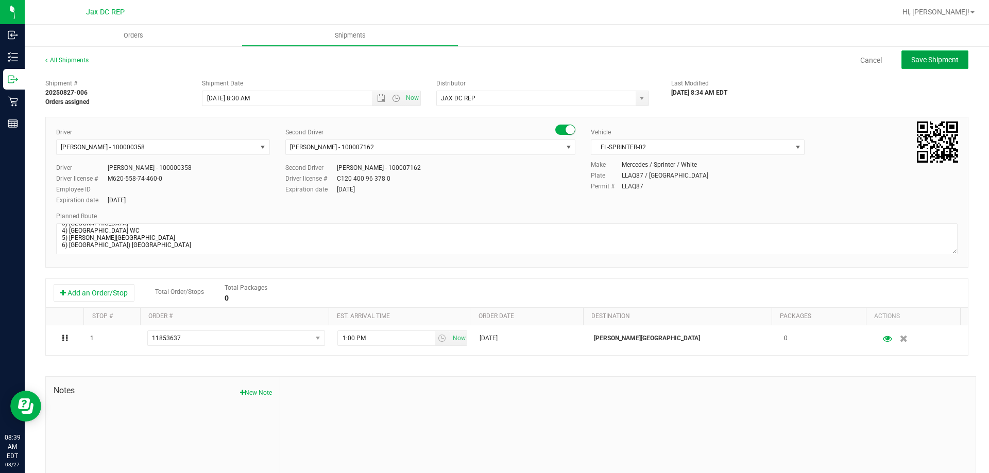
click at [904, 68] on button "Save Shipment" at bounding box center [934, 59] width 67 height 19
type input "8/28/2025 12:30 PM"
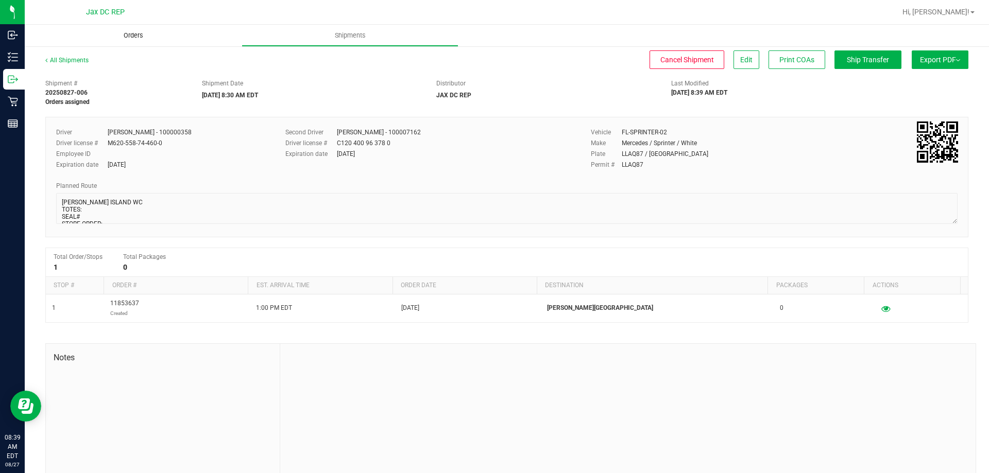
click at [142, 38] on span "Orders" at bounding box center [133, 35] width 47 height 9
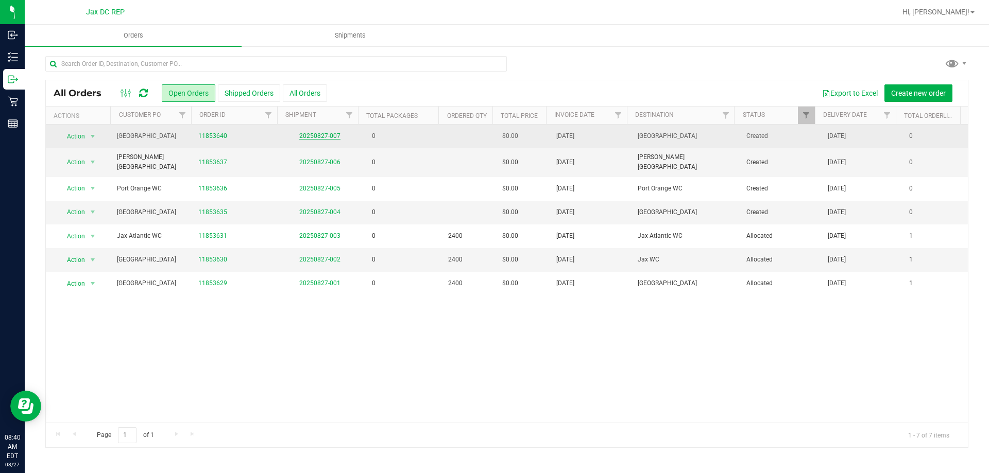
click at [332, 134] on link "20250827-007" at bounding box center [319, 135] width 41 height 7
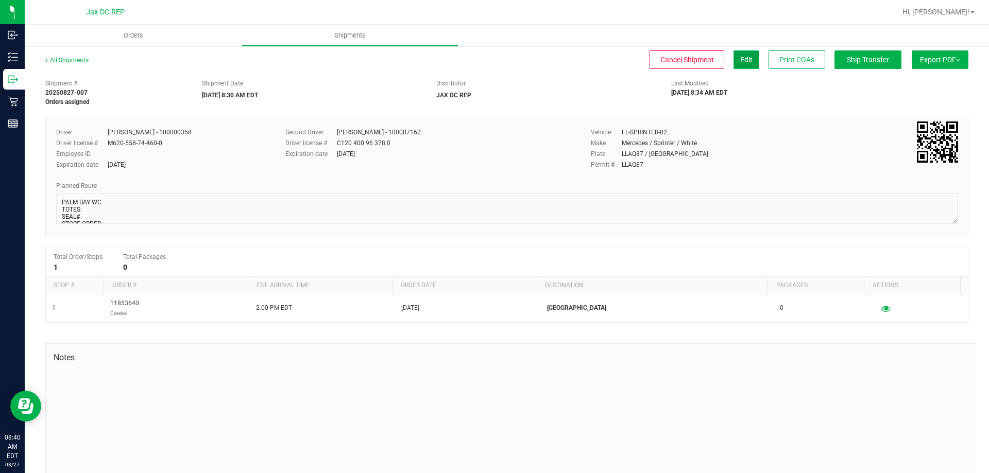
click at [745, 66] on button "Edit" at bounding box center [746, 59] width 26 height 19
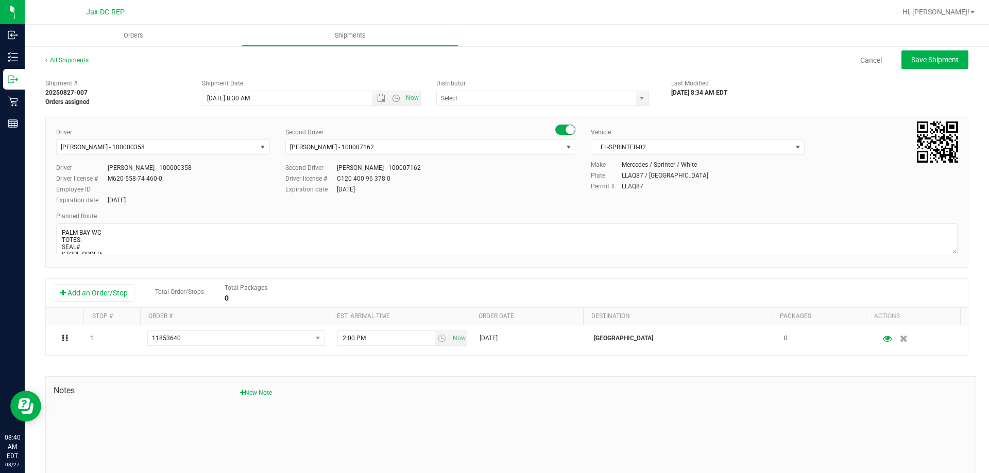
type input "JAX DC REP"
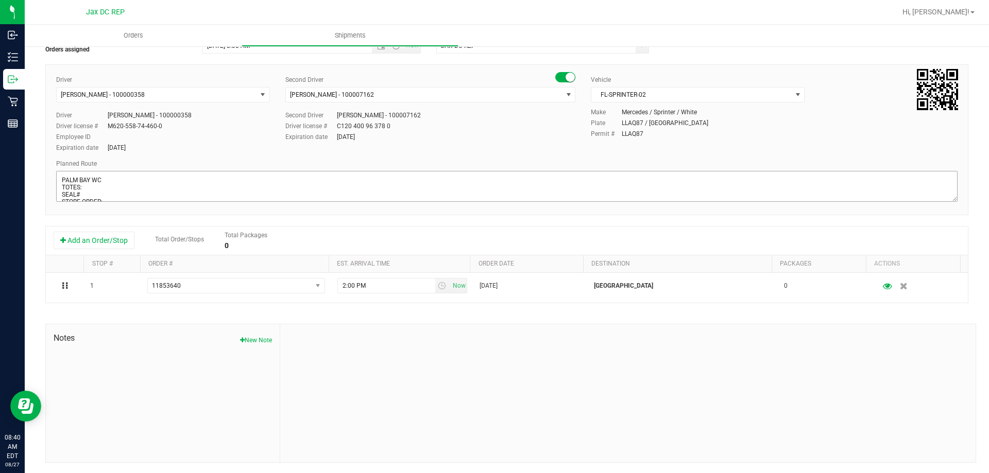
scroll to position [9, 0]
click at [109, 191] on textarea at bounding box center [506, 186] width 901 height 31
paste textarea "1) JAX ATLANTIC WC 2) JAX PARK WC 3) ORANGE PARK WC 4) PALM COAST WC 5) MERRITT…"
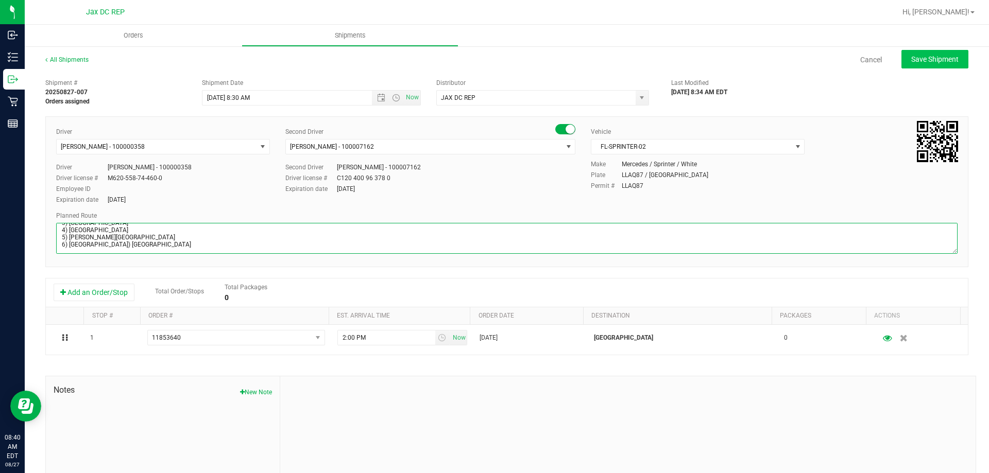
scroll to position [0, 0]
type textarea "PALM BAY WC TOTES: SEAL# STORE ORDER: 1) JAX ATLANTIC WC 2) JAX PARK WC 3) ORAN…"
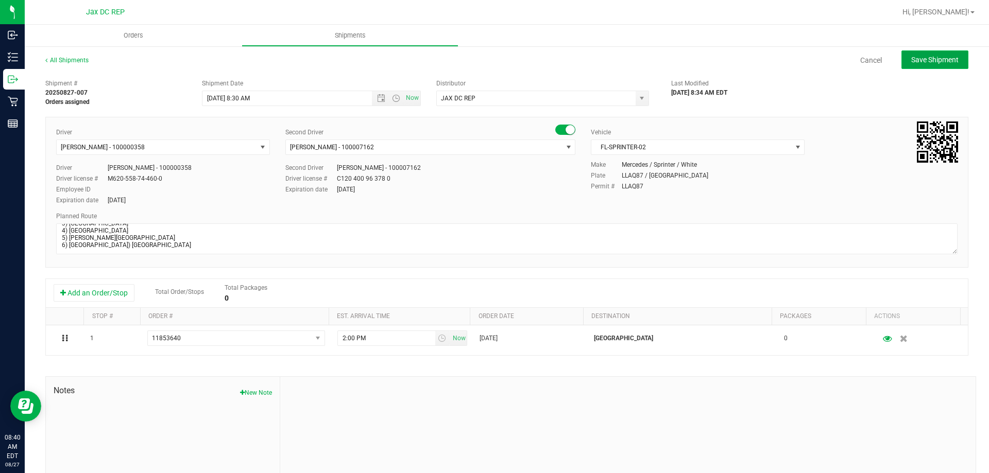
click at [944, 59] on span "Save Shipment" at bounding box center [934, 60] width 47 height 8
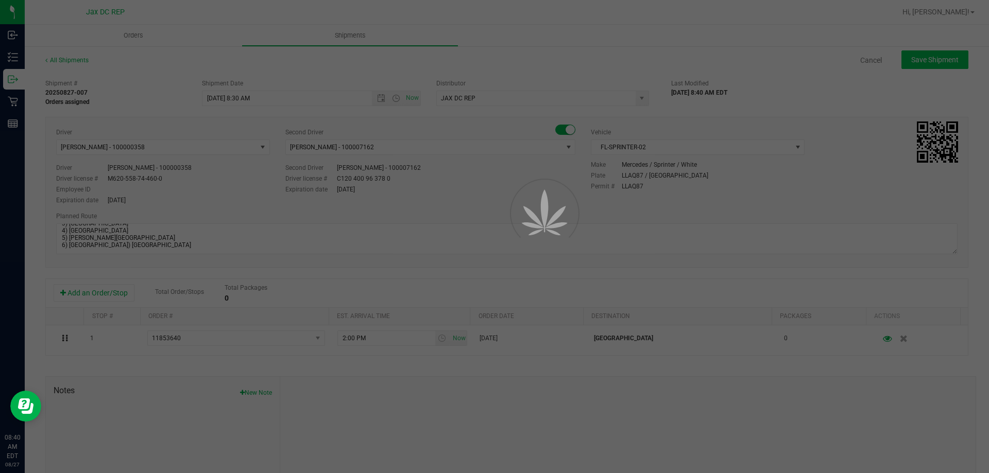
type input "8/28/2025 12:30 PM"
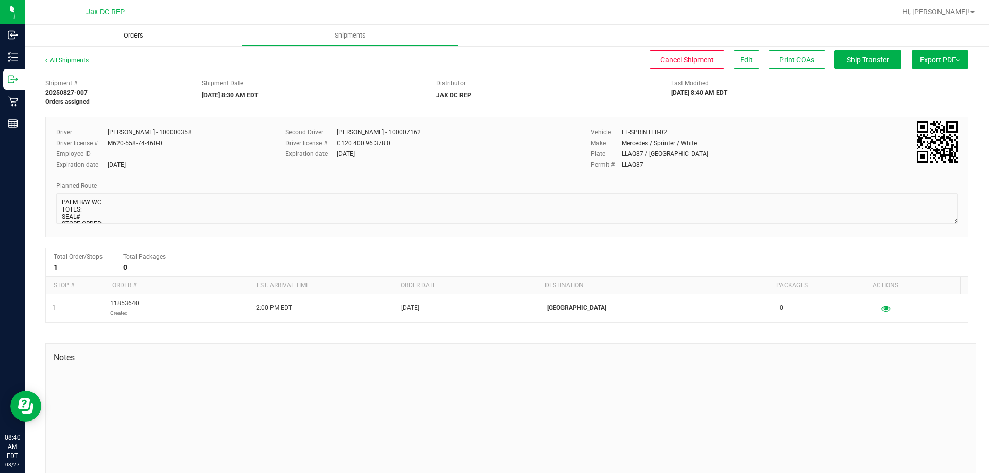
click at [138, 37] on span "Orders" at bounding box center [133, 35] width 47 height 9
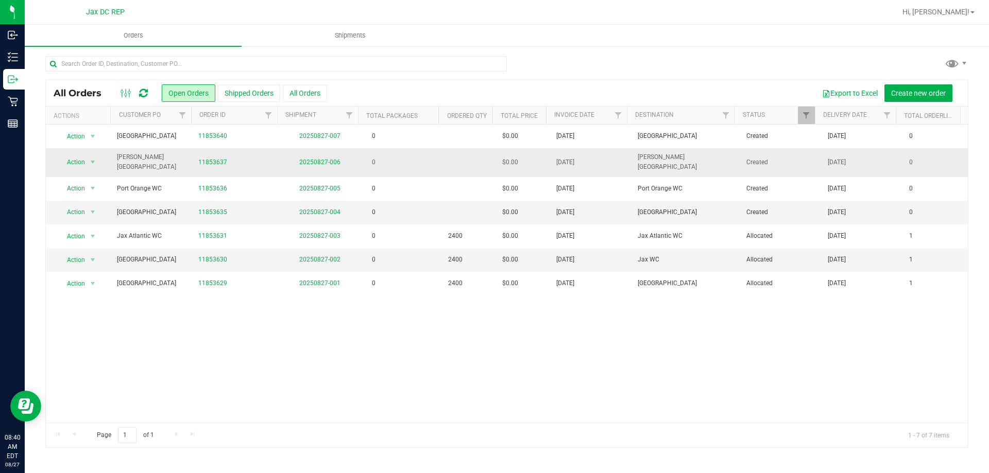
click at [327, 165] on td "20250827-006" at bounding box center [319, 162] width 81 height 28
click at [326, 161] on link "20250827-006" at bounding box center [319, 162] width 41 height 7
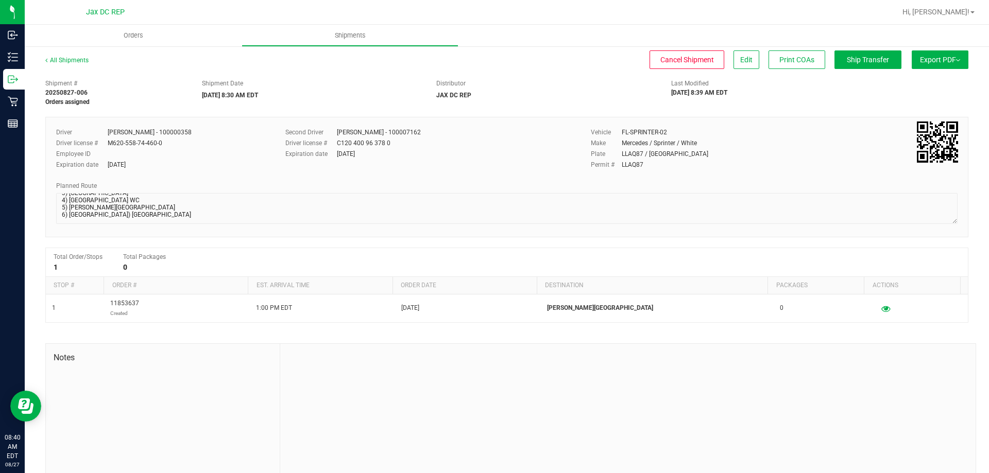
scroll to position [60, 0]
click at [120, 31] on uib-tab-heading "Orders" at bounding box center [133, 36] width 217 height 22
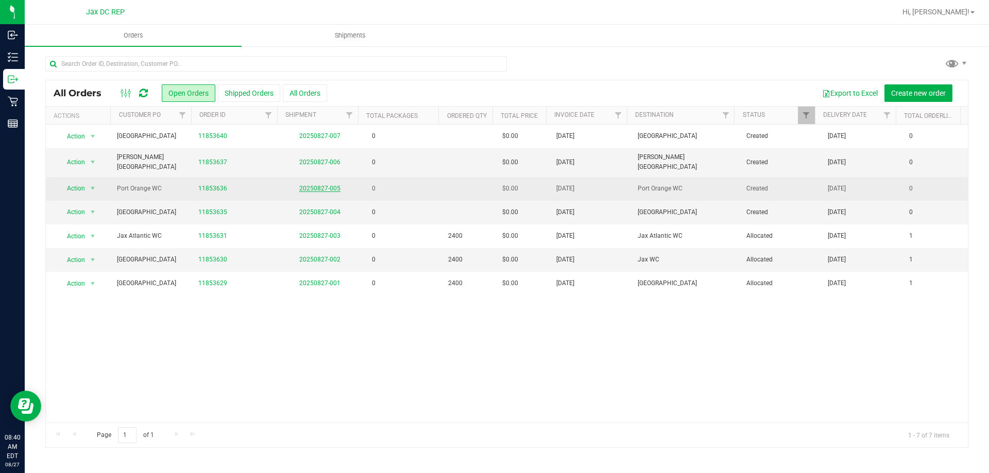
click at [328, 186] on link "20250827-005" at bounding box center [319, 188] width 41 height 7
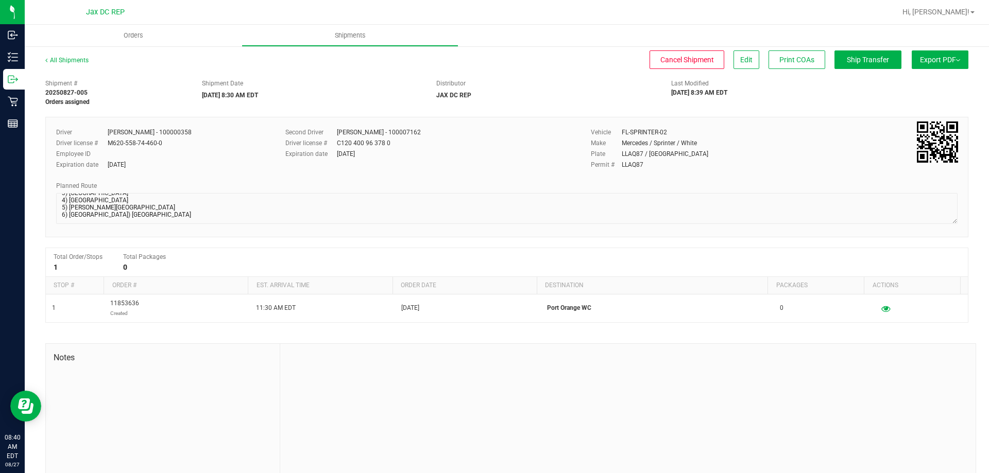
scroll to position [60, 0]
click at [128, 42] on uib-tab-heading "Orders" at bounding box center [133, 36] width 217 height 22
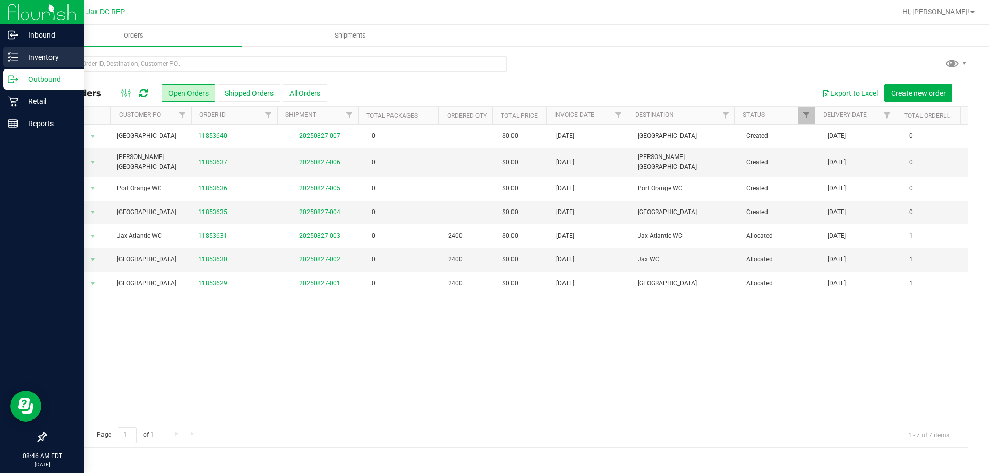
click at [39, 49] on div "Inventory" at bounding box center [43, 57] width 81 height 21
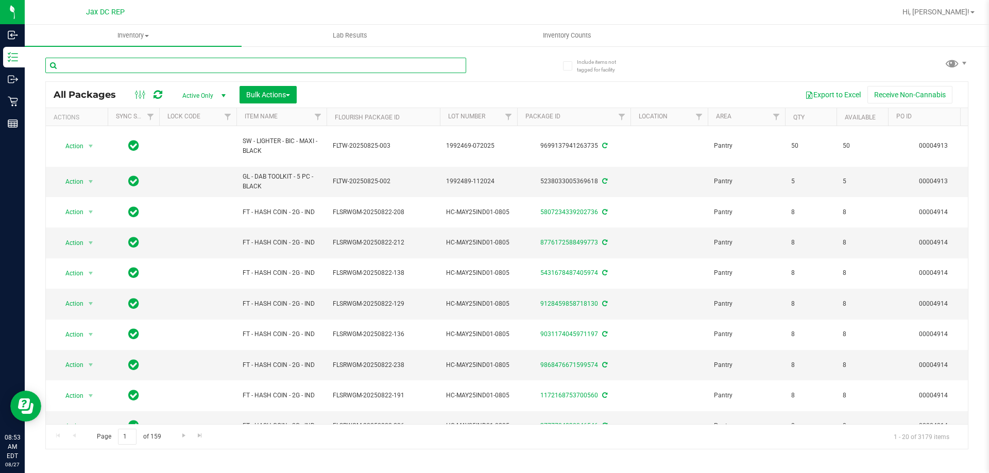
click at [153, 59] on input "text" at bounding box center [255, 65] width 421 height 15
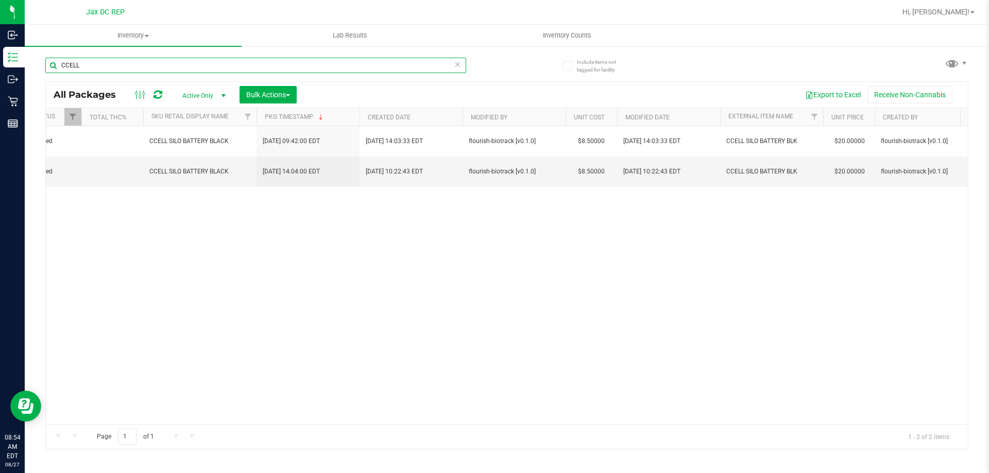
scroll to position [0, 870]
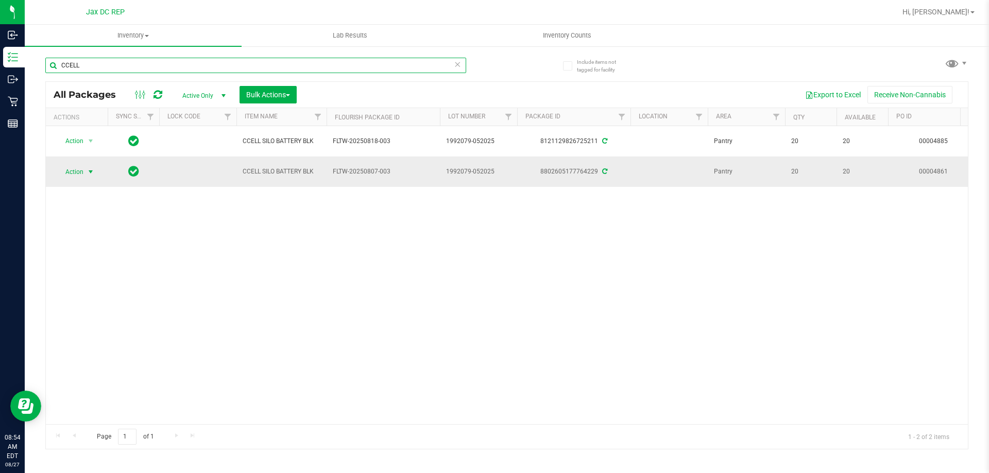
type input "CCELL"
click at [89, 173] on span "select" at bounding box center [91, 172] width 8 height 8
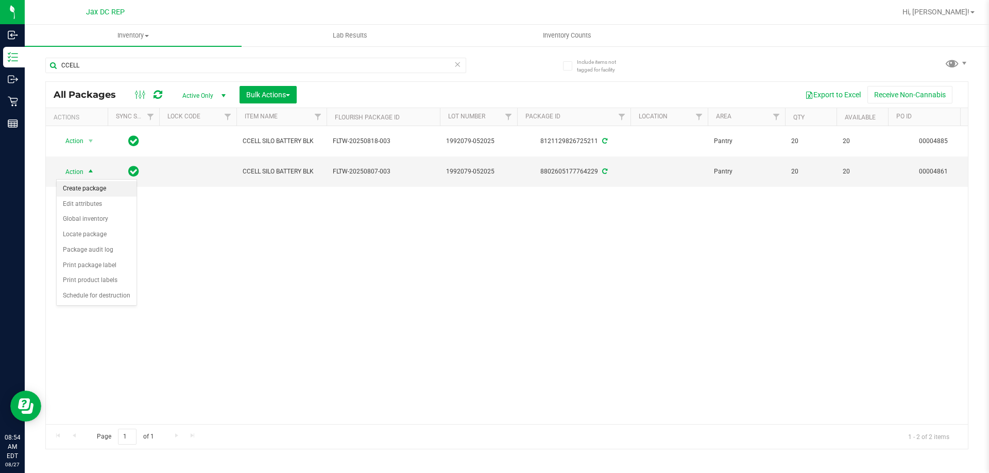
click at [90, 186] on li "Create package" at bounding box center [97, 188] width 80 height 15
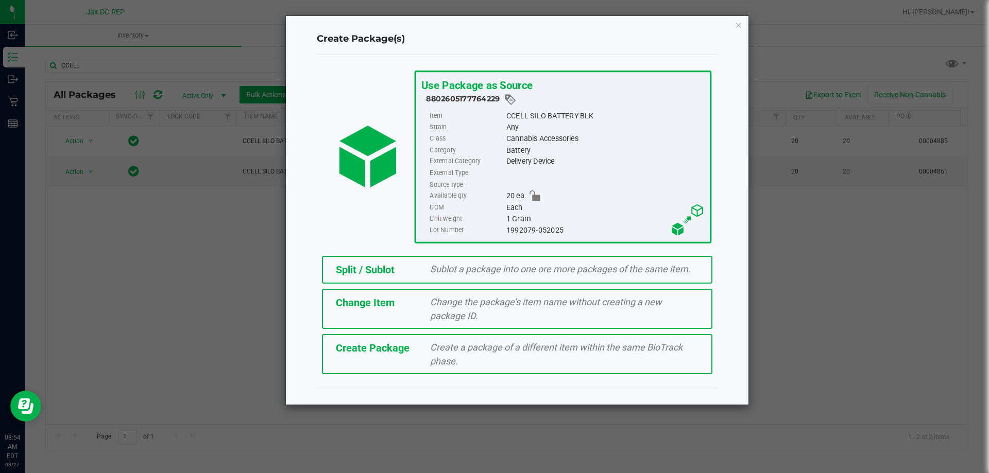
click at [468, 277] on div "Split / Sublot Sublot a package into one ore more packages of the same item." at bounding box center [517, 270] width 390 height 28
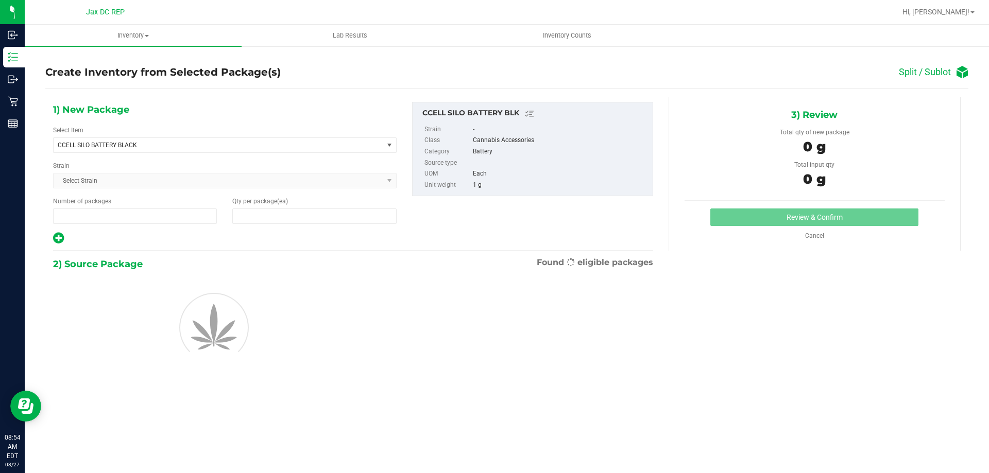
type input "1"
type input "0"
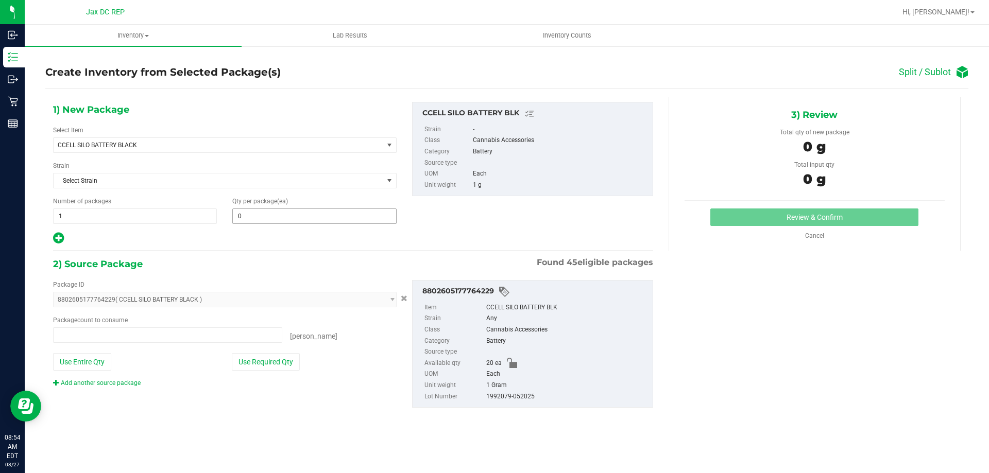
type input "0 ea"
click at [287, 211] on span at bounding box center [314, 216] width 164 height 15
type input "5"
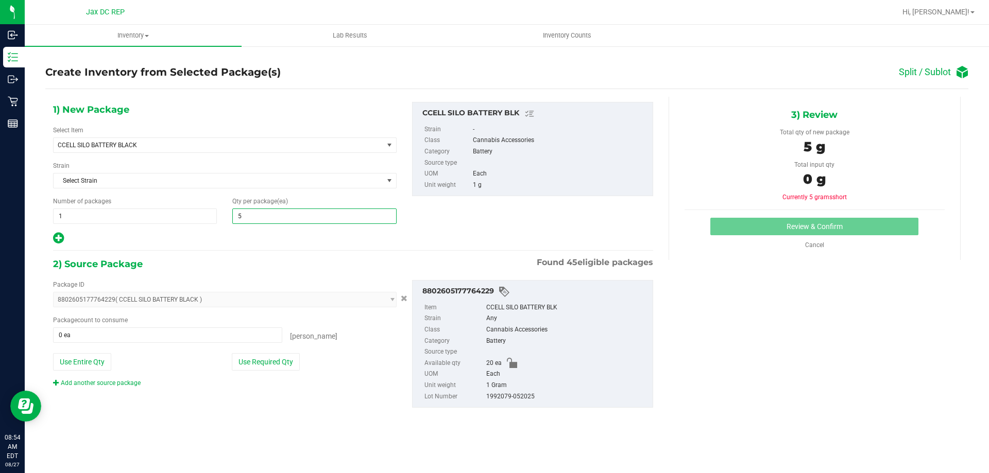
type input "5"
click at [277, 239] on div at bounding box center [225, 238] width 344 height 13
click at [266, 354] on button "Use Required Qty" at bounding box center [266, 362] width 68 height 18
type input "5 ea"
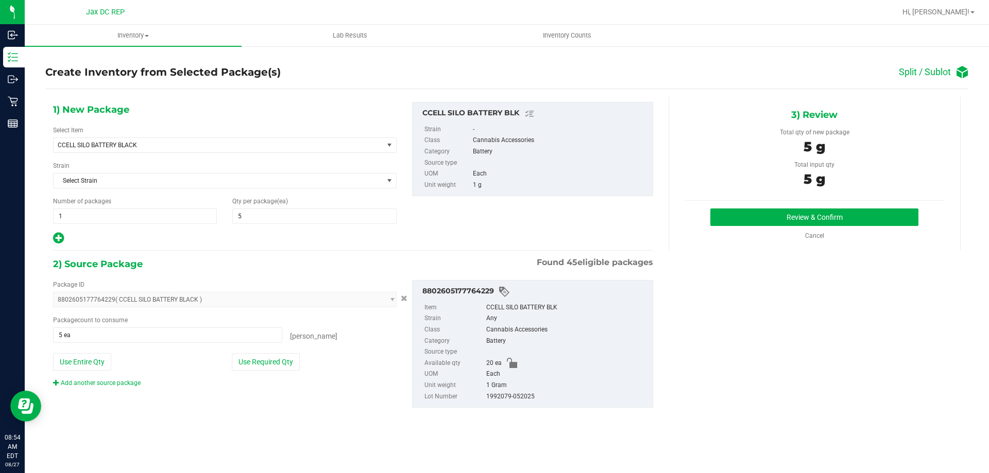
click at [768, 234] on div "Cancel" at bounding box center [814, 235] width 260 height 9
click at [766, 226] on div "Review & Confirm Cancel" at bounding box center [814, 225] width 260 height 32
click at [761, 220] on button "Review & Confirm" at bounding box center [814, 218] width 208 height 18
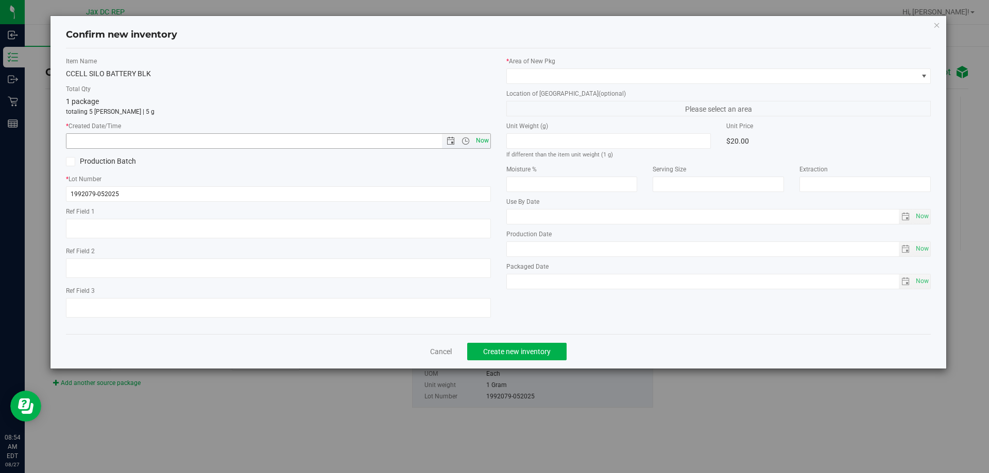
click at [483, 136] on span "Now" at bounding box center [482, 140] width 18 height 15
type input "8/27/2025 8:54 AM"
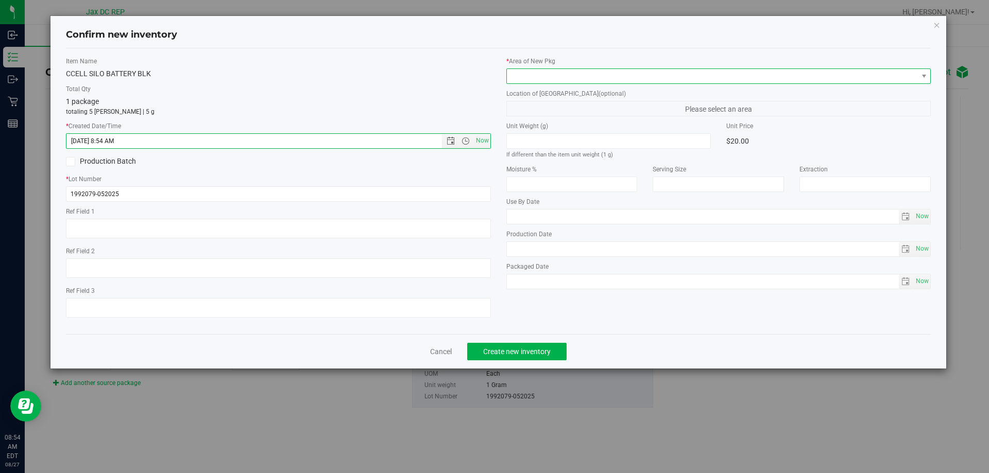
click at [543, 74] on span at bounding box center [712, 76] width 411 height 14
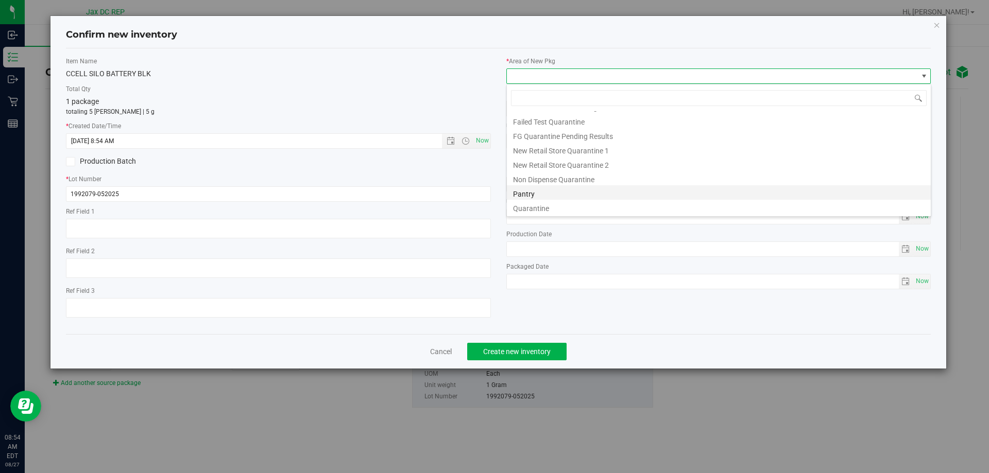
click at [540, 191] on li "Pantry" at bounding box center [719, 192] width 424 height 14
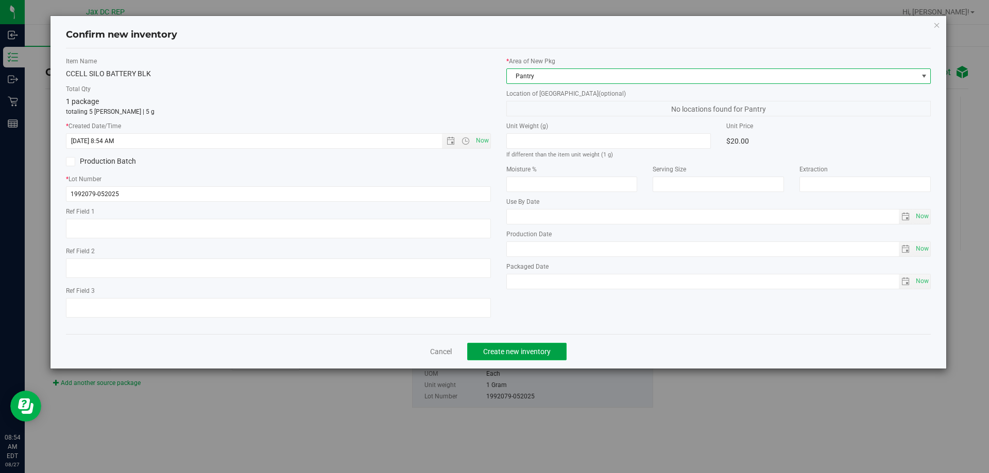
click at [538, 352] on span "Create new inventory" at bounding box center [516, 352] width 67 height 8
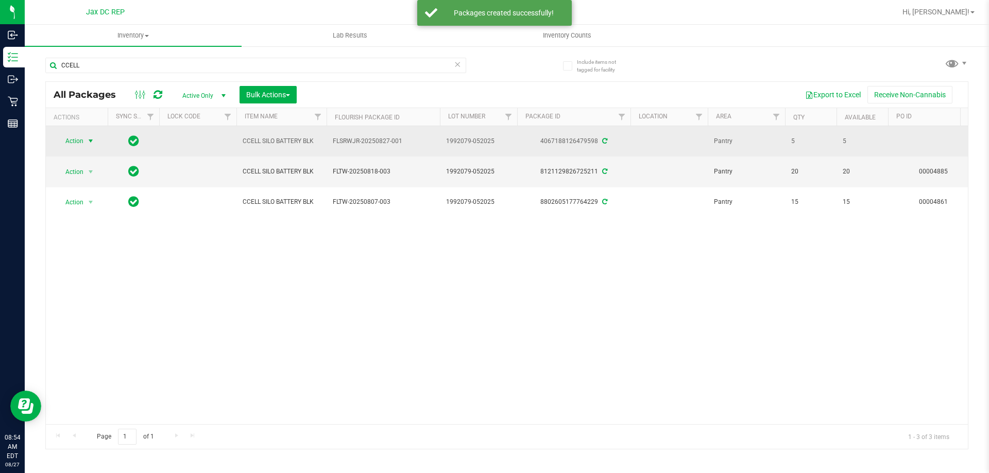
click at [91, 143] on span "select" at bounding box center [91, 141] width 8 height 8
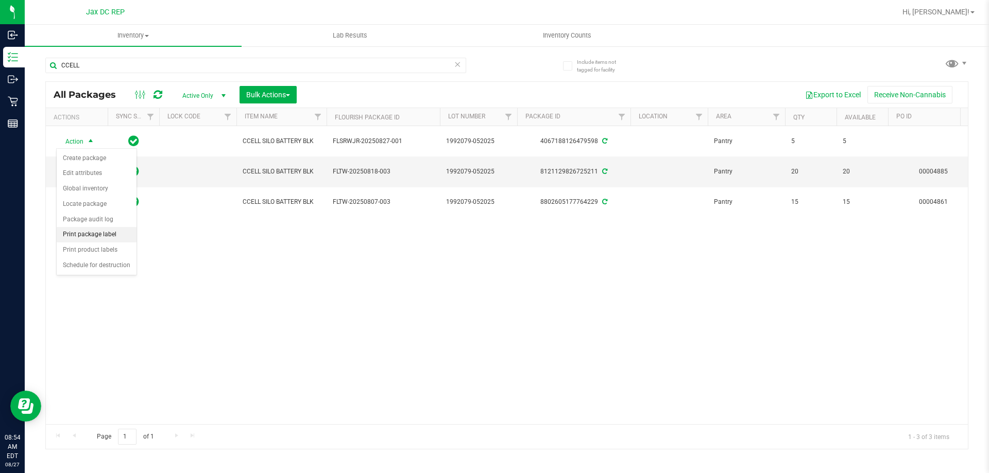
click at [93, 236] on li "Print package label" at bounding box center [97, 234] width 80 height 15
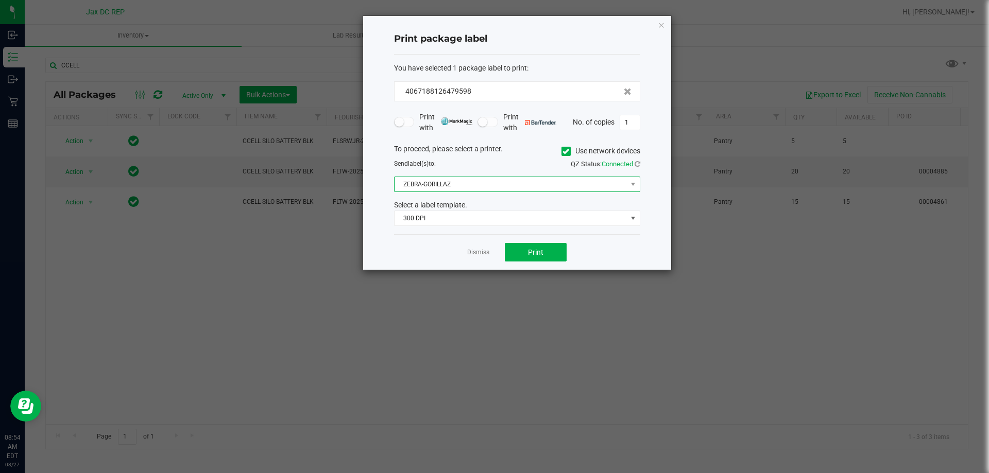
click at [489, 187] on span "ZEBRA-GORILLAZ" at bounding box center [510, 184] width 232 height 14
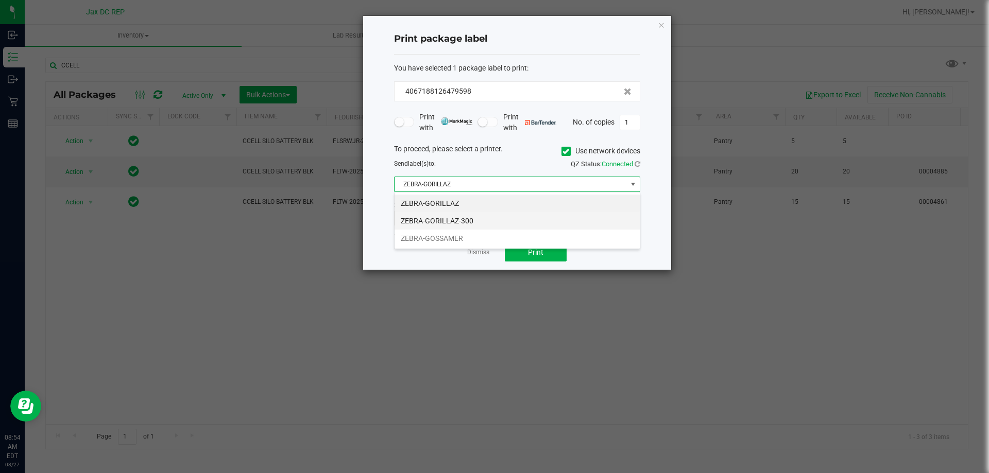
click at [467, 225] on li "ZEBRA-GORILLAZ-300" at bounding box center [516, 221] width 245 height 18
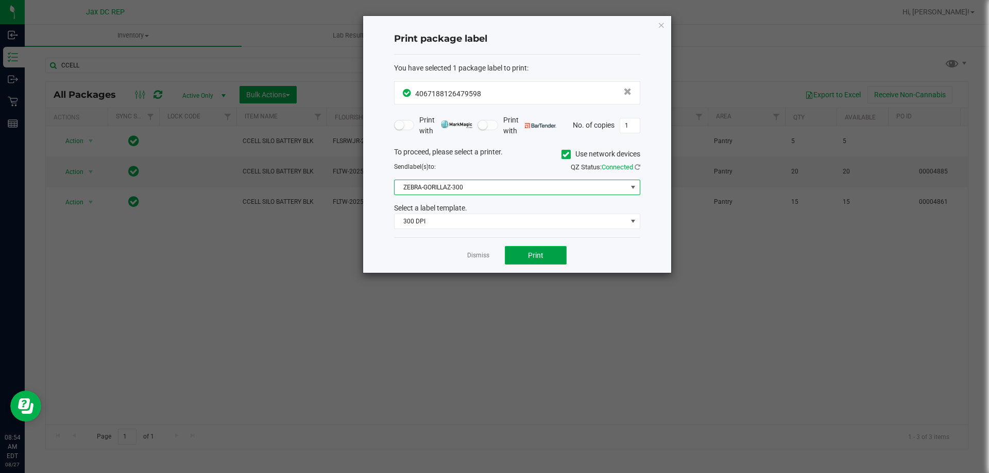
click at [518, 247] on button "Print" at bounding box center [536, 255] width 62 height 19
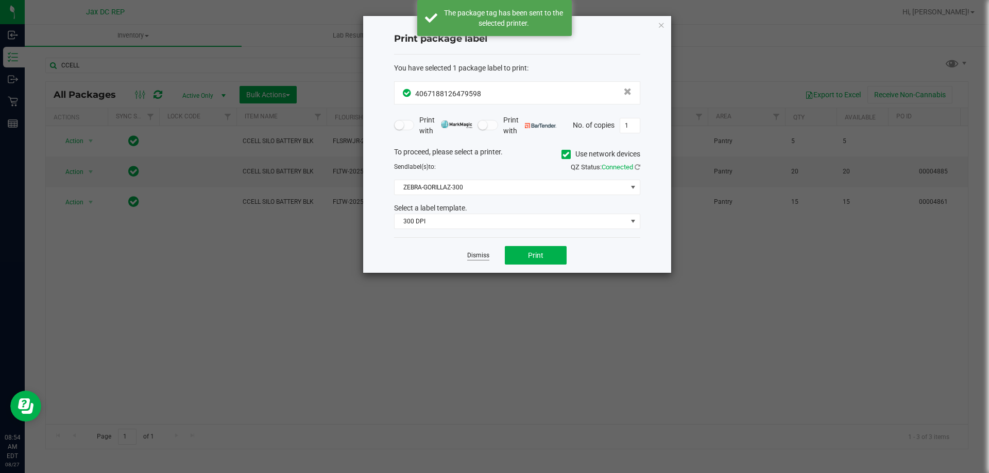
click at [484, 255] on link "Dismiss" at bounding box center [478, 255] width 22 height 9
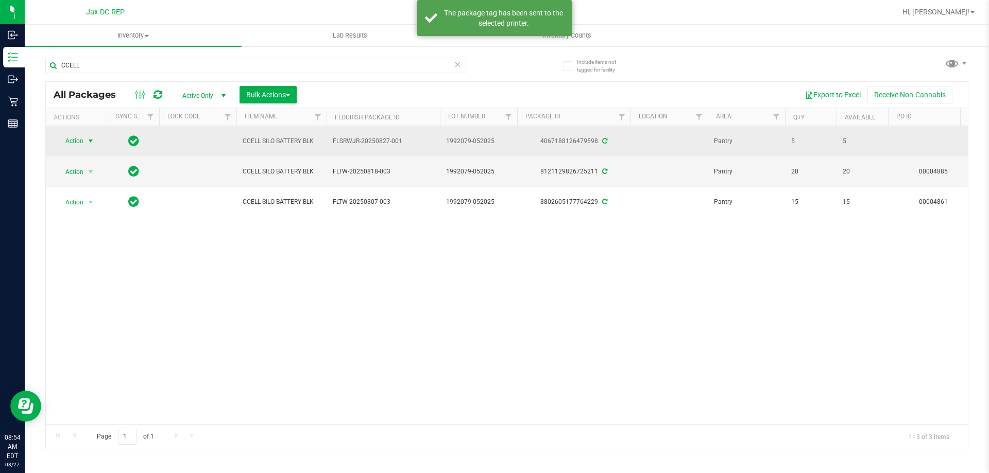
click at [94, 141] on span "select" at bounding box center [91, 141] width 8 height 8
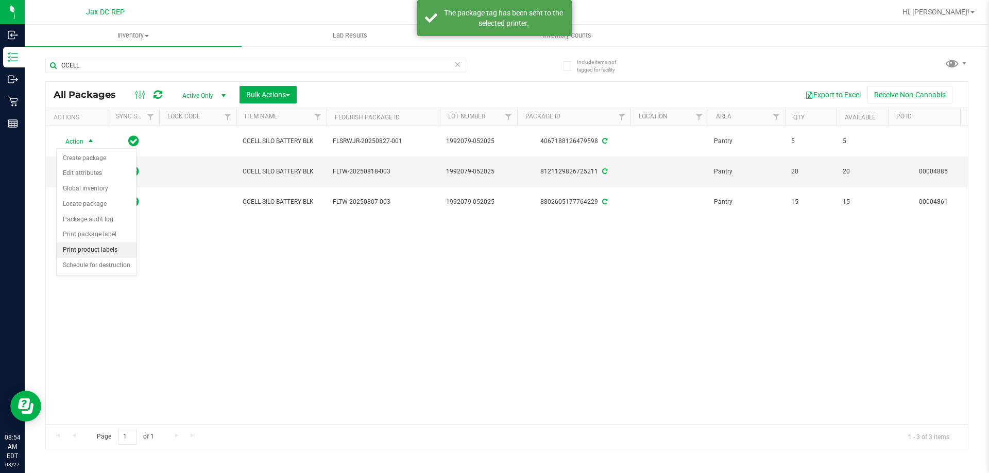
click at [98, 248] on li "Print product labels" at bounding box center [97, 250] width 80 height 15
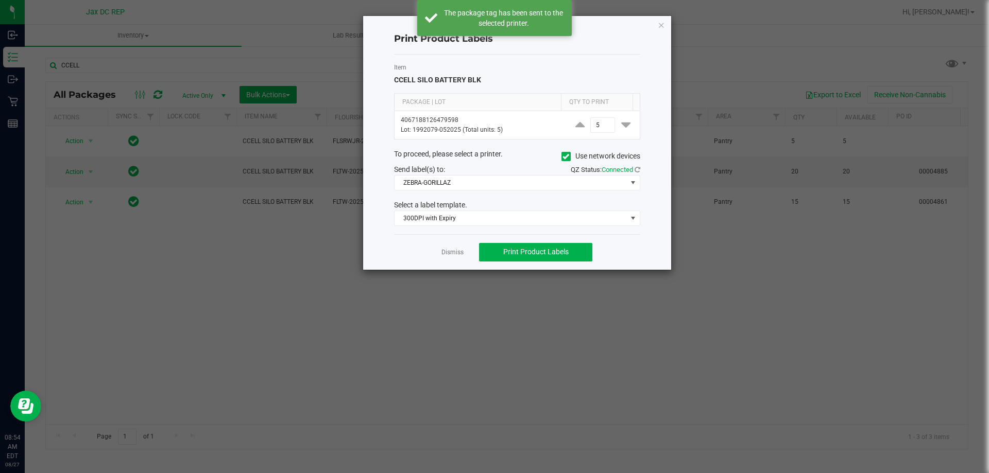
click at [564, 157] on icon at bounding box center [565, 157] width 7 height 0
click at [0, 0] on input "Use network devices" at bounding box center [0, 0] width 0 height 0
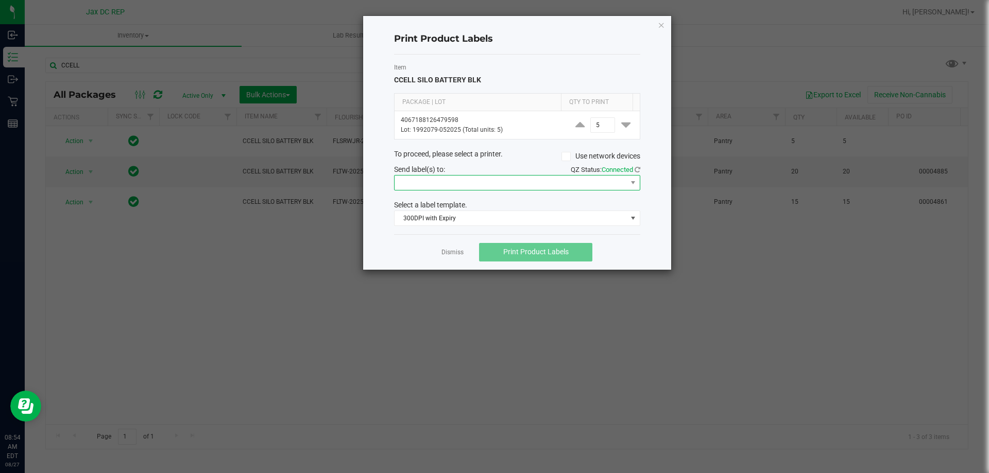
click at [547, 182] on span at bounding box center [510, 183] width 232 height 14
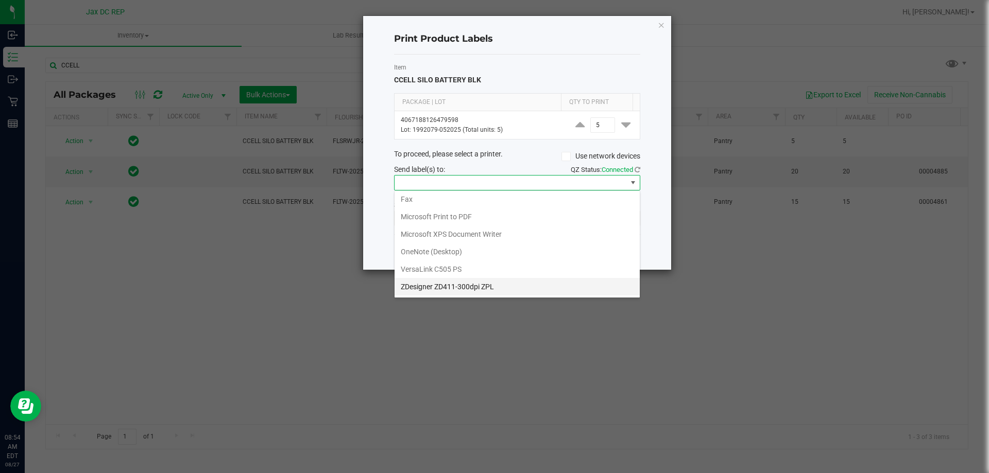
click at [453, 287] on ZPL "ZDesigner ZD411-300dpi ZPL" at bounding box center [516, 287] width 245 height 18
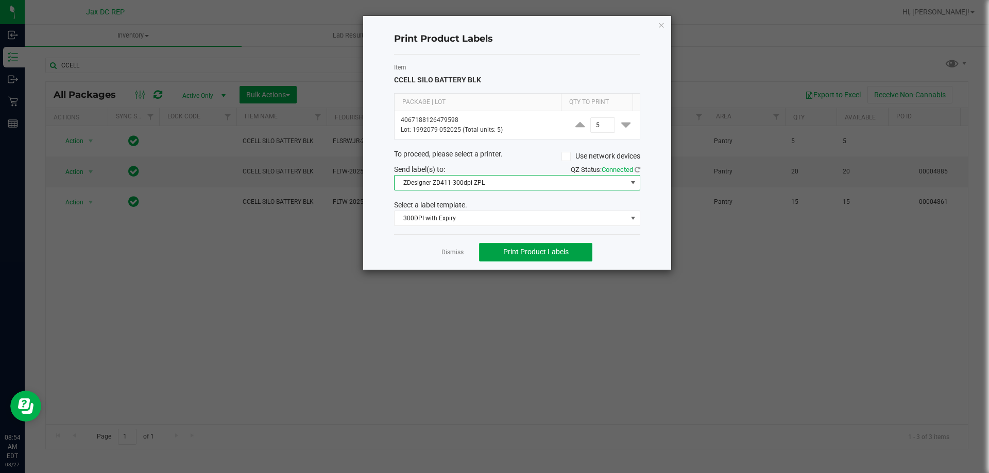
click at [521, 244] on button "Print Product Labels" at bounding box center [535, 252] width 113 height 19
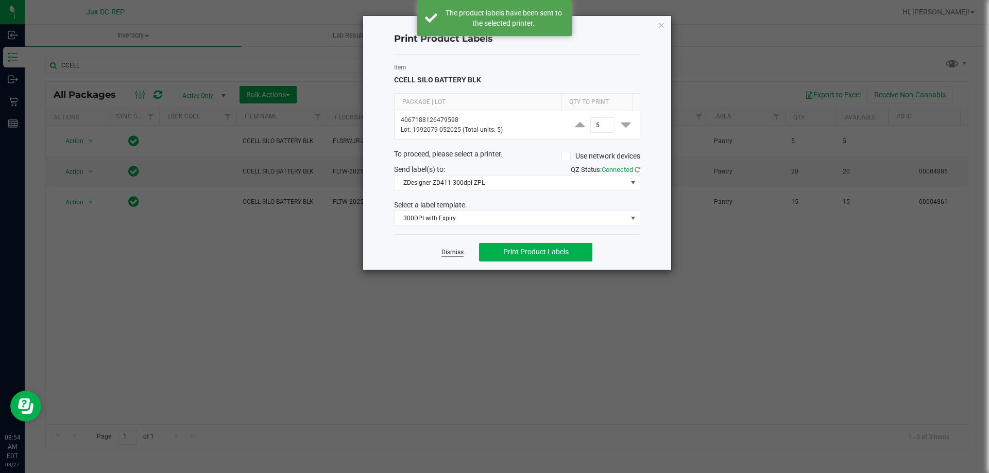
click at [456, 251] on link "Dismiss" at bounding box center [452, 252] width 22 height 9
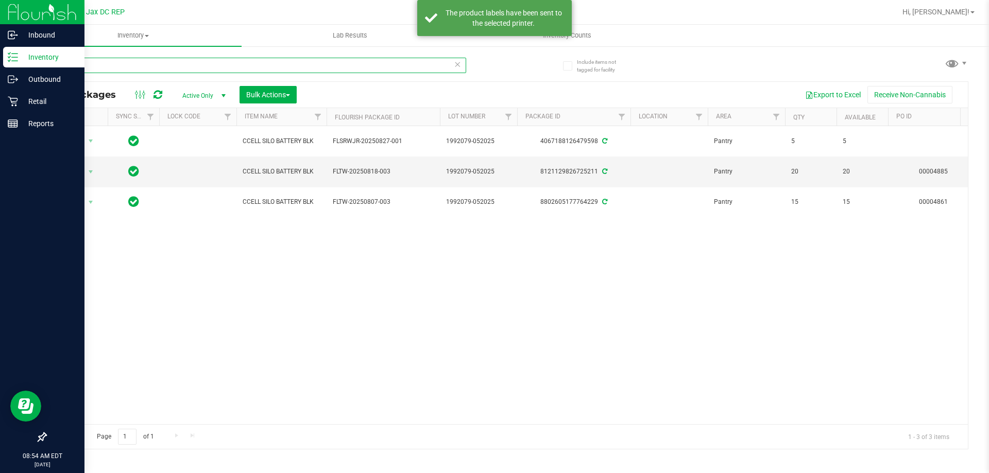
drag, startPoint x: 96, startPoint y: 68, endPoint x: 10, endPoint y: 63, distance: 86.1
click at [0, 67] on div "Inbound Inventory Outbound Retail Reports 08:54 AM EDT 08/27/2025 08/27 Jax DC …" at bounding box center [494, 236] width 989 height 473
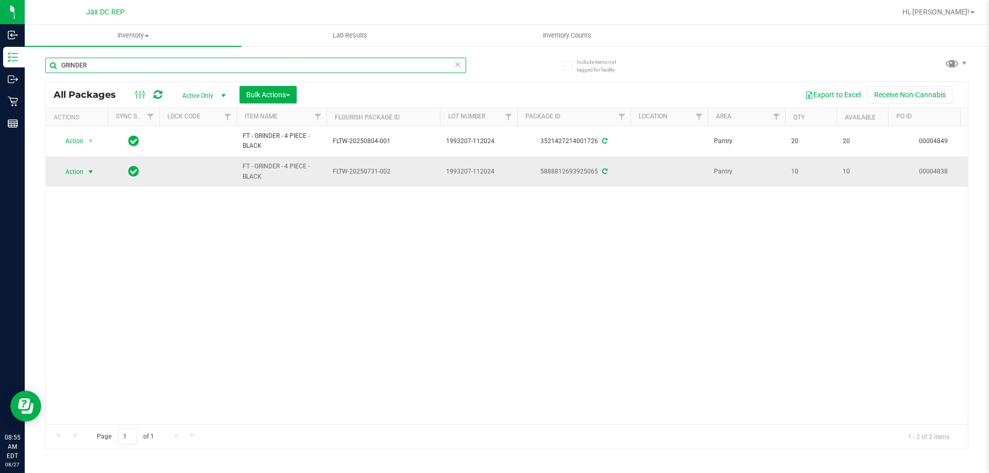
type input "GRINDER"
click at [91, 175] on span "select" at bounding box center [91, 172] width 8 height 8
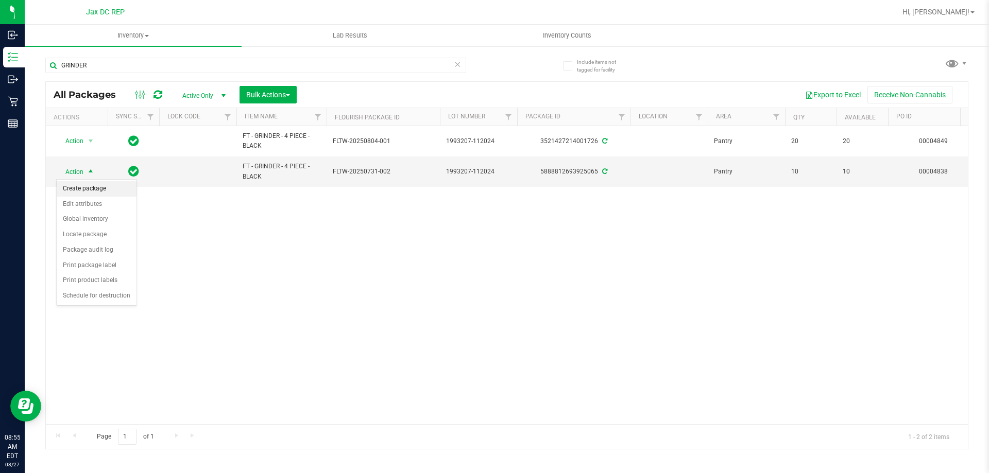
click at [95, 192] on li "Create package" at bounding box center [97, 188] width 80 height 15
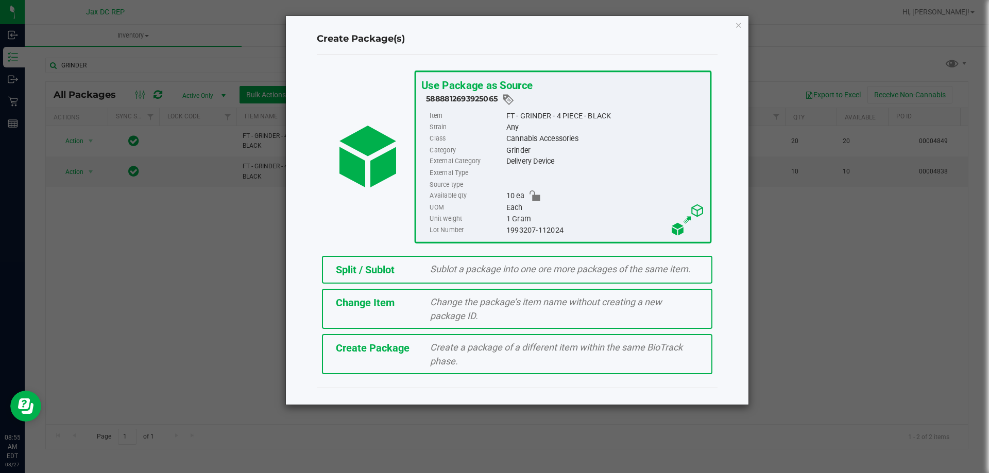
click at [446, 265] on span "Sublot a package into one ore more packages of the same item." at bounding box center [560, 269] width 261 height 11
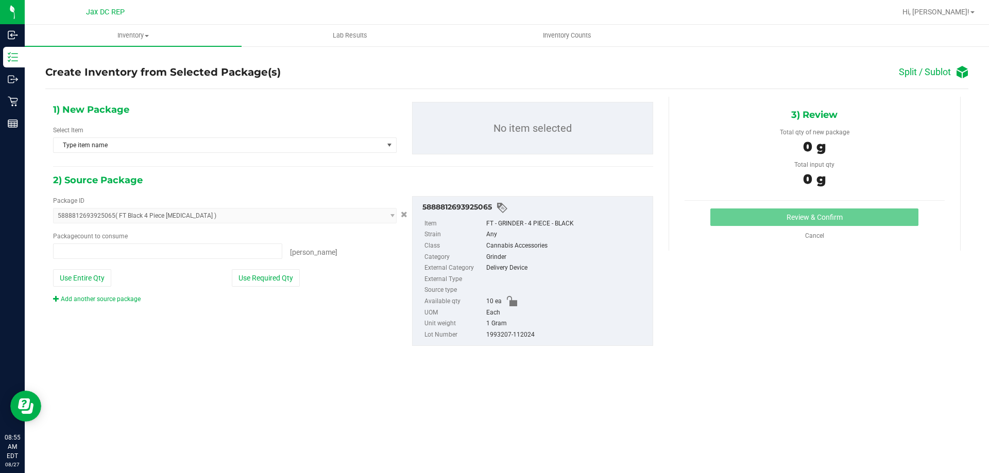
type input "0 ea"
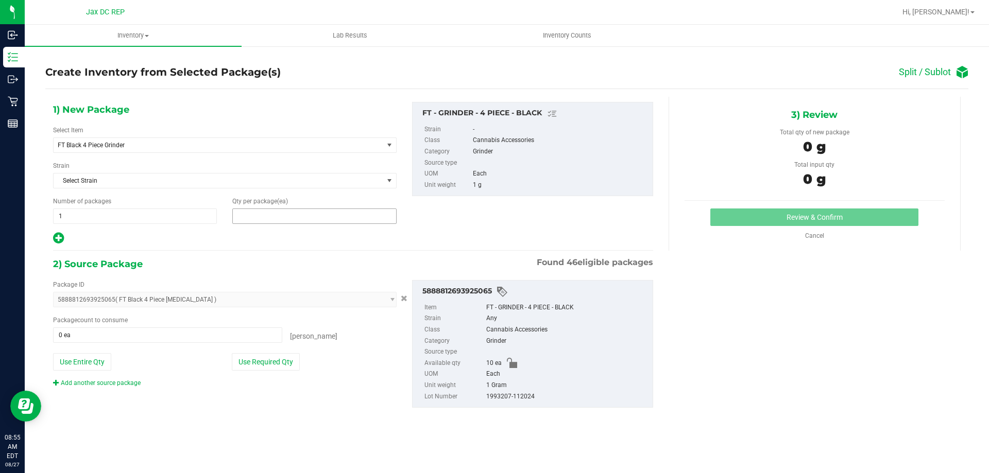
click at [283, 220] on span at bounding box center [314, 216] width 164 height 15
type input "5"
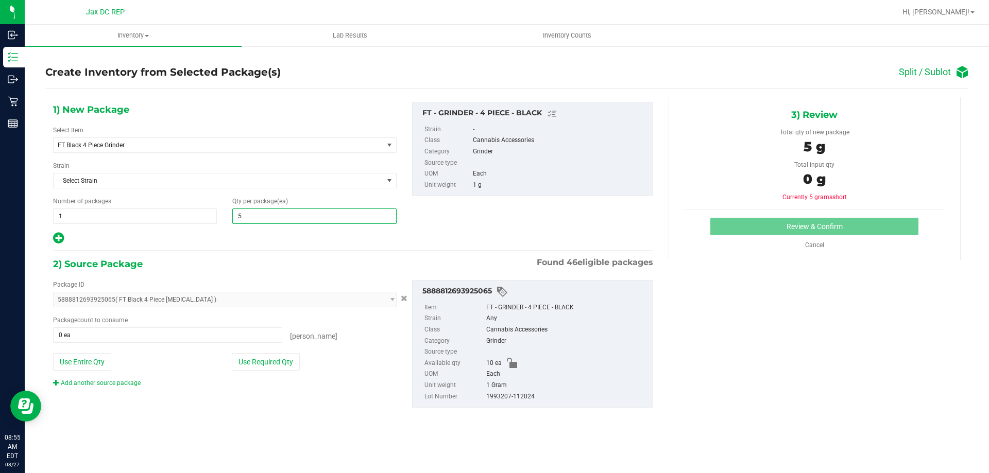
type input "5"
click at [279, 244] on div at bounding box center [225, 238] width 344 height 13
click at [263, 358] on button "Use Required Qty" at bounding box center [266, 362] width 68 height 18
type input "5 ea"
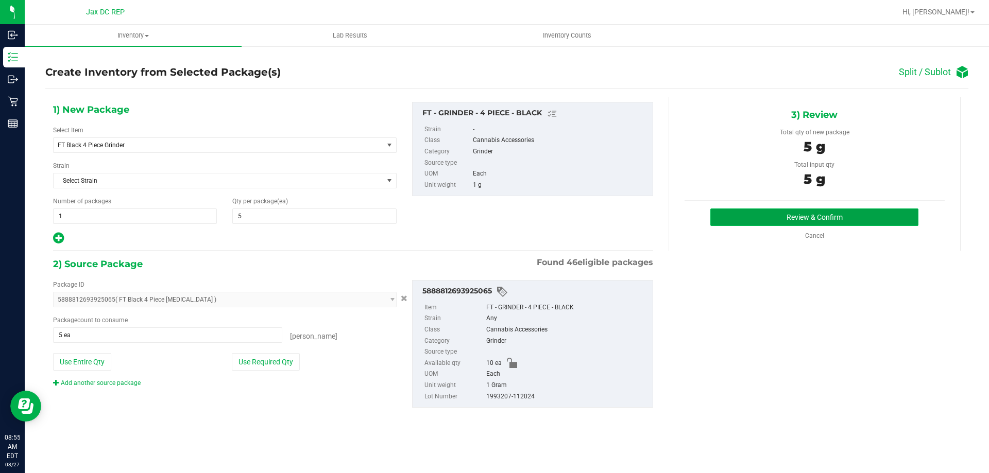
click at [746, 216] on button "Review & Confirm" at bounding box center [814, 218] width 208 height 18
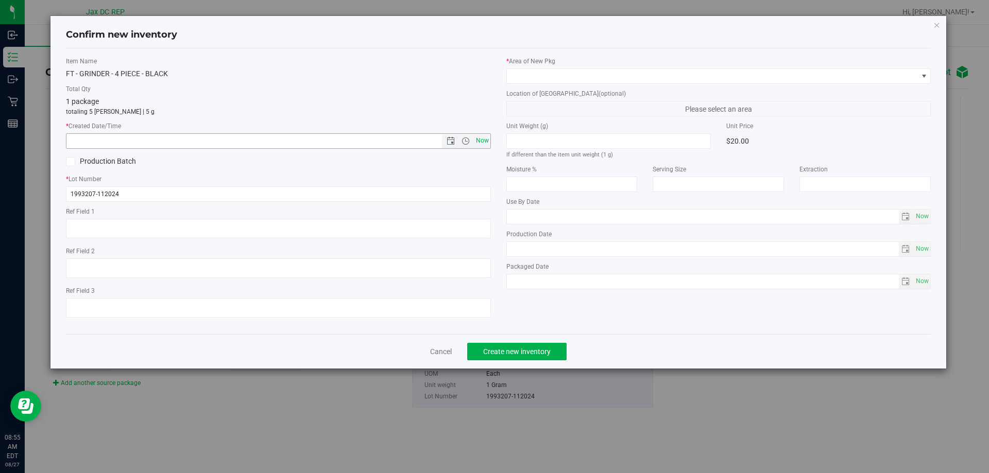
click at [488, 141] on span "Now" at bounding box center [482, 140] width 18 height 15
type input "8/27/2025 8:55 AM"
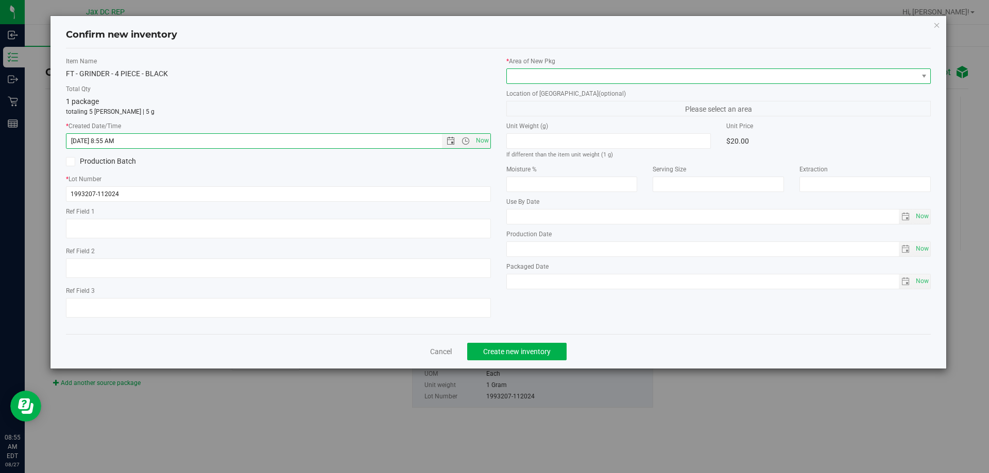
click at [555, 79] on span at bounding box center [712, 76] width 411 height 14
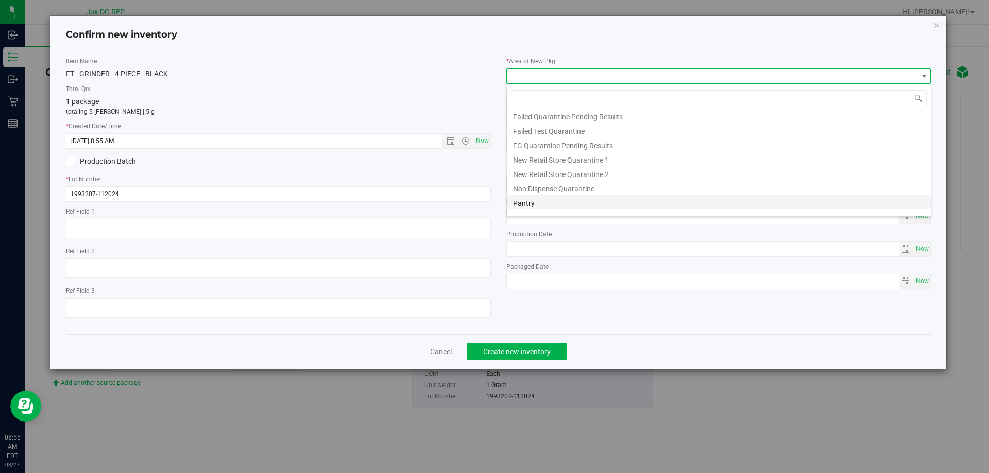
scroll to position [27, 0]
click at [528, 197] on li "Pantry" at bounding box center [719, 192] width 424 height 14
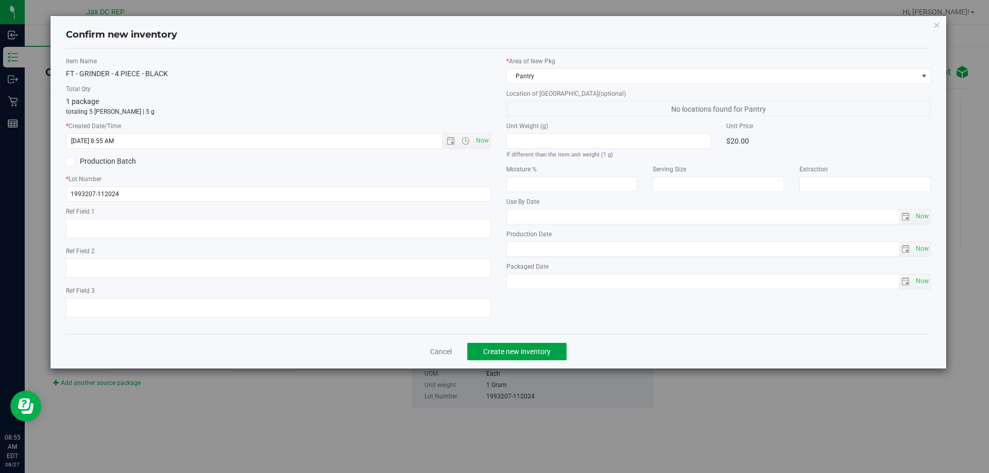
click at [551, 347] on button "Create new inventory" at bounding box center [516, 352] width 99 height 18
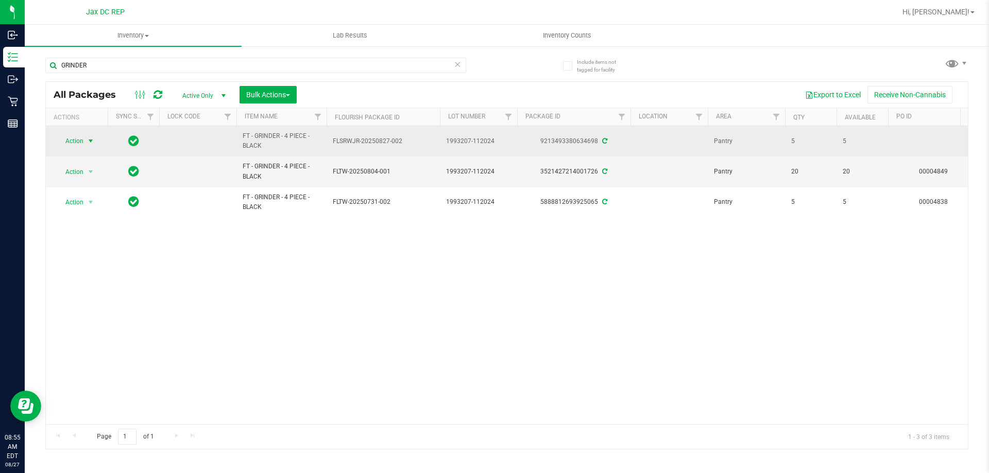
click at [92, 144] on span "select" at bounding box center [91, 141] width 8 height 8
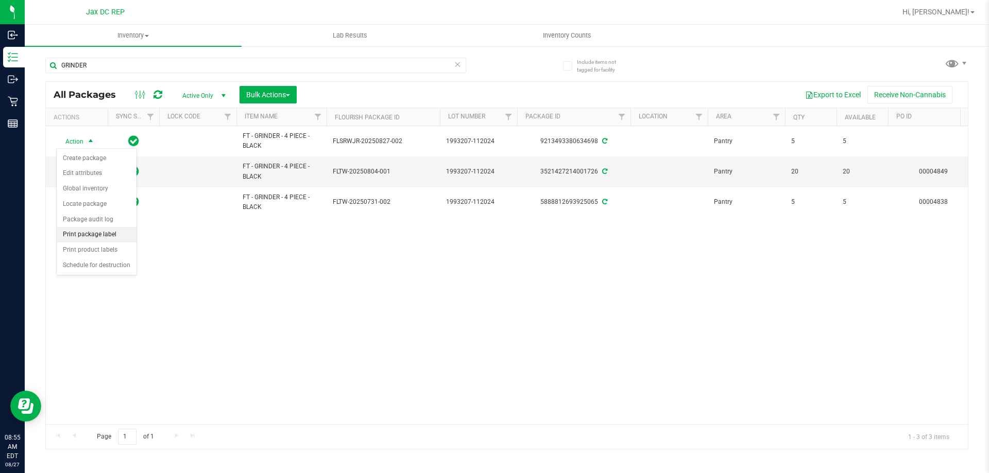
click at [110, 233] on li "Print package label" at bounding box center [97, 234] width 80 height 15
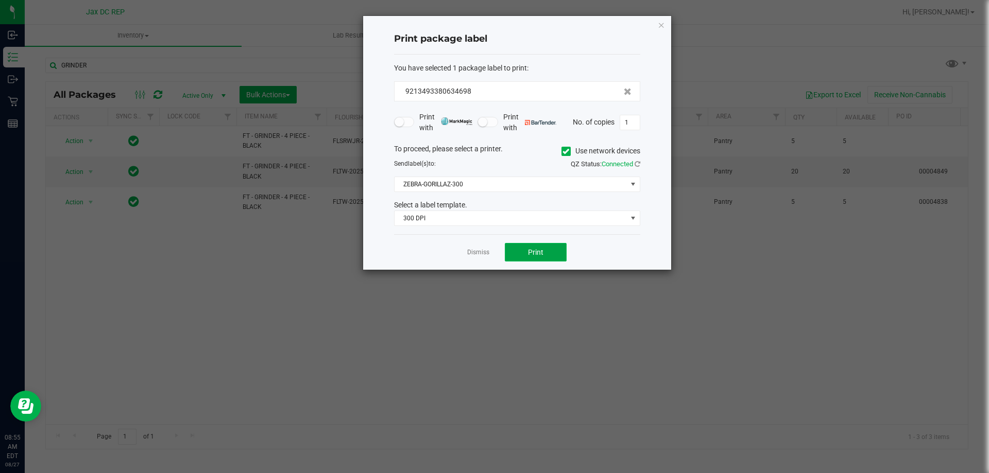
click at [540, 253] on span "Print" at bounding box center [535, 252] width 15 height 8
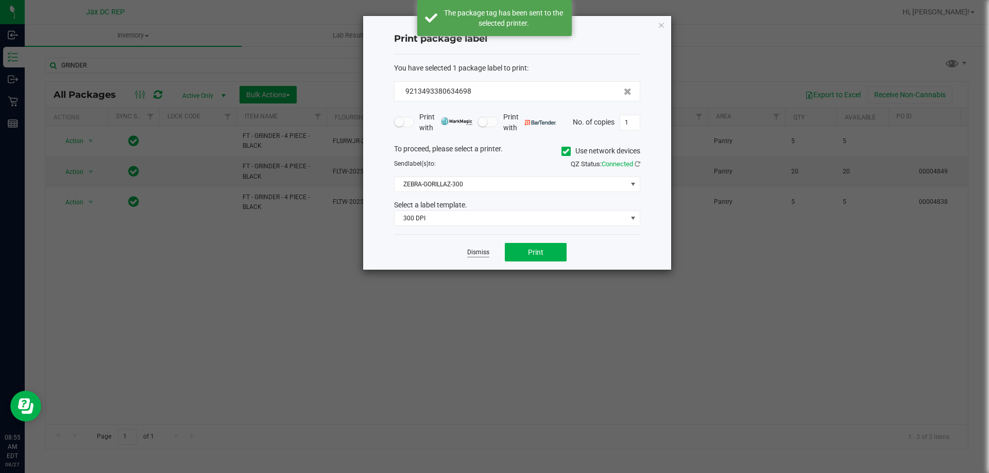
click at [483, 253] on link "Dismiss" at bounding box center [478, 252] width 22 height 9
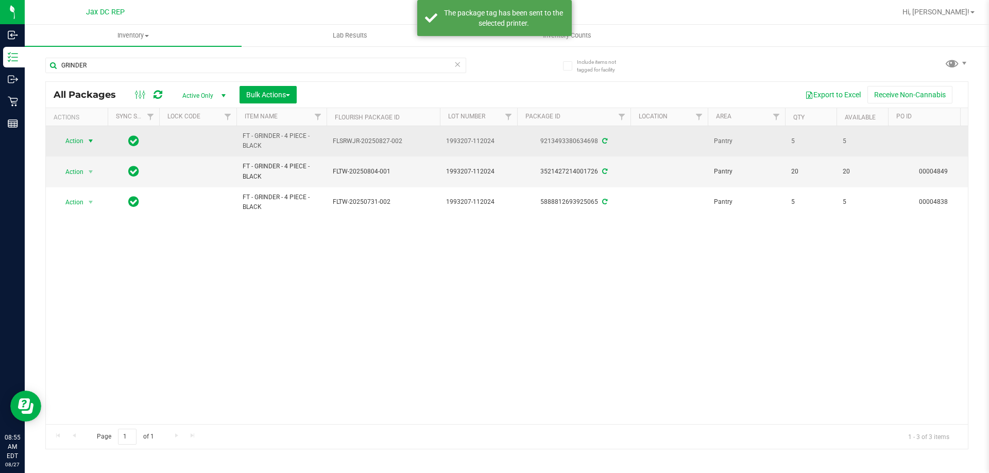
click at [84, 141] on span "select" at bounding box center [90, 141] width 13 height 14
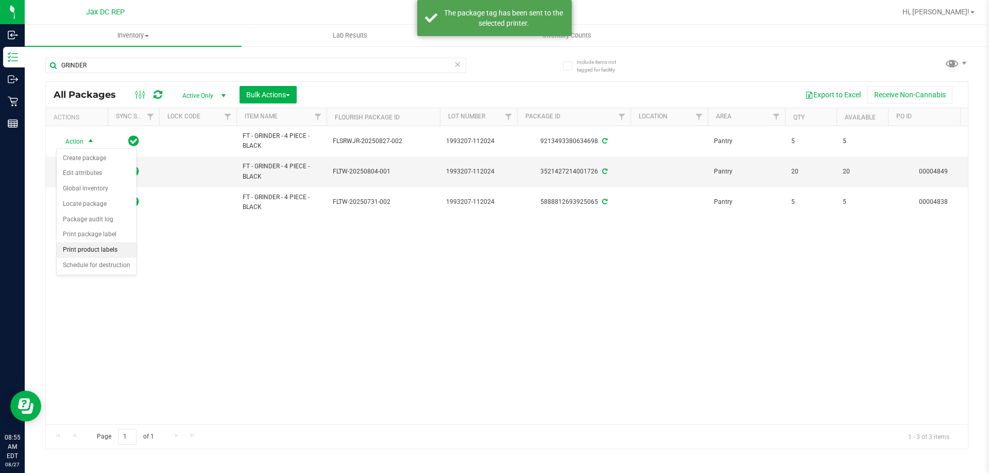
click at [104, 252] on li "Print product labels" at bounding box center [97, 250] width 80 height 15
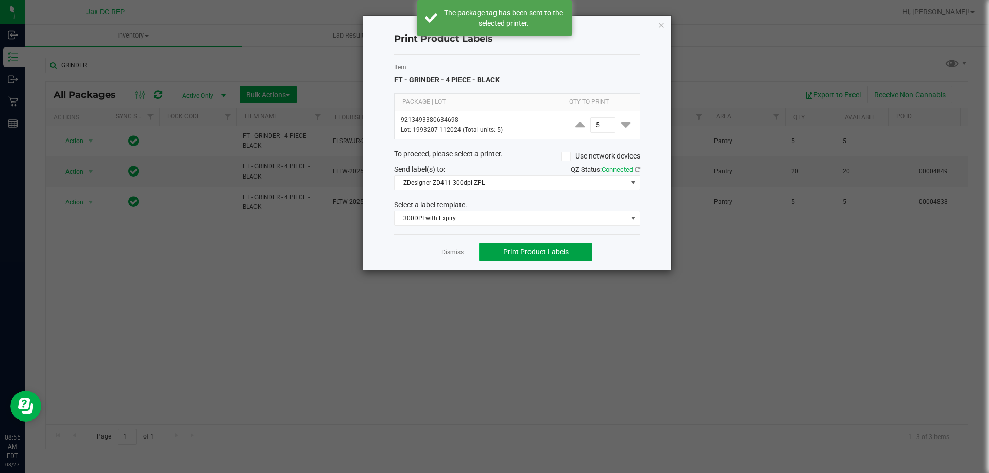
click at [540, 251] on span "Print Product Labels" at bounding box center [535, 252] width 65 height 8
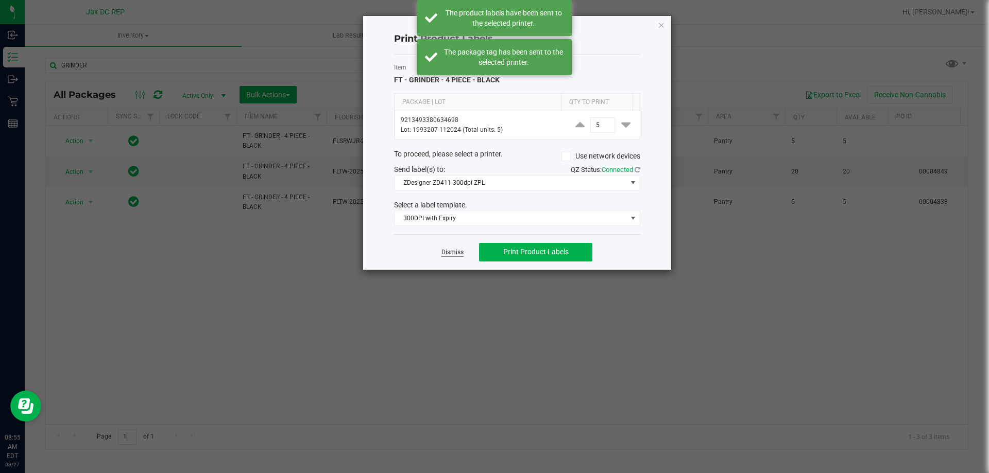
click at [455, 249] on link "Dismiss" at bounding box center [452, 252] width 22 height 9
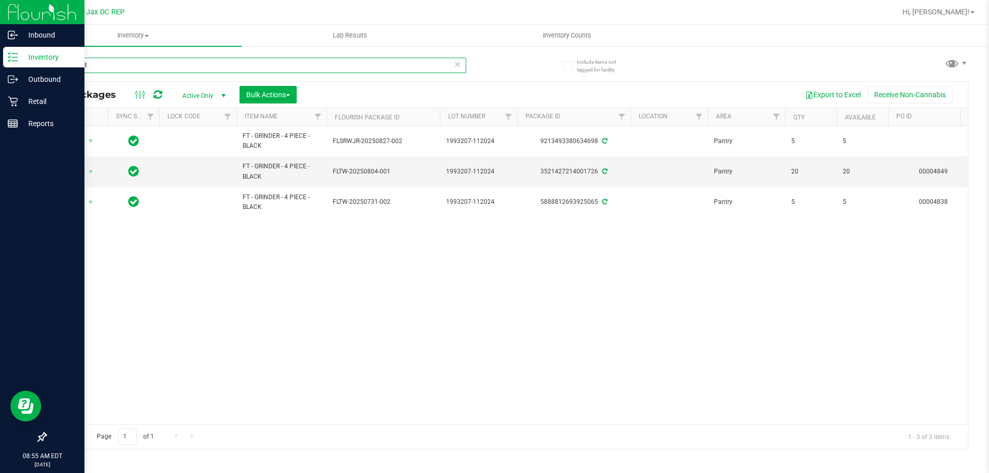
drag, startPoint x: 138, startPoint y: 65, endPoint x: 0, endPoint y: 65, distance: 138.0
click at [0, 65] on div "Inbound Inventory Outbound Retail Reports 08:55 AM EDT 08/27/2025 08/27 Jax DC …" at bounding box center [494, 236] width 989 height 473
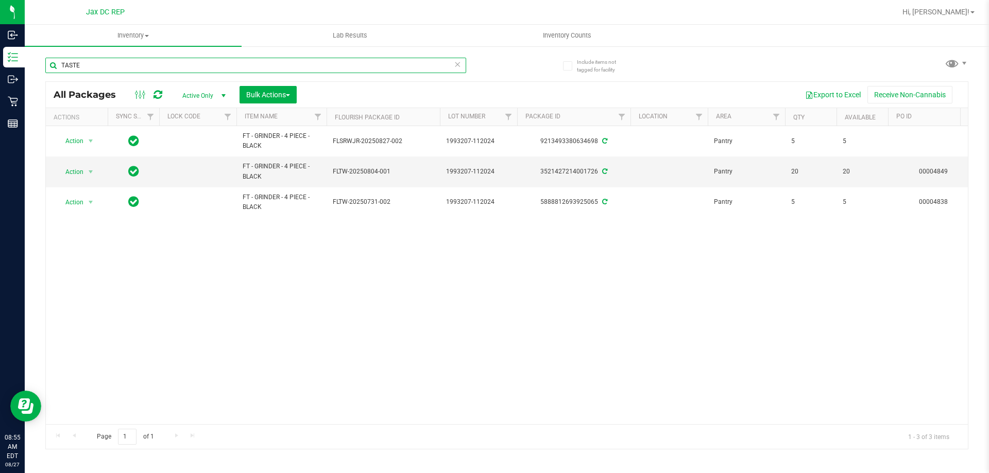
type input "TASTER"
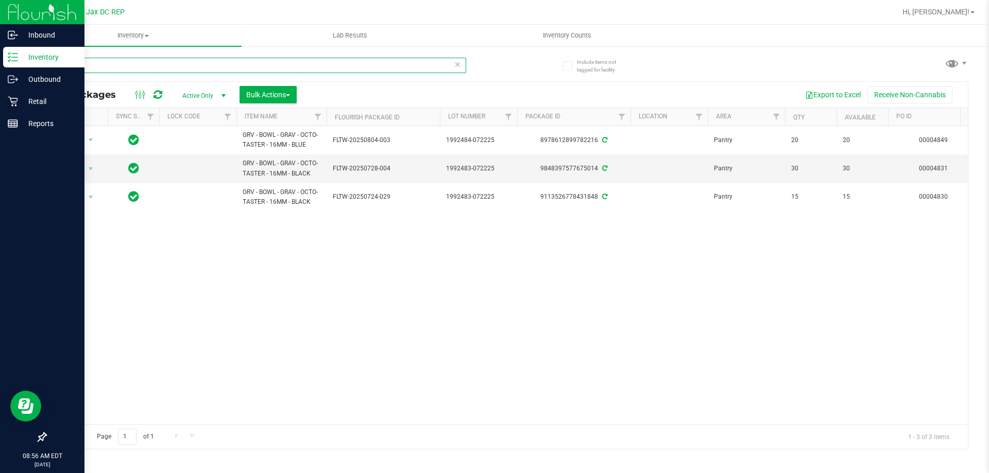
drag, startPoint x: 97, startPoint y: 63, endPoint x: 0, endPoint y: 63, distance: 96.8
click at [0, 63] on div "Inbound Inventory Outbound Retail Reports 08:56 AM EDT 08/27/2025 08/27 Jax DC …" at bounding box center [494, 236] width 989 height 473
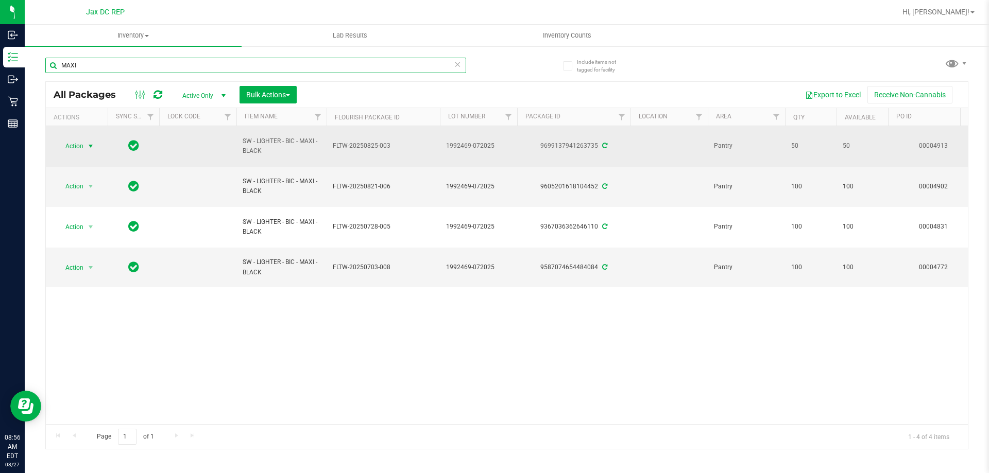
type input "MAXI"
click at [83, 147] on span "Action" at bounding box center [70, 146] width 28 height 14
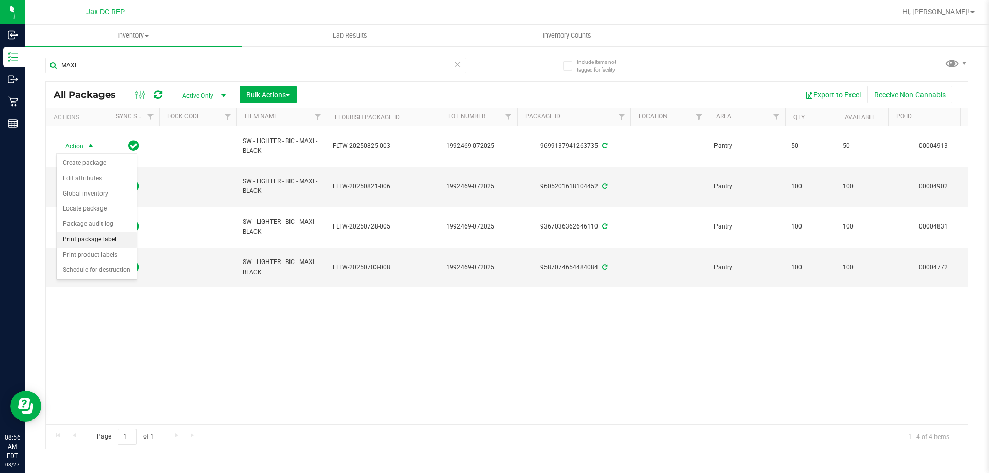
click at [117, 244] on li "Print package label" at bounding box center [97, 239] width 80 height 15
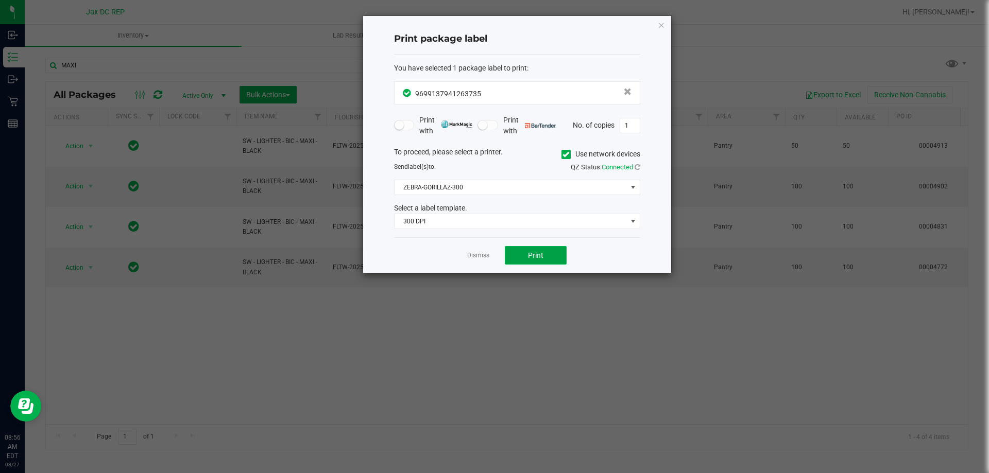
click at [514, 255] on button "Print" at bounding box center [536, 255] width 62 height 19
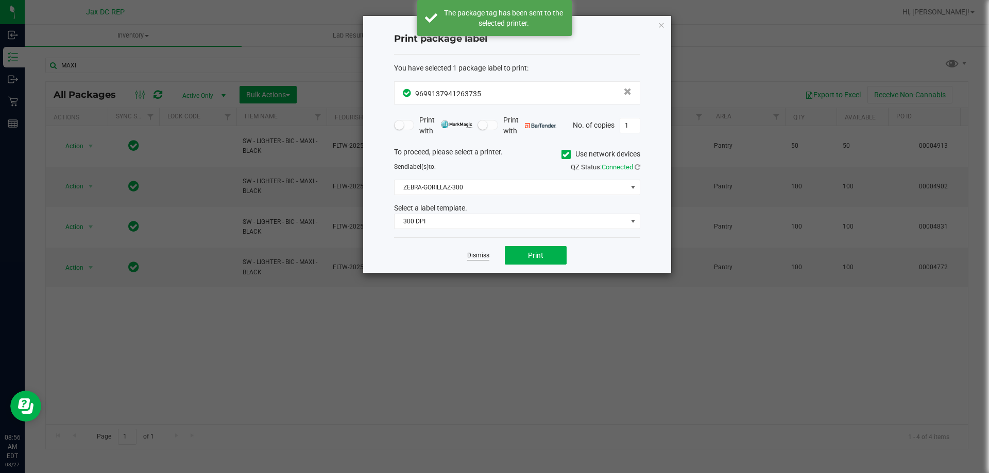
click at [479, 255] on link "Dismiss" at bounding box center [478, 255] width 22 height 9
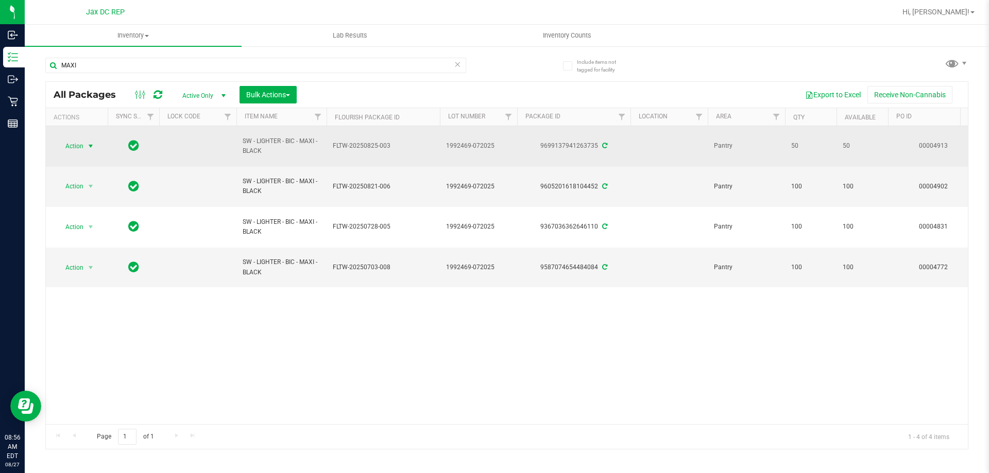
click at [85, 143] on span "select" at bounding box center [90, 146] width 13 height 14
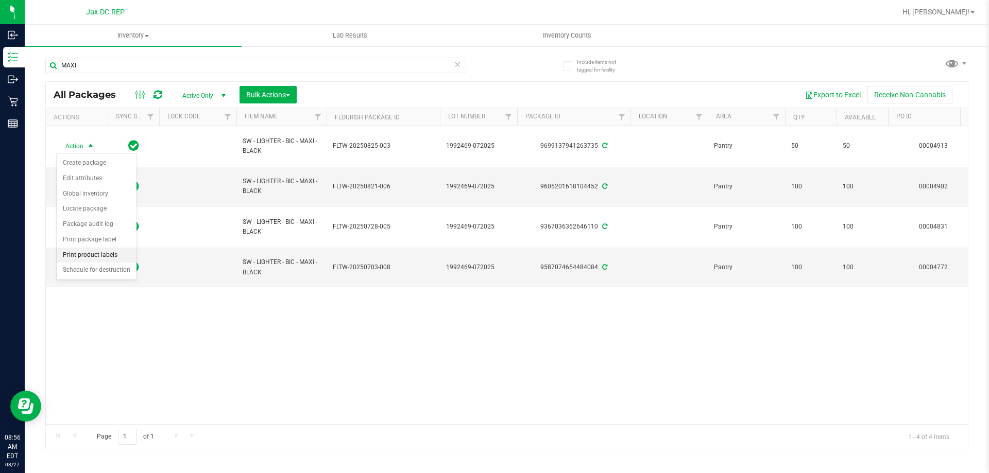
click at [113, 251] on li "Print product labels" at bounding box center [97, 255] width 80 height 15
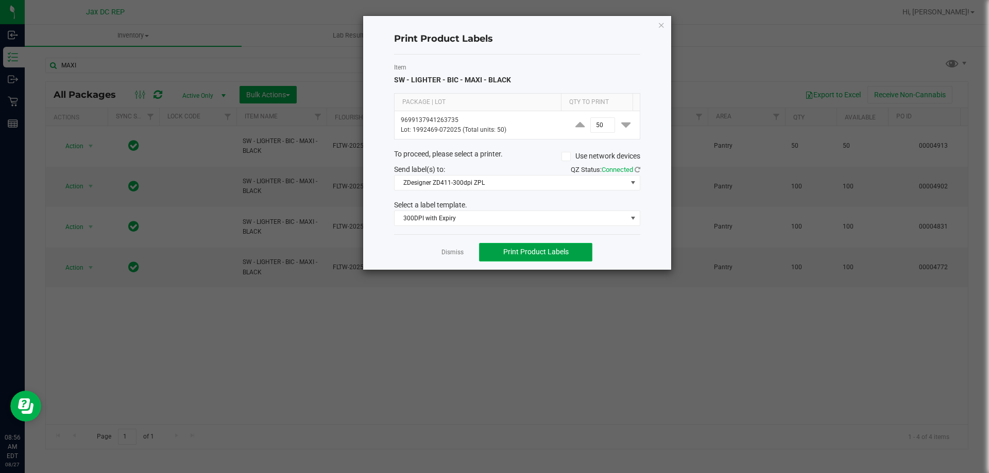
click at [526, 249] on span "Print Product Labels" at bounding box center [535, 252] width 65 height 8
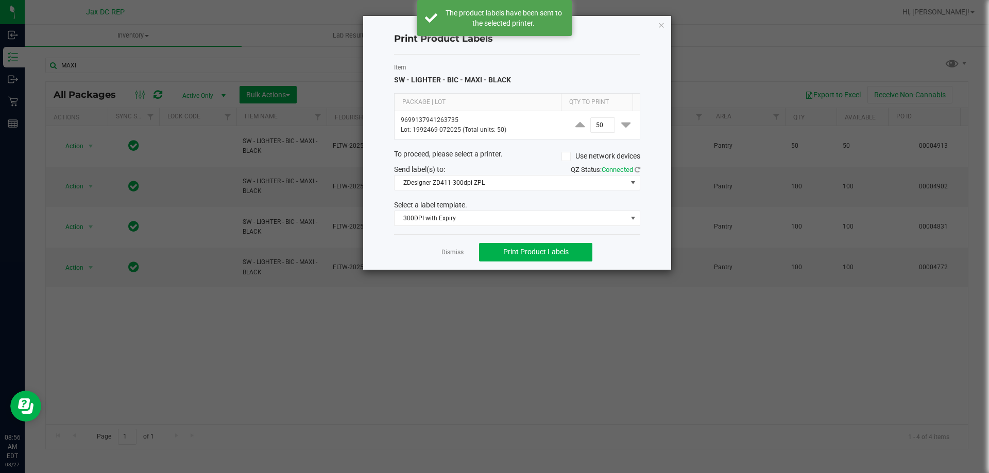
click at [465, 252] on div "Dismiss Print Product Labels" at bounding box center [517, 252] width 246 height 36
click at [459, 252] on link "Dismiss" at bounding box center [452, 252] width 22 height 9
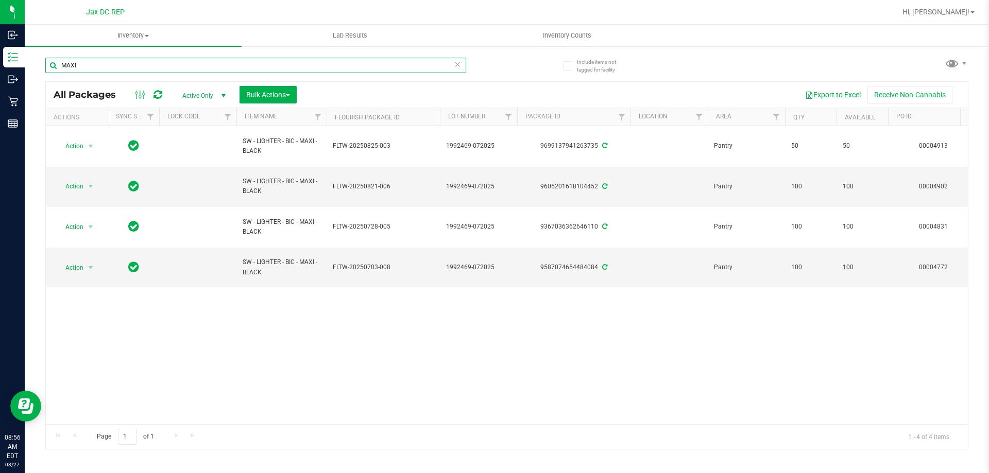
drag, startPoint x: 65, startPoint y: 63, endPoint x: 31, endPoint y: 63, distance: 33.5
click at [31, 63] on div "Include items not tagged for facility MAXI All Packages Active Only Active Only…" at bounding box center [507, 202] width 964 height 314
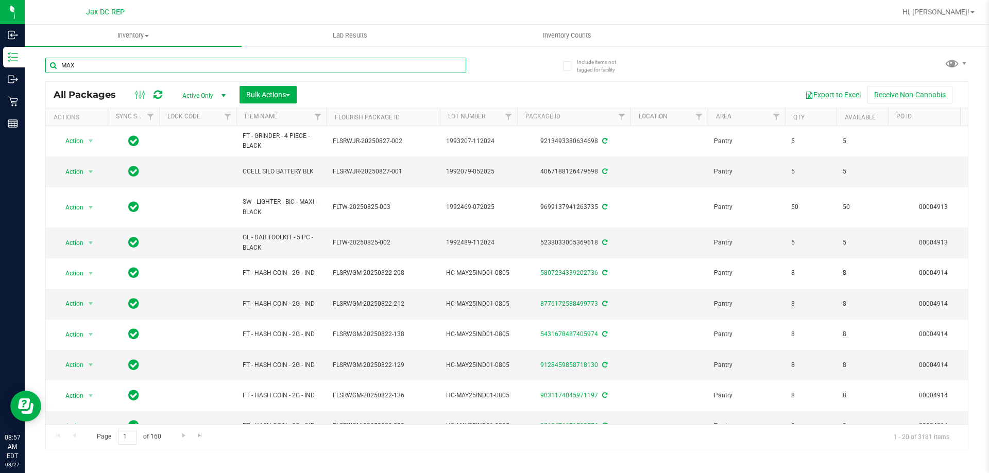
type input "MAXI"
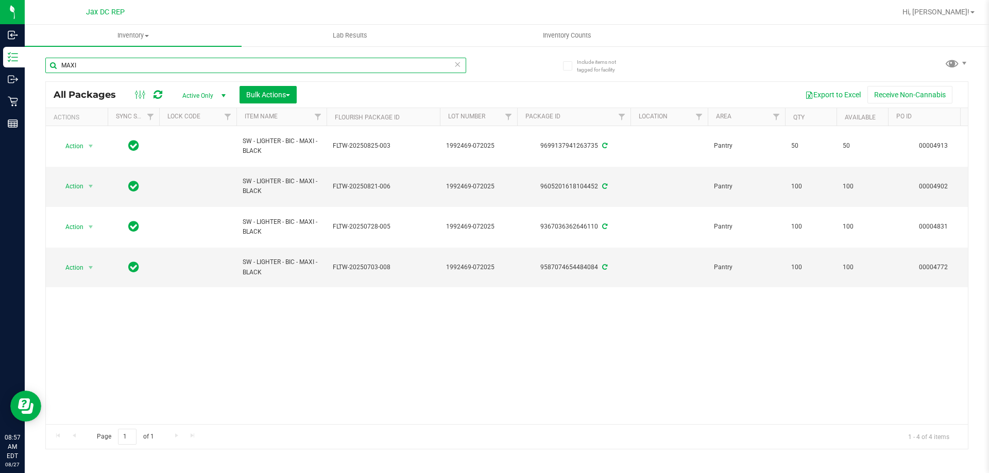
drag, startPoint x: 88, startPoint y: 70, endPoint x: 43, endPoint y: 70, distance: 44.8
click at [43, 70] on div "Include items not tagged for facility MAXI All Packages Active Only Active Only…" at bounding box center [507, 202] width 964 height 314
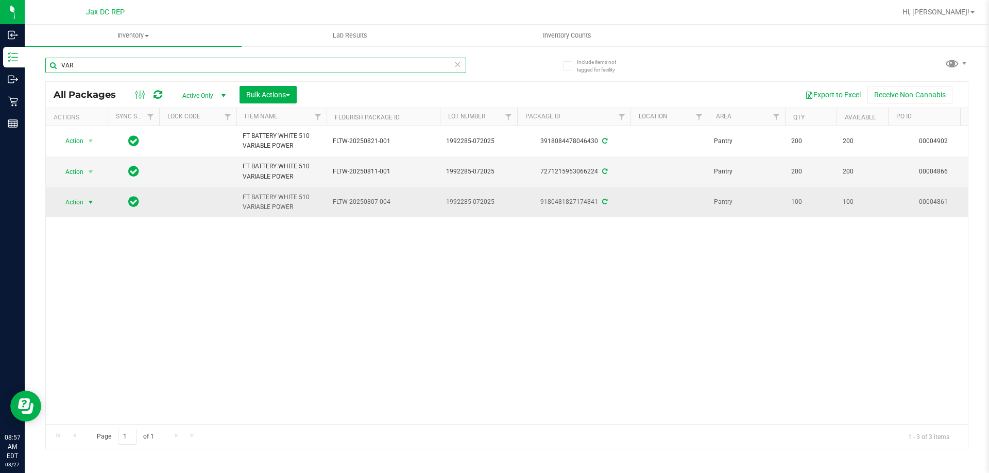
type input "VAR"
click at [84, 202] on span "select" at bounding box center [90, 202] width 13 height 14
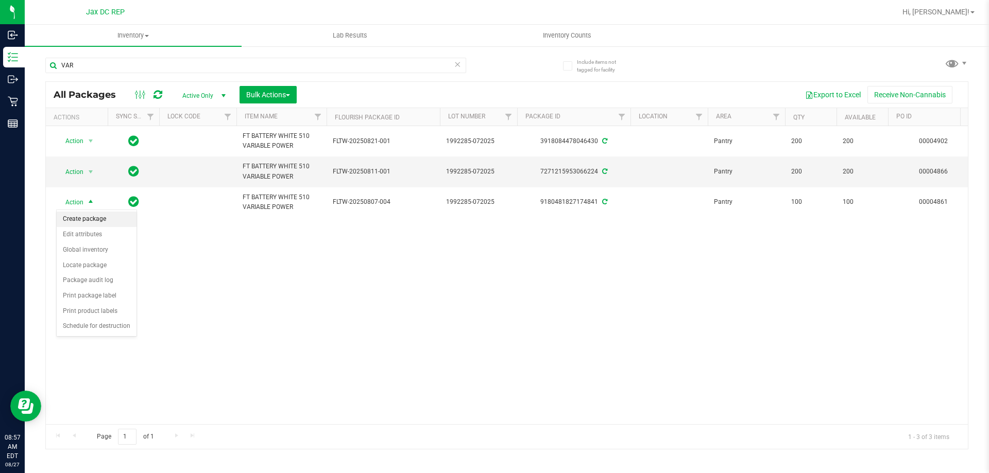
click at [107, 218] on li "Create package" at bounding box center [97, 219] width 80 height 15
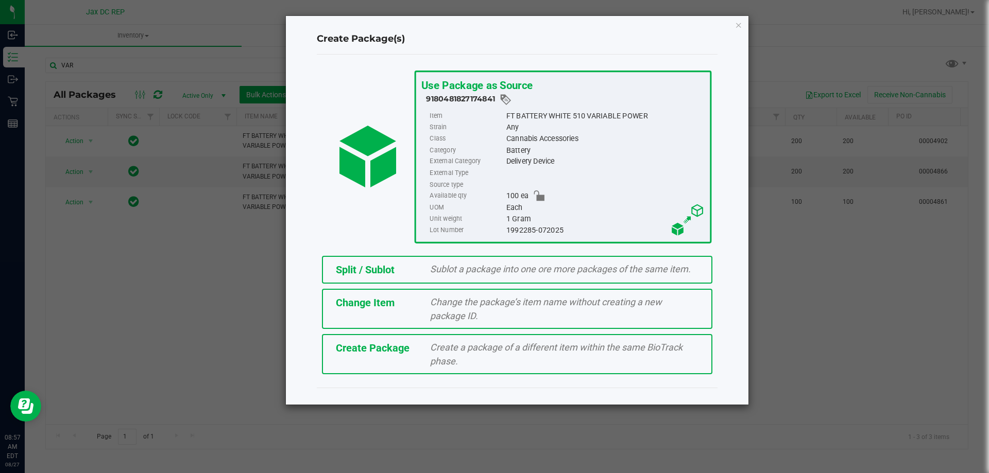
click at [550, 274] on span "Sublot a package into one ore more packages of the same item." at bounding box center [560, 269] width 261 height 11
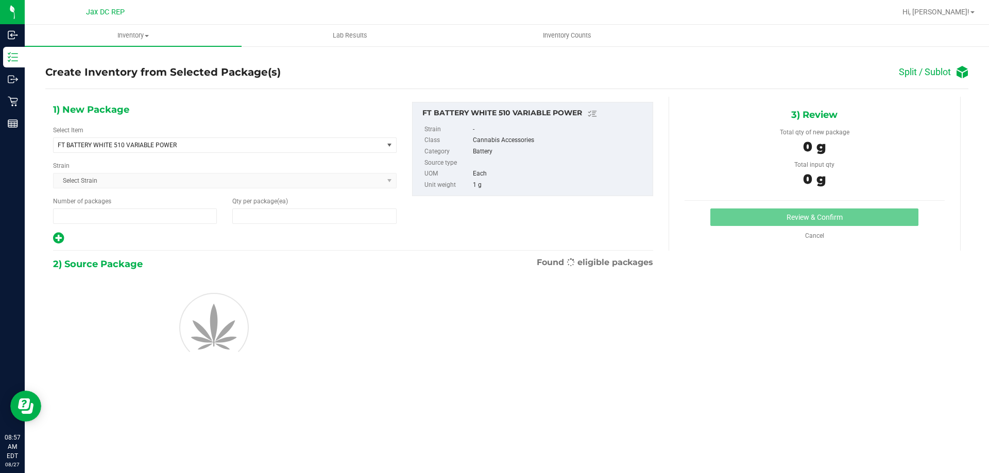
type input "1"
type input "0"
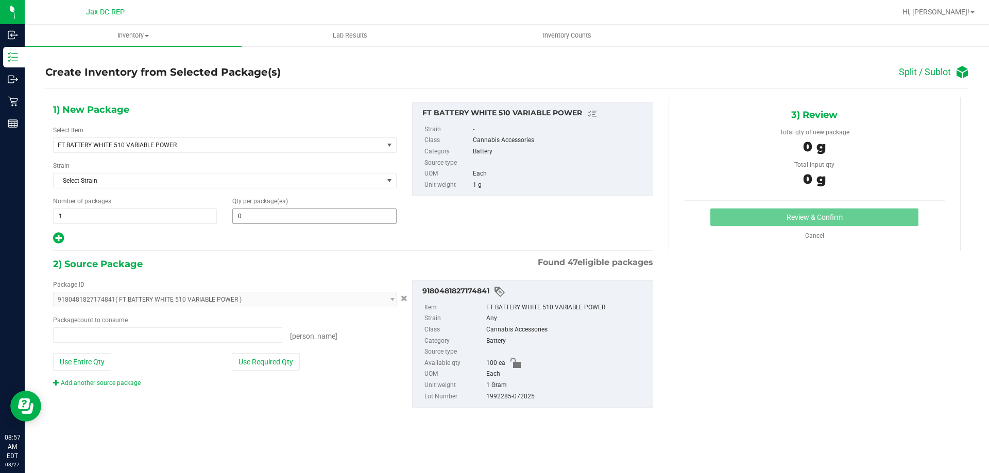
type input "0 ea"
click at [271, 221] on span "0 0" at bounding box center [314, 216] width 164 height 15
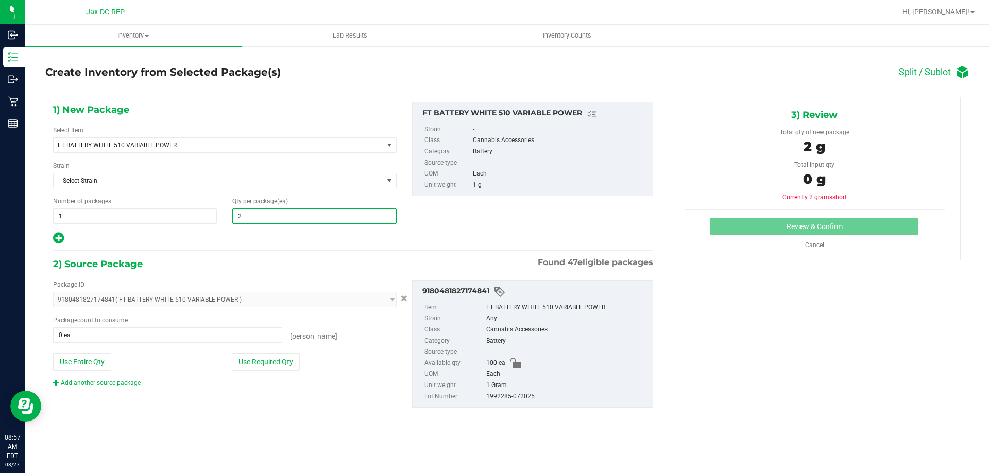
type input "20"
click at [290, 253] on div "1) New Package Select Item FT BATTERY WHITE 510 VARIABLE POWER FT BATTERY WHITE…" at bounding box center [352, 263] width 615 height 333
click at [59, 238] on icon at bounding box center [58, 238] width 11 height 13
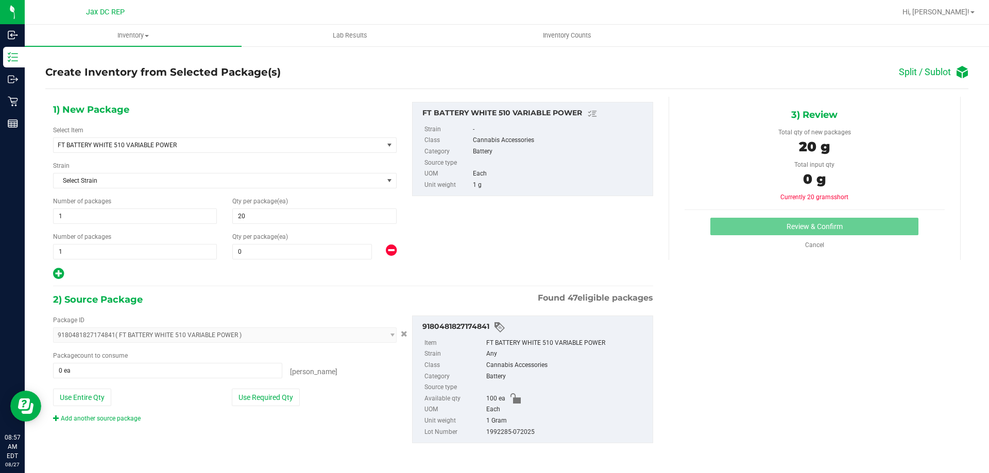
type input "20"
click at [253, 249] on span at bounding box center [302, 251] width 140 height 15
type input "20"
click at [260, 287] on div "1) New Package Select Item FT BATTERY WHITE 510 VARIABLE POWER FT BATTERY WHITE…" at bounding box center [352, 281] width 615 height 368
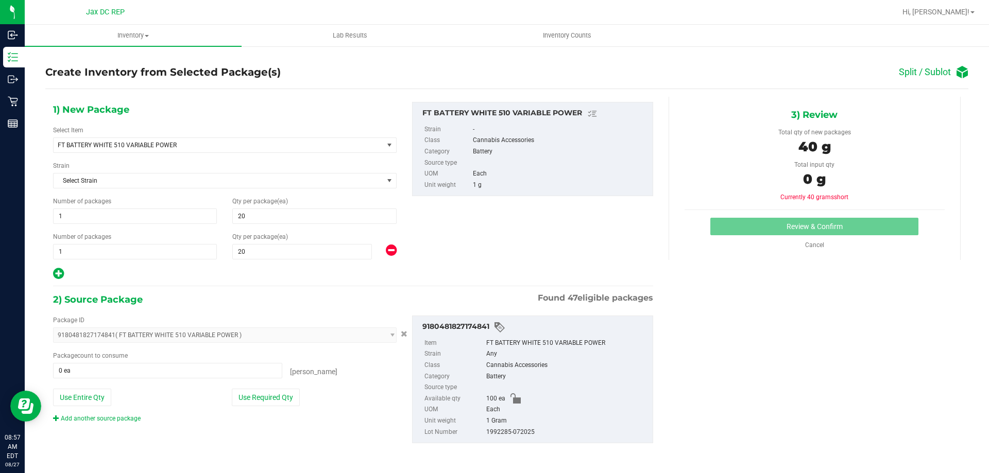
click at [55, 278] on icon at bounding box center [58, 273] width 11 height 13
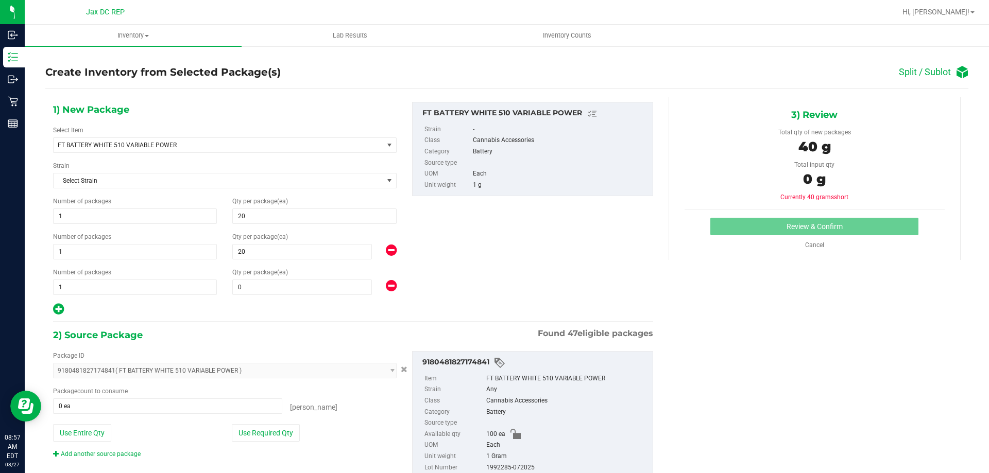
type input "20"
click at [277, 290] on span at bounding box center [302, 287] width 140 height 15
type input "20"
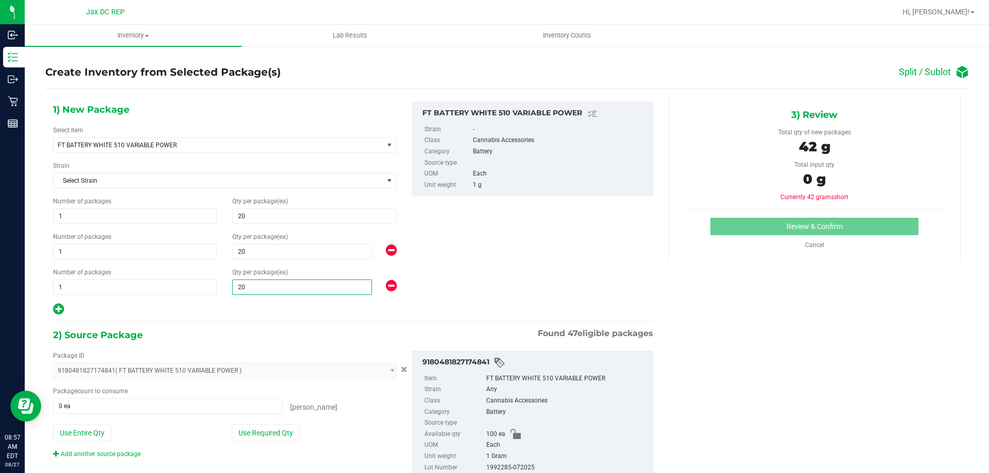
drag, startPoint x: 274, startPoint y: 312, endPoint x: 264, endPoint y: 312, distance: 10.3
click at [274, 312] on div at bounding box center [225, 309] width 344 height 13
click at [52, 316] on div "1) New Package Select Item FT BATTERY WHITE 510 VARIABLE POWER FT BATTERY WHITE…" at bounding box center [224, 209] width 359 height 214
click at [66, 307] on div at bounding box center [225, 309] width 344 height 13
click at [60, 311] on icon at bounding box center [58, 309] width 11 height 13
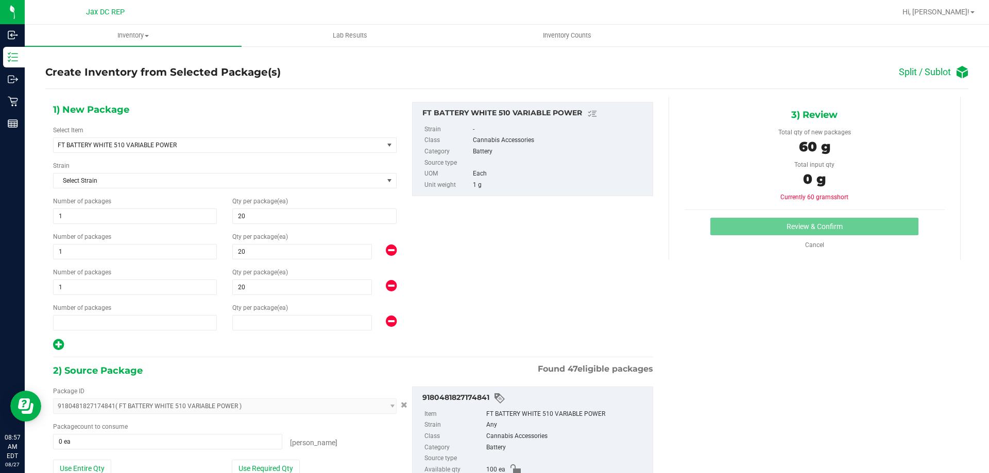
type input "20"
type input "1"
type input "0"
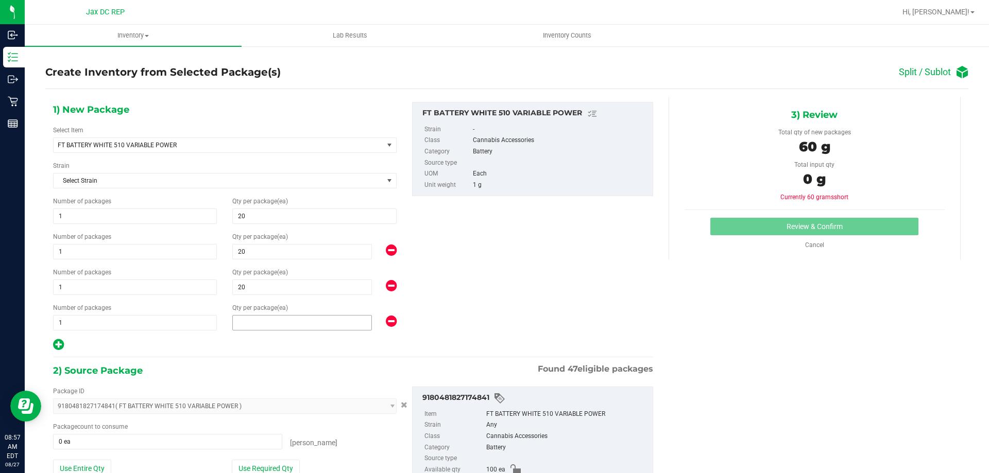
click at [237, 318] on span at bounding box center [302, 322] width 140 height 15
type input "20"
drag, startPoint x: 245, startPoint y: 340, endPoint x: 92, endPoint y: 333, distance: 153.1
click at [243, 340] on div at bounding box center [225, 344] width 344 height 13
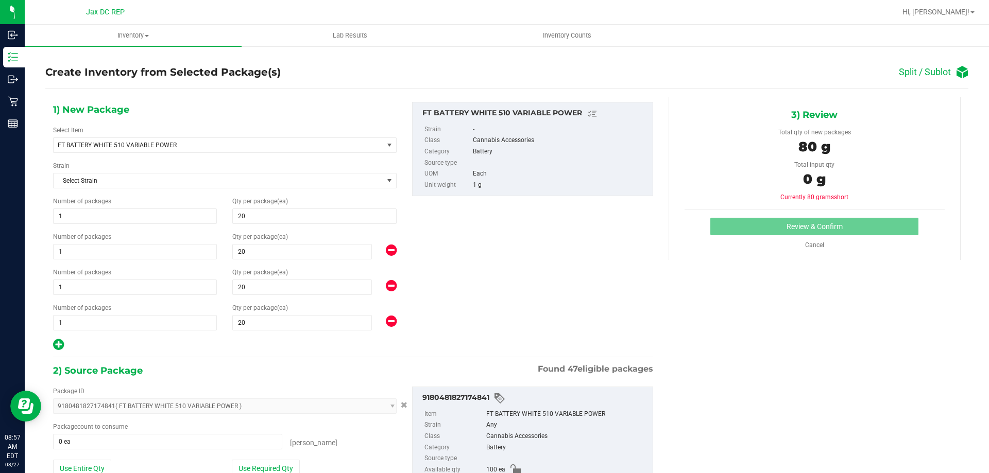
click at [60, 342] on icon at bounding box center [58, 344] width 11 height 13
type input "20"
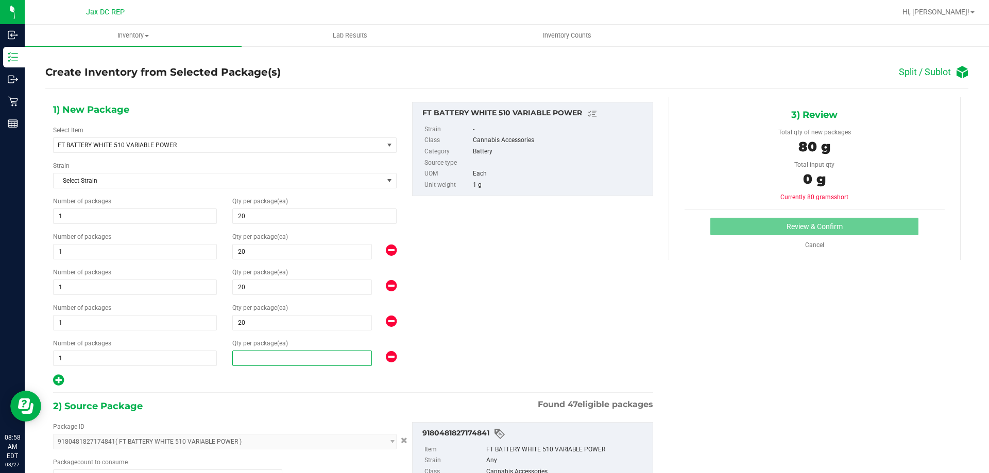
click at [248, 353] on span at bounding box center [302, 358] width 140 height 15
type input "20"
click at [248, 369] on div "1) New Package Select Item FT BATTERY WHITE 510 VARIABLE POWER FT BATTERY WHITE…" at bounding box center [224, 244] width 359 height 285
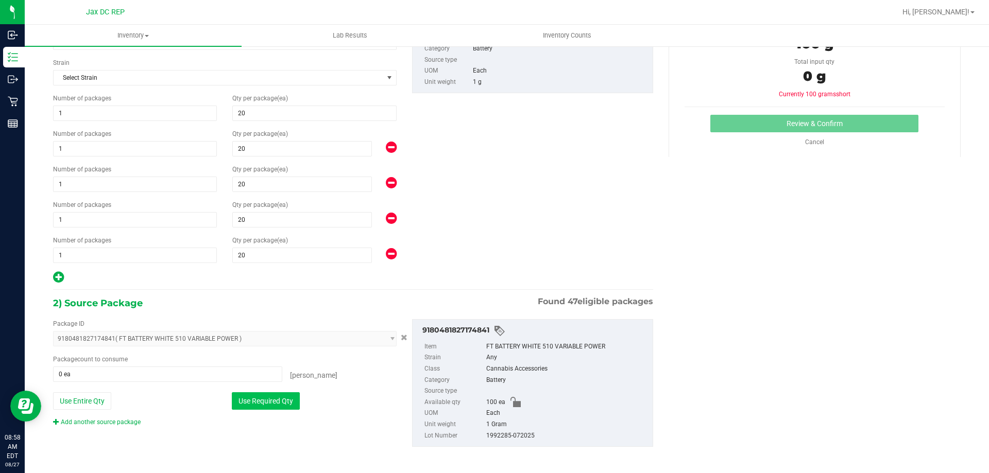
click at [262, 405] on button "Use Required Qty" at bounding box center [266, 401] width 68 height 18
type input "100 ea"
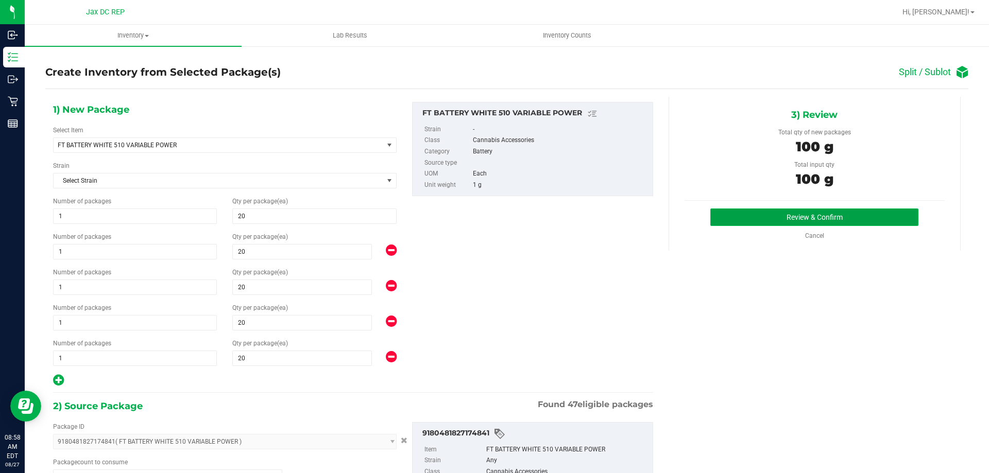
click at [766, 211] on button "Review & Confirm" at bounding box center [814, 218] width 208 height 18
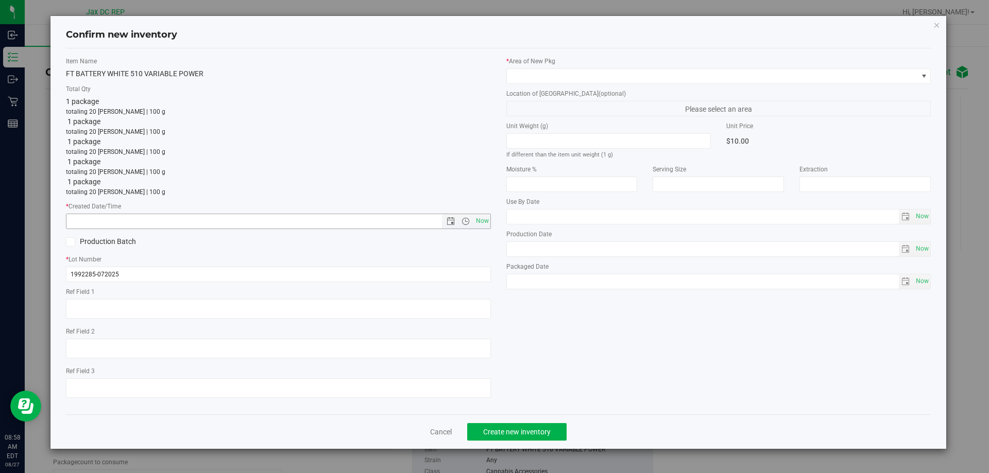
drag, startPoint x: 483, startPoint y: 220, endPoint x: 490, endPoint y: 209, distance: 14.1
click at [483, 221] on span "Now" at bounding box center [482, 221] width 18 height 15
type input "8/27/2025 8:58 AM"
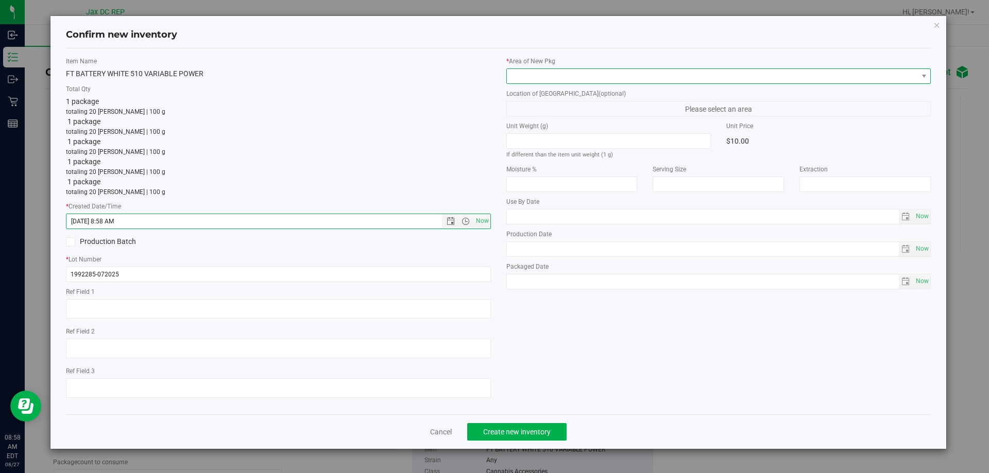
click at [546, 73] on span at bounding box center [712, 76] width 411 height 14
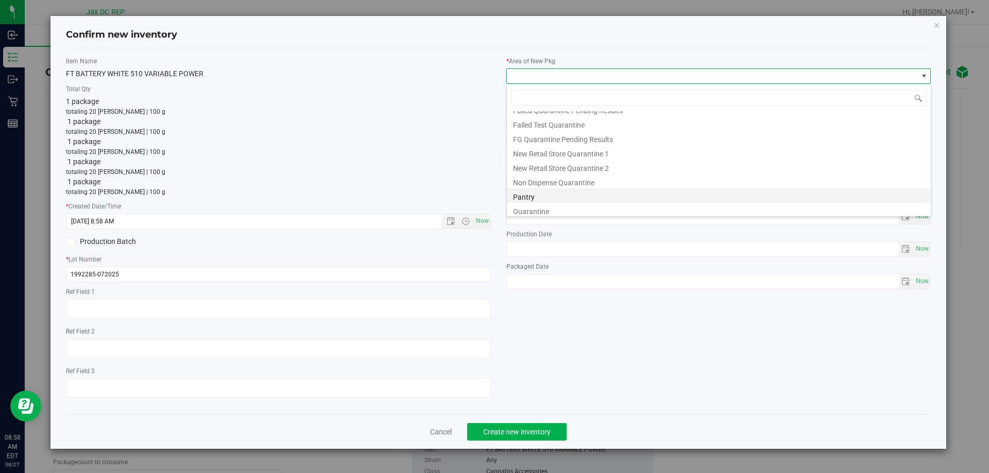
scroll to position [27, 0]
click at [540, 199] on li "Pantry" at bounding box center [719, 192] width 424 height 14
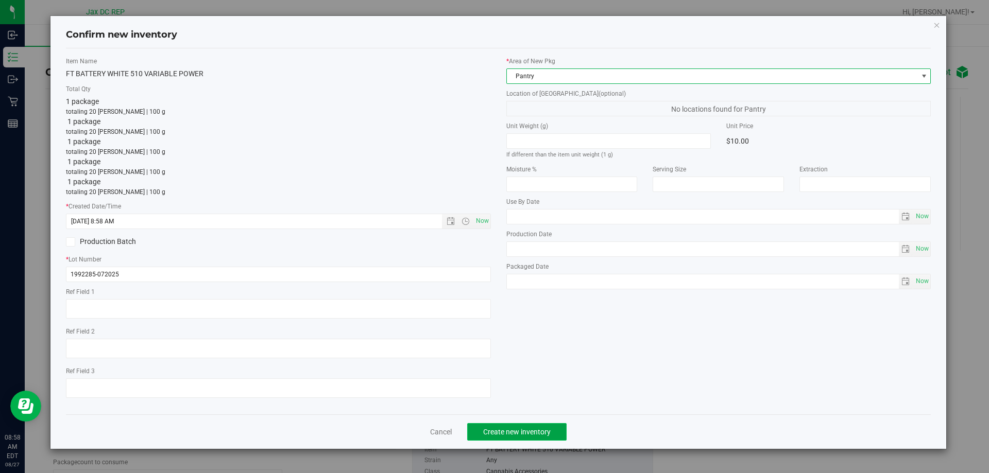
click at [531, 432] on span "Create new inventory" at bounding box center [516, 432] width 67 height 8
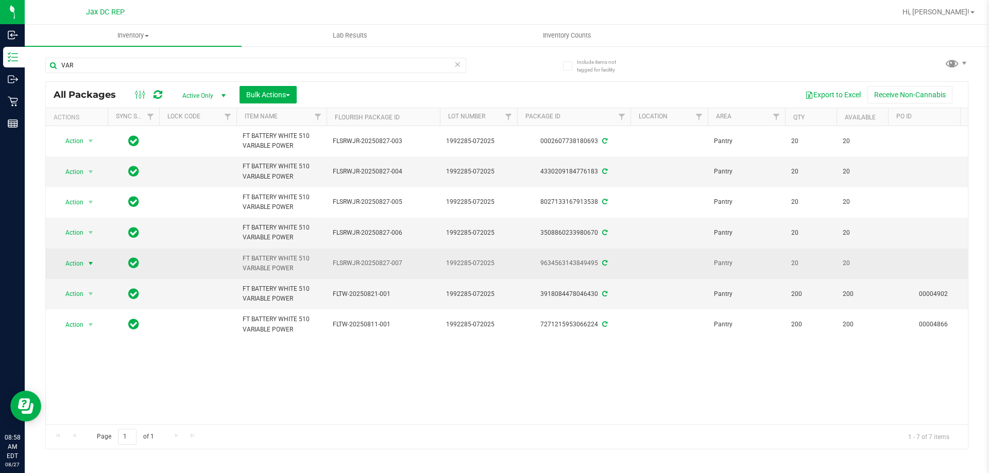
click at [88, 268] on span "select" at bounding box center [90, 263] width 13 height 14
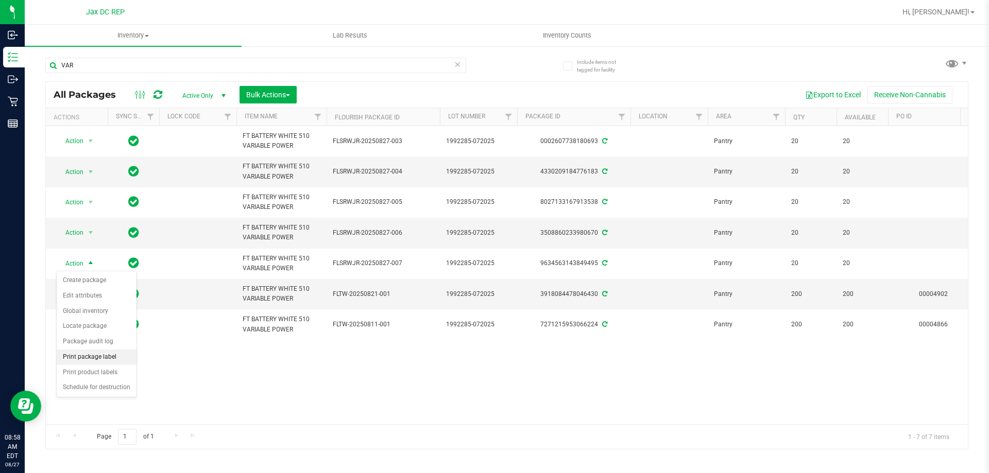
click at [95, 354] on li "Print package label" at bounding box center [97, 357] width 80 height 15
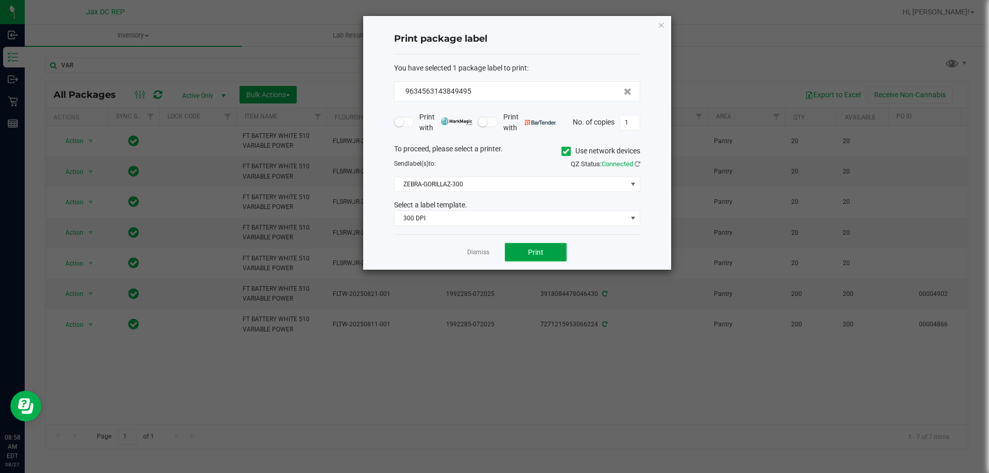
click at [525, 249] on button "Print" at bounding box center [536, 252] width 62 height 19
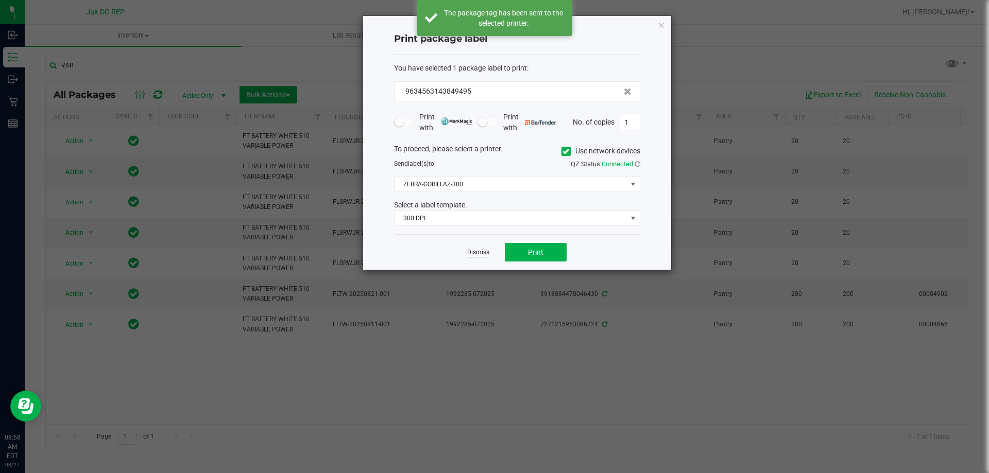
click at [483, 253] on link "Dismiss" at bounding box center [478, 252] width 22 height 9
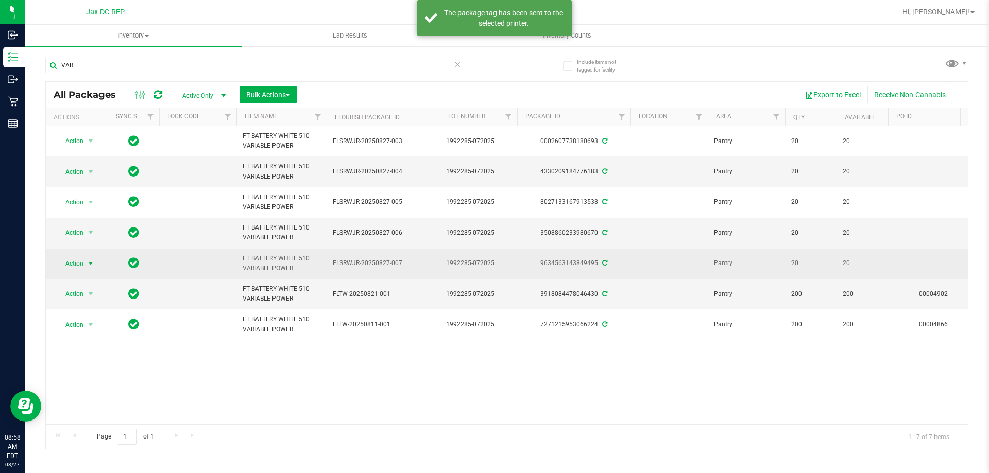
click at [91, 265] on span "select" at bounding box center [91, 264] width 8 height 8
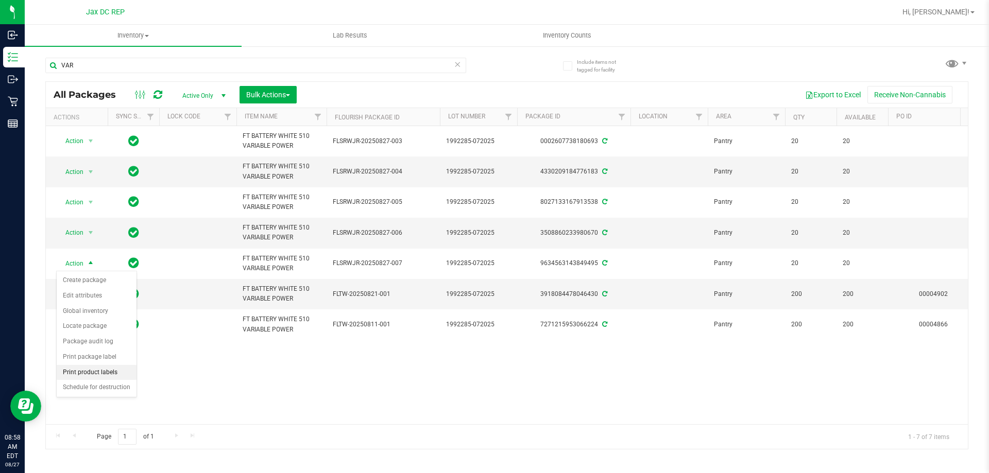
click at [121, 375] on li "Print product labels" at bounding box center [97, 372] width 80 height 15
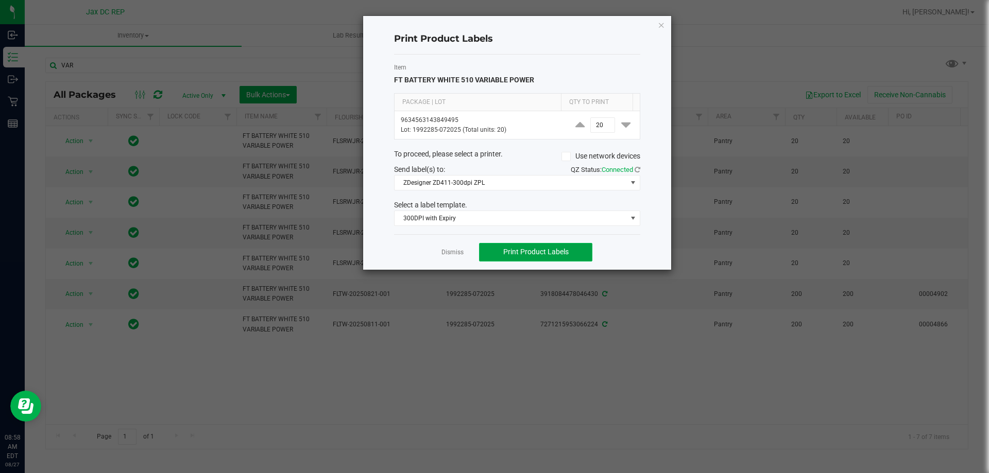
click at [486, 252] on button "Print Product Labels" at bounding box center [535, 252] width 113 height 19
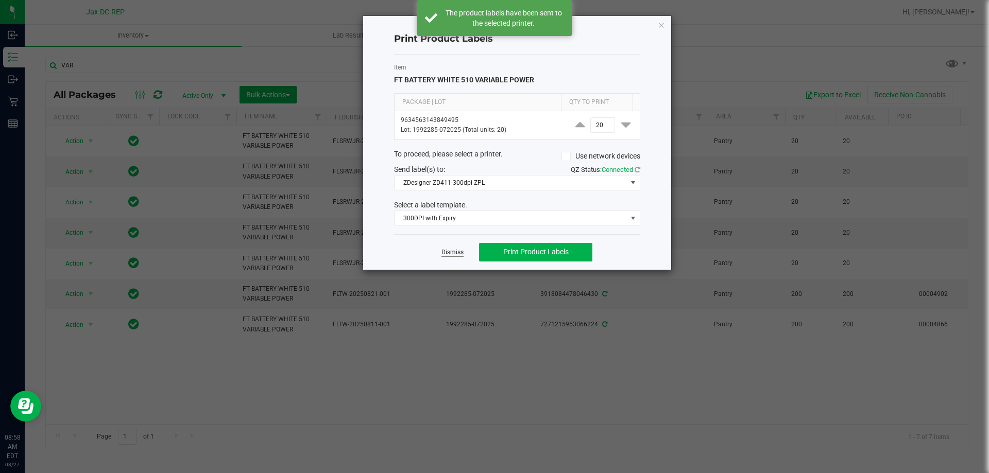
click at [454, 251] on link "Dismiss" at bounding box center [452, 252] width 22 height 9
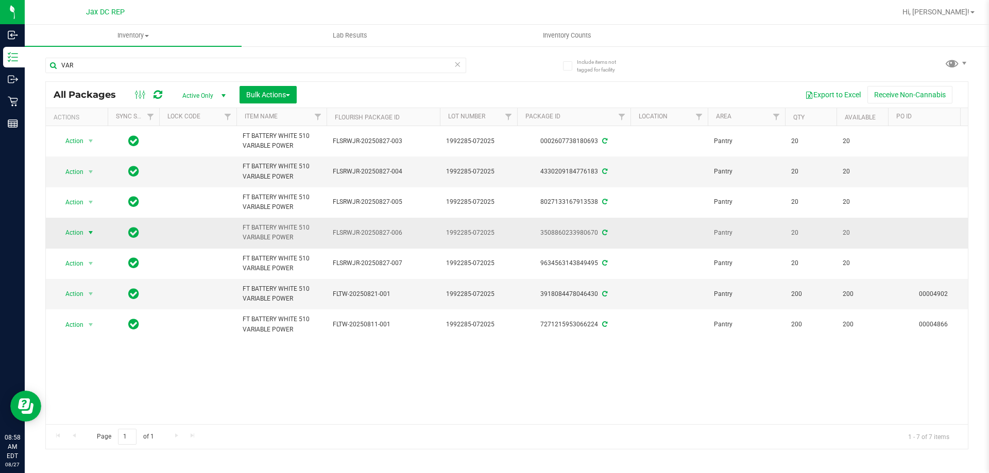
click at [91, 232] on span "select" at bounding box center [91, 233] width 8 height 8
click at [105, 329] on li "Print package label" at bounding box center [97, 326] width 80 height 15
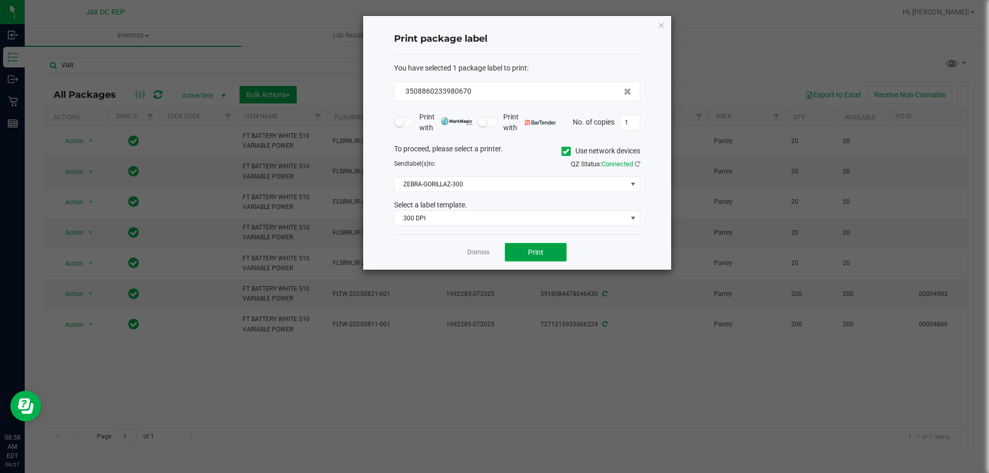
click at [514, 244] on button "Print" at bounding box center [536, 252] width 62 height 19
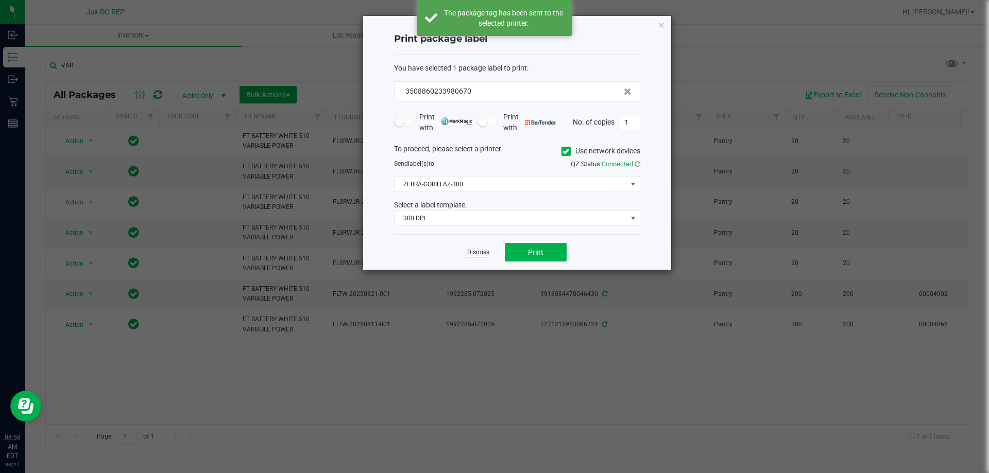
click at [481, 250] on link "Dismiss" at bounding box center [478, 252] width 22 height 9
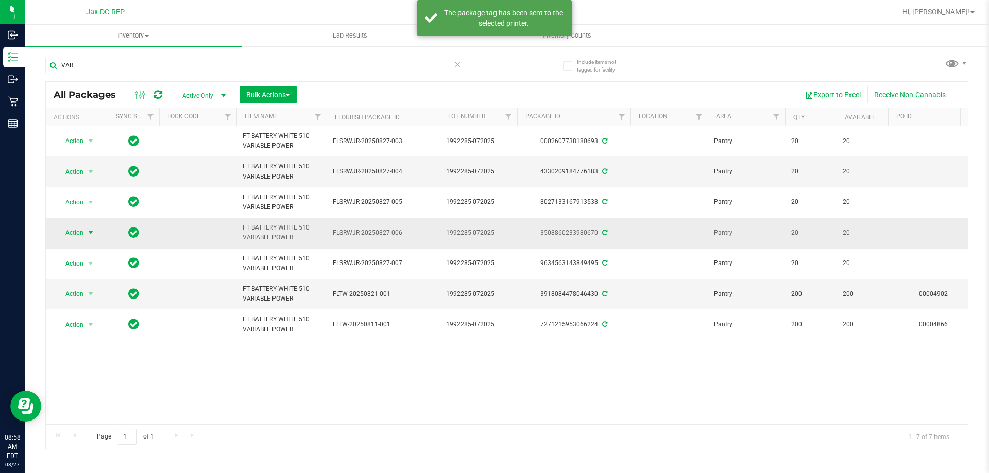
click at [76, 233] on span "Action" at bounding box center [70, 233] width 28 height 14
click at [117, 340] on li "Print product labels" at bounding box center [97, 341] width 80 height 15
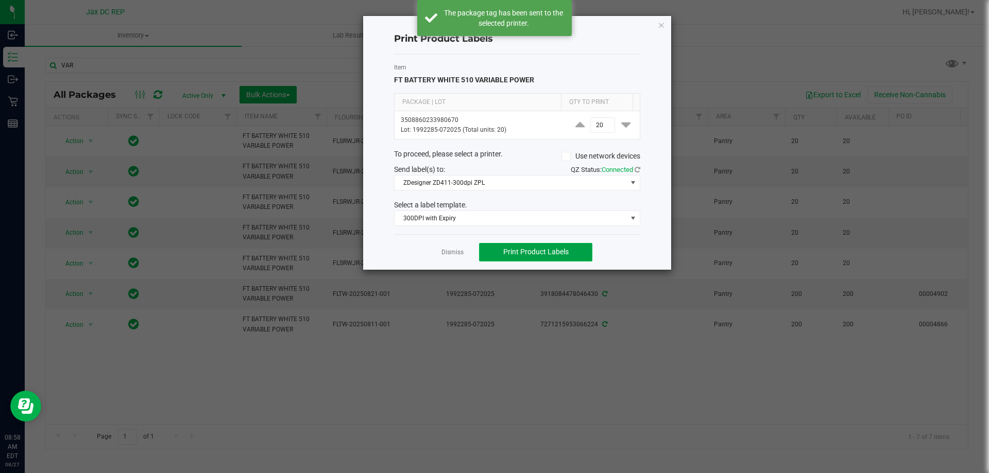
drag, startPoint x: 548, startPoint y: 255, endPoint x: 542, endPoint y: 252, distance: 7.2
click at [547, 254] on span "Print Product Labels" at bounding box center [535, 252] width 65 height 8
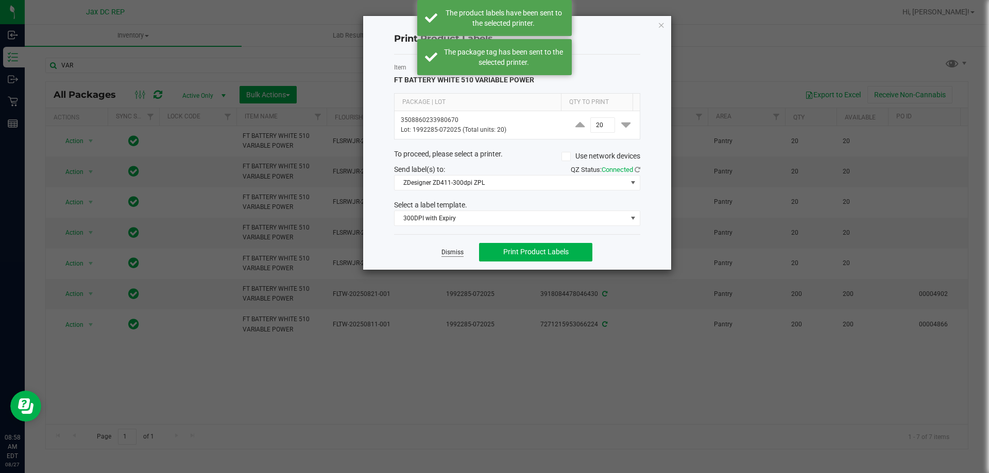
click at [460, 251] on link "Dismiss" at bounding box center [452, 252] width 22 height 9
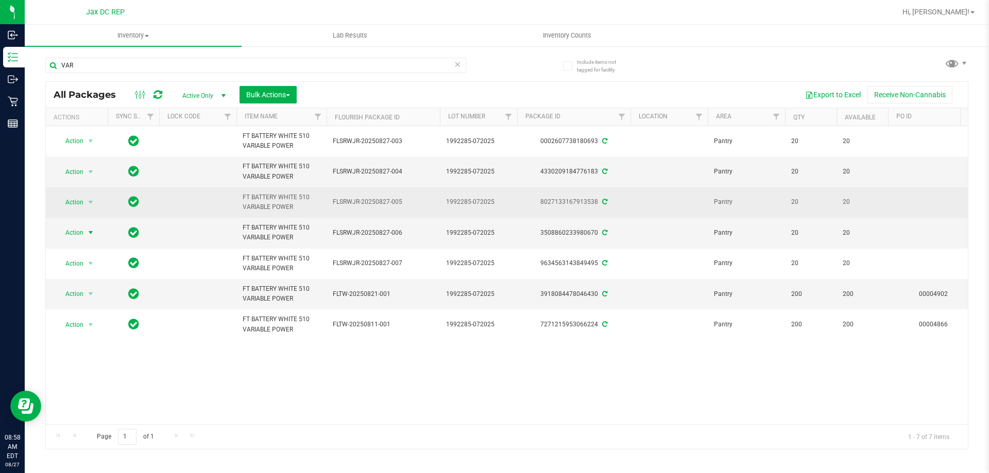
click at [100, 207] on div "Action Action Create package Edit attributes Global inventory Locate package Pa…" at bounding box center [76, 202] width 49 height 14
click at [91, 203] on span "select" at bounding box center [91, 202] width 8 height 8
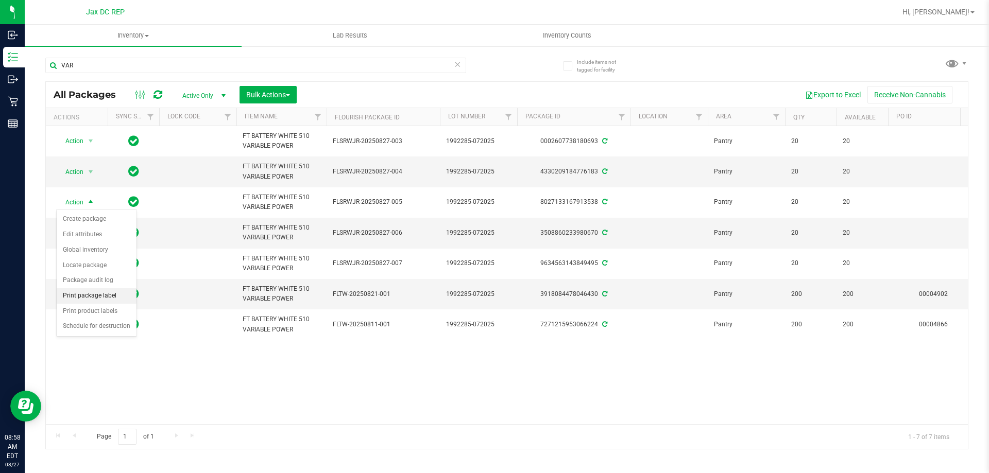
click at [111, 296] on li "Print package label" at bounding box center [97, 295] width 80 height 15
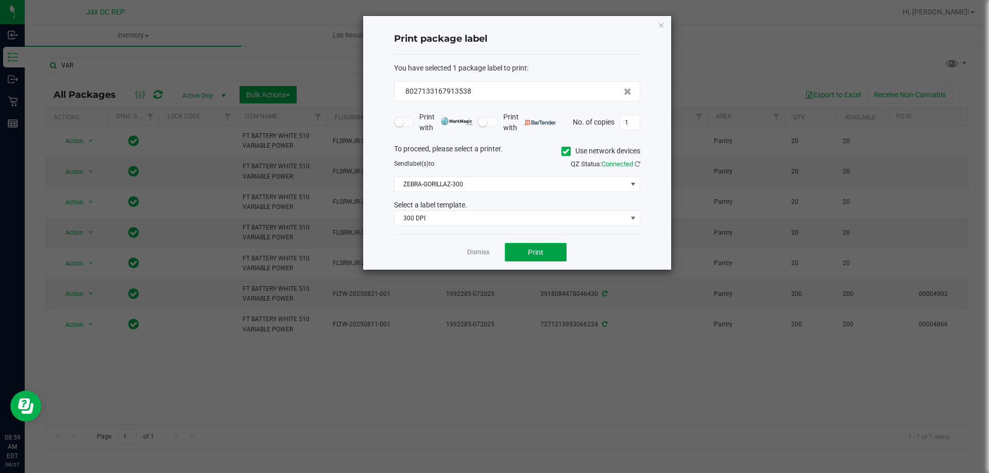
click at [550, 255] on button "Print" at bounding box center [536, 252] width 62 height 19
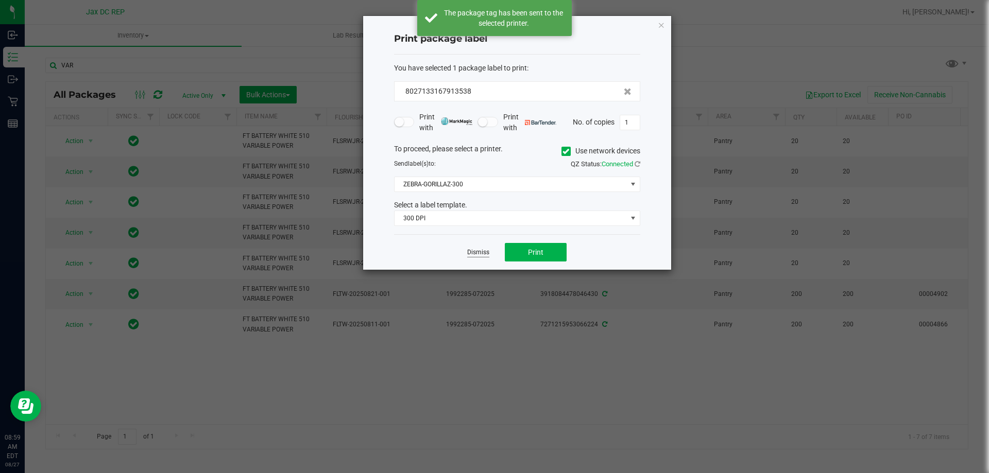
click at [475, 251] on link "Dismiss" at bounding box center [478, 252] width 22 height 9
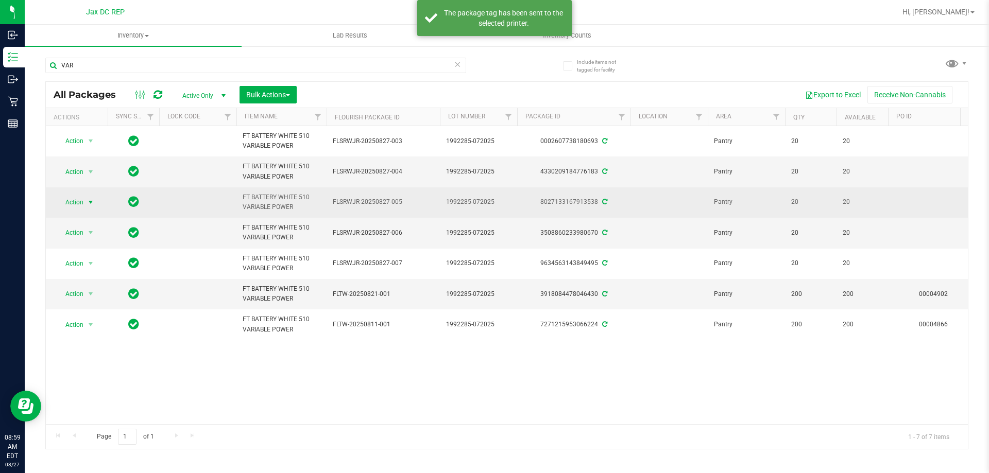
click at [81, 199] on span "Action" at bounding box center [70, 202] width 28 height 14
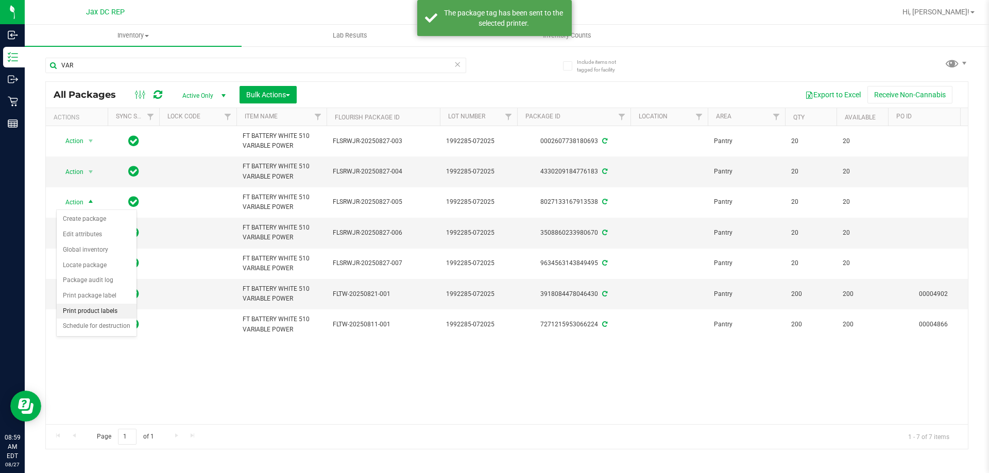
click at [106, 310] on li "Print product labels" at bounding box center [97, 311] width 80 height 15
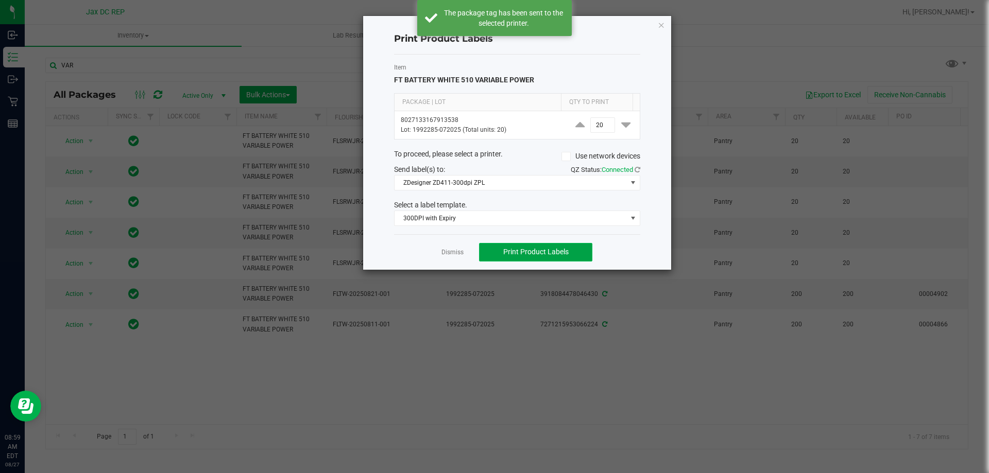
click at [506, 244] on button "Print Product Labels" at bounding box center [535, 252] width 113 height 19
click at [459, 252] on link "Dismiss" at bounding box center [452, 252] width 22 height 9
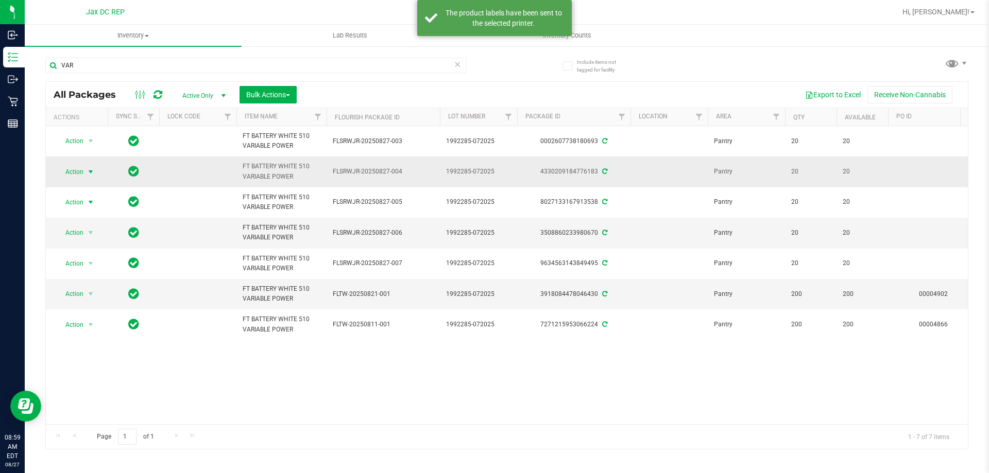
click at [82, 171] on span "Action" at bounding box center [70, 172] width 28 height 14
click at [96, 266] on li "Print package label" at bounding box center [97, 265] width 80 height 15
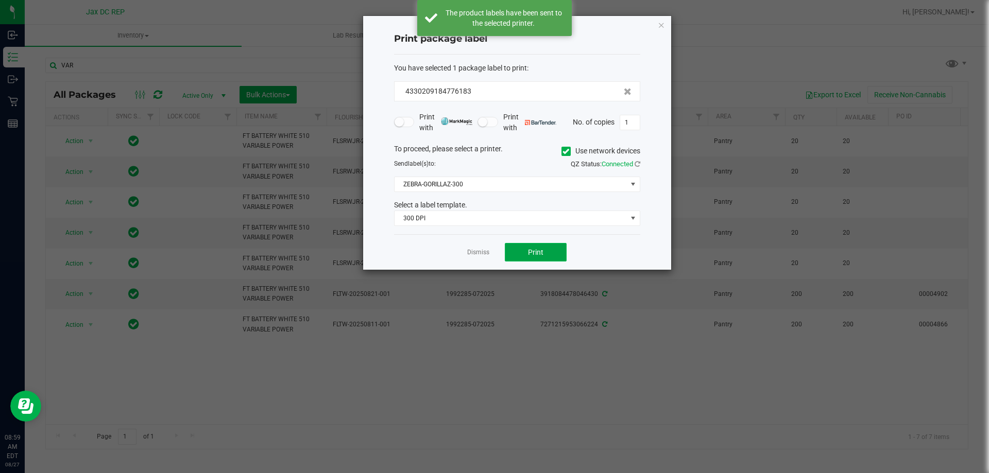
click at [512, 253] on button "Print" at bounding box center [536, 252] width 62 height 19
click at [483, 252] on link "Dismiss" at bounding box center [478, 252] width 22 height 9
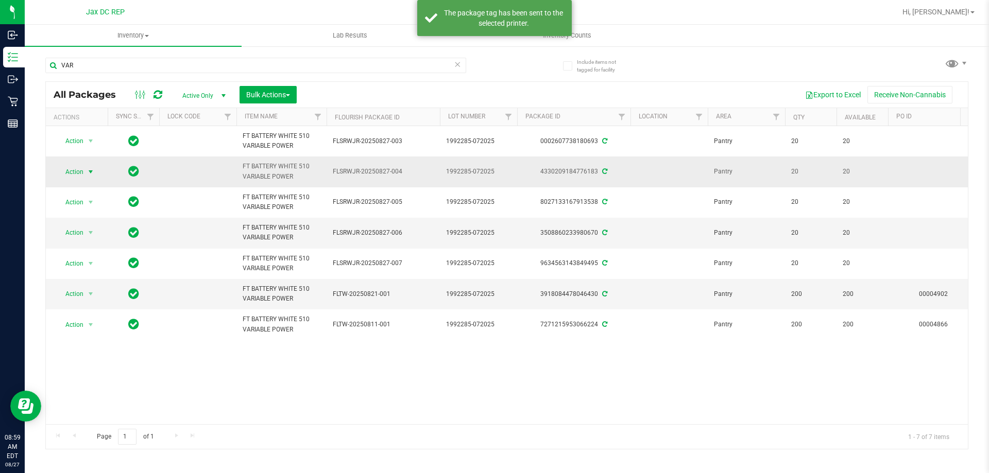
click at [89, 176] on span "select" at bounding box center [91, 172] width 8 height 8
click at [98, 277] on li "Print product labels" at bounding box center [97, 280] width 80 height 15
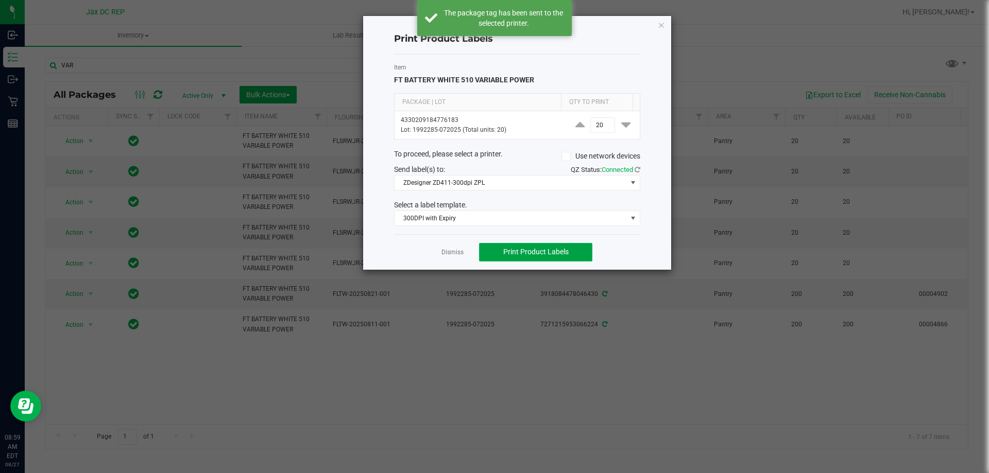
click at [497, 246] on button "Print Product Labels" at bounding box center [535, 252] width 113 height 19
click at [462, 251] on link "Dismiss" at bounding box center [452, 252] width 22 height 9
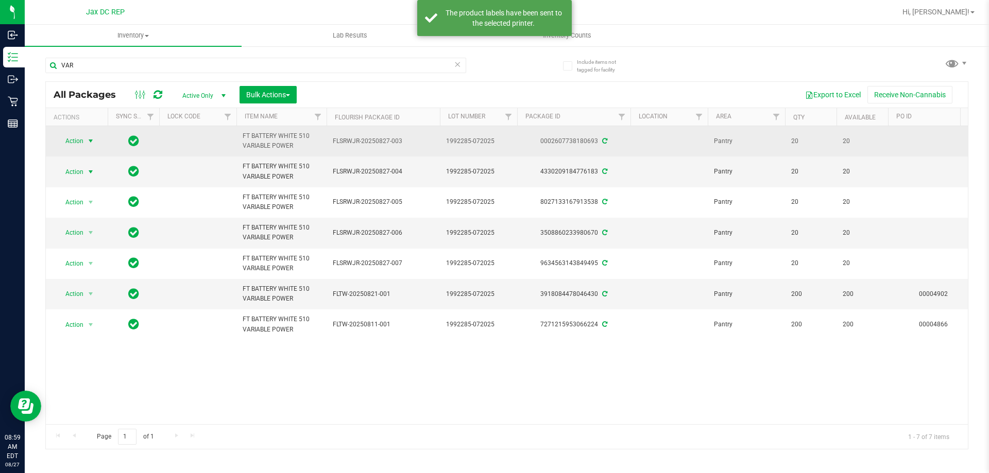
click at [93, 140] on span "select" at bounding box center [91, 141] width 8 height 8
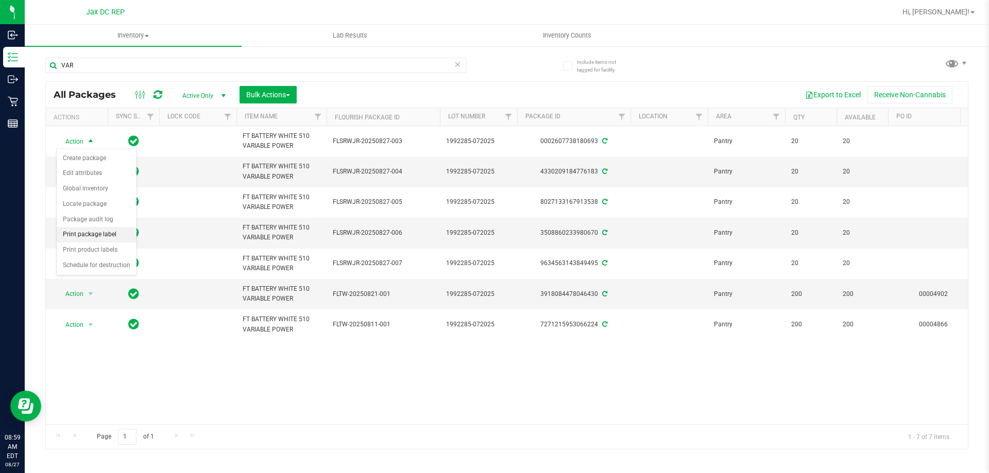
click at [114, 232] on li "Print package label" at bounding box center [97, 234] width 80 height 15
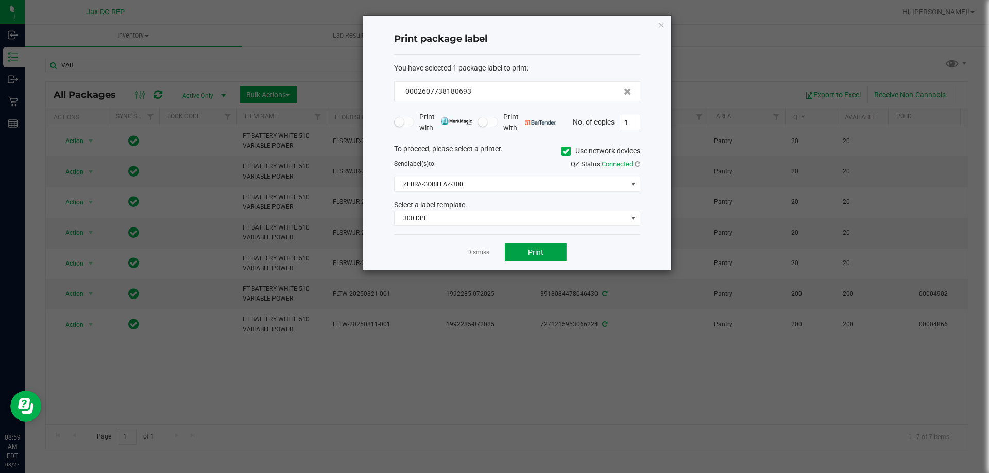
click at [547, 256] on button "Print" at bounding box center [536, 252] width 62 height 19
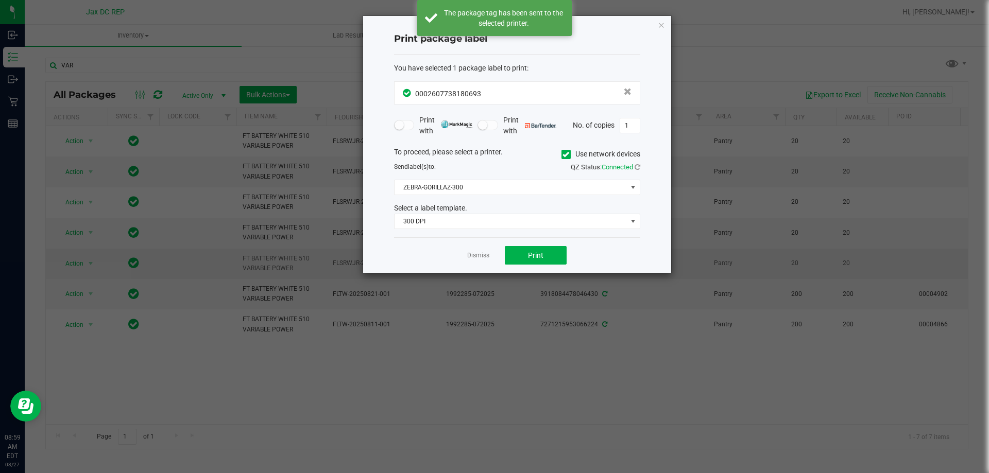
click at [484, 252] on link "Dismiss" at bounding box center [478, 255] width 22 height 9
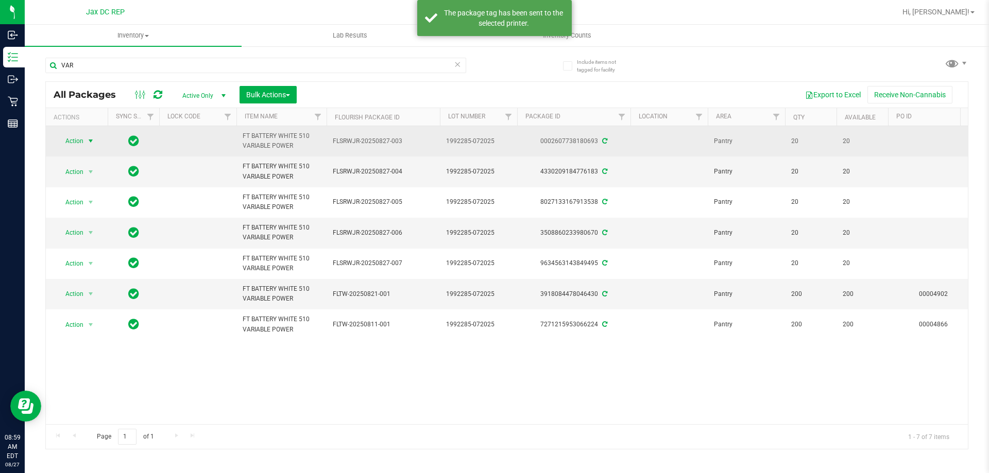
click at [88, 139] on span "select" at bounding box center [91, 141] width 8 height 8
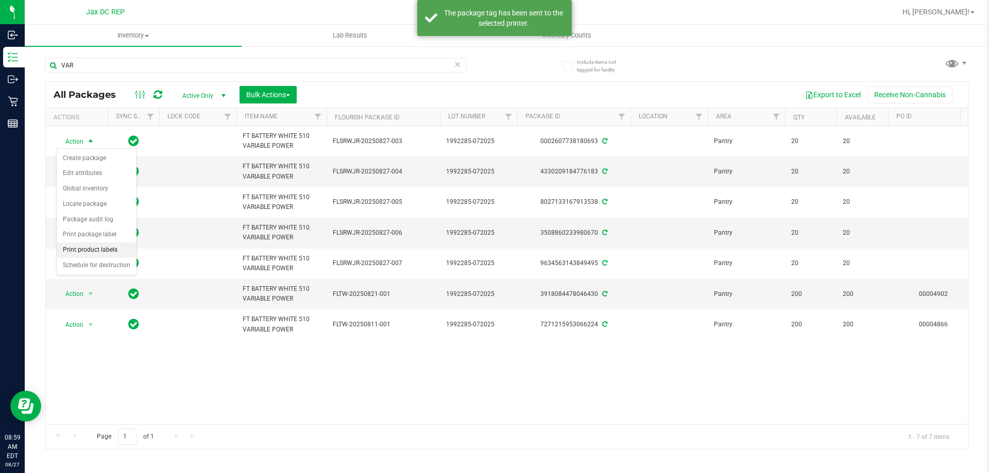
click at [101, 245] on li "Print product labels" at bounding box center [97, 250] width 80 height 15
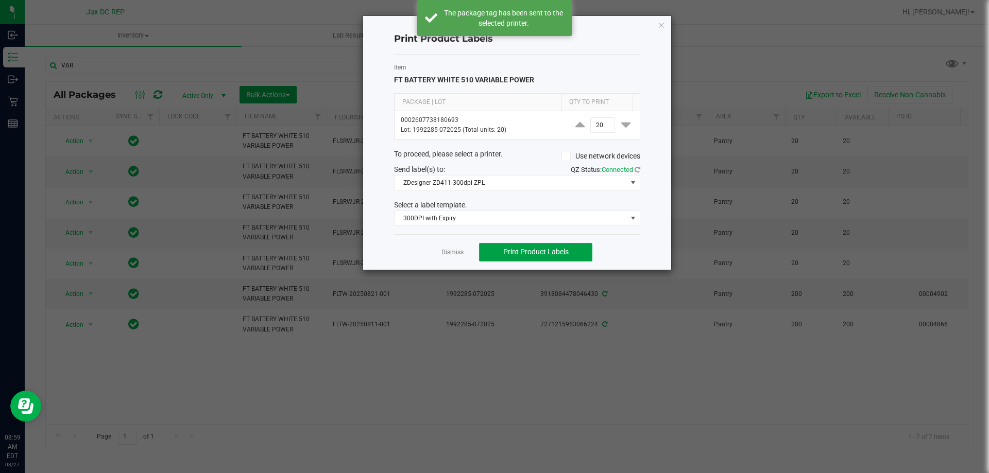
click at [532, 249] on span "Print Product Labels" at bounding box center [535, 252] width 65 height 8
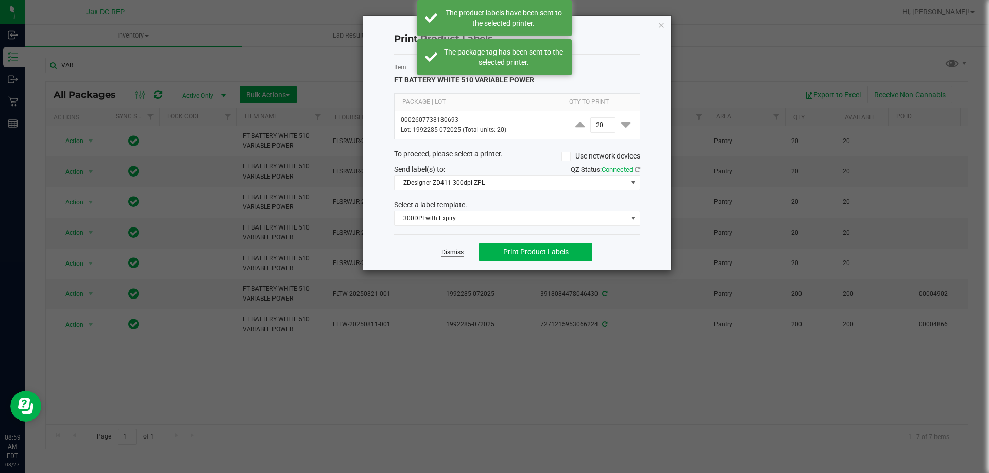
click at [453, 250] on link "Dismiss" at bounding box center [452, 252] width 22 height 9
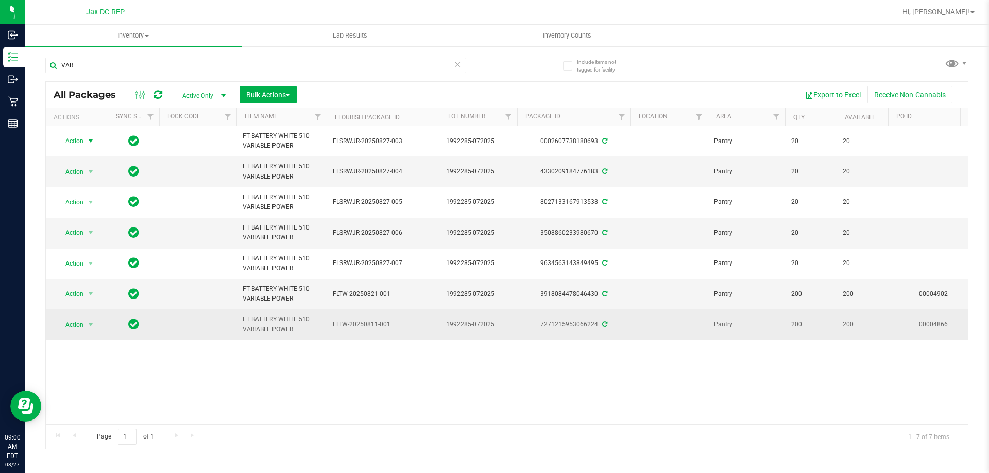
click at [85, 328] on span "select" at bounding box center [90, 325] width 13 height 14
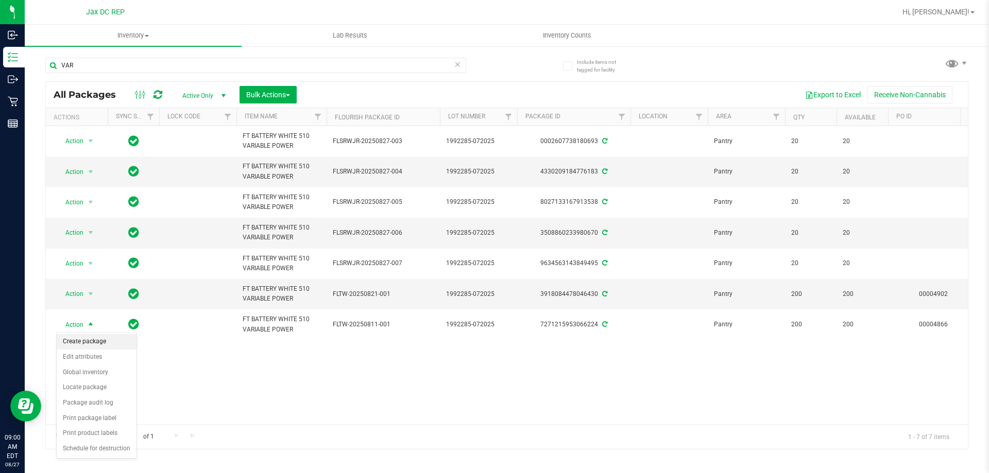
click at [120, 339] on li "Create package" at bounding box center [97, 341] width 80 height 15
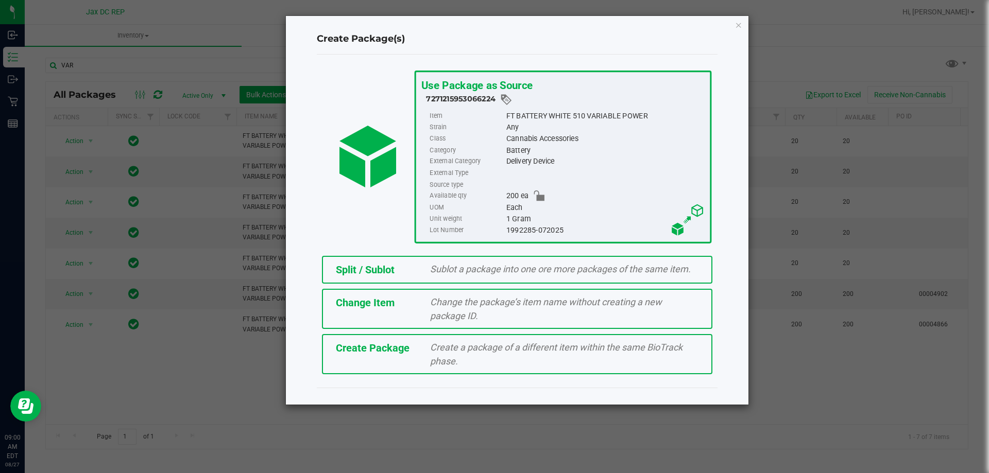
click at [550, 271] on span "Sublot a package into one ore more packages of the same item." at bounding box center [560, 269] width 261 height 11
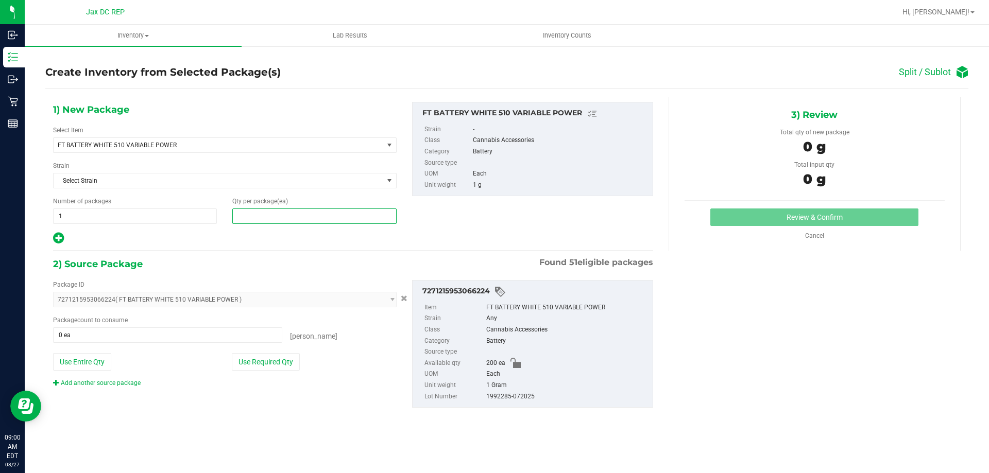
click at [255, 220] on span at bounding box center [314, 216] width 164 height 15
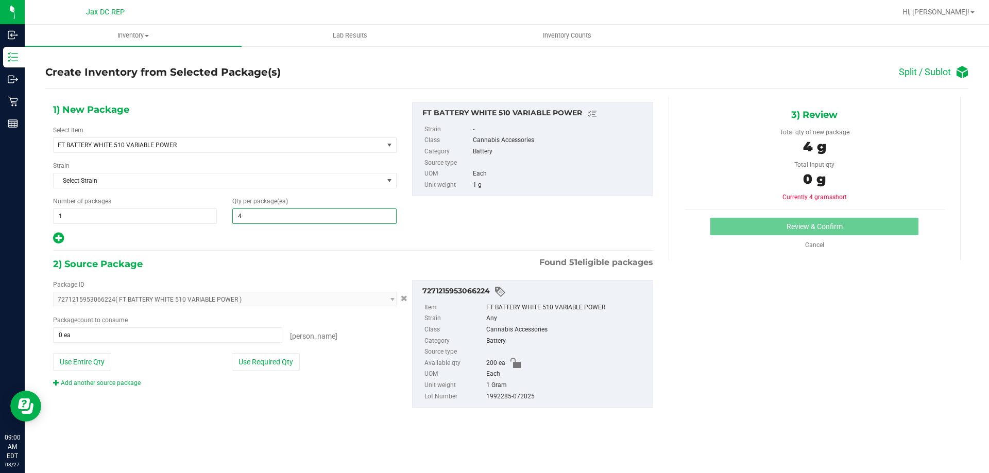
type input "40"
click at [252, 246] on div "1) New Package Select Item FT BATTERY WHITE 510 VARIABLE POWER FT BATTERY WHITE…" at bounding box center [352, 263] width 615 height 333
click at [267, 364] on button "Use Required Qty" at bounding box center [266, 362] width 68 height 18
type input "40 ea"
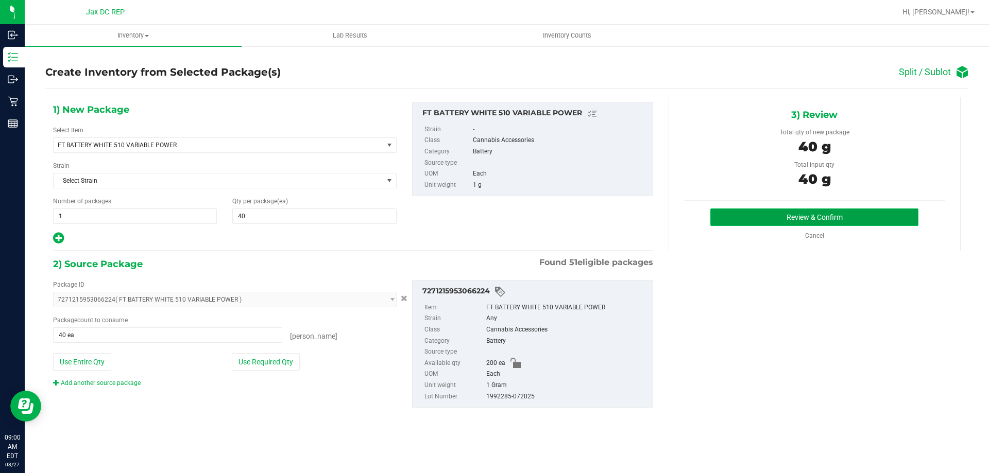
click at [839, 214] on button "Review & Confirm" at bounding box center [814, 218] width 208 height 18
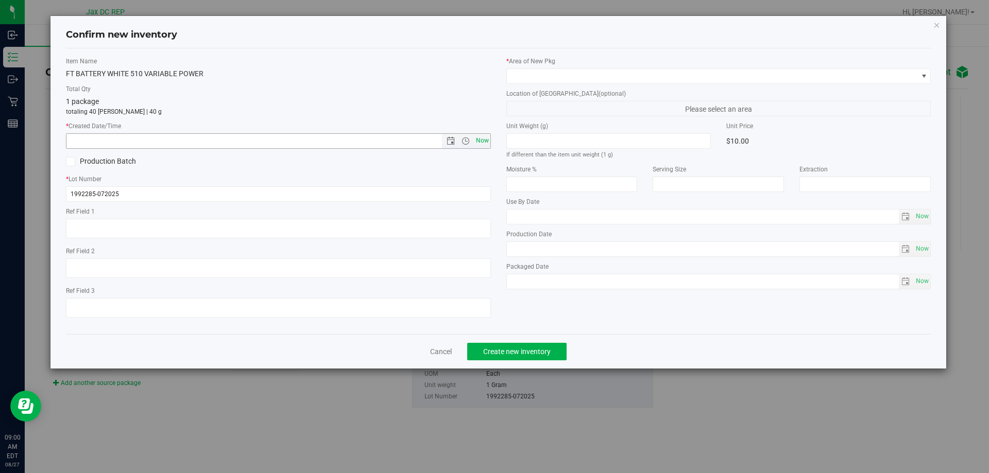
click at [482, 140] on span "Now" at bounding box center [482, 140] width 18 height 15
type input "[DATE] 9:00 AM"
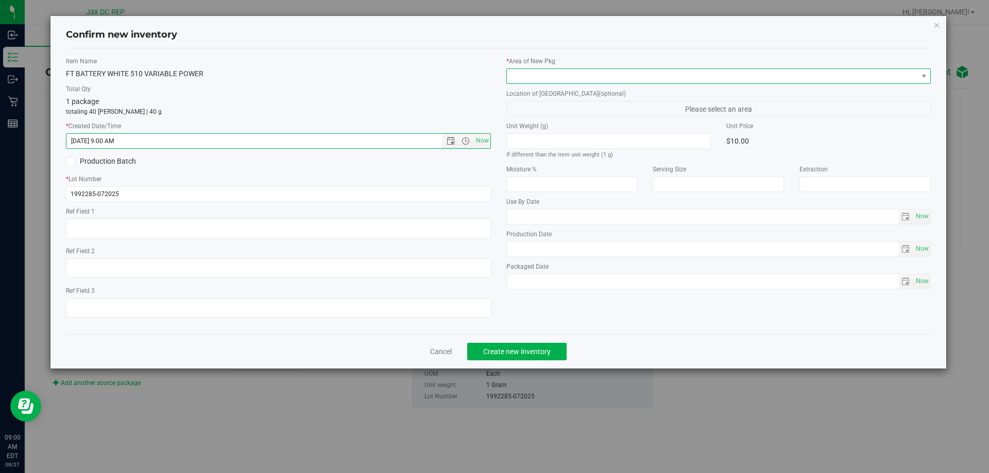
click at [541, 74] on span at bounding box center [712, 76] width 411 height 14
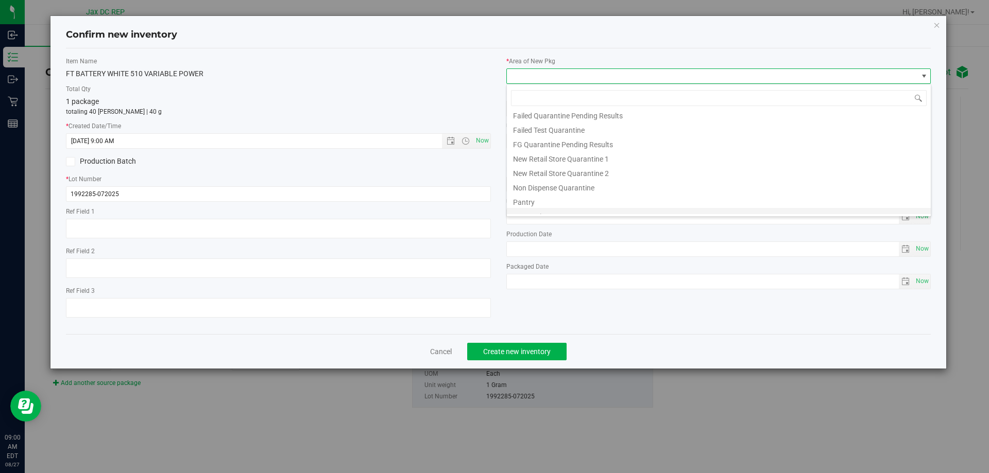
scroll to position [27, 0]
click at [534, 193] on li "Pantry" at bounding box center [719, 192] width 424 height 14
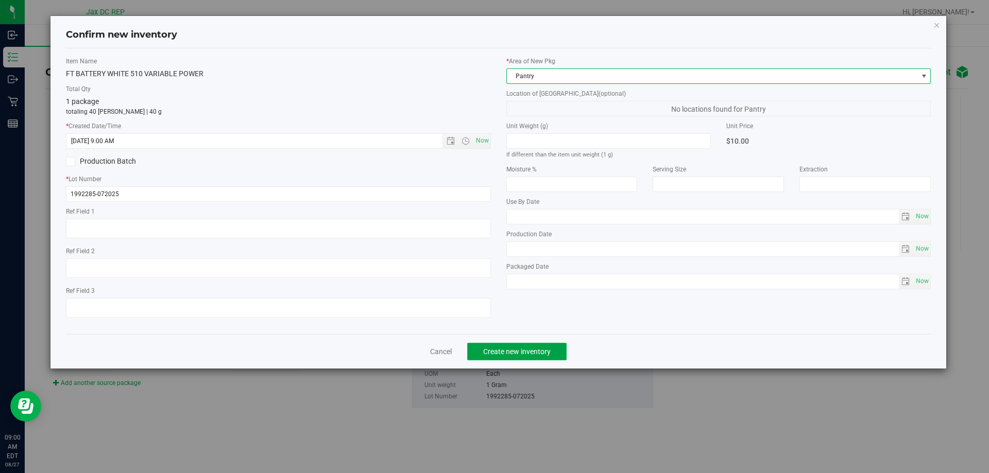
click at [523, 356] on button "Create new inventory" at bounding box center [516, 352] width 99 height 18
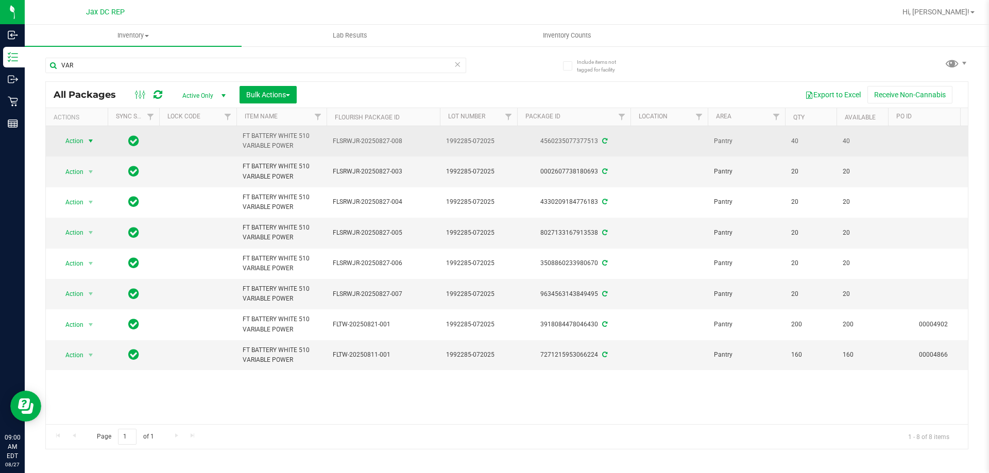
click at [87, 138] on span "select" at bounding box center [91, 141] width 8 height 8
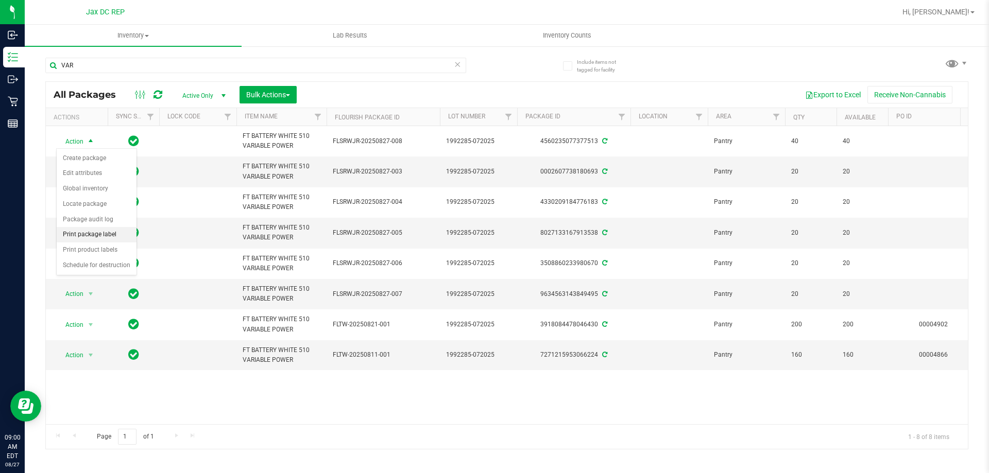
click at [110, 236] on li "Print package label" at bounding box center [97, 234] width 80 height 15
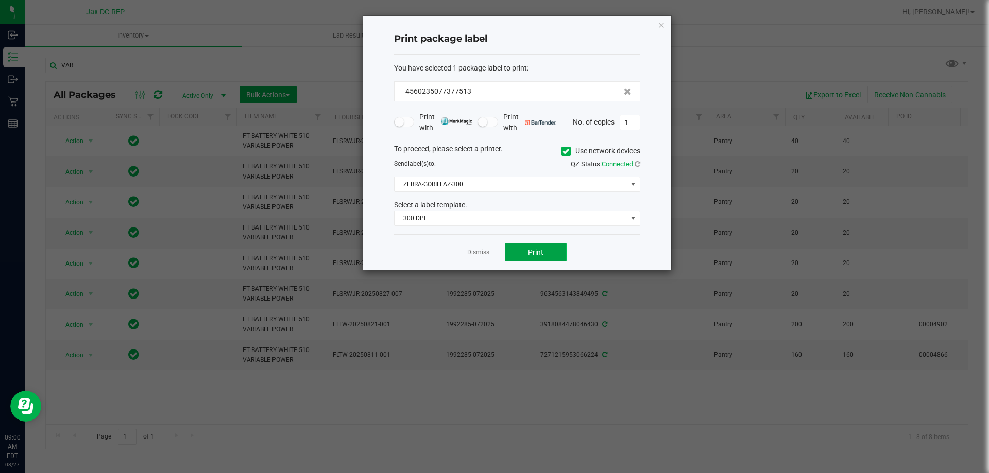
click at [525, 257] on button "Print" at bounding box center [536, 252] width 62 height 19
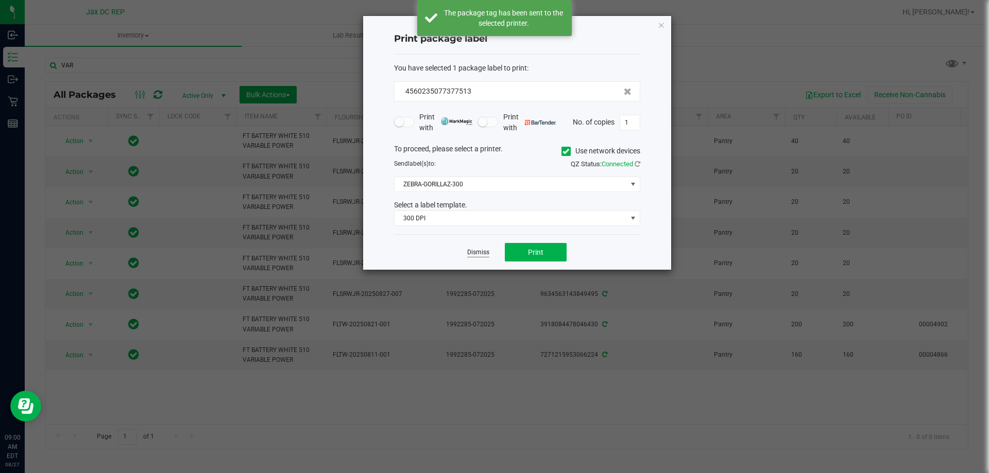
click at [488, 253] on link "Dismiss" at bounding box center [478, 252] width 22 height 9
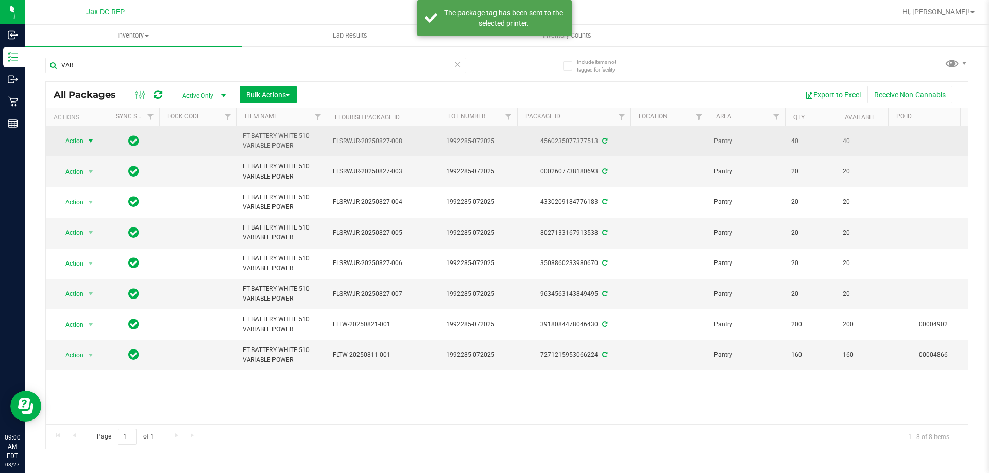
click at [93, 140] on span "select" at bounding box center [91, 141] width 8 height 8
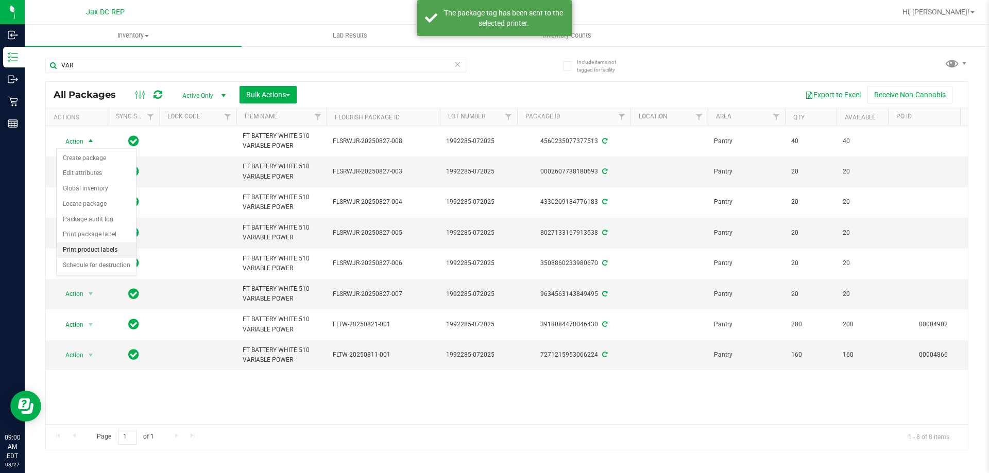
click at [98, 244] on li "Print product labels" at bounding box center [97, 250] width 80 height 15
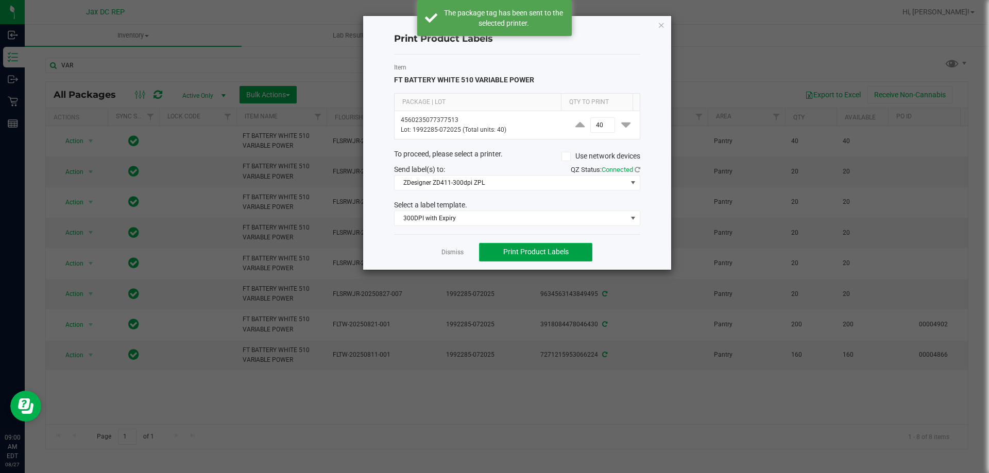
click at [510, 245] on button "Print Product Labels" at bounding box center [535, 252] width 113 height 19
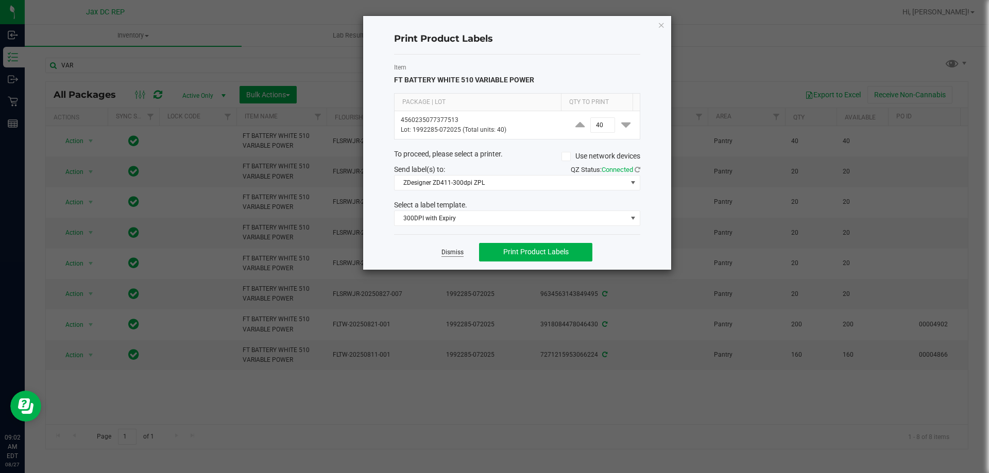
click at [445, 252] on link "Dismiss" at bounding box center [452, 252] width 22 height 9
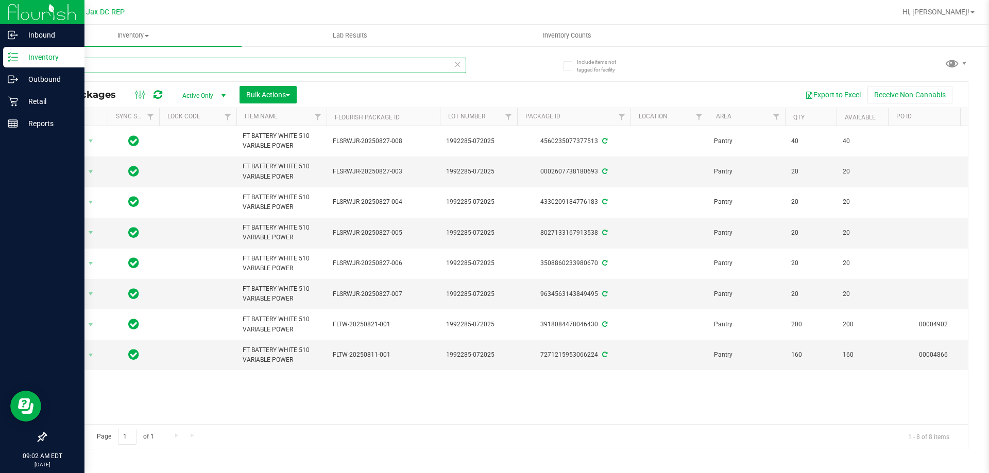
drag, startPoint x: 141, startPoint y: 60, endPoint x: 23, endPoint y: 58, distance: 118.0
click at [23, 58] on div "Inbound Inventory Outbound Retail Reports 09:02 AM EDT [DATE] 08/27 Jax DC REP …" at bounding box center [494, 236] width 989 height 473
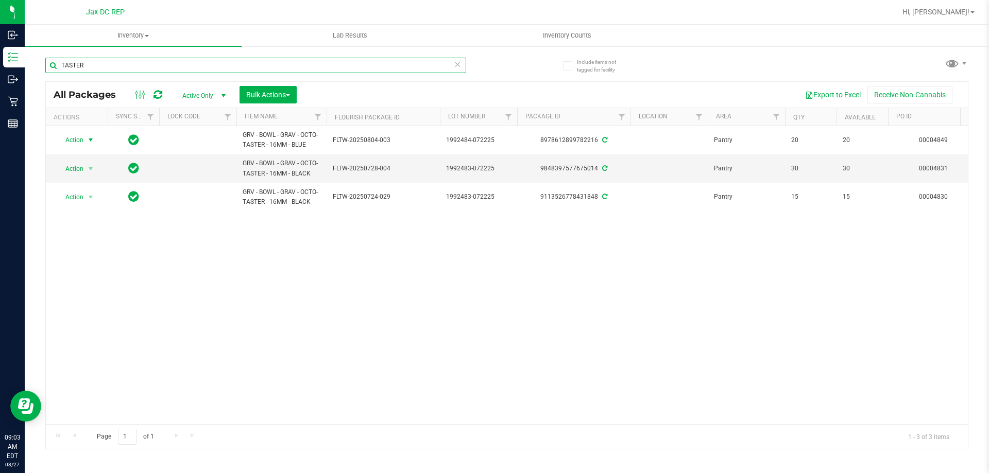
type input "TASTER"
click at [90, 139] on span "select" at bounding box center [91, 140] width 8 height 8
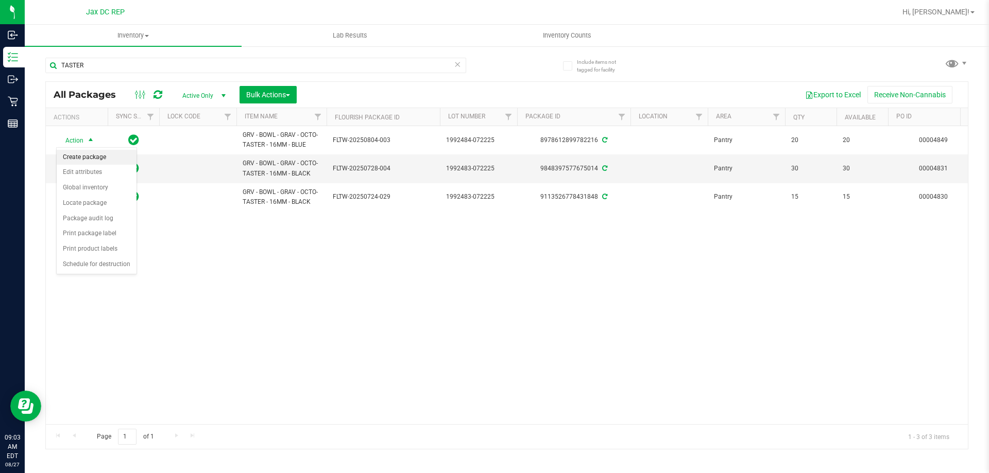
click at [107, 156] on li "Create package" at bounding box center [97, 157] width 80 height 15
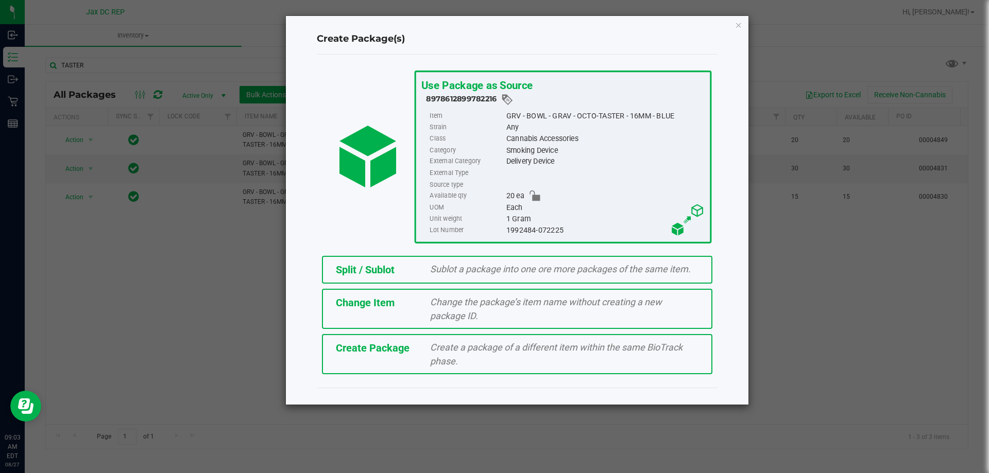
click at [447, 273] on span "Sublot a package into one ore more packages of the same item." at bounding box center [560, 269] width 261 height 11
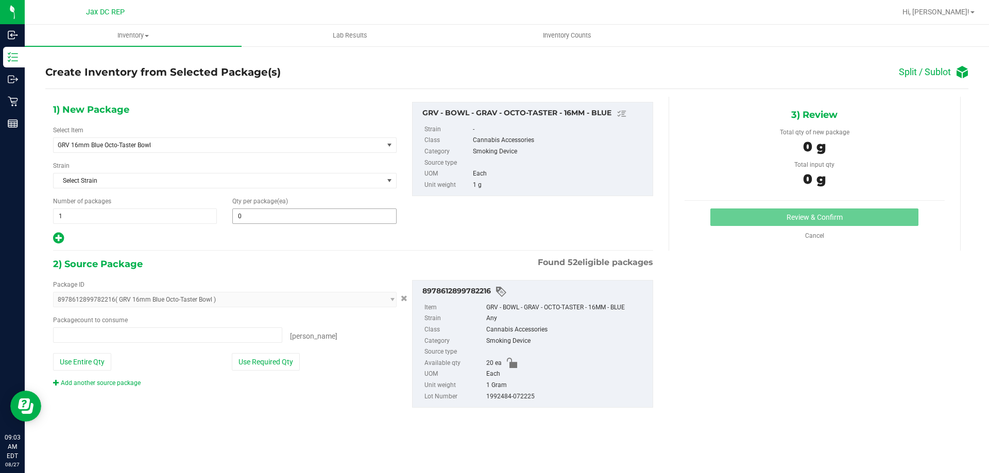
type input "0 ea"
click at [250, 221] on span at bounding box center [314, 216] width 164 height 15
type input "5"
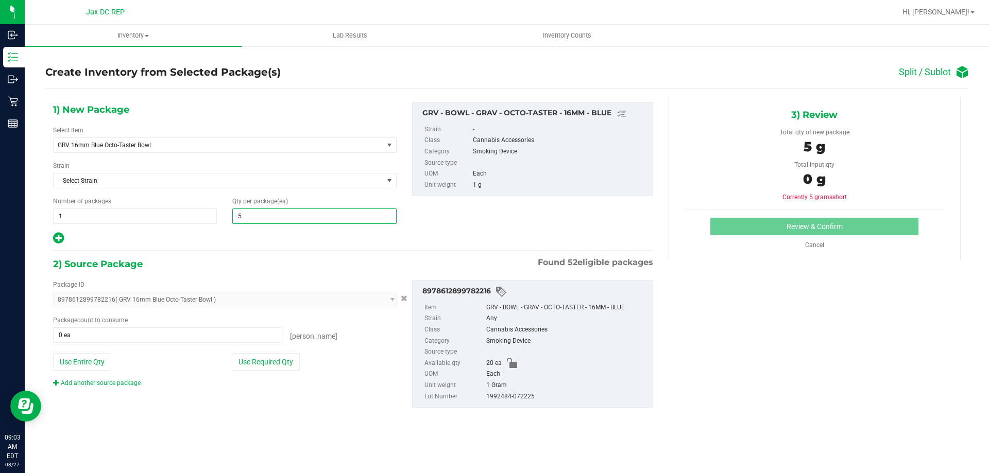
type input "5"
click at [247, 241] on div at bounding box center [225, 238] width 344 height 13
click at [281, 360] on button "Use Required Qty" at bounding box center [266, 362] width 68 height 18
type input "5 ea"
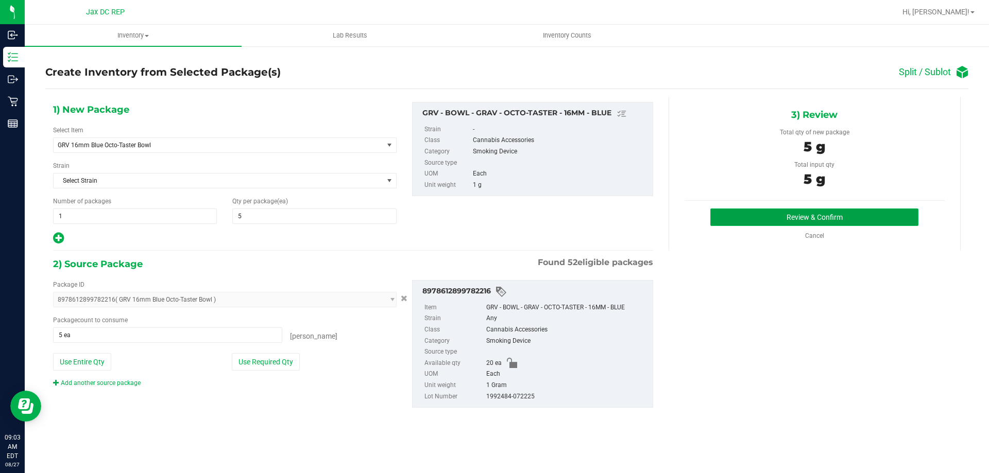
click at [714, 219] on button "Review & Confirm" at bounding box center [814, 218] width 208 height 18
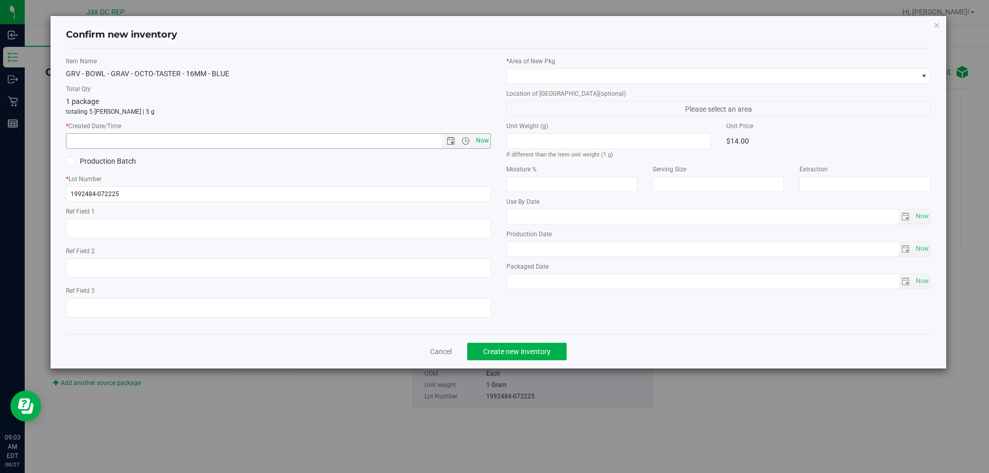
click at [478, 141] on span "Now" at bounding box center [482, 140] width 18 height 15
type input "[DATE] 9:03 AM"
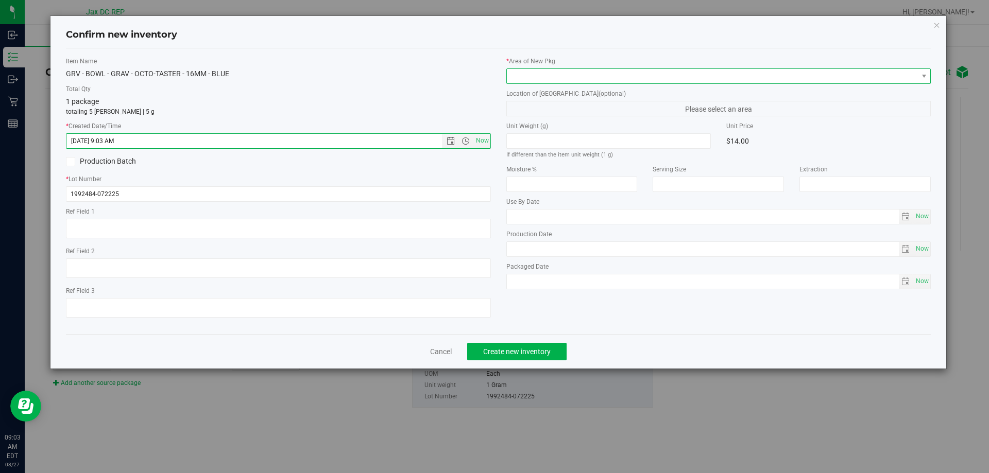
click at [548, 77] on span at bounding box center [712, 76] width 411 height 14
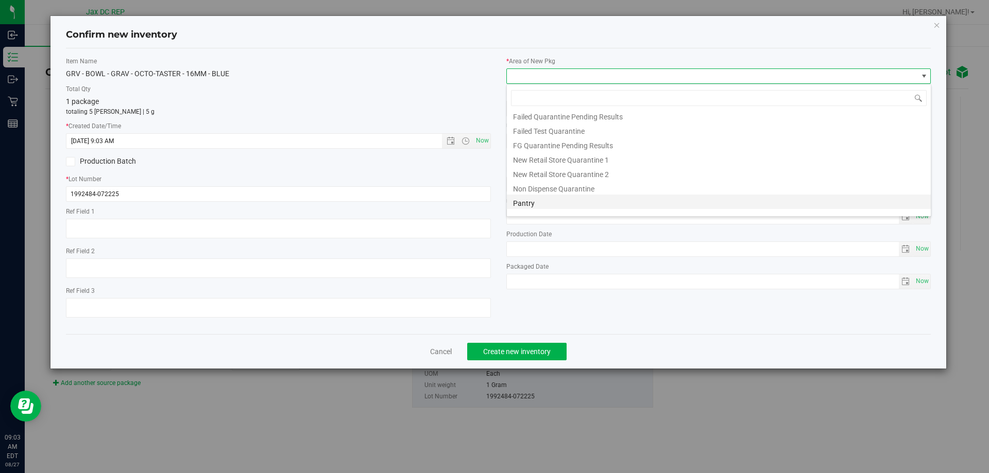
scroll to position [27, 0]
click at [541, 190] on li "Pantry" at bounding box center [719, 192] width 424 height 14
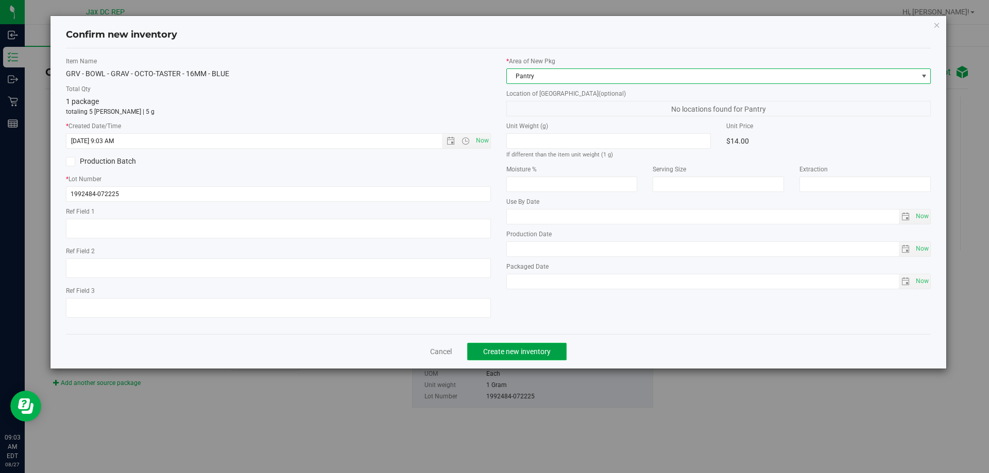
click at [510, 350] on span "Create new inventory" at bounding box center [516, 352] width 67 height 8
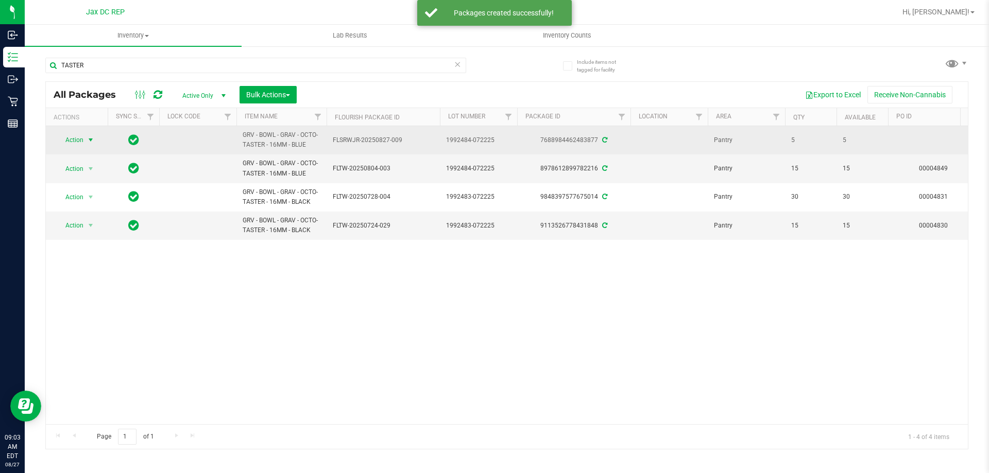
click at [93, 139] on span "select" at bounding box center [91, 140] width 8 height 8
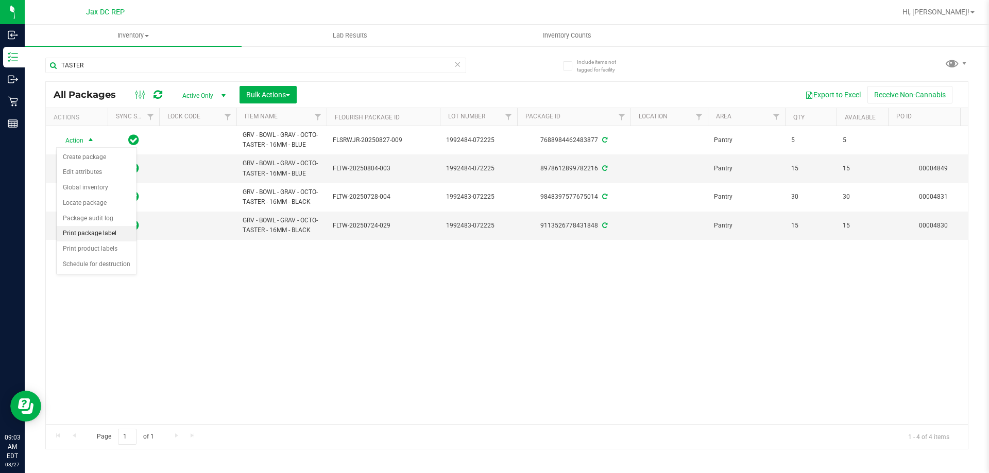
click at [93, 237] on li "Print package label" at bounding box center [97, 233] width 80 height 15
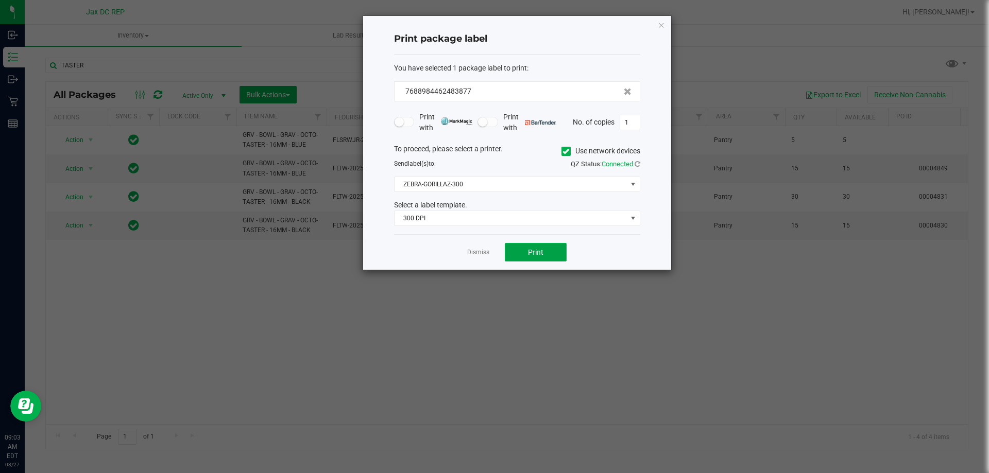
click at [526, 256] on button "Print" at bounding box center [536, 252] width 62 height 19
click at [482, 254] on div at bounding box center [517, 143] width 308 height 254
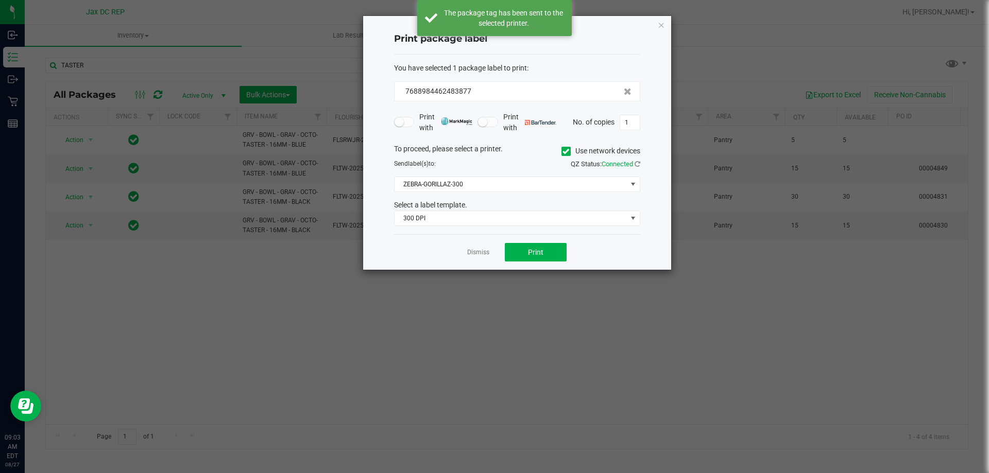
click at [482, 254] on link "Dismiss" at bounding box center [478, 252] width 22 height 9
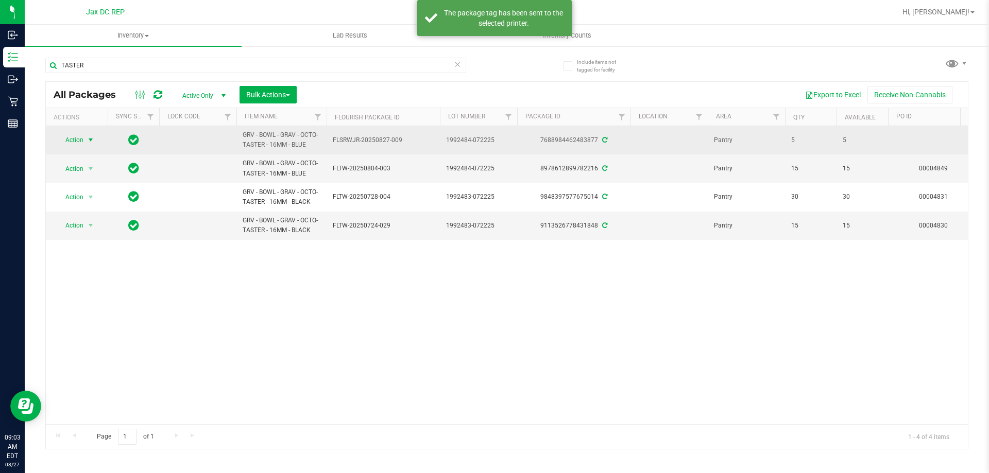
click at [92, 143] on span "select" at bounding box center [91, 140] width 8 height 8
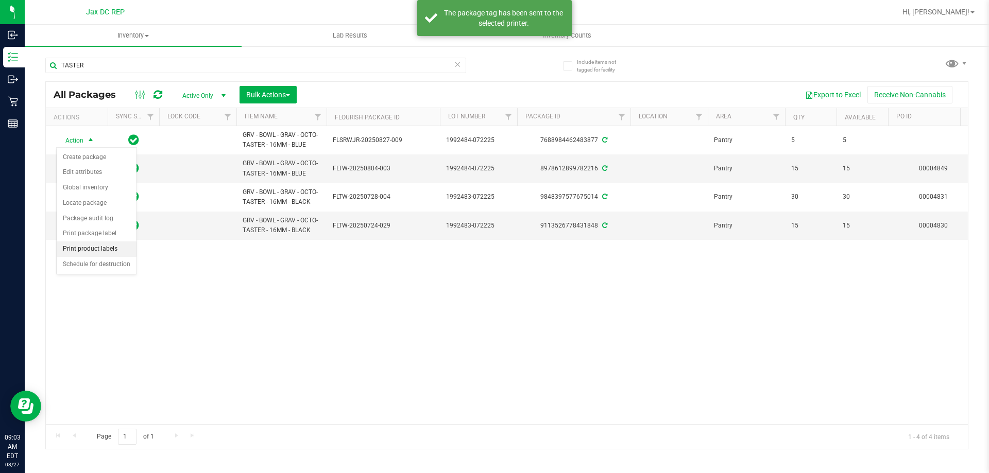
click at [109, 254] on li "Print product labels" at bounding box center [97, 249] width 80 height 15
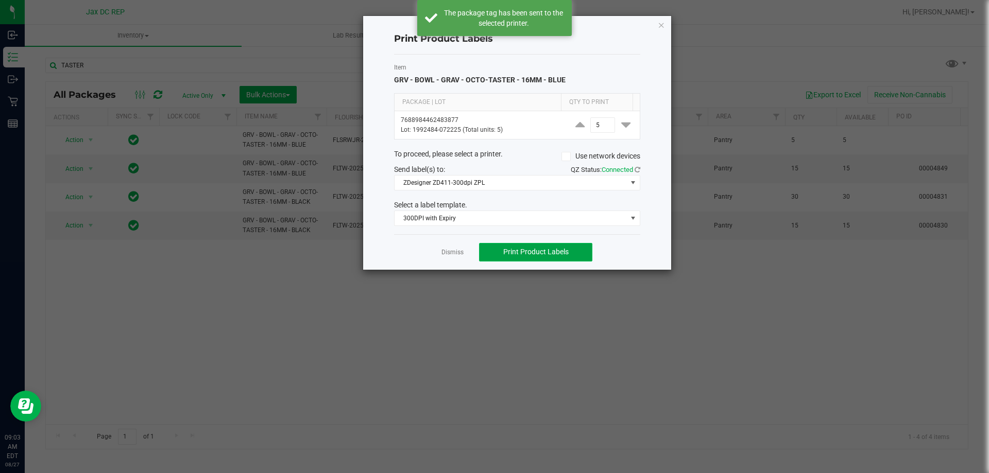
click at [528, 252] on span "Print Product Labels" at bounding box center [535, 252] width 65 height 8
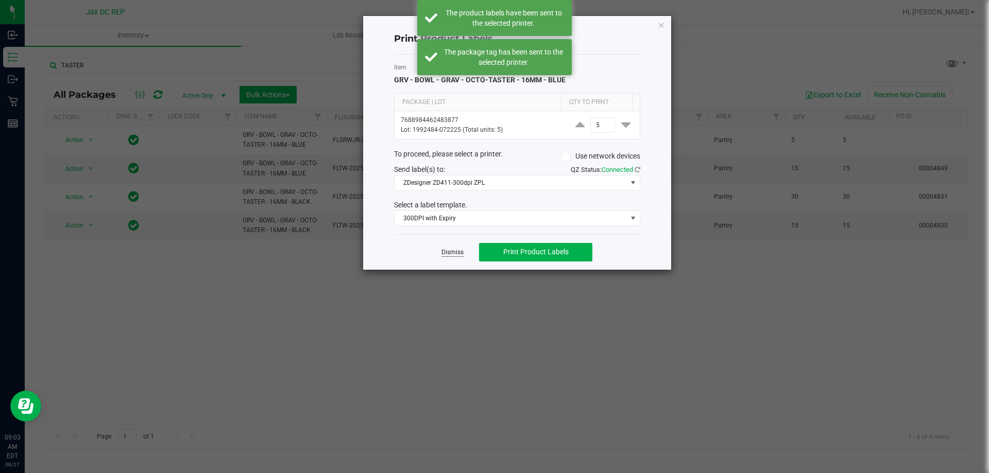
click at [452, 251] on link "Dismiss" at bounding box center [452, 252] width 22 height 9
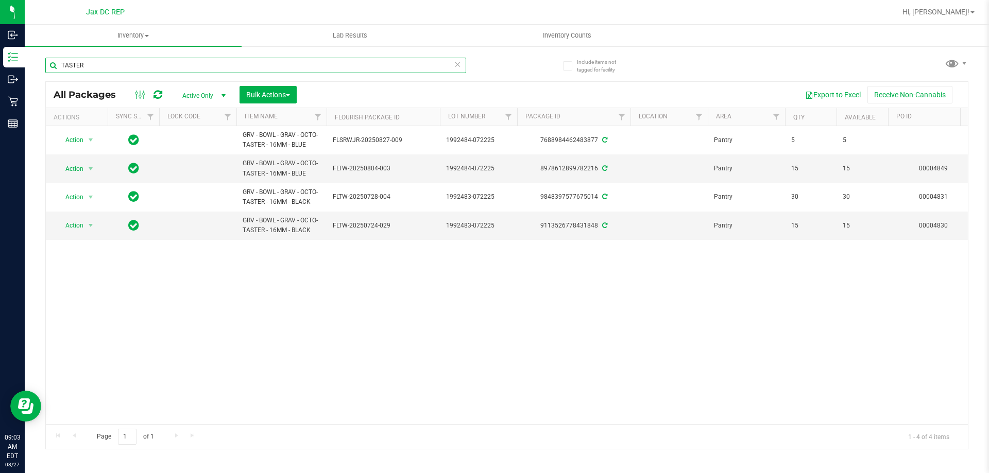
drag, startPoint x: 135, startPoint y: 67, endPoint x: 95, endPoint y: 59, distance: 40.6
click at [50, 59] on input "TASTER" at bounding box center [255, 65] width 421 height 15
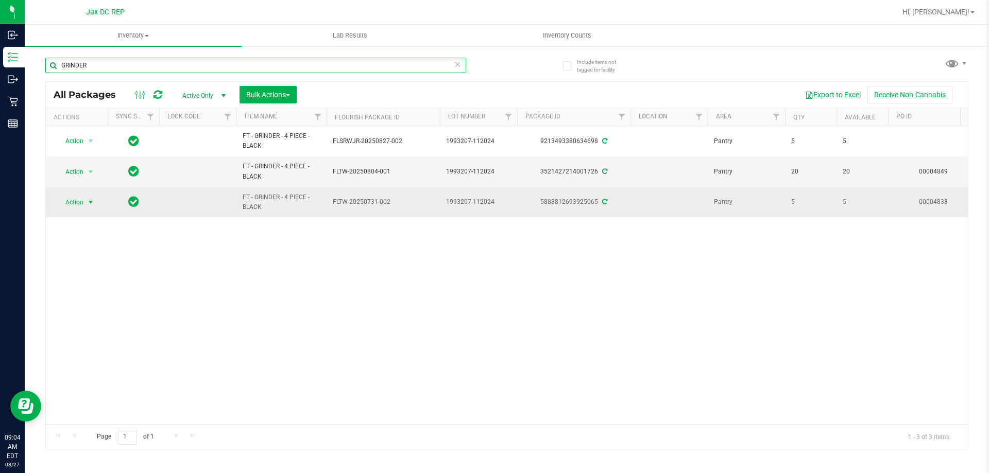
type input "GRINDER"
click at [93, 199] on span "select" at bounding box center [91, 202] width 8 height 8
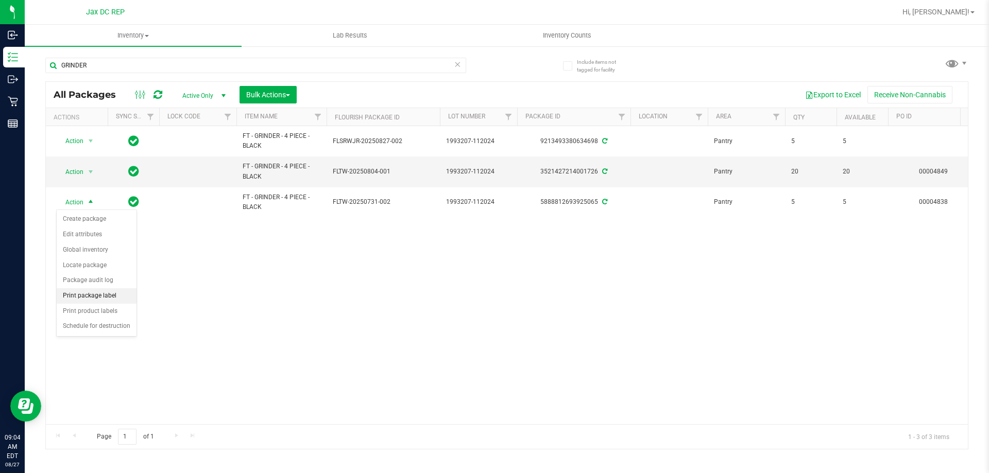
click at [110, 291] on li "Print package label" at bounding box center [97, 295] width 80 height 15
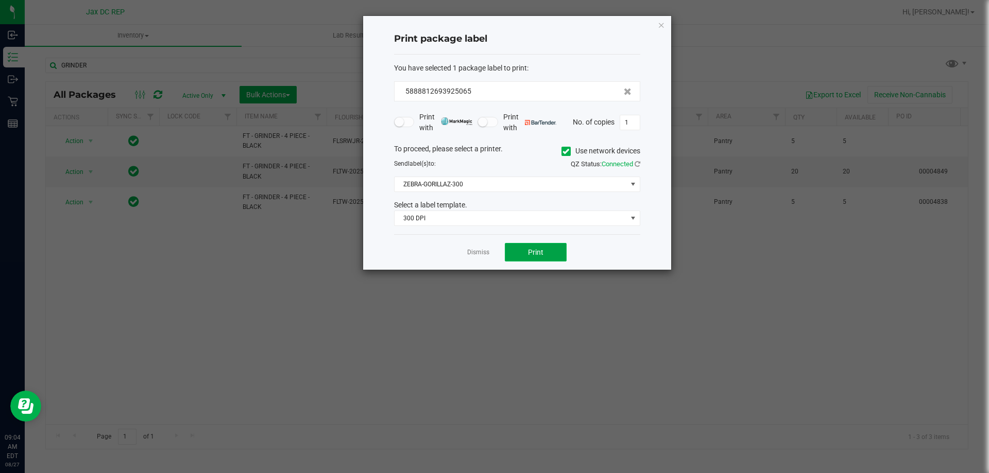
click at [528, 252] on span "Print" at bounding box center [535, 252] width 15 height 8
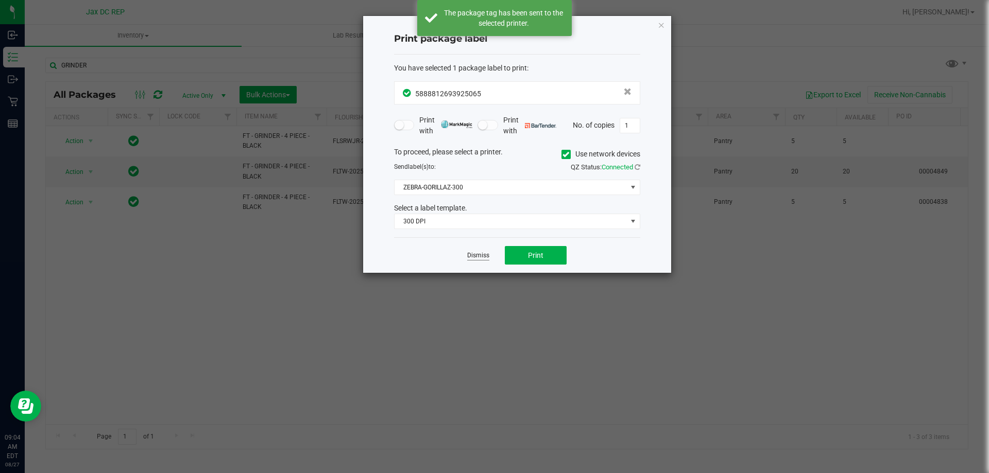
click at [480, 254] on link "Dismiss" at bounding box center [478, 255] width 22 height 9
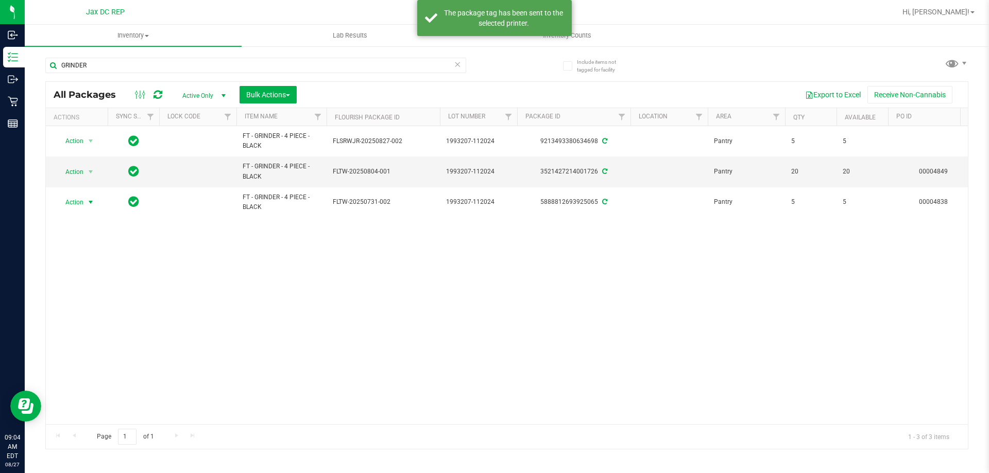
drag, startPoint x: 80, startPoint y: 202, endPoint x: 92, endPoint y: 210, distance: 14.3
click at [81, 202] on span "Action" at bounding box center [70, 202] width 28 height 14
click at [116, 316] on li "Print product labels" at bounding box center [97, 311] width 80 height 15
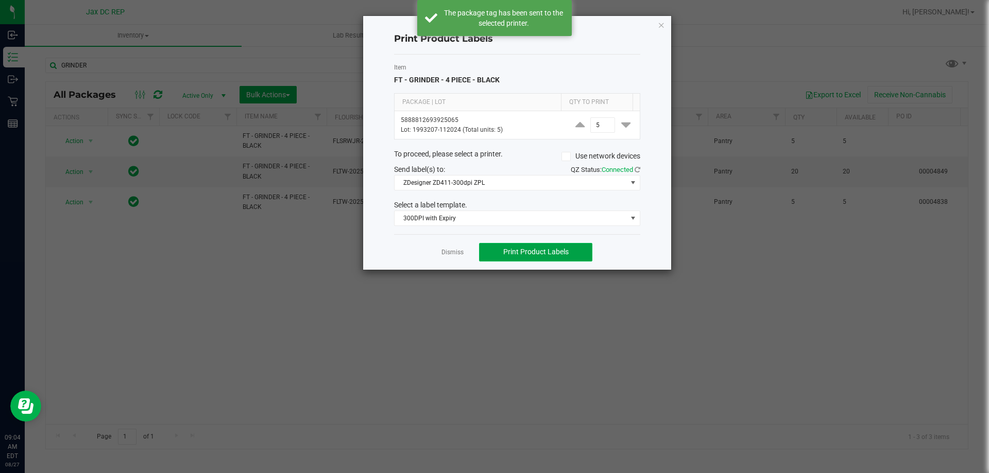
click at [564, 252] on span "Print Product Labels" at bounding box center [535, 252] width 65 height 8
click at [459, 253] on link "Dismiss" at bounding box center [452, 252] width 22 height 9
